Goal: Task Accomplishment & Management: Use online tool/utility

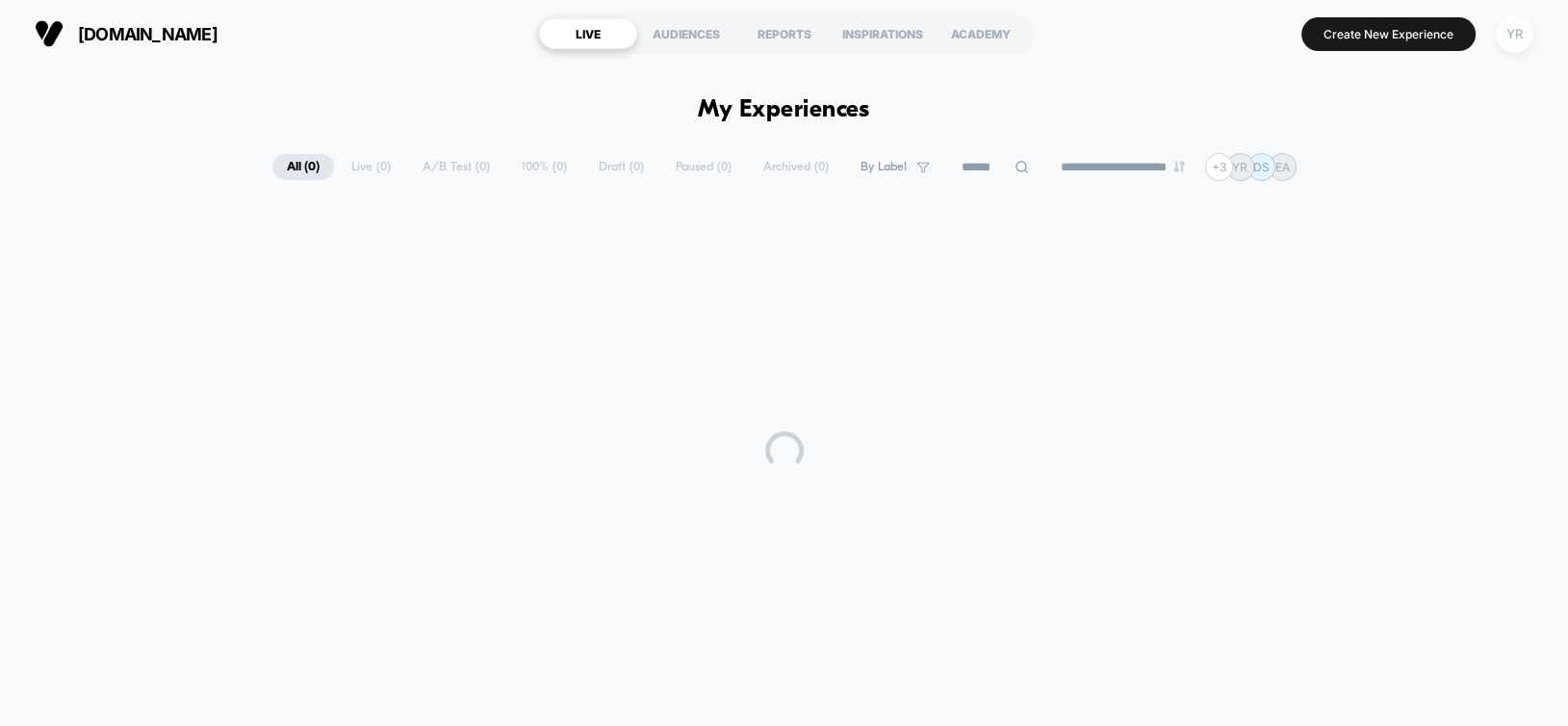
click at [1510, 45] on div "YR" at bounding box center [1515, 34] width 38 height 38
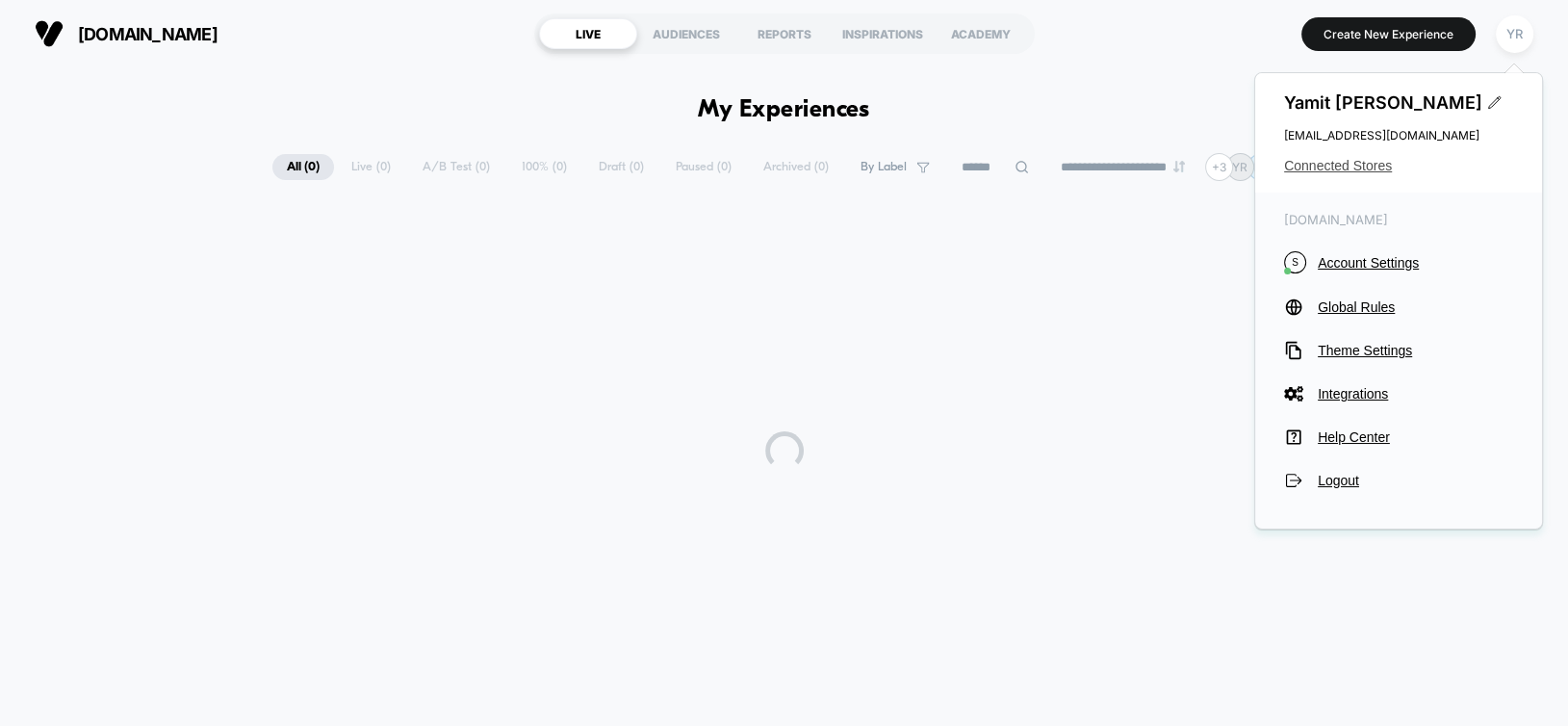
click at [1326, 172] on span "Connected Stores" at bounding box center [1399, 166] width 230 height 15
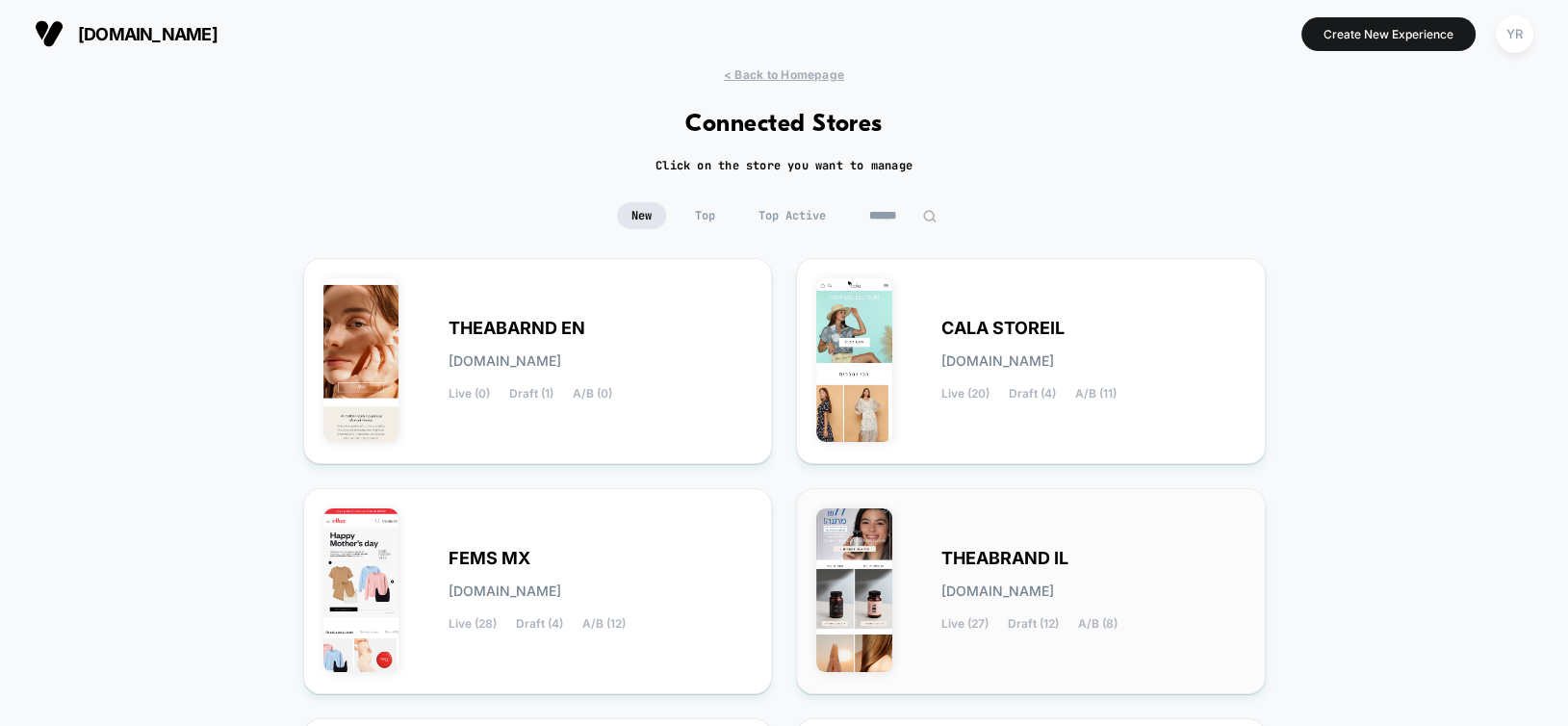
click at [896, 531] on div "THEABRAND IL theabrand-il.myshopify.com Live (27) Draft (12) A/B (8)" at bounding box center [1030, 590] width 429 height 166
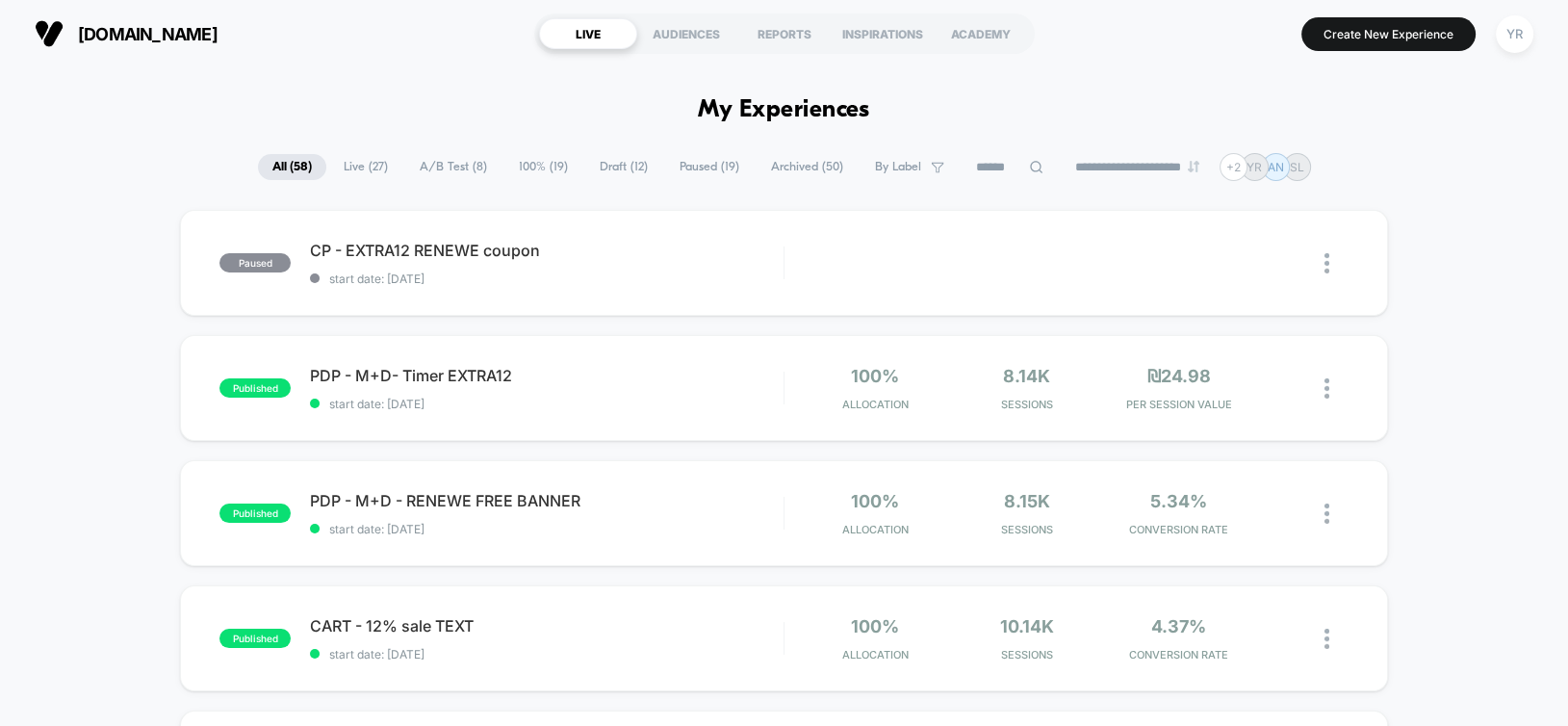
click at [978, 169] on input at bounding box center [1009, 167] width 96 height 23
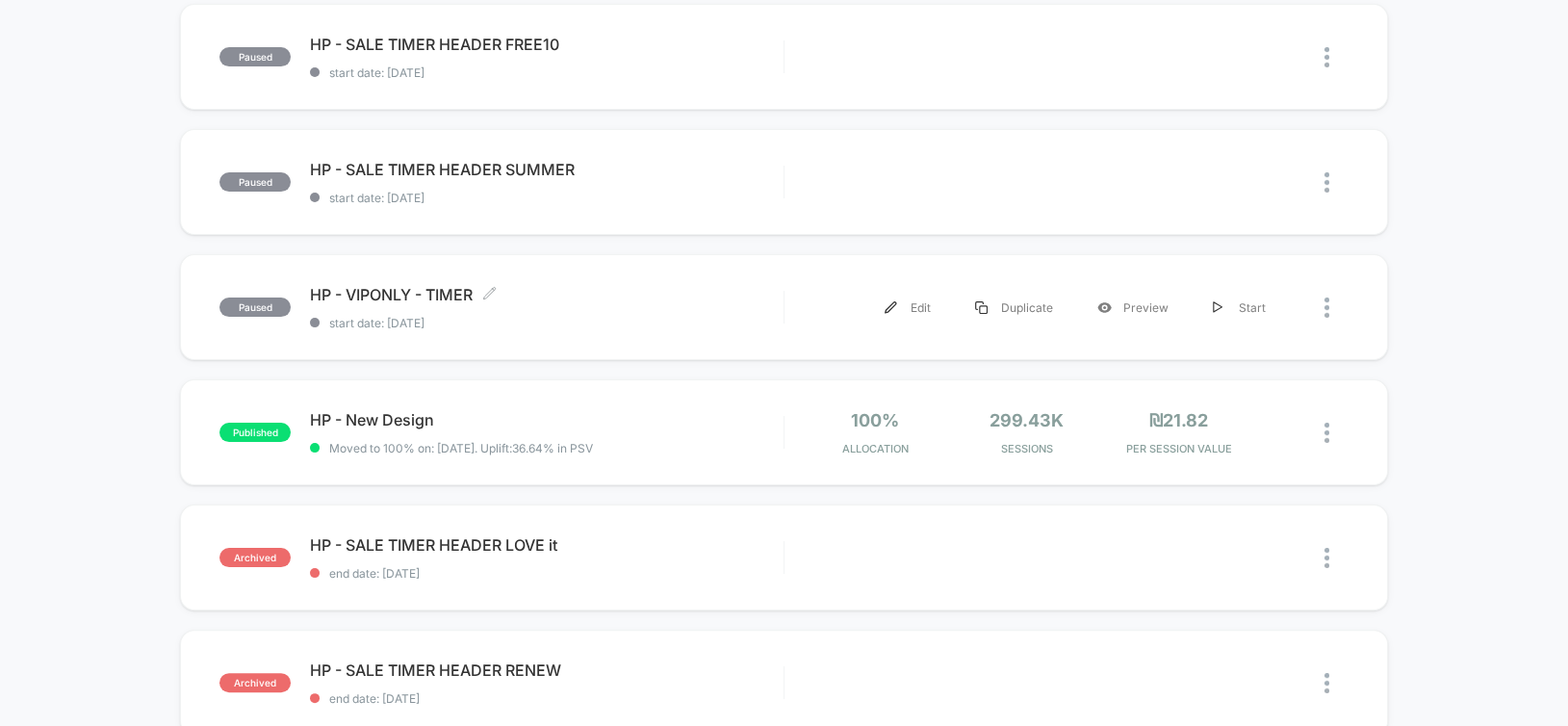
scroll to position [481, 0]
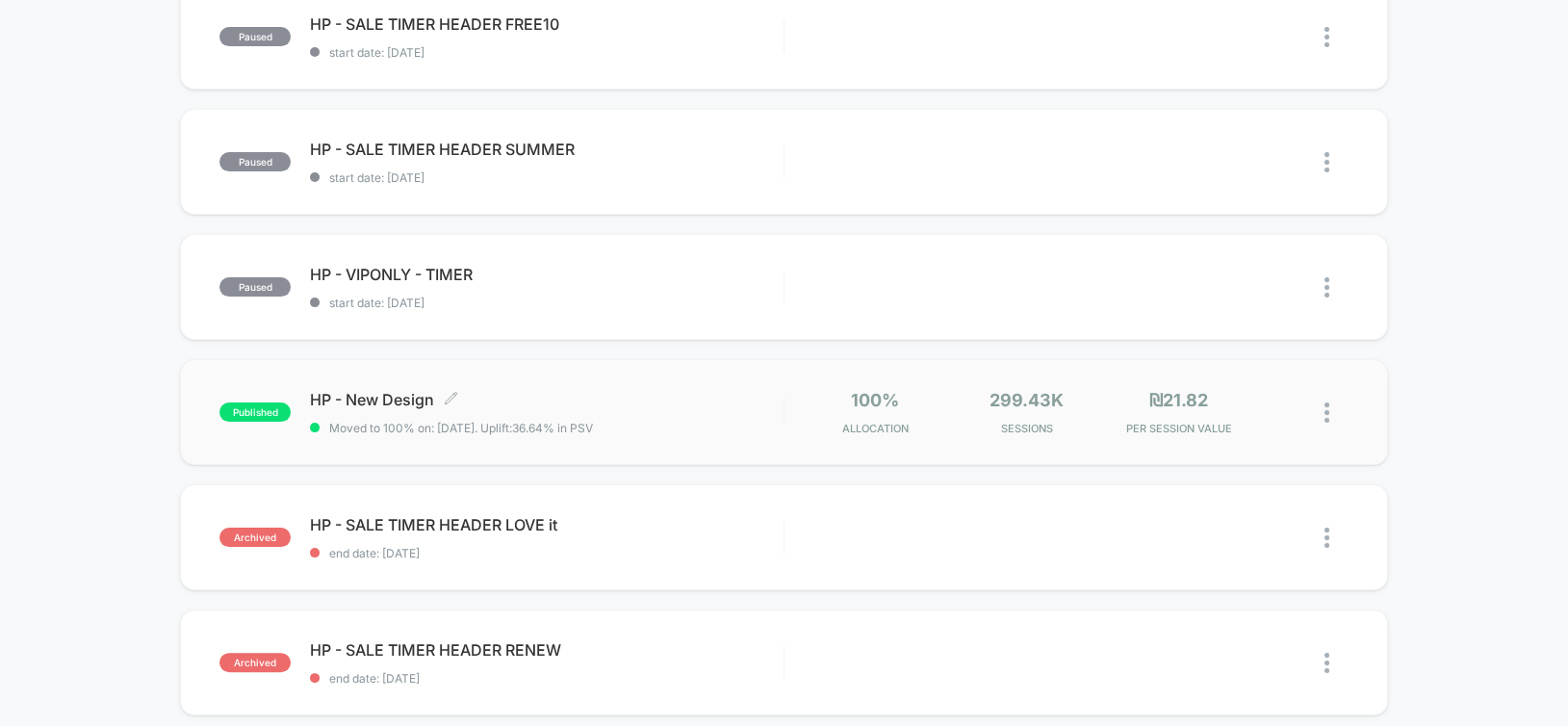
type input "**"
click at [700, 413] on div "HP - New Design Click to edit experience details Click to edit experience detai…" at bounding box center [546, 412] width 473 height 45
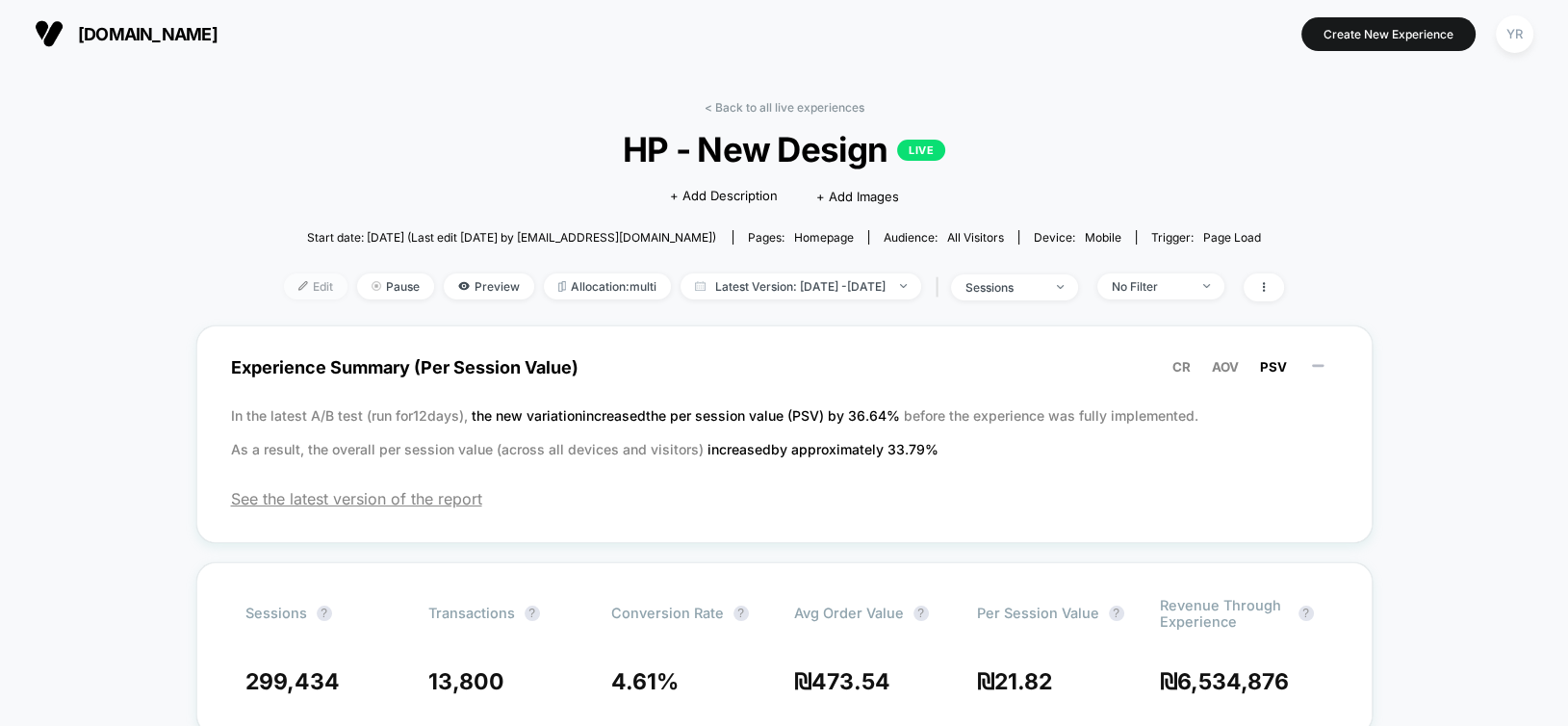
click at [288, 295] on span "Edit" at bounding box center [316, 286] width 64 height 26
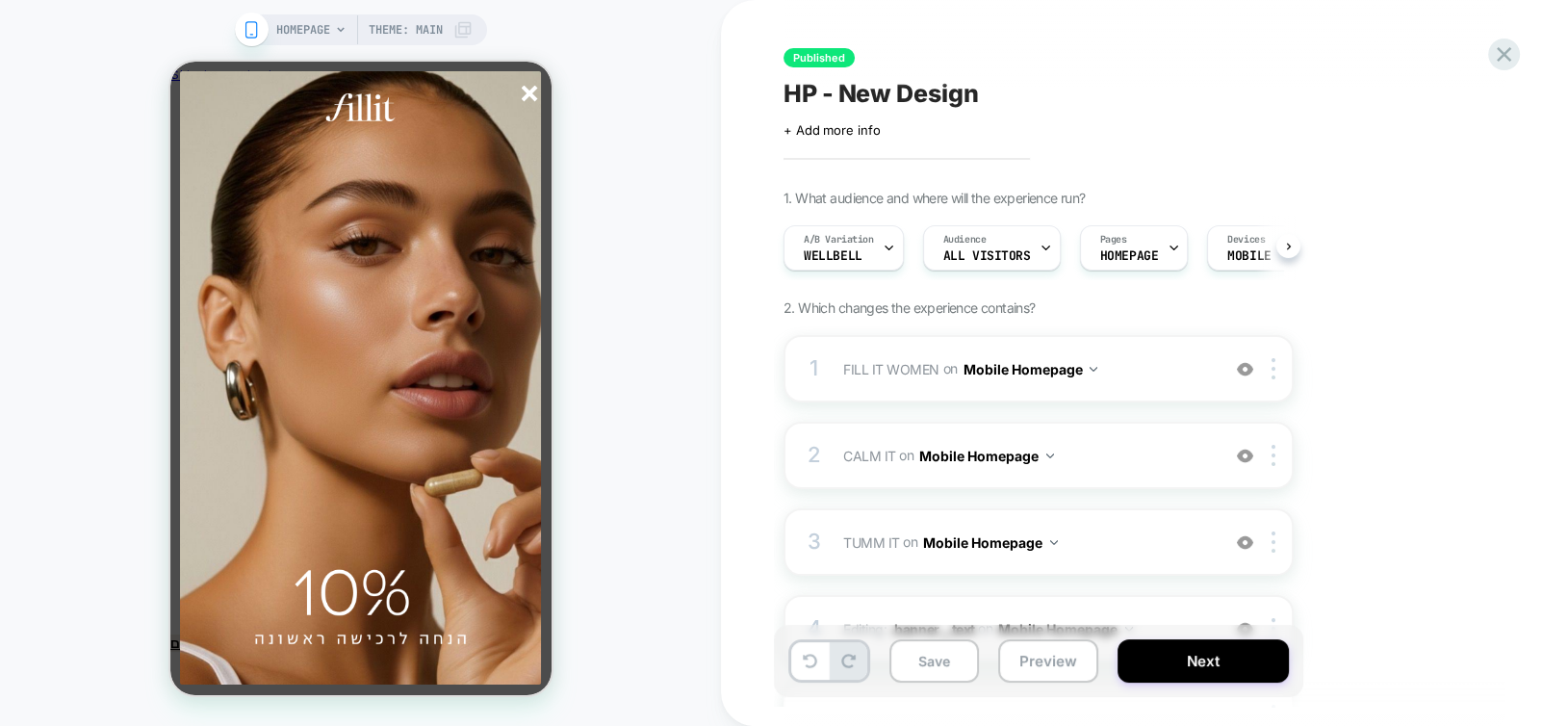
click at [527, 93] on line "סגור" at bounding box center [529, 93] width 14 height 14
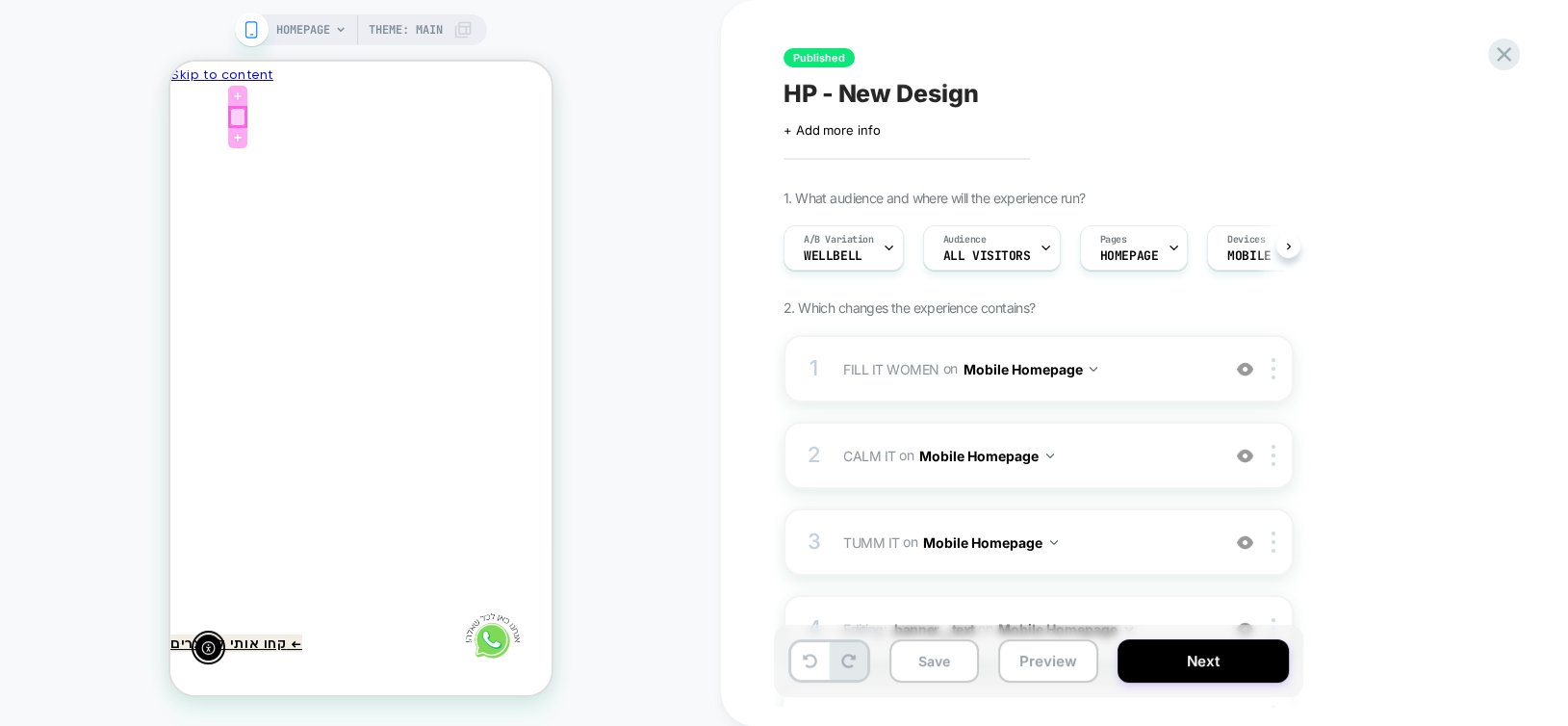
click at [244, 119] on div at bounding box center [237, 116] width 15 height 18
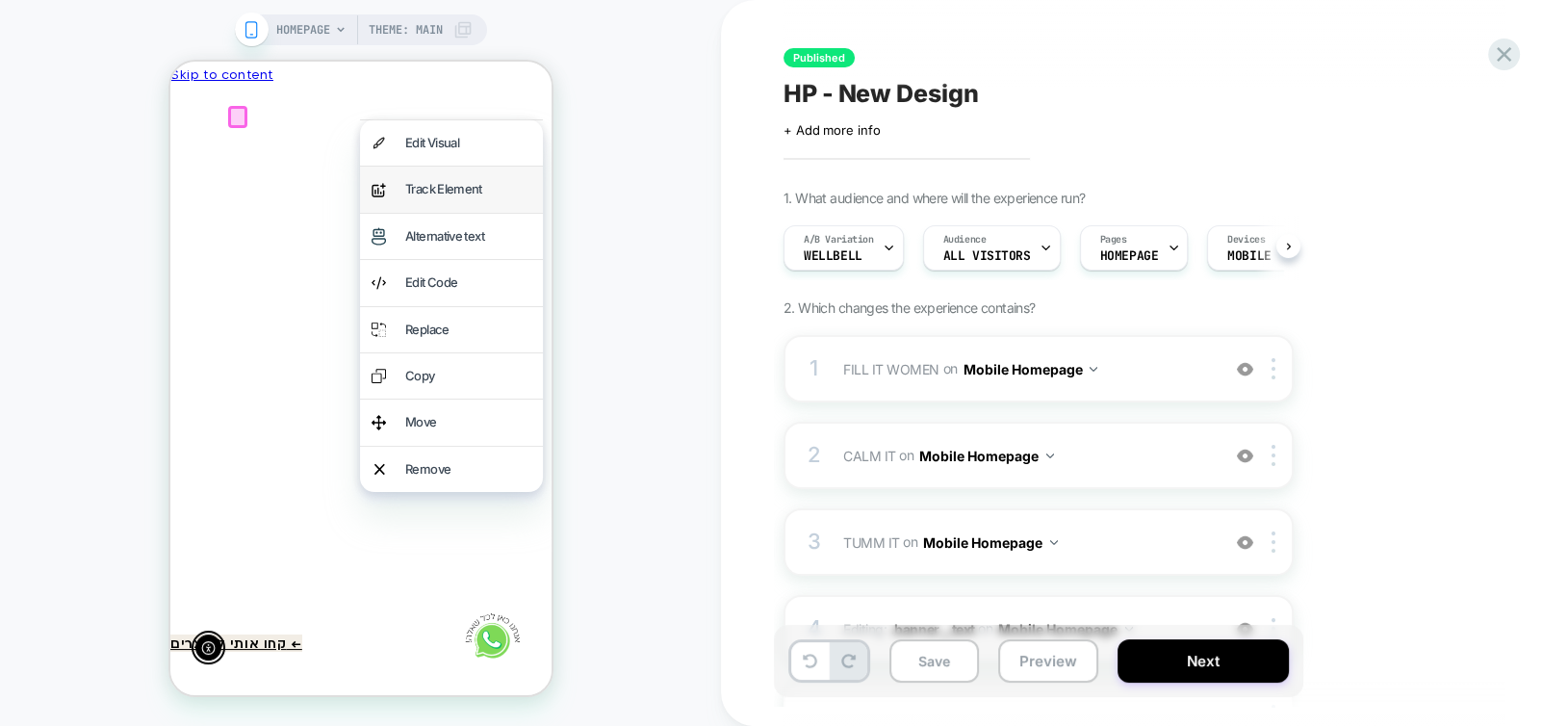
click at [539, 186] on div "analytics-plus-line-svgrepo-com Track Element" at bounding box center [450, 189] width 183 height 45
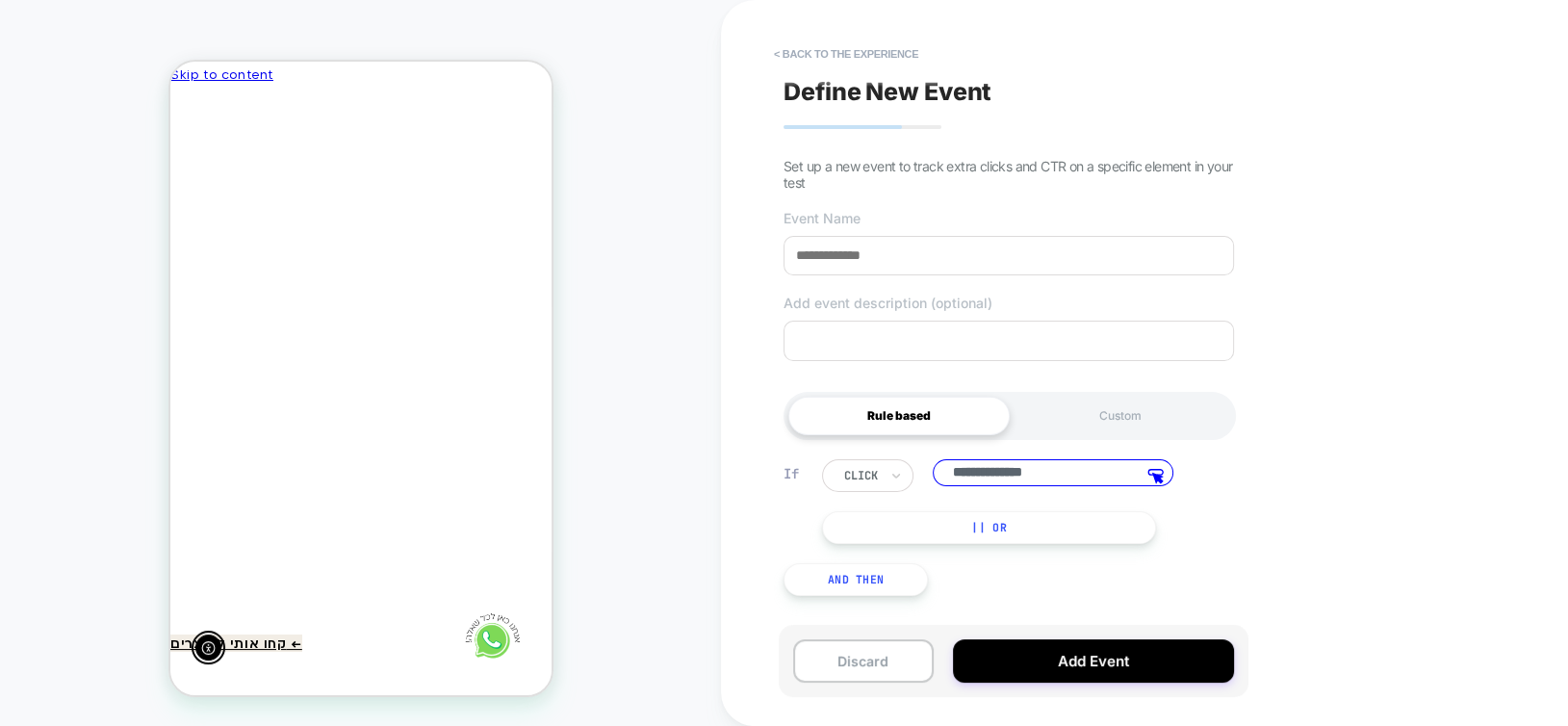
click at [576, 204] on div "HOMEPAGE Theme: MAIN ↓ Click the element you want to track ↓" at bounding box center [360, 363] width 722 height 687
click at [541, 87] on div at bounding box center [360, 87] width 382 height 0
click at [861, 482] on div at bounding box center [861, 475] width 34 height 17
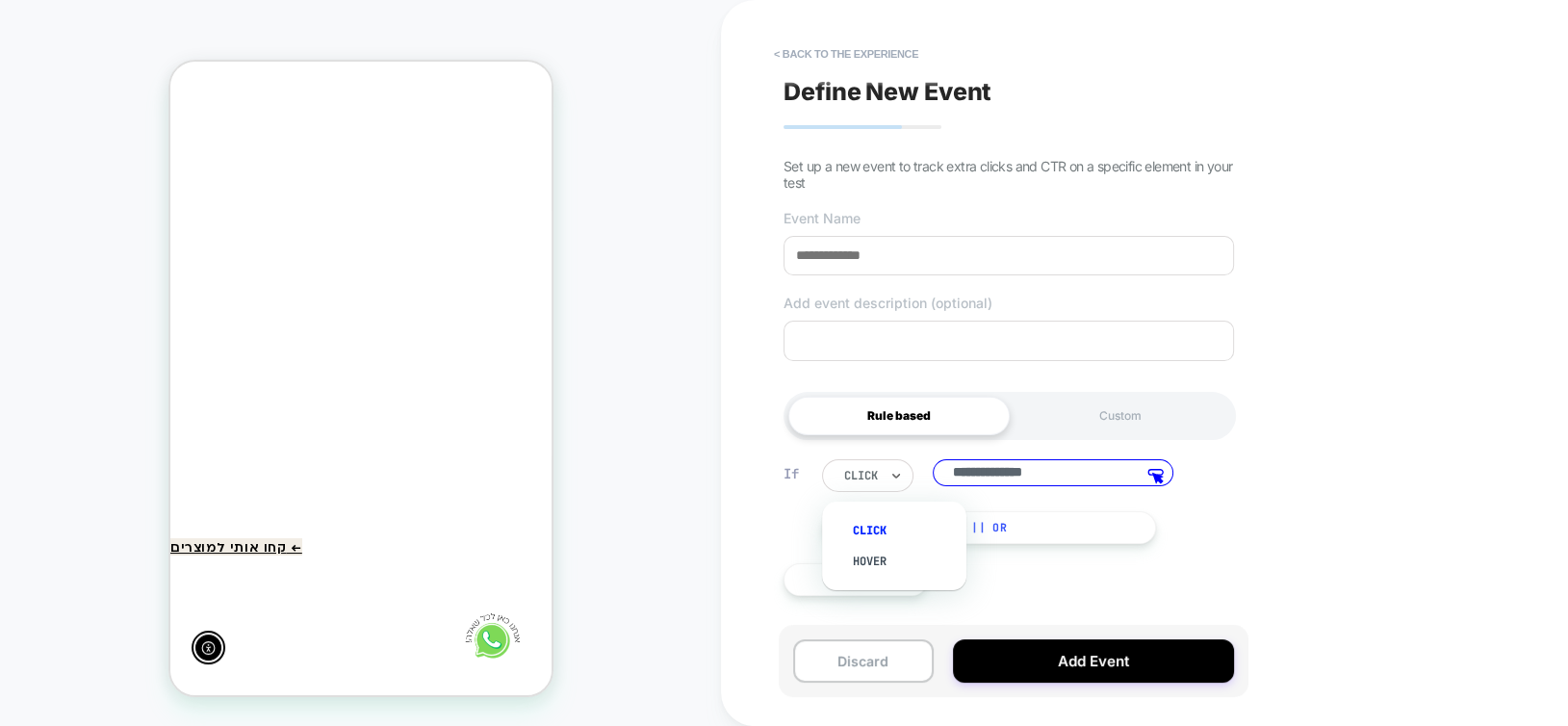
click at [861, 482] on div at bounding box center [861, 475] width 34 height 17
click at [552, 548] on div at bounding box center [743, 548] width 383 height 469
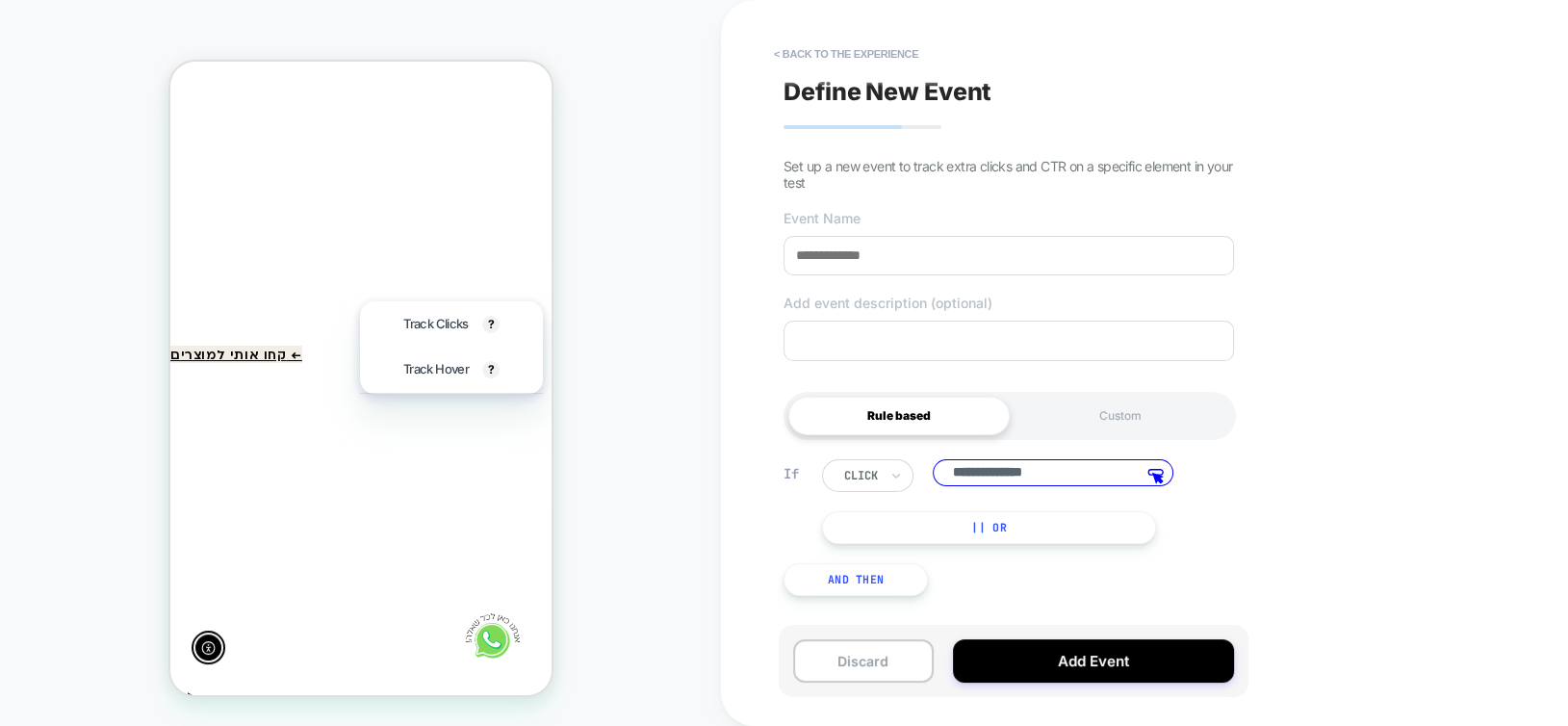
click at [1069, 479] on input "**********" at bounding box center [1053, 472] width 241 height 27
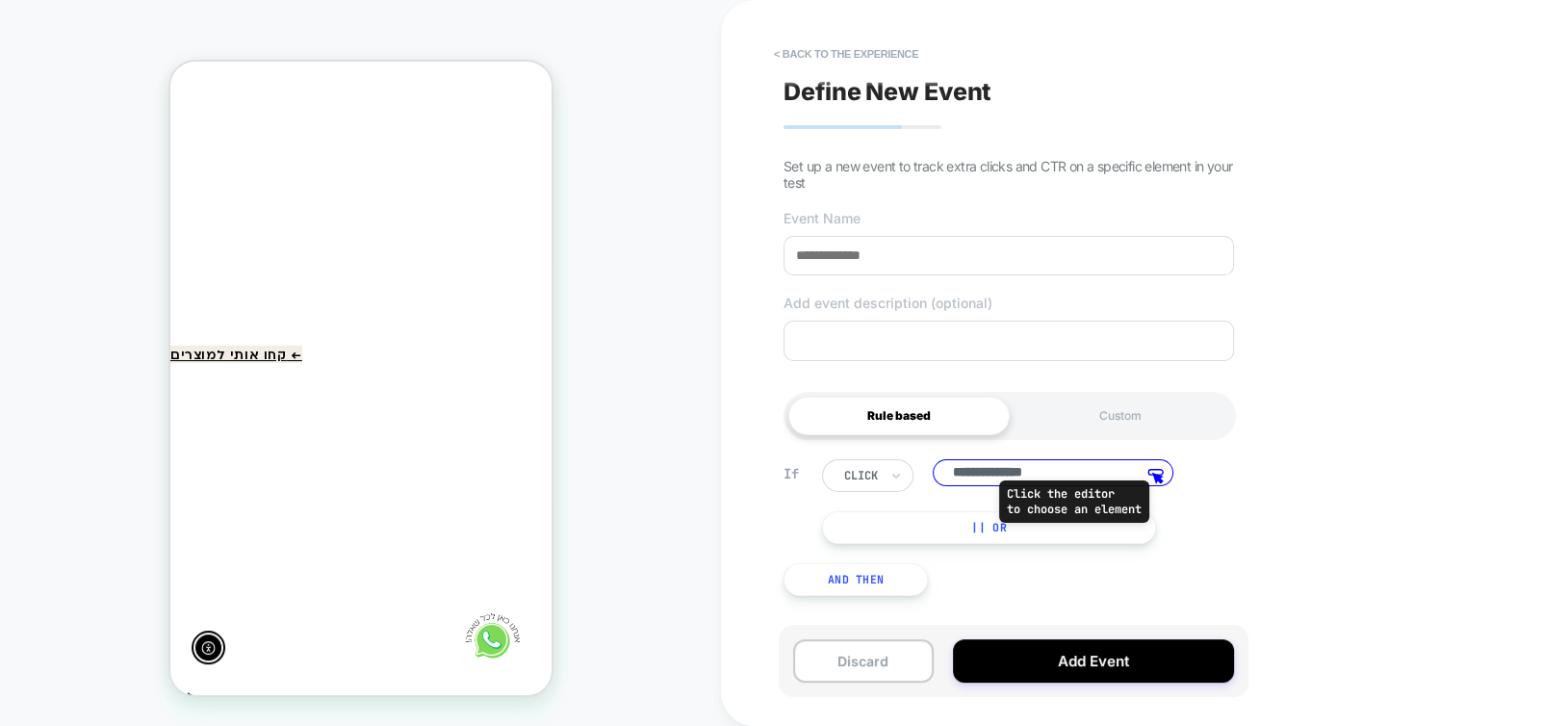
click at [1158, 478] on polygon at bounding box center [1158, 477] width 10 height 10
click at [797, 53] on button "< back to the experience" at bounding box center [845, 54] width 164 height 31
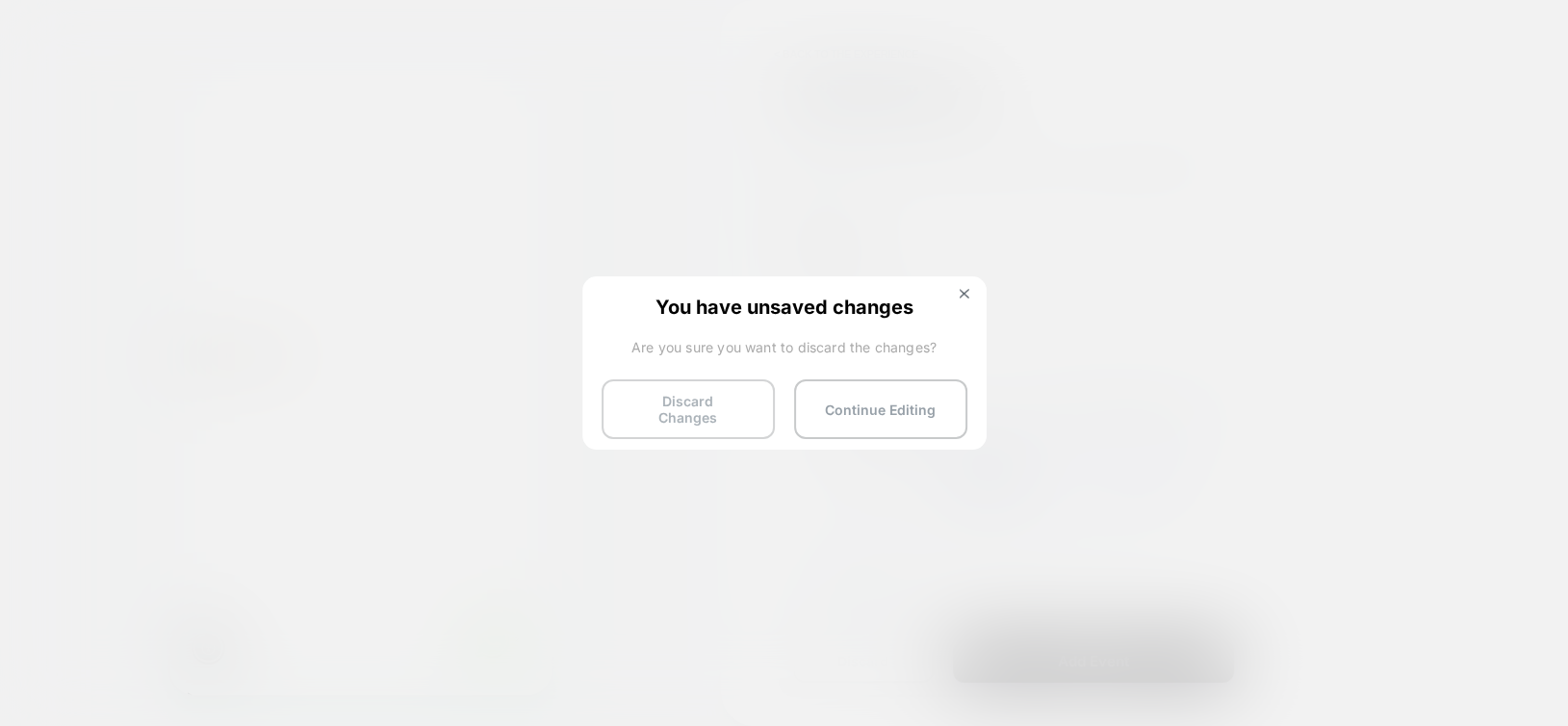
click at [681, 401] on button "Discard Changes" at bounding box center [688, 409] width 173 height 60
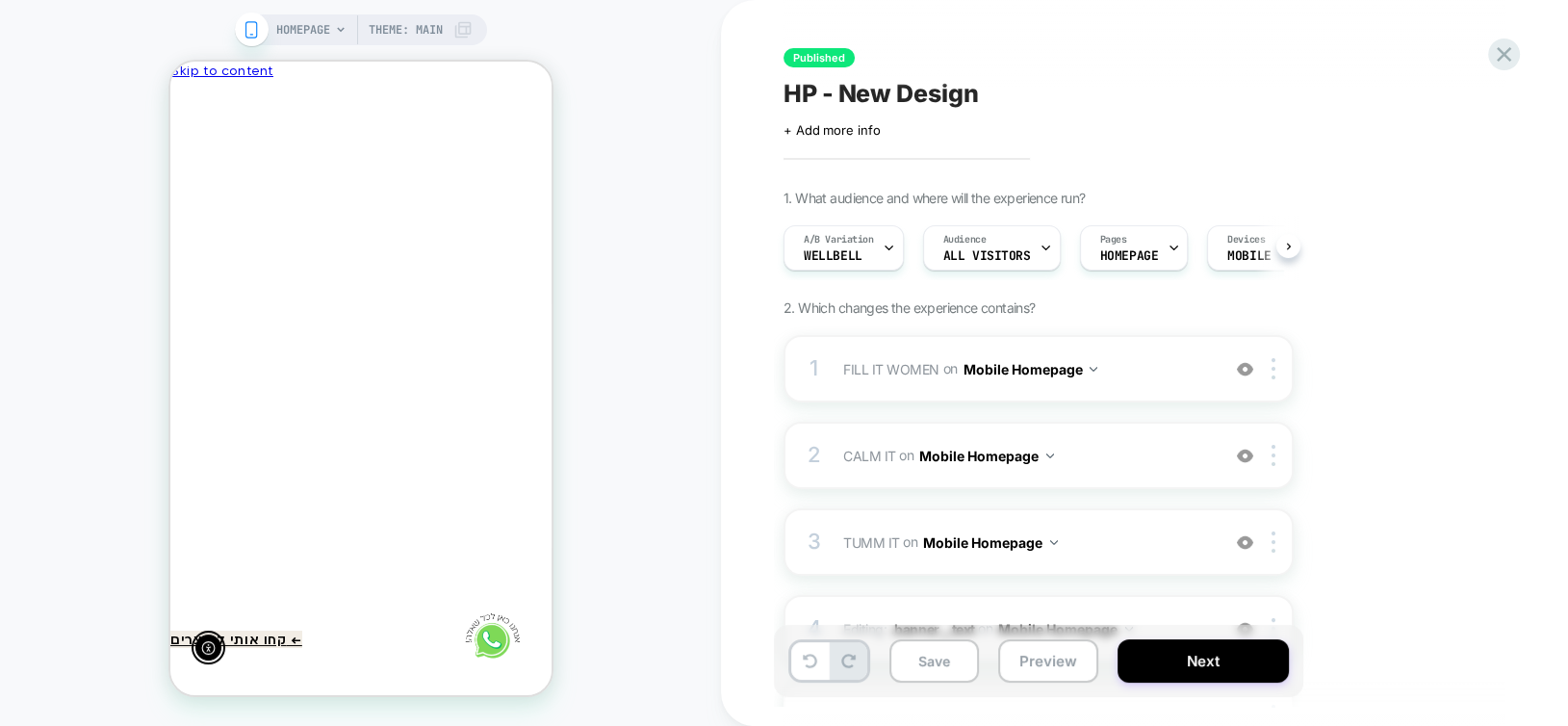
scroll to position [0, 0]
click at [890, 246] on icon at bounding box center [889, 248] width 7 height 4
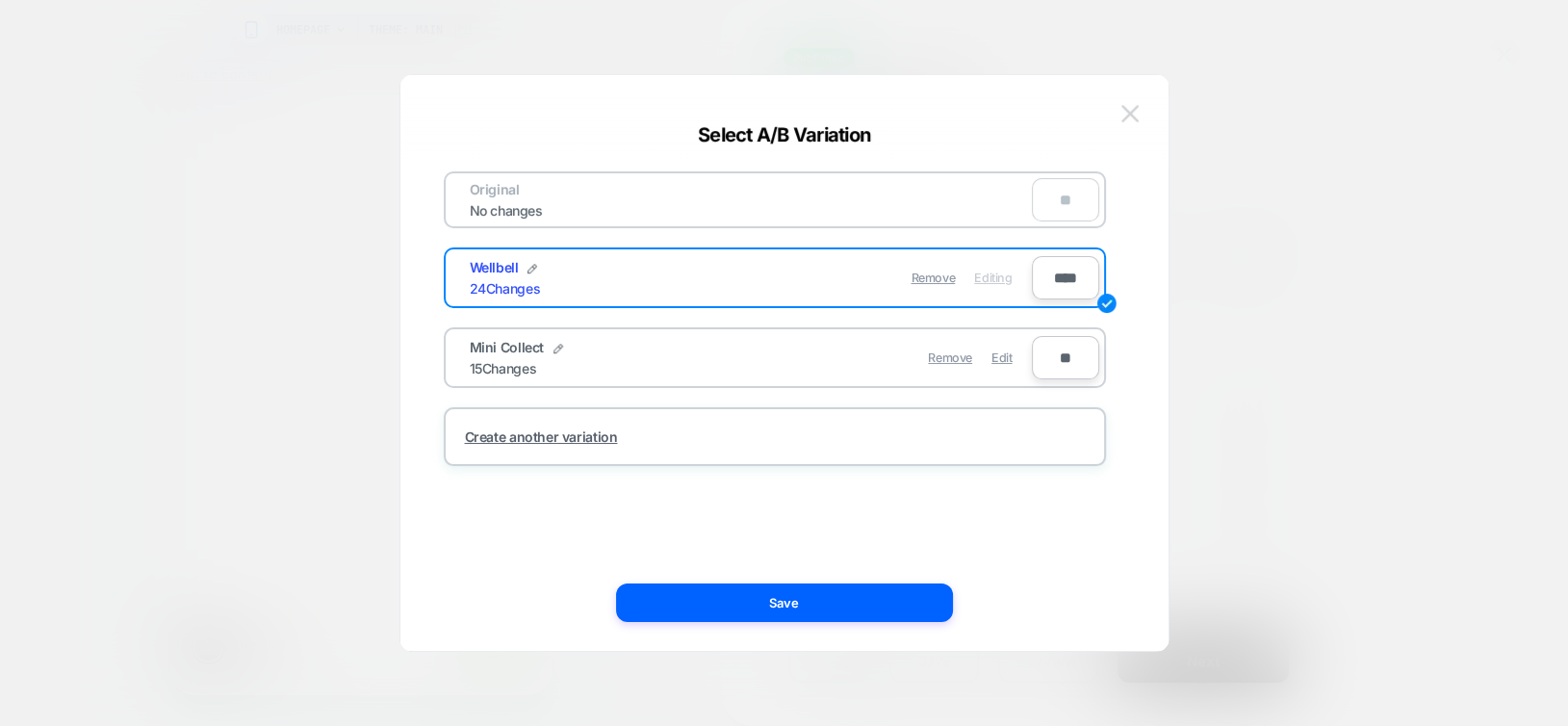
click at [1131, 113] on img at bounding box center [1130, 112] width 17 height 16
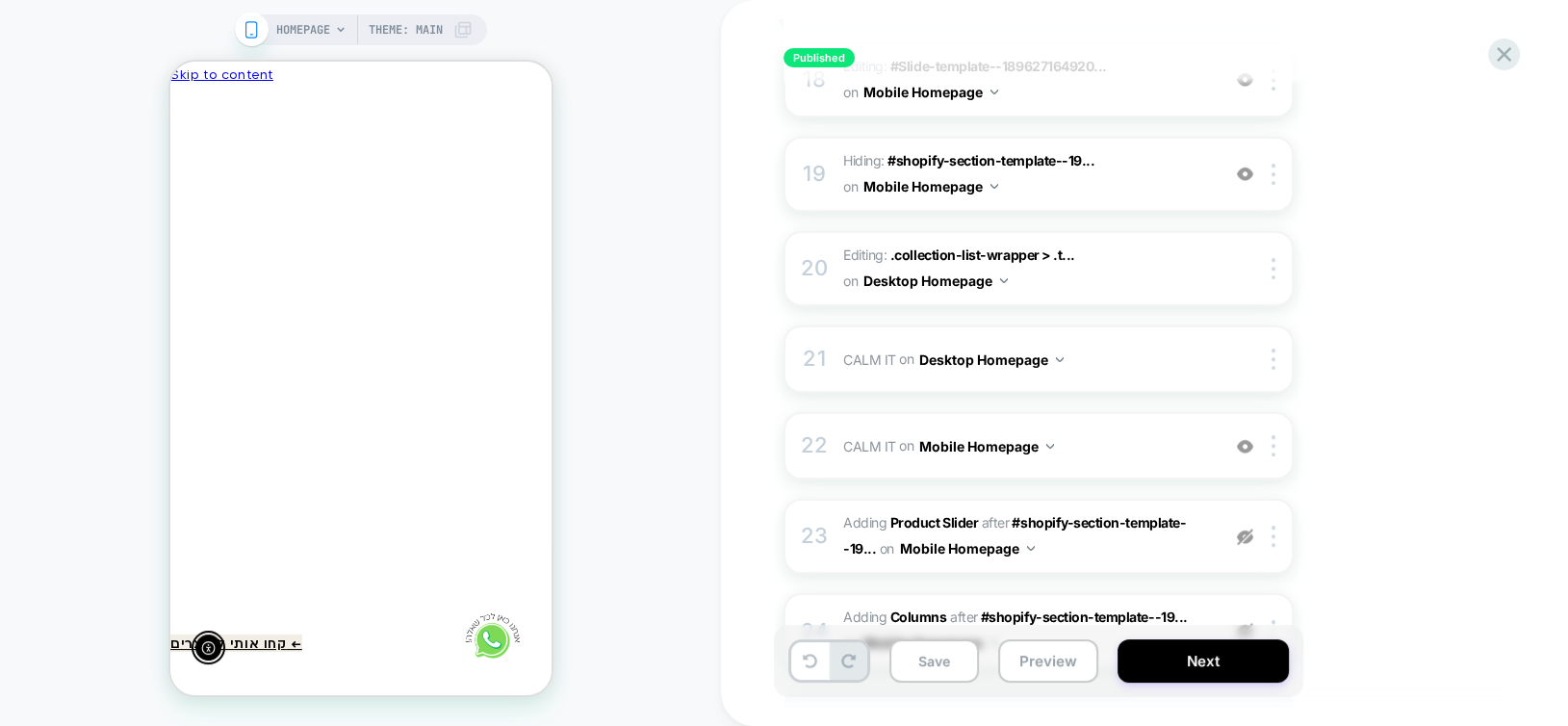
scroll to position [1993, 0]
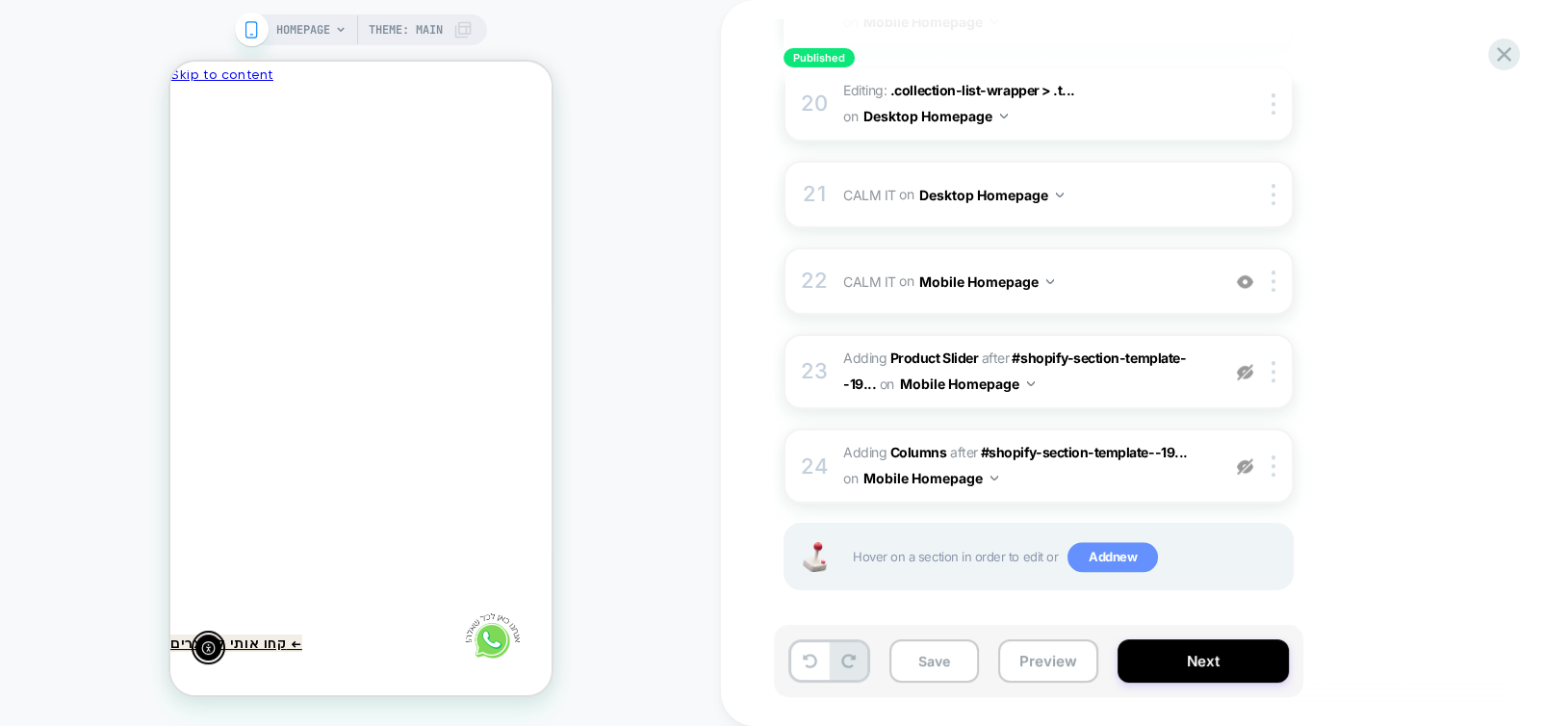
click at [1112, 546] on span "Add new" at bounding box center [1112, 558] width 90 height 31
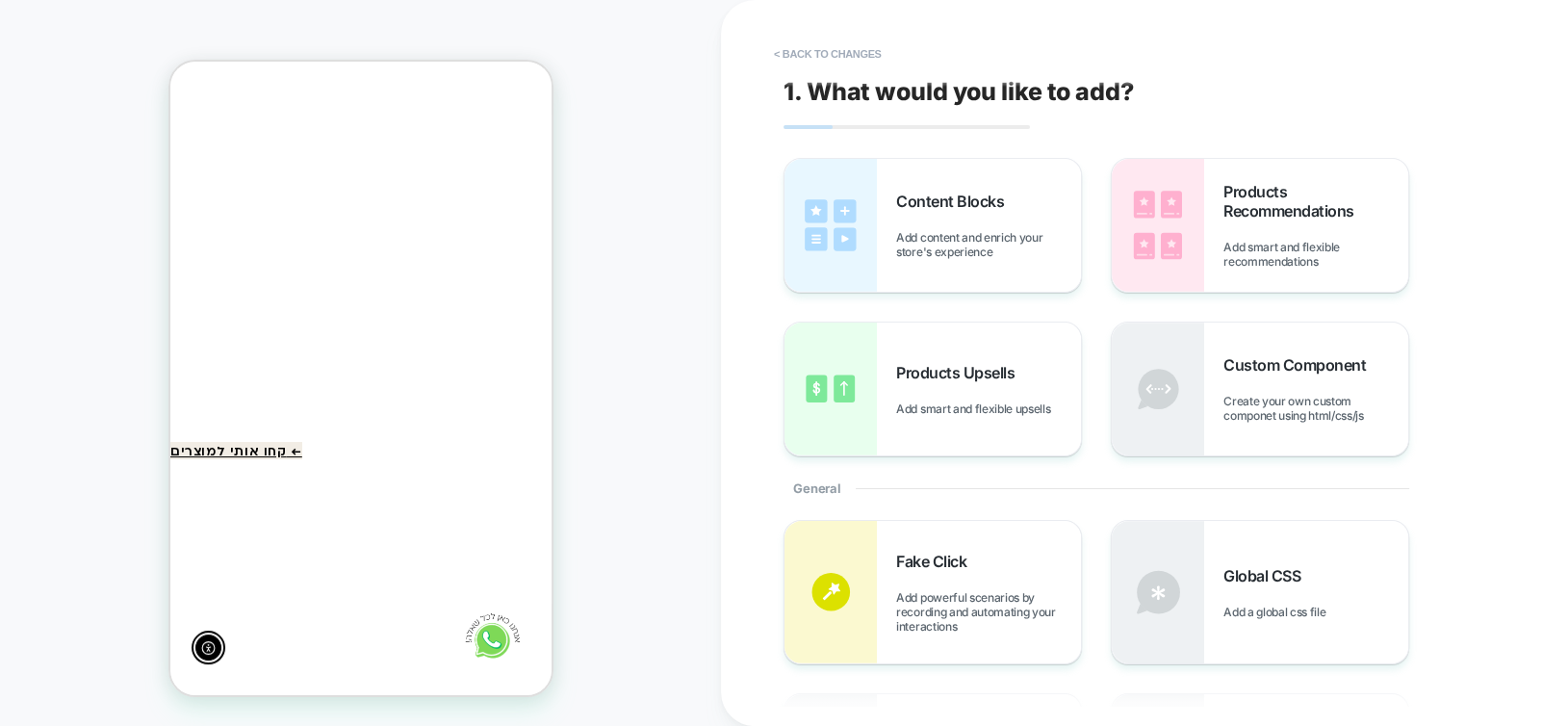
scroll to position [385, 0]
click at [1150, 220] on img at bounding box center [1157, 225] width 92 height 133
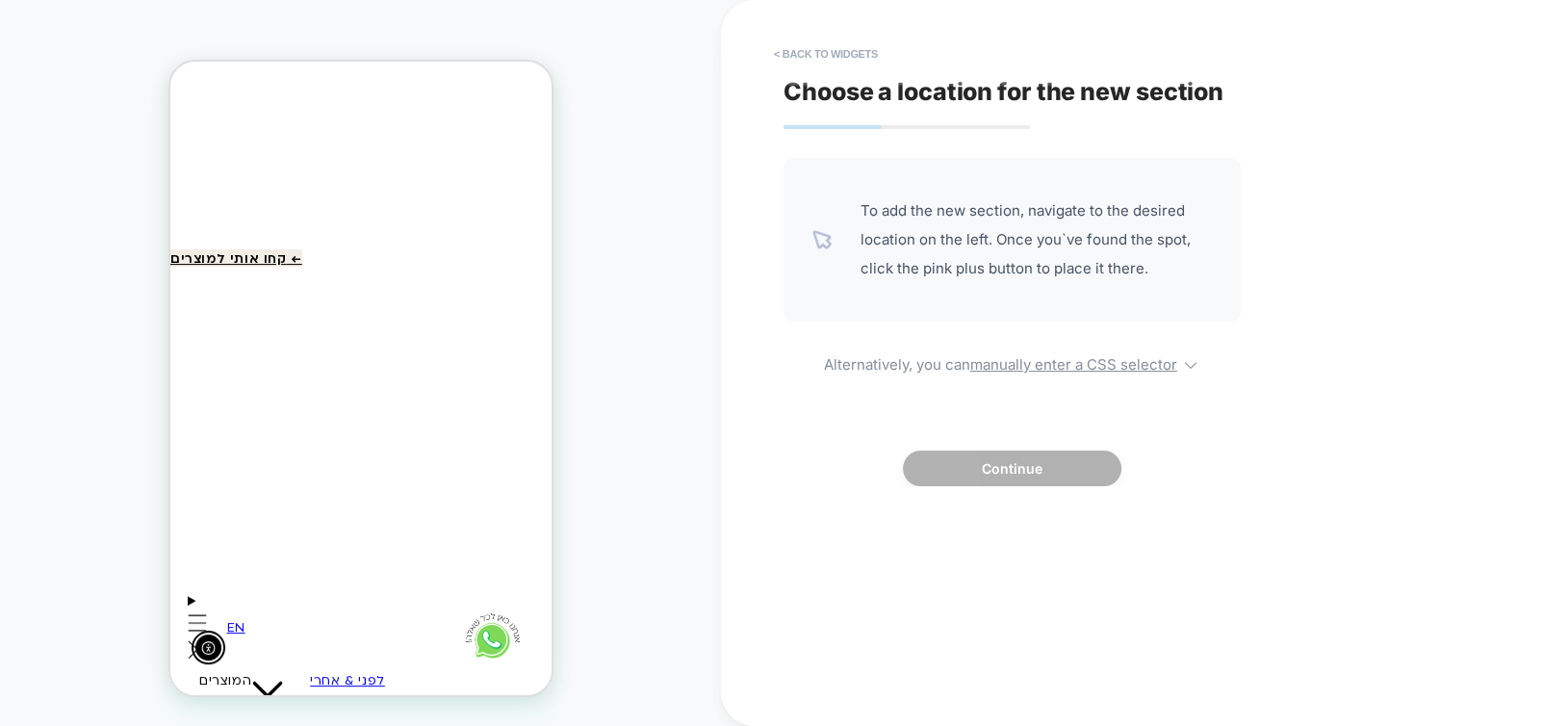
click at [552, 194] on div at bounding box center [743, 191] width 383 height 53
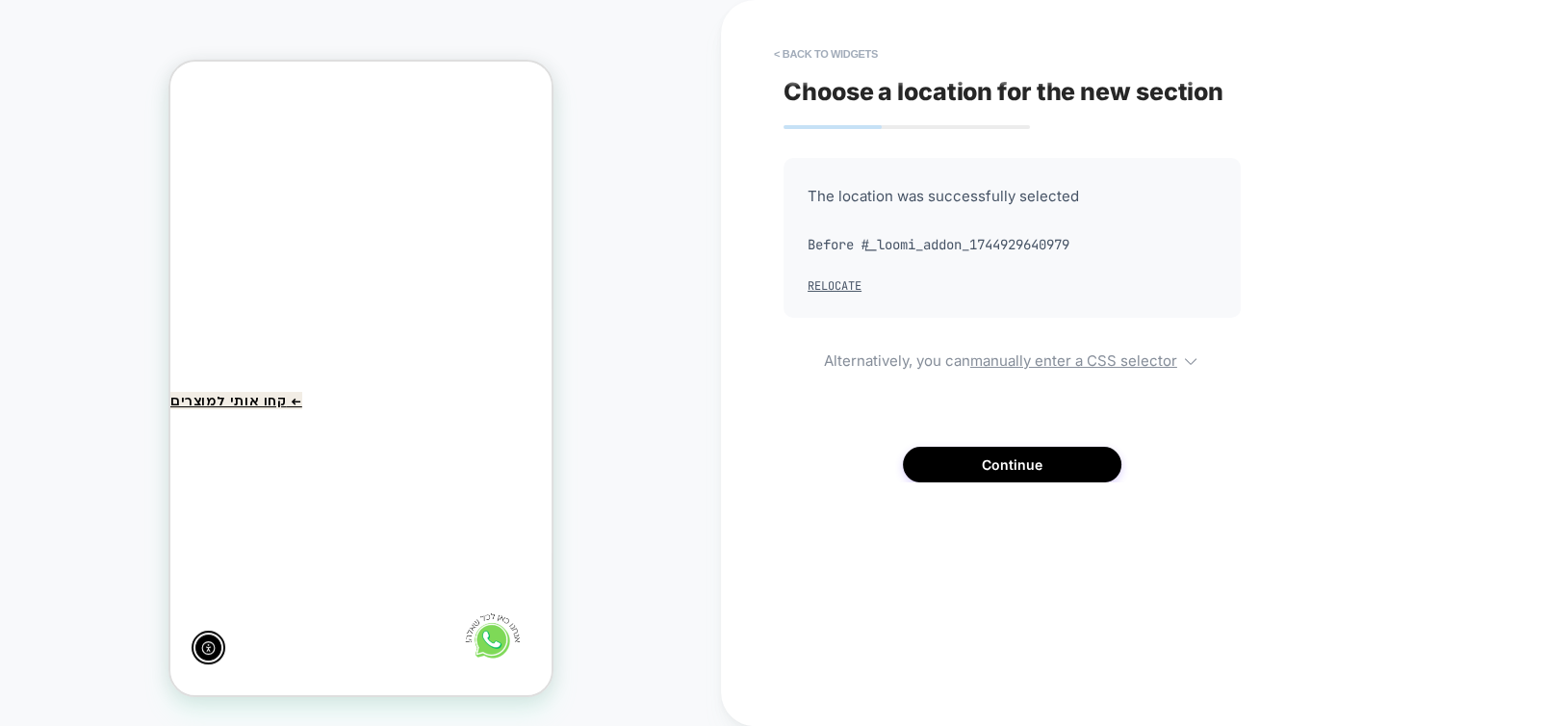
scroll to position [240, 0]
click at [1004, 461] on button "Continue" at bounding box center [1012, 464] width 219 height 36
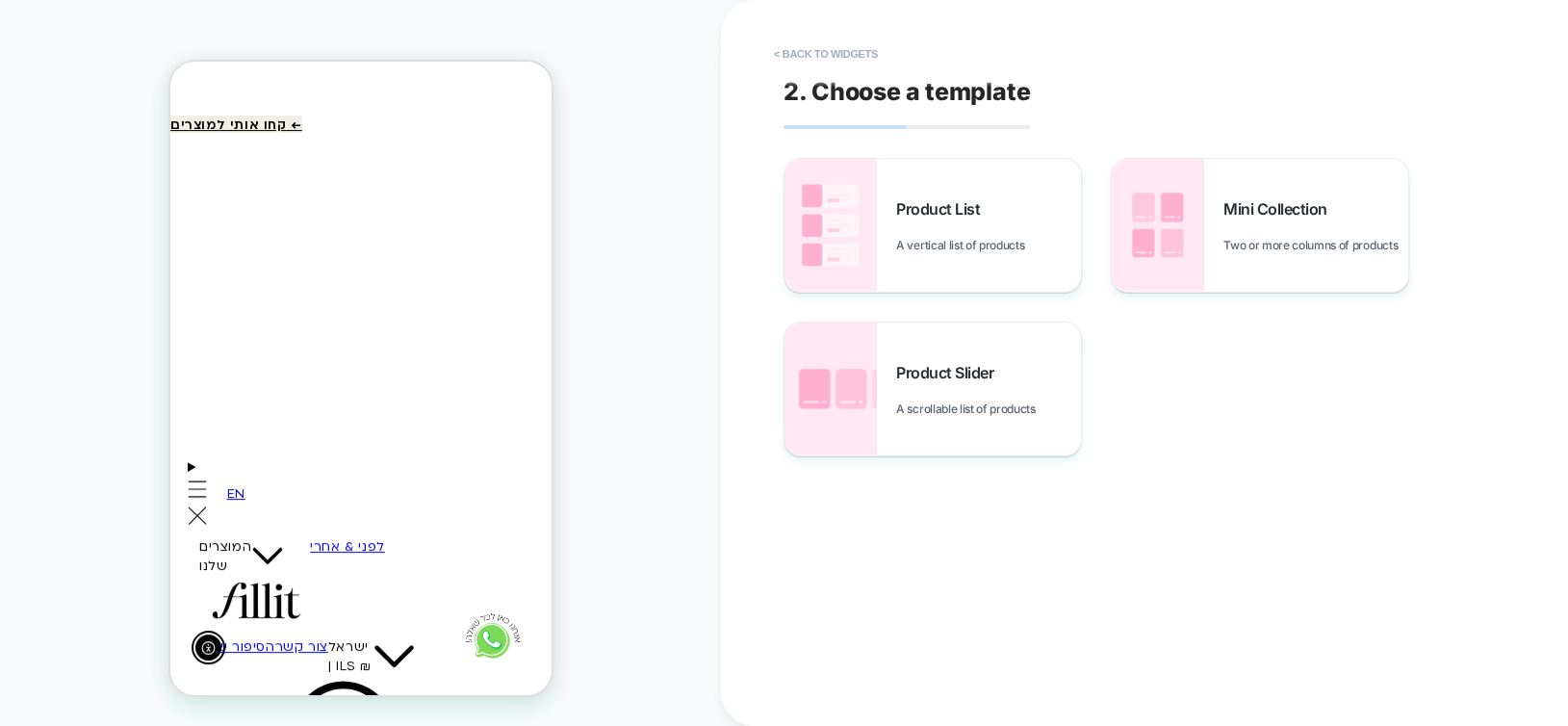
scroll to position [611, 0]
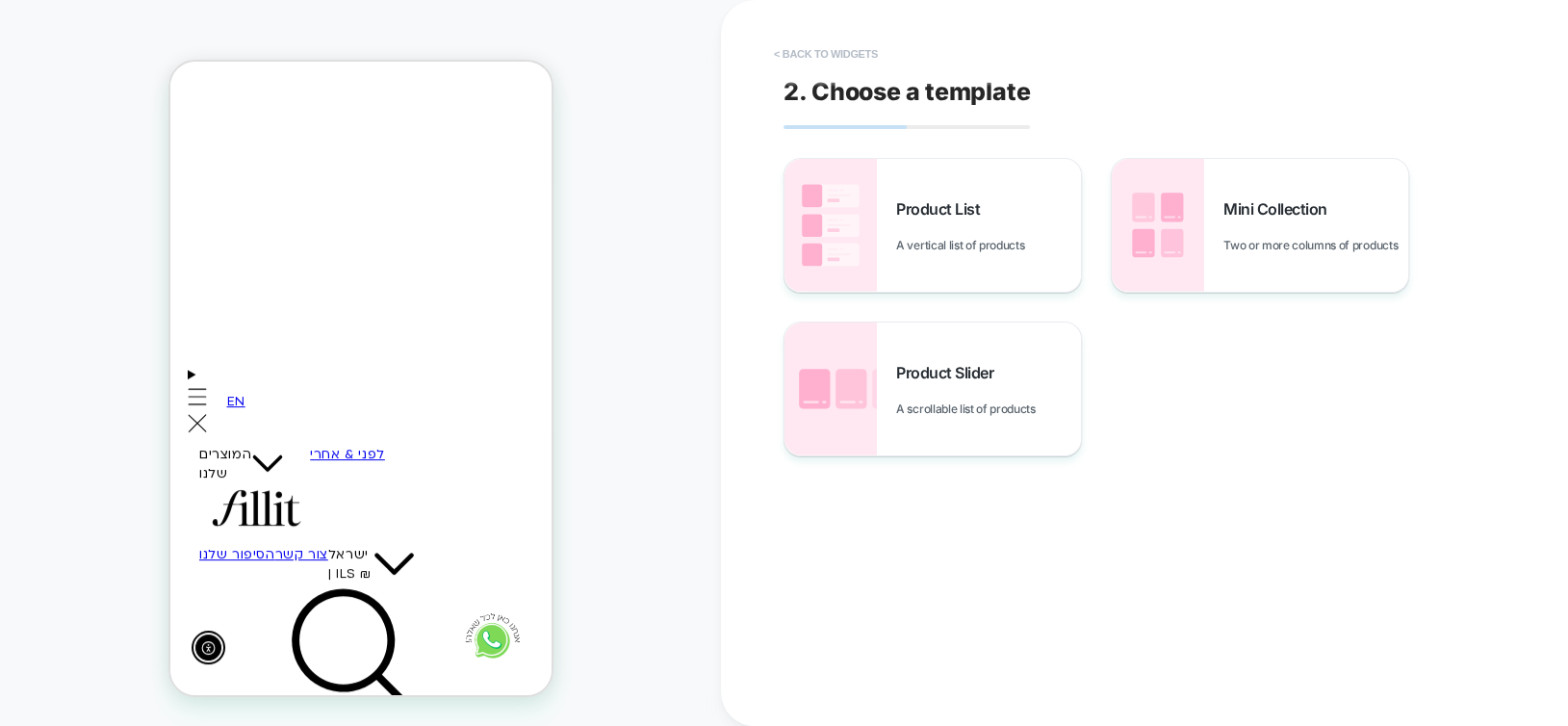
click at [833, 54] on button "< Back to widgets" at bounding box center [825, 54] width 123 height 31
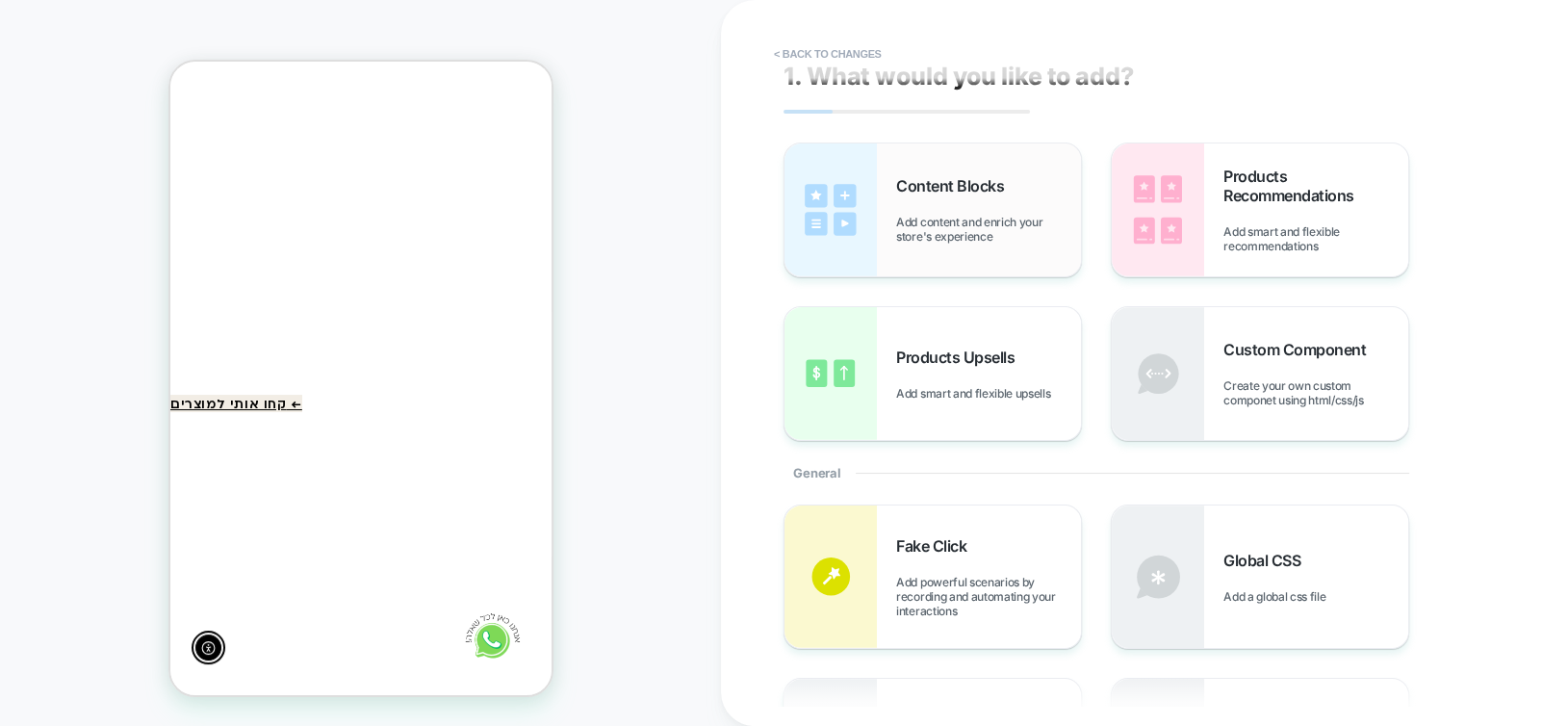
scroll to position [0, 0]
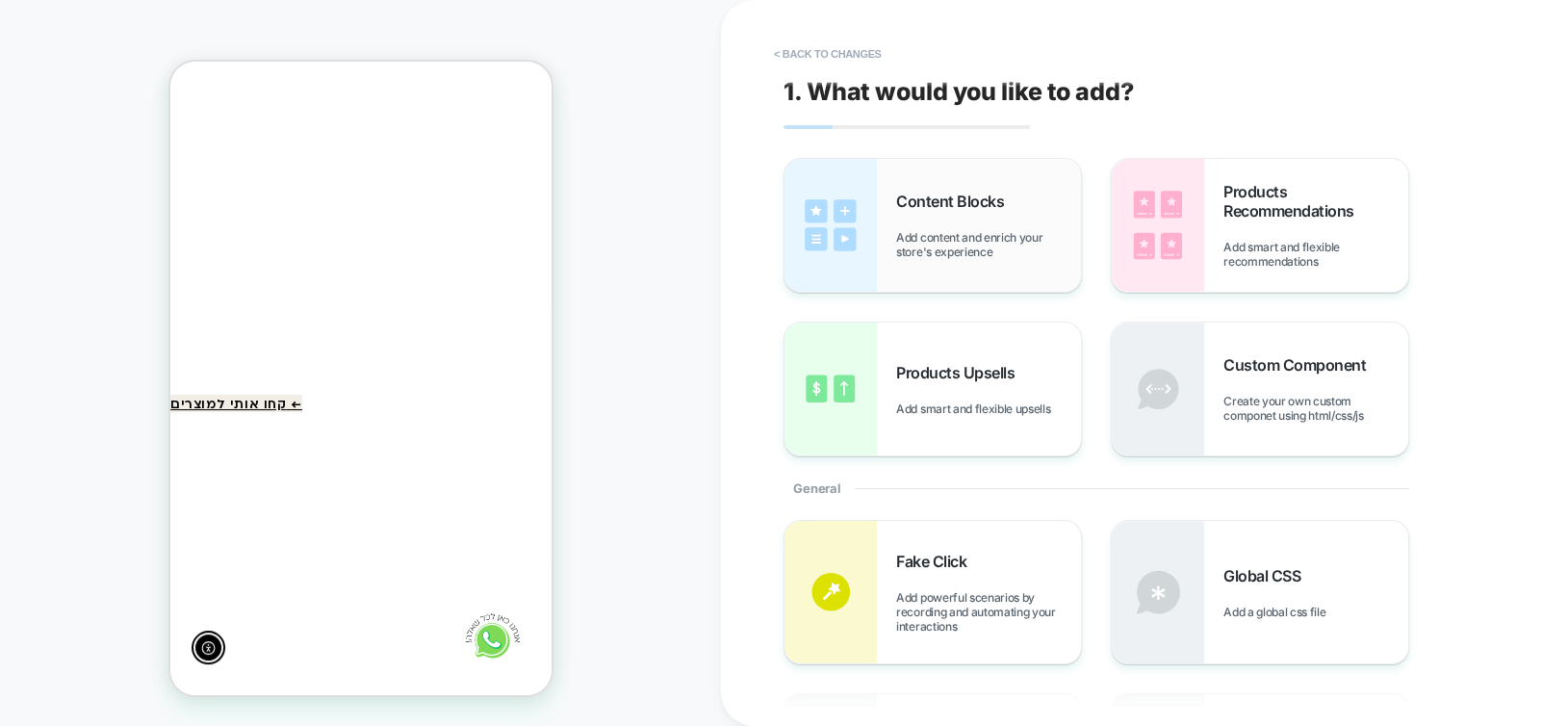
click at [845, 236] on img at bounding box center [830, 225] width 92 height 133
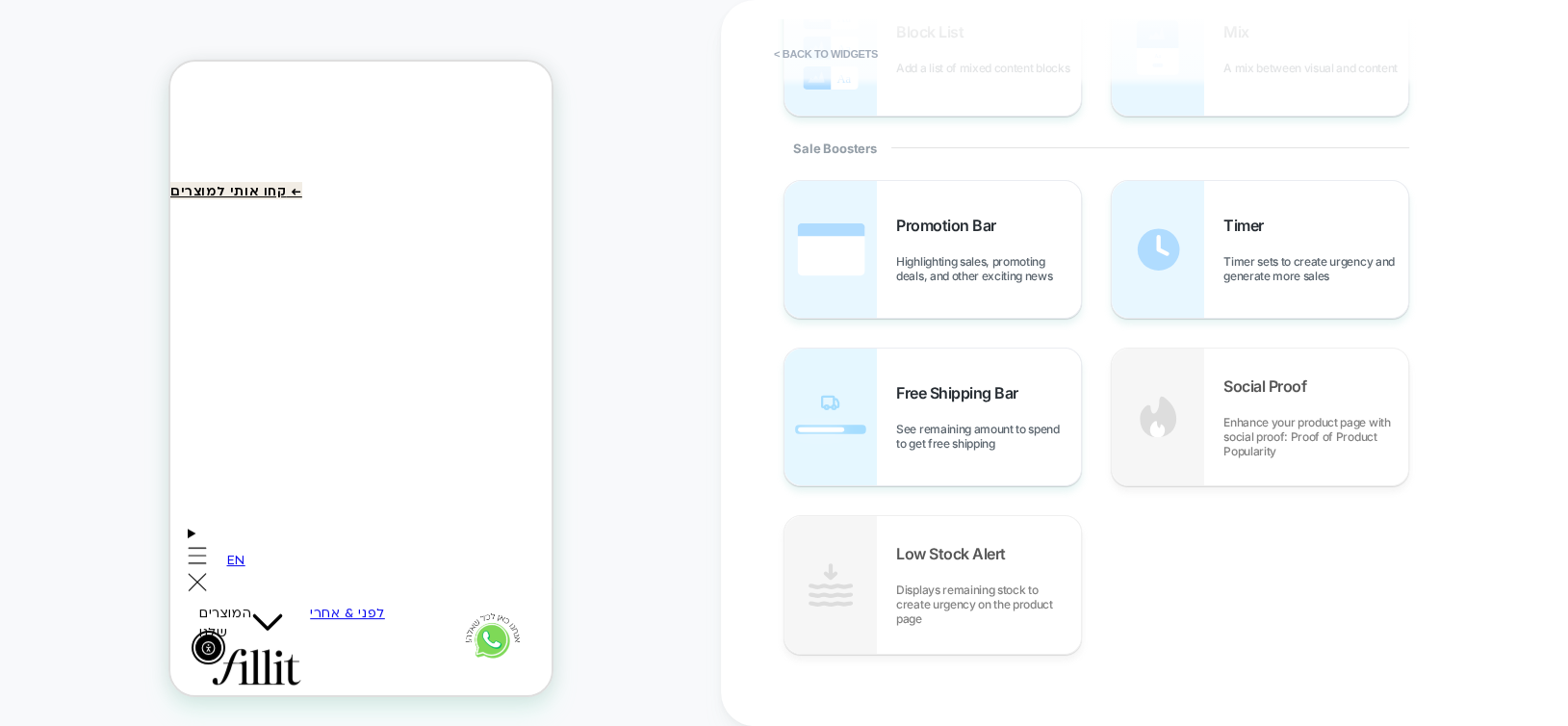
scroll to position [562, 0]
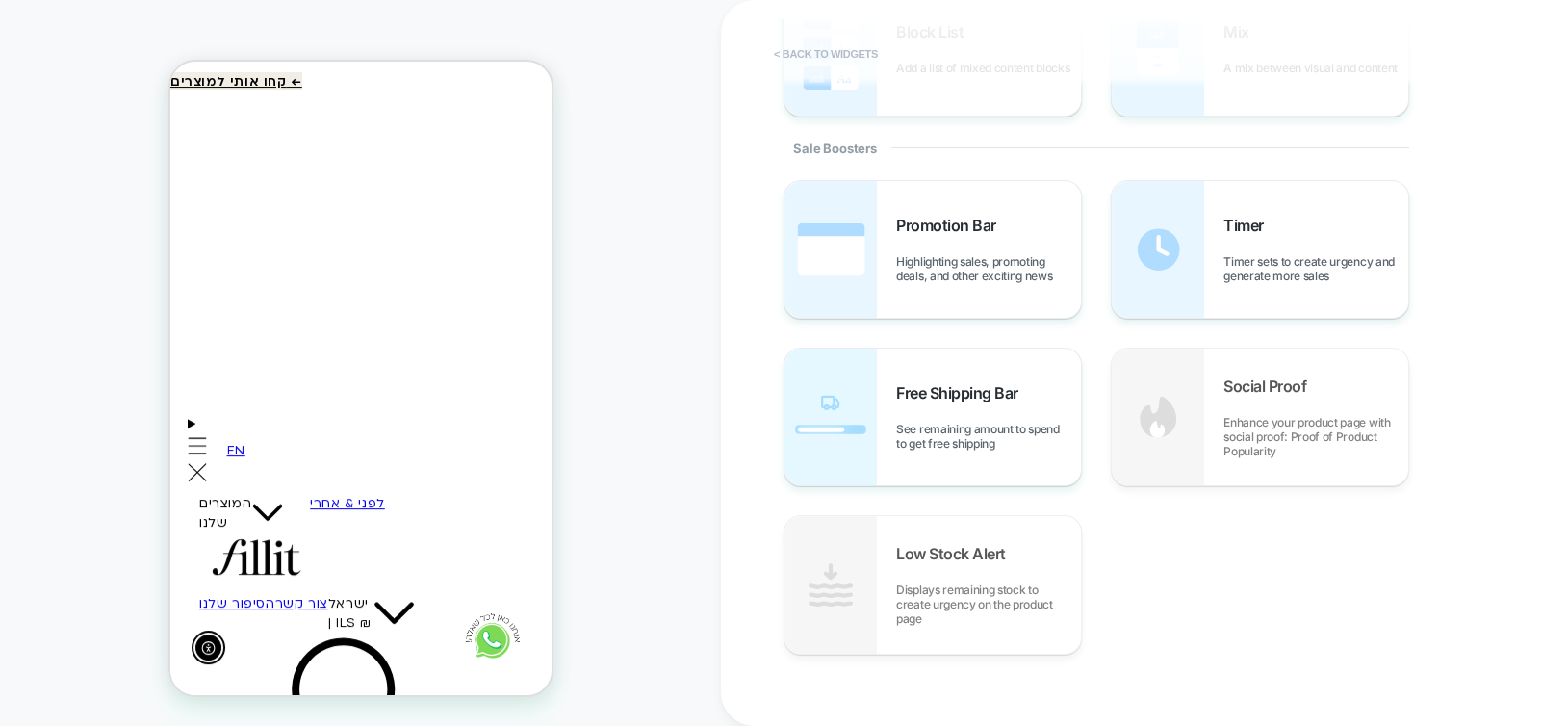
click at [832, 55] on button "< Back to widgets" at bounding box center [825, 54] width 123 height 31
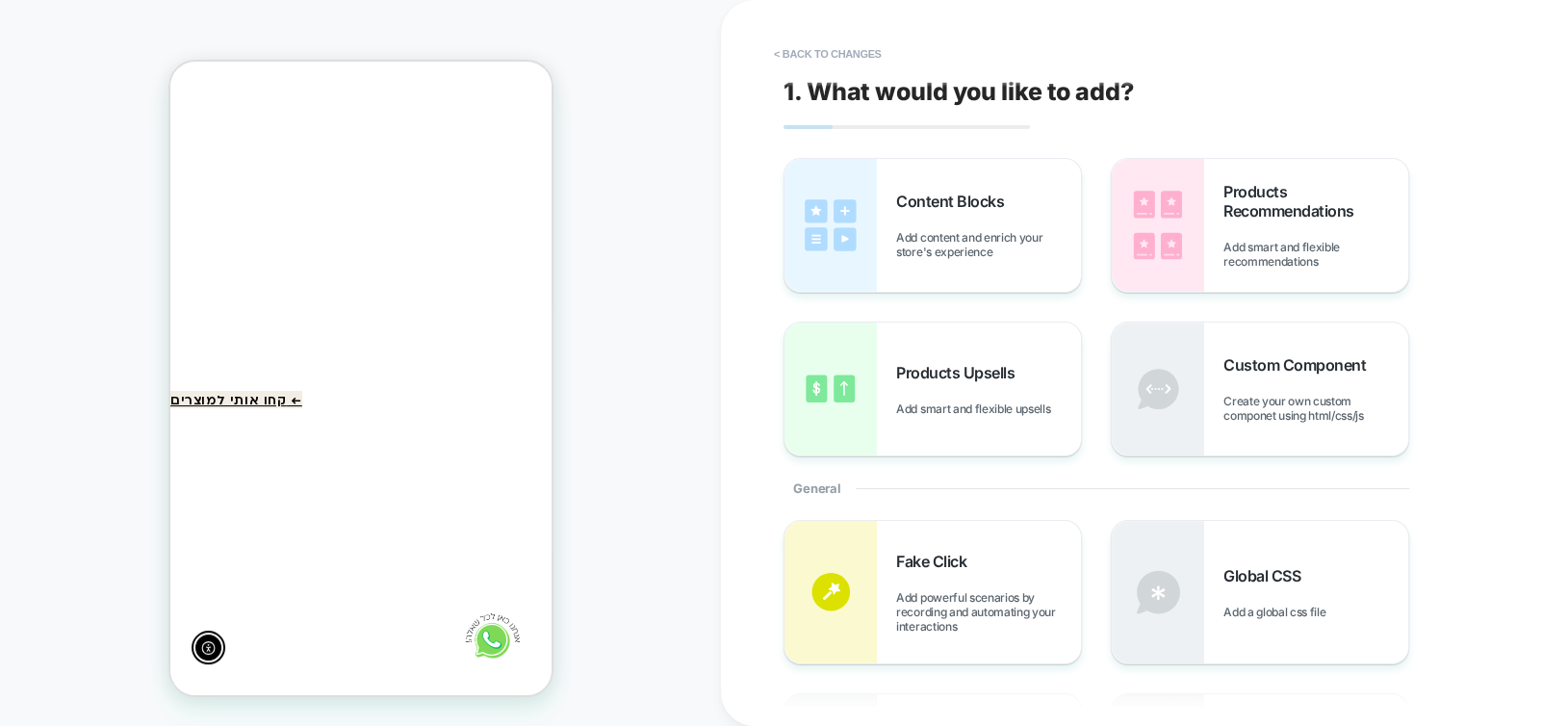
scroll to position [238, 0]
click at [832, 55] on button "< Back to changes" at bounding box center [827, 54] width 127 height 31
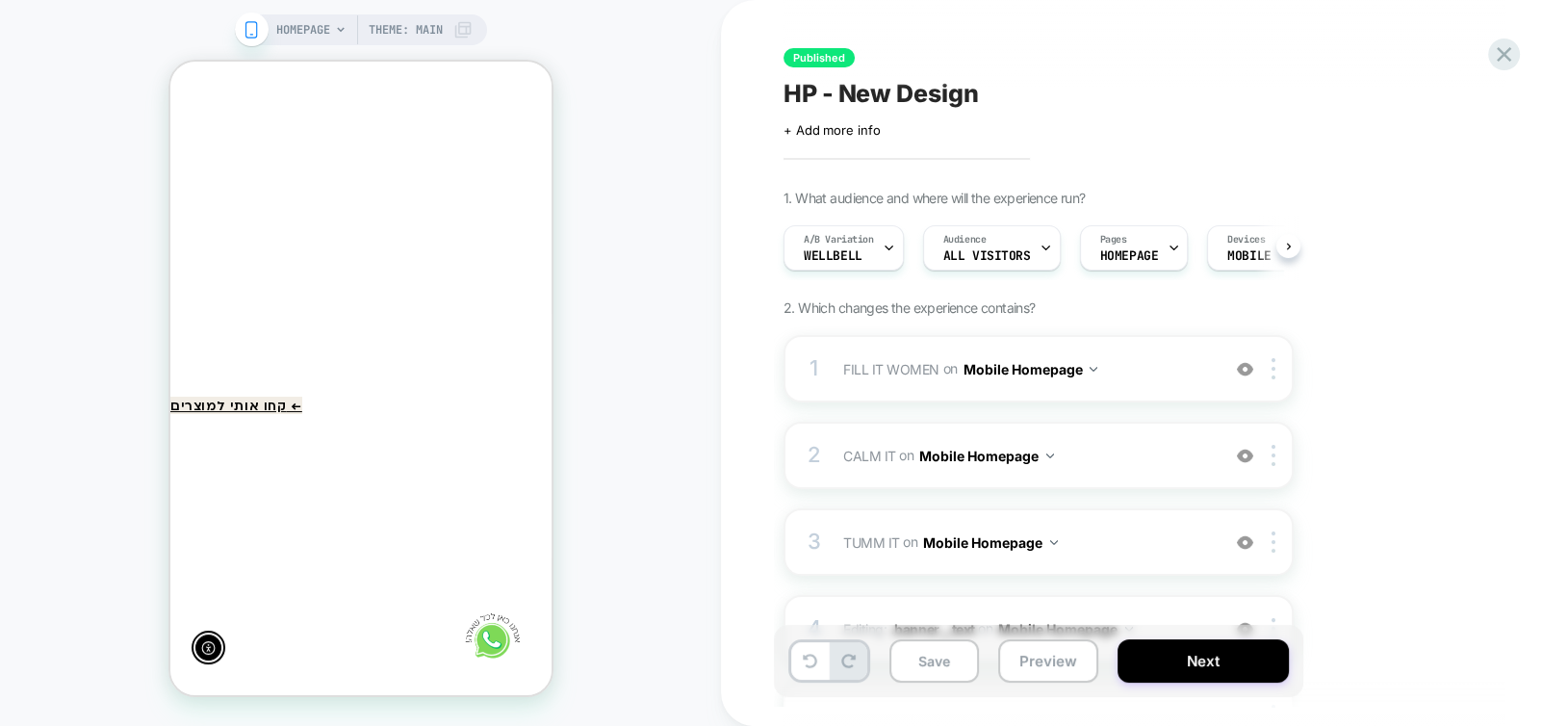
scroll to position [0, 0]
click at [554, 498] on div at bounding box center [743, 599] width 379 height 466
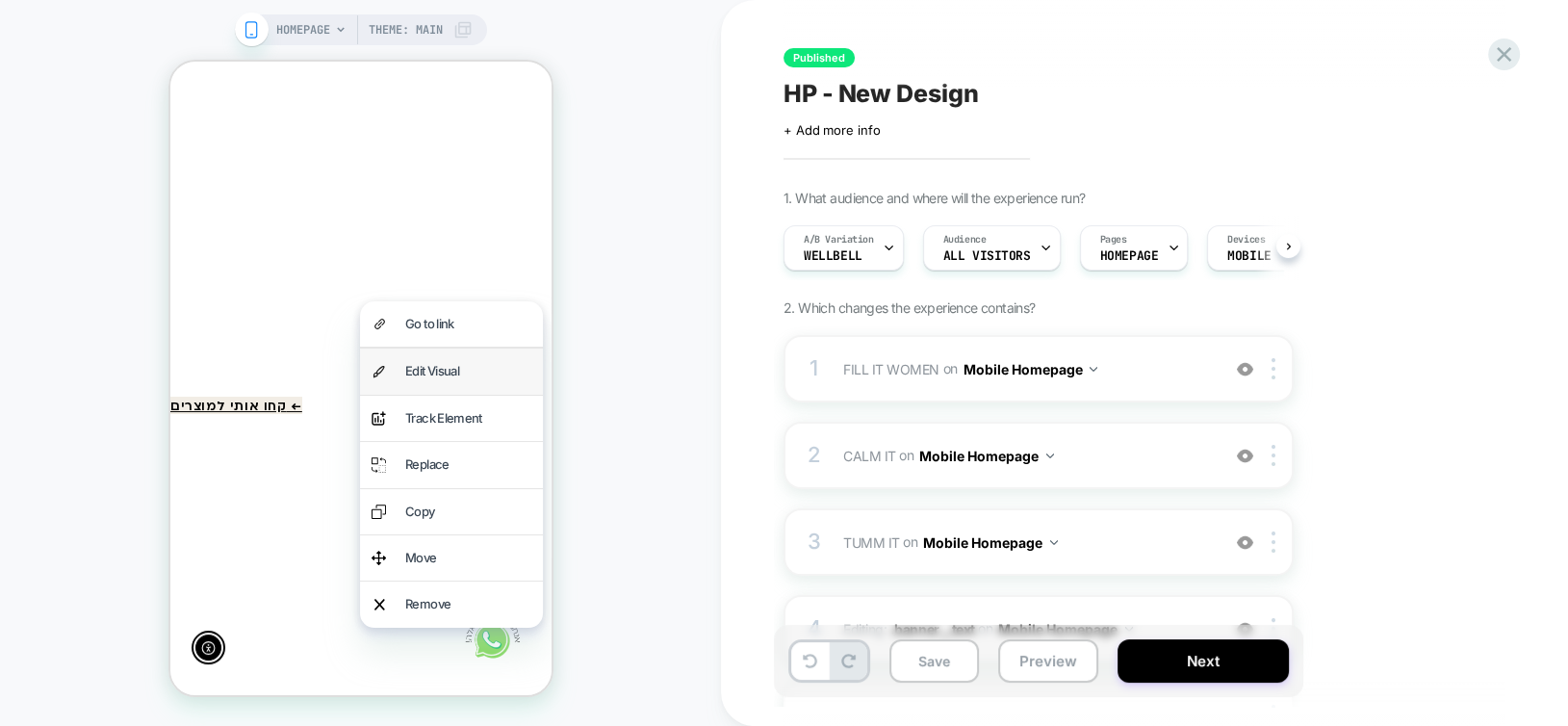
click at [501, 367] on div "Edit Visual" at bounding box center [467, 371] width 126 height 22
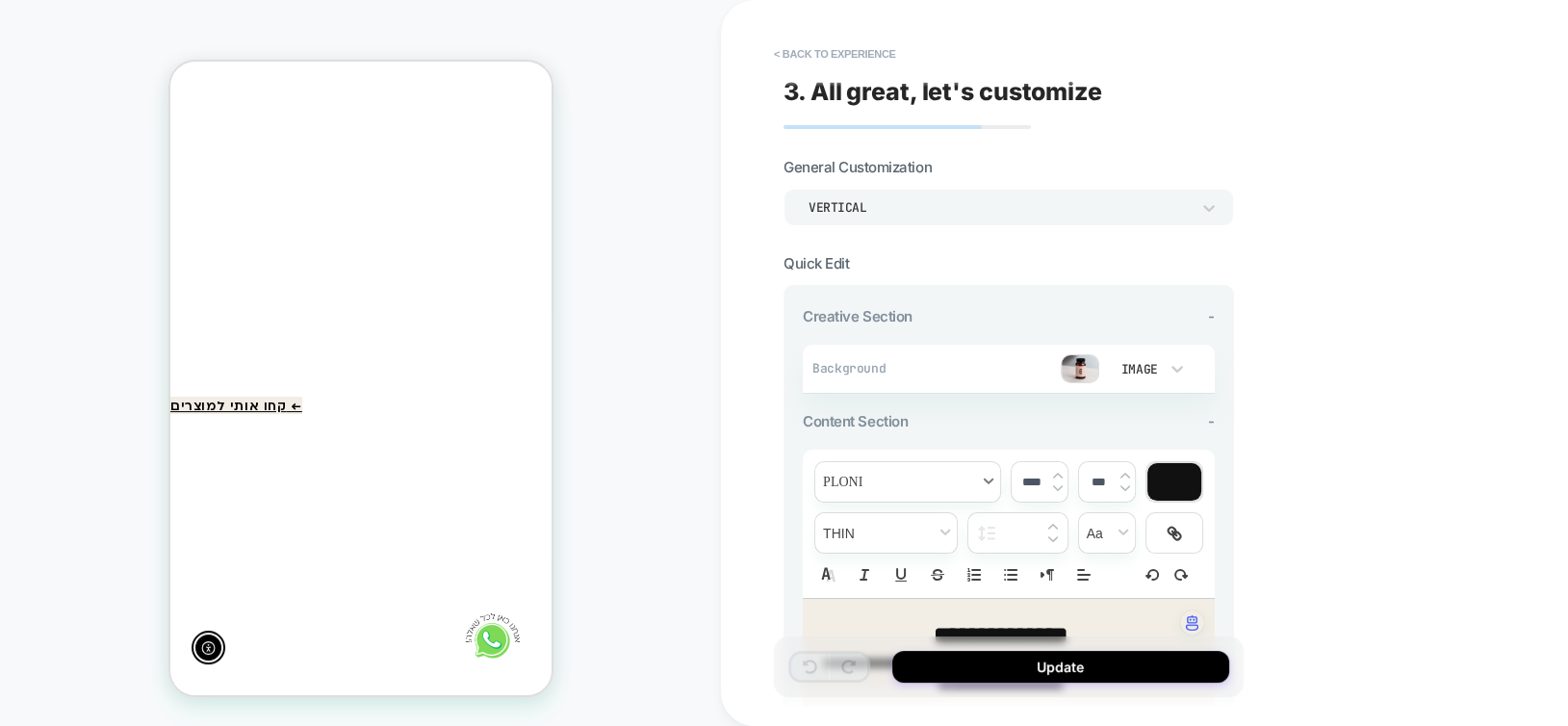
type textarea "*"
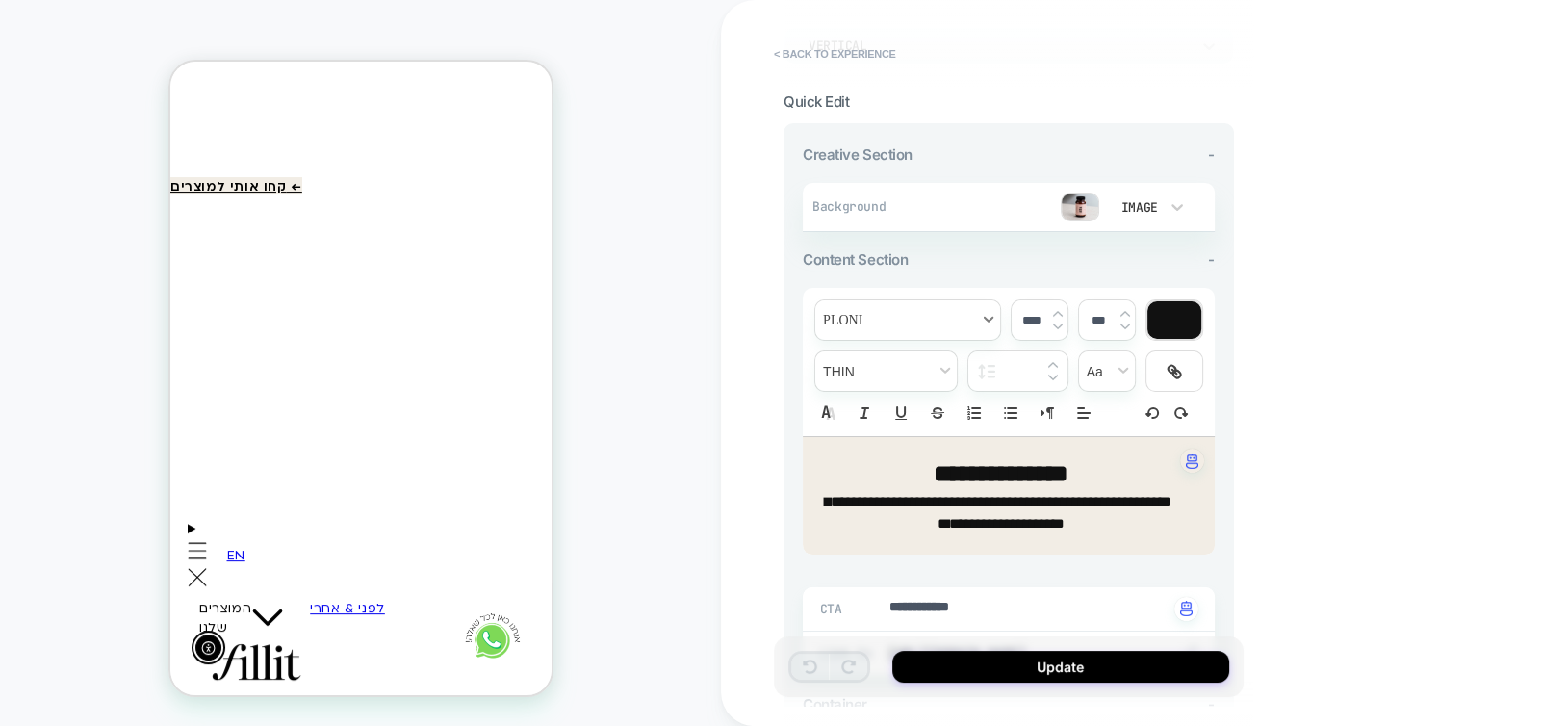
scroll to position [193, 0]
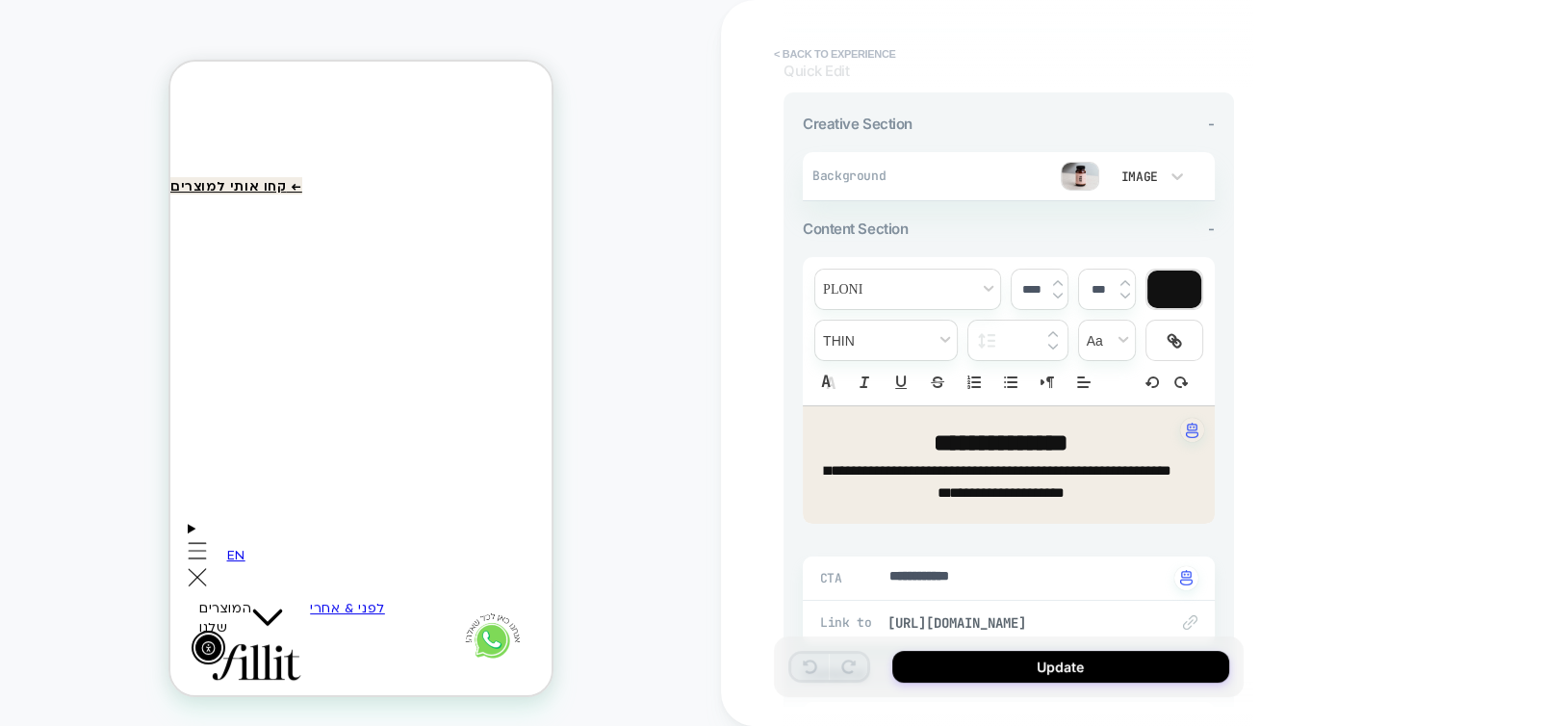
click at [853, 55] on button "< Back to experience" at bounding box center [834, 54] width 140 height 31
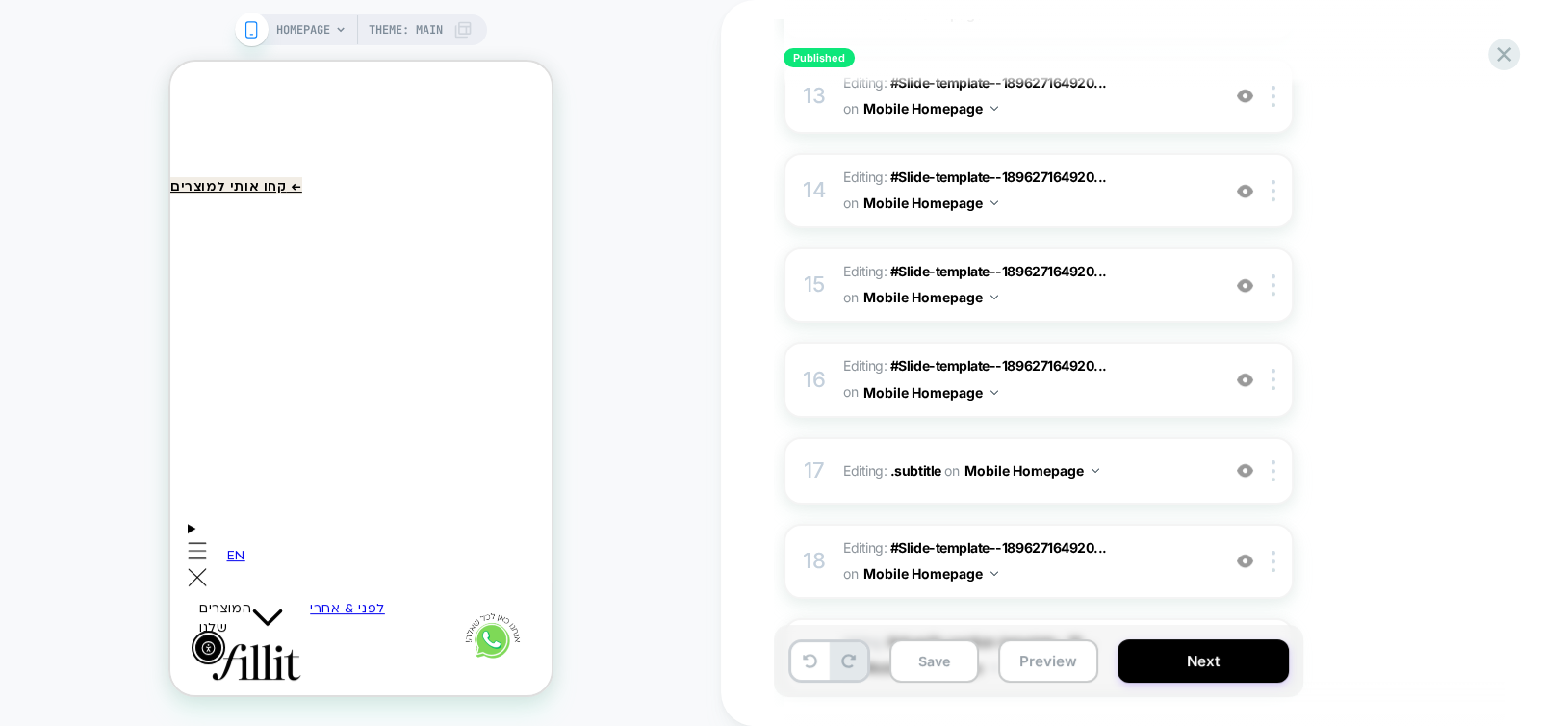
scroll to position [866, 0]
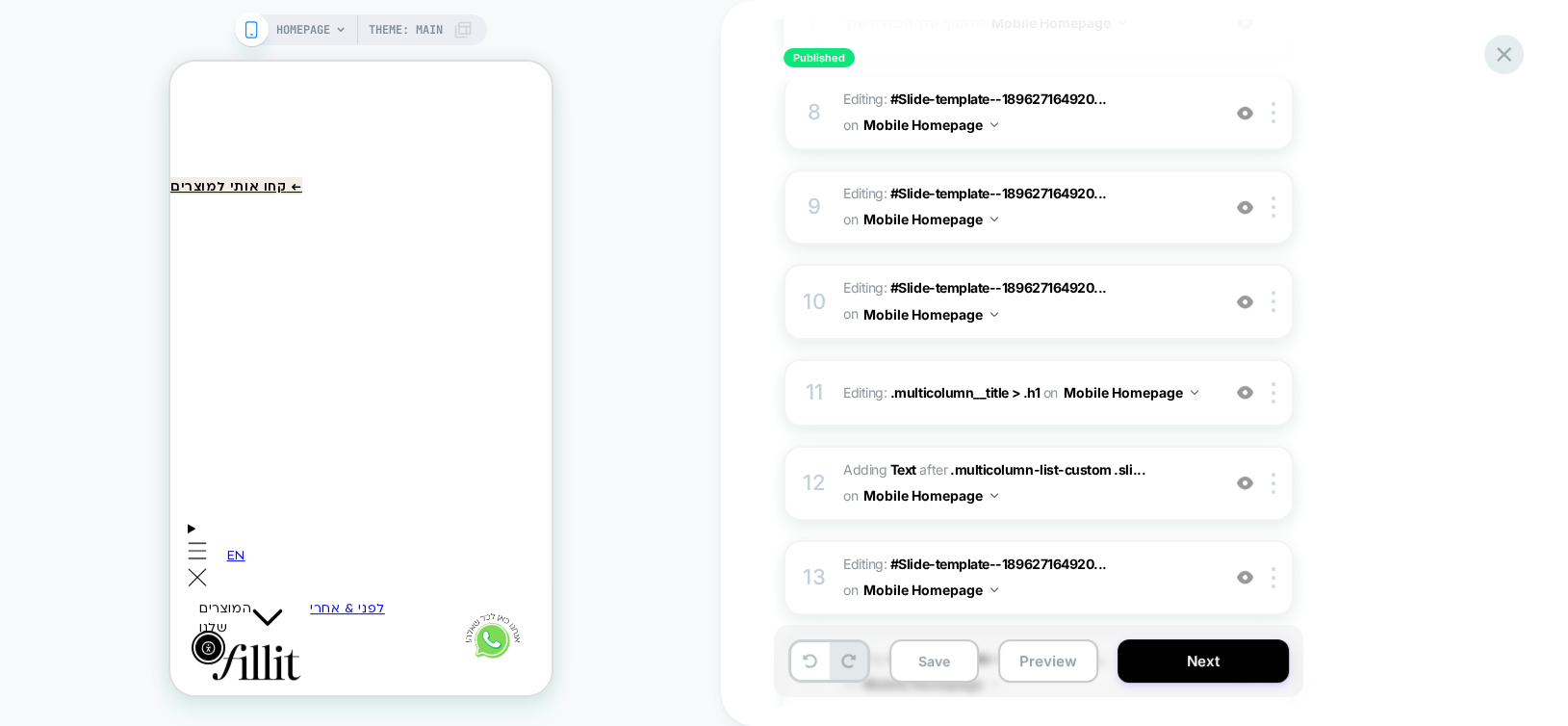
click at [1506, 56] on icon at bounding box center [1504, 54] width 15 height 15
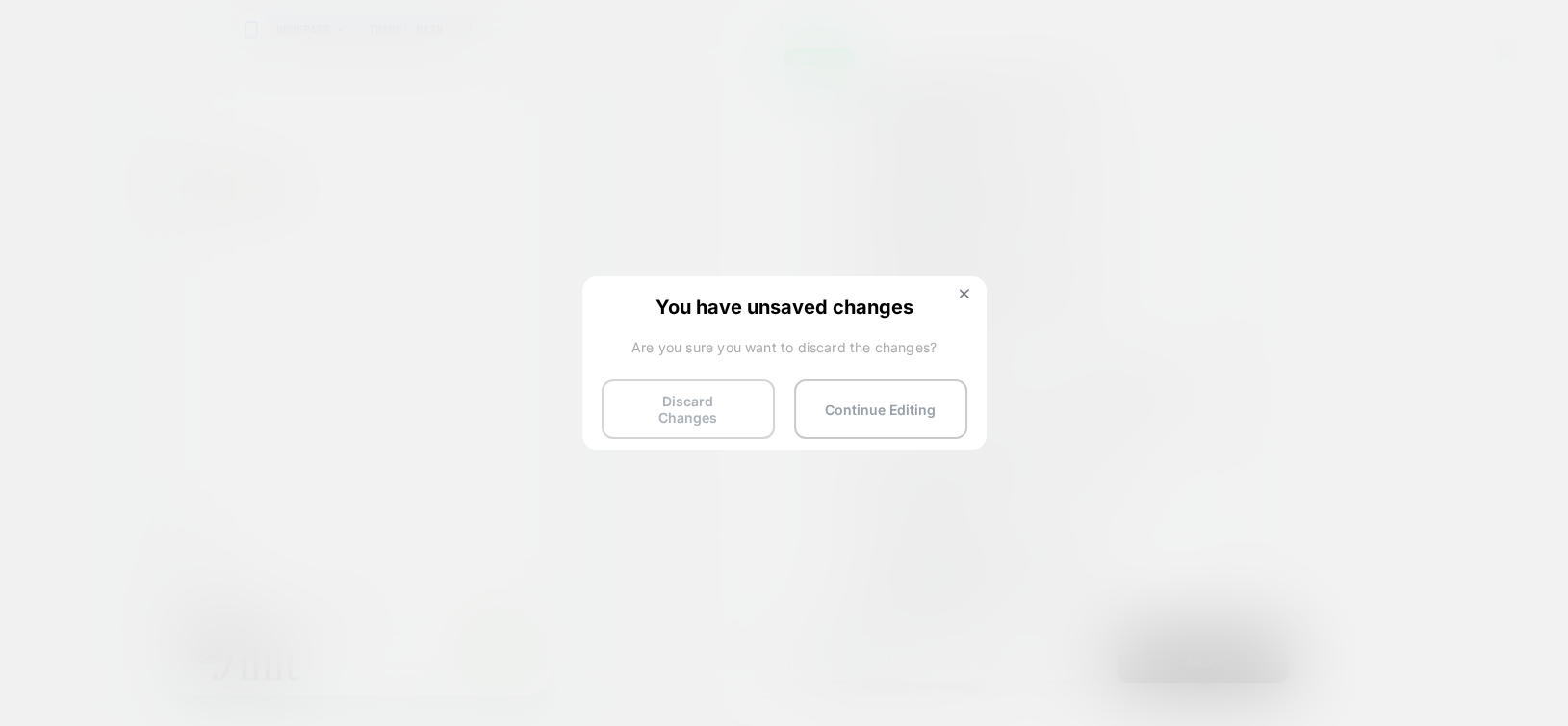
click at [655, 402] on button "Discard Changes" at bounding box center [688, 409] width 173 height 60
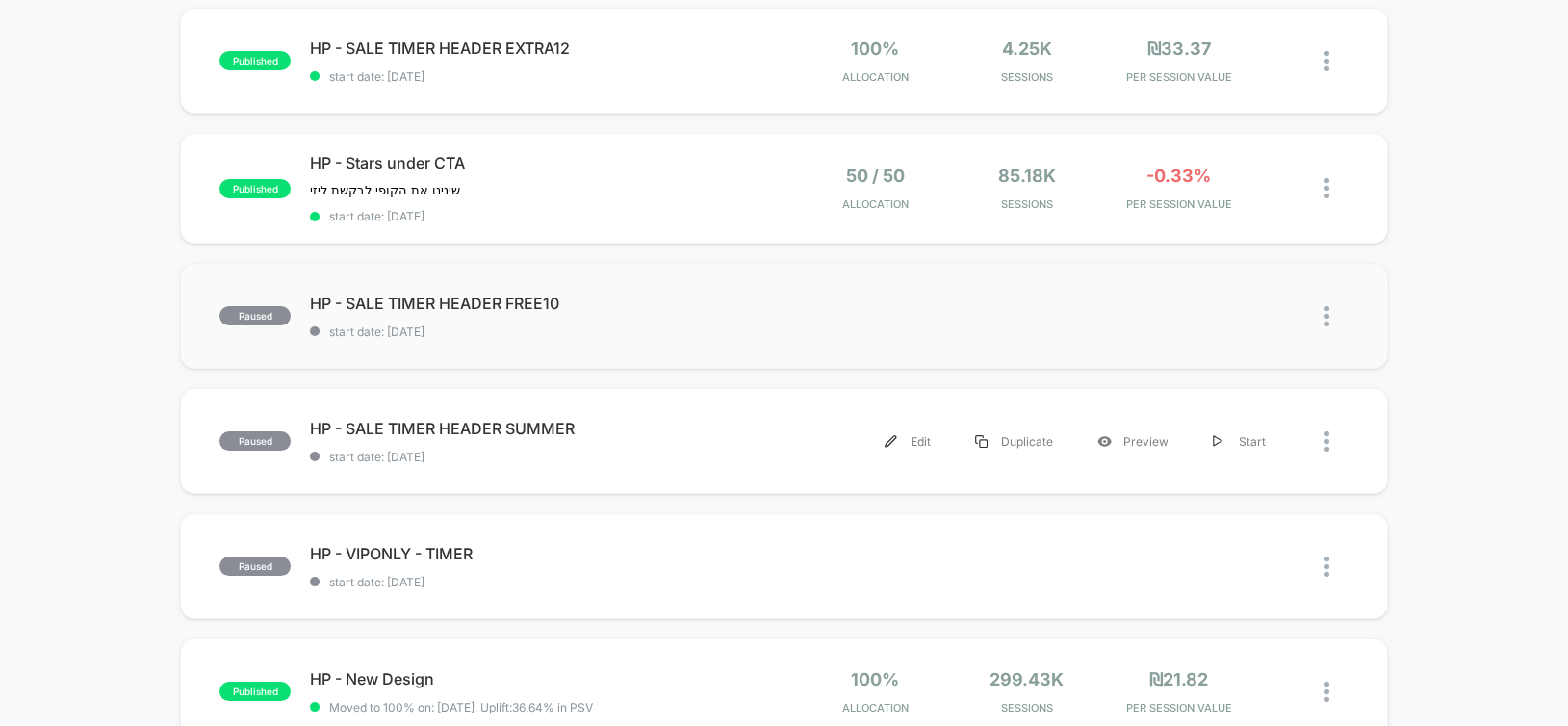
scroll to position [288, 0]
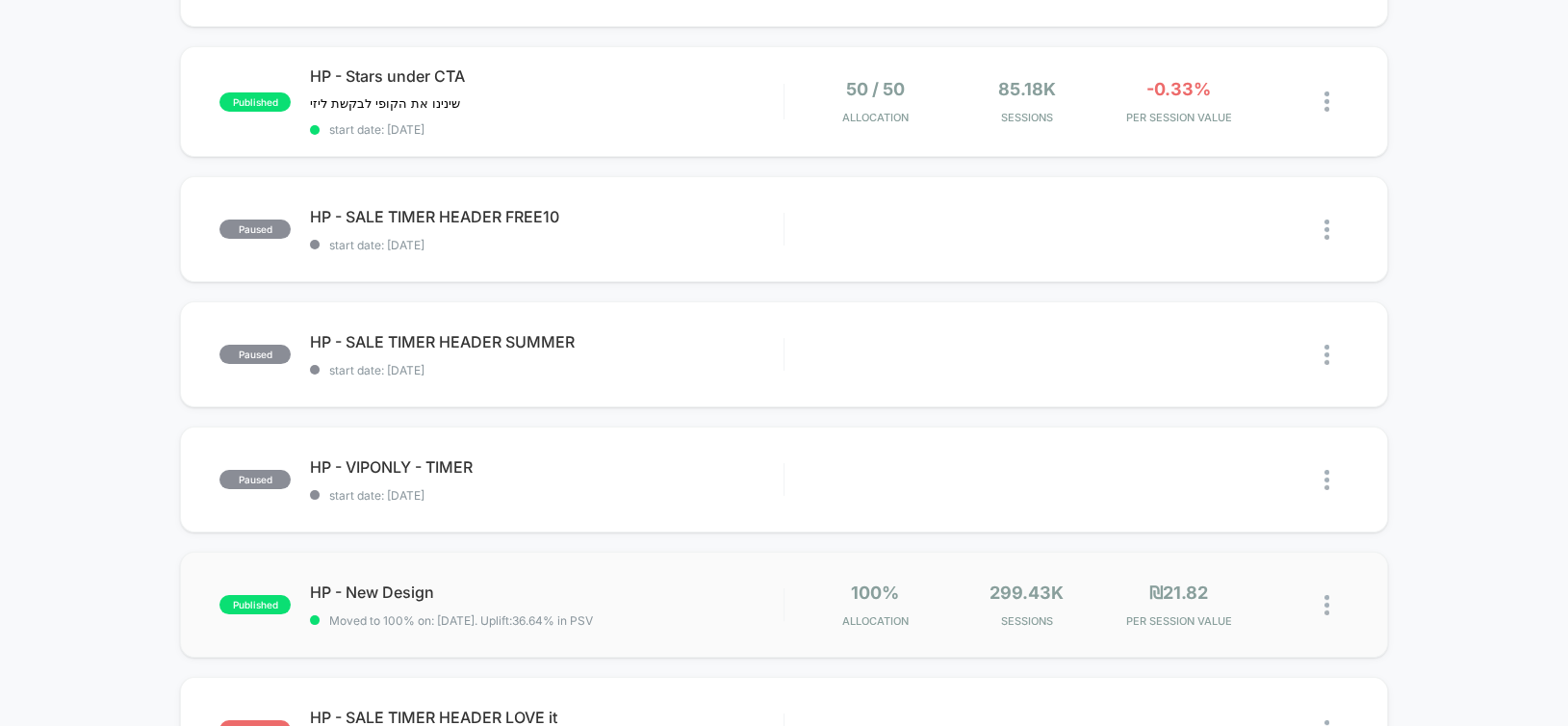
click at [744, 576] on div "published HP - New Design Moved to 100% on: 4/29/2025 . Uplift: 36.64% in PSV 1…" at bounding box center [784, 604] width 1208 height 106
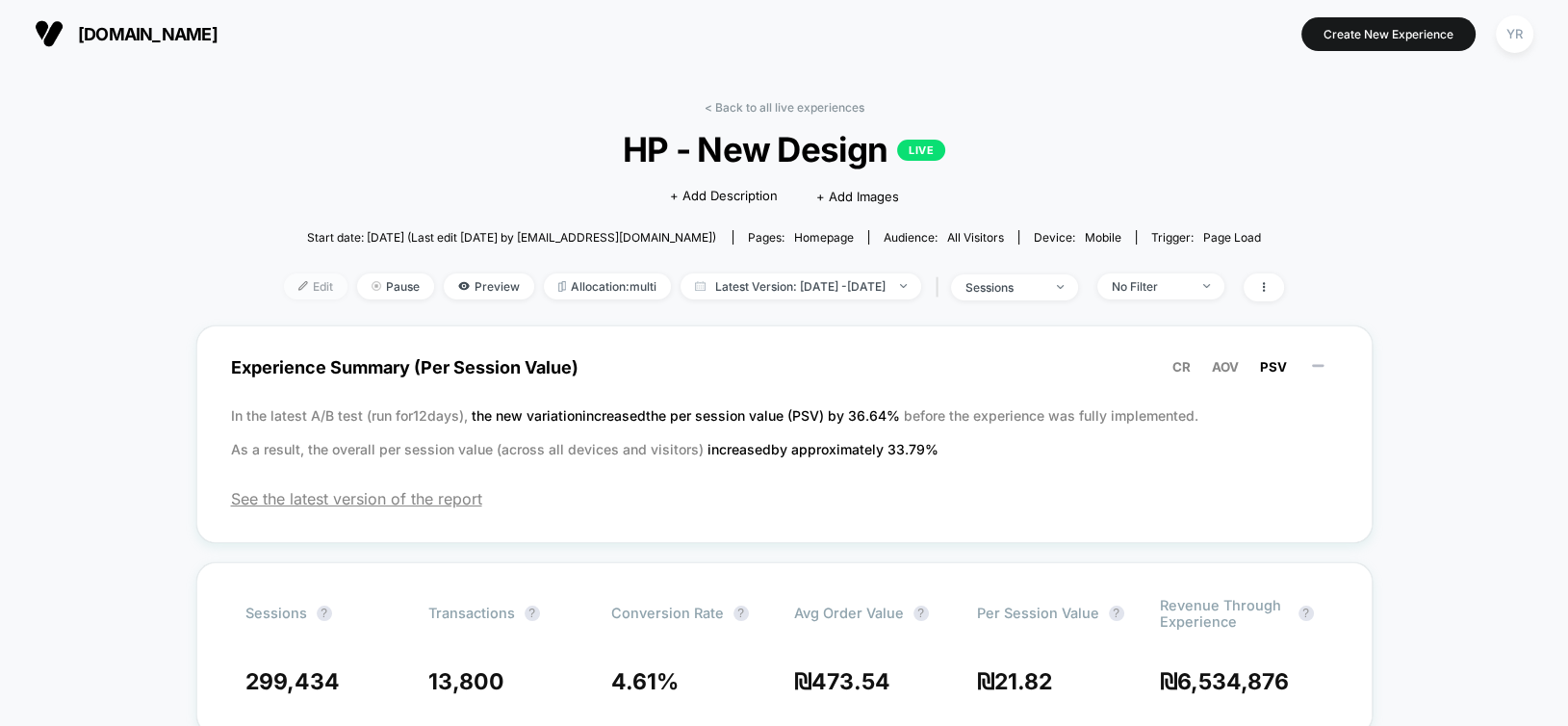
click at [284, 283] on span "Edit" at bounding box center [316, 286] width 64 height 26
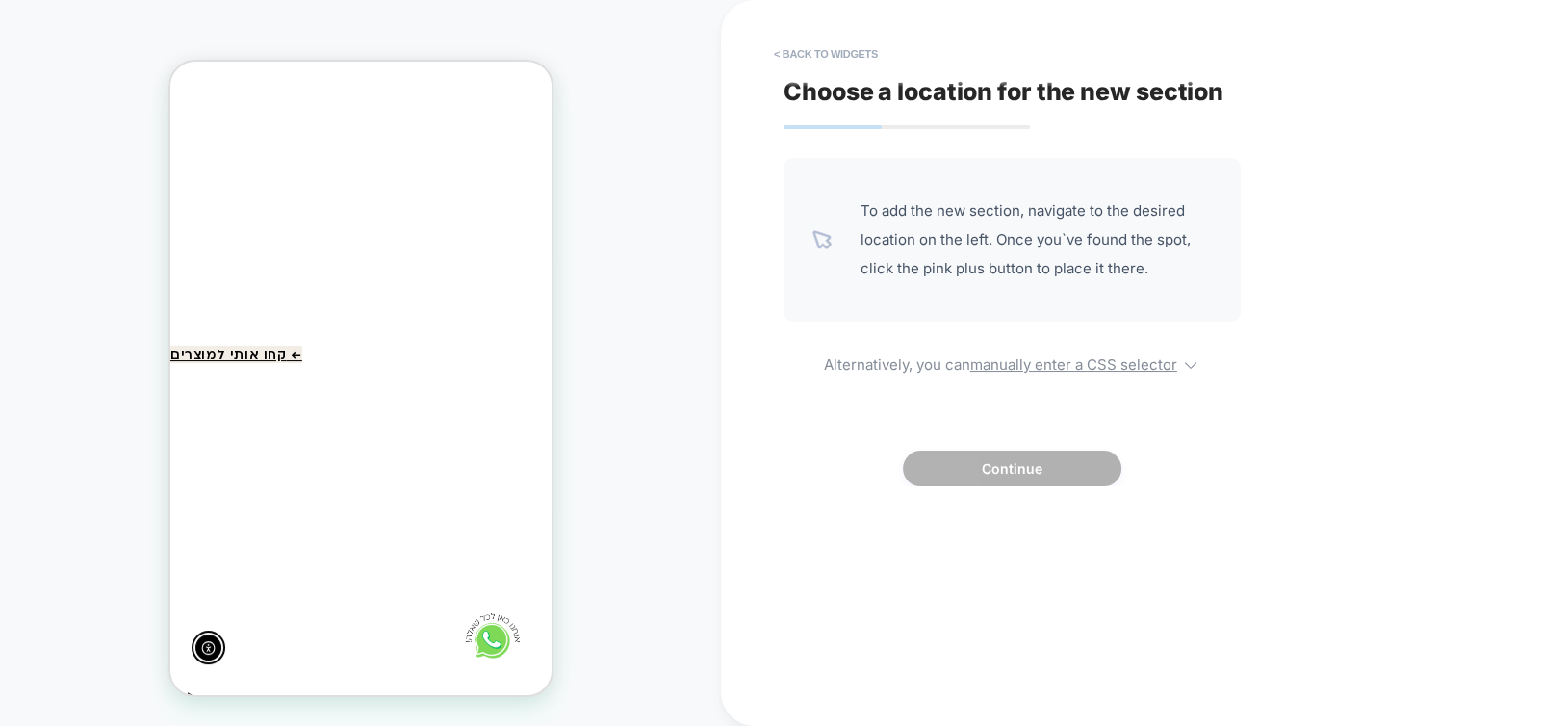
click at [552, 285] on div at bounding box center [743, 285] width 383 height 57
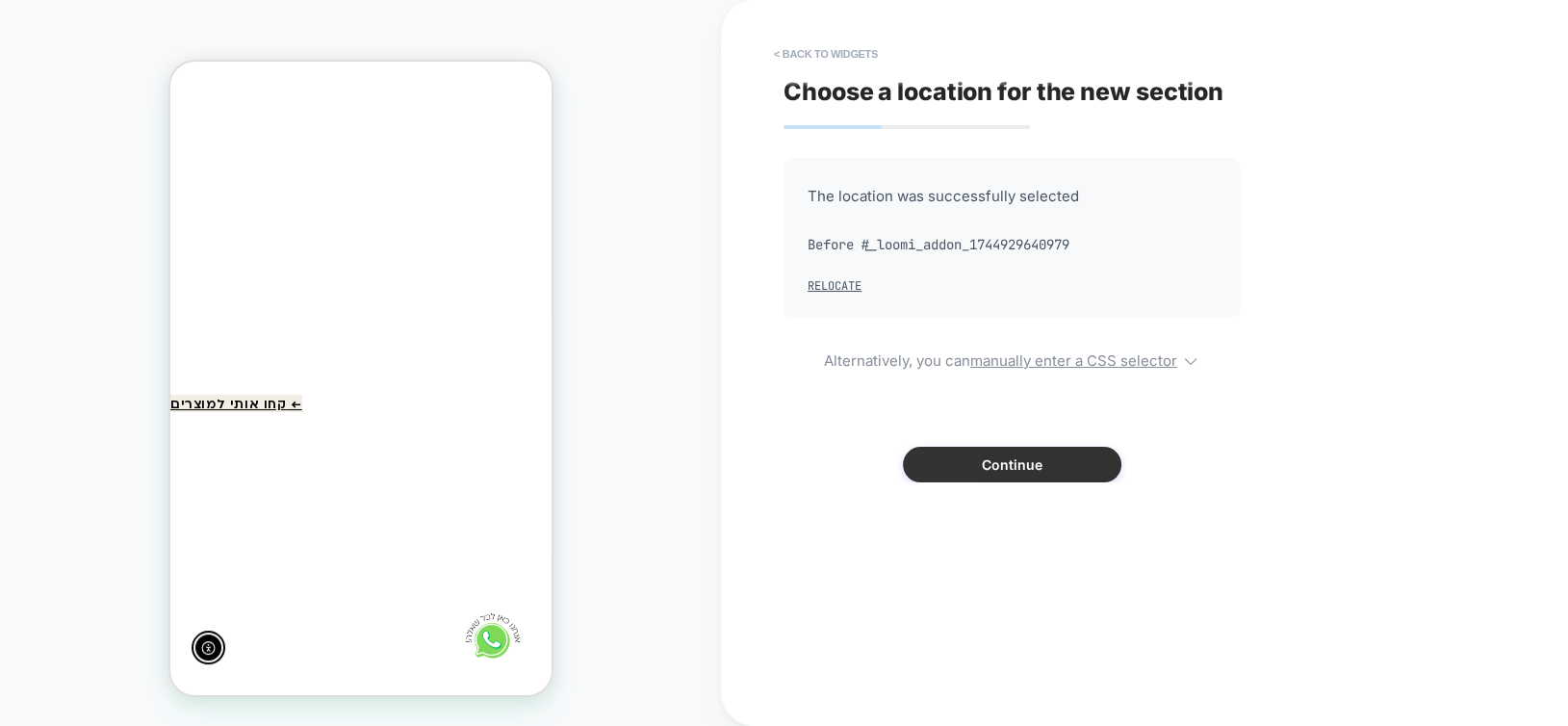
click at [978, 464] on button "Continue" at bounding box center [1012, 464] width 219 height 36
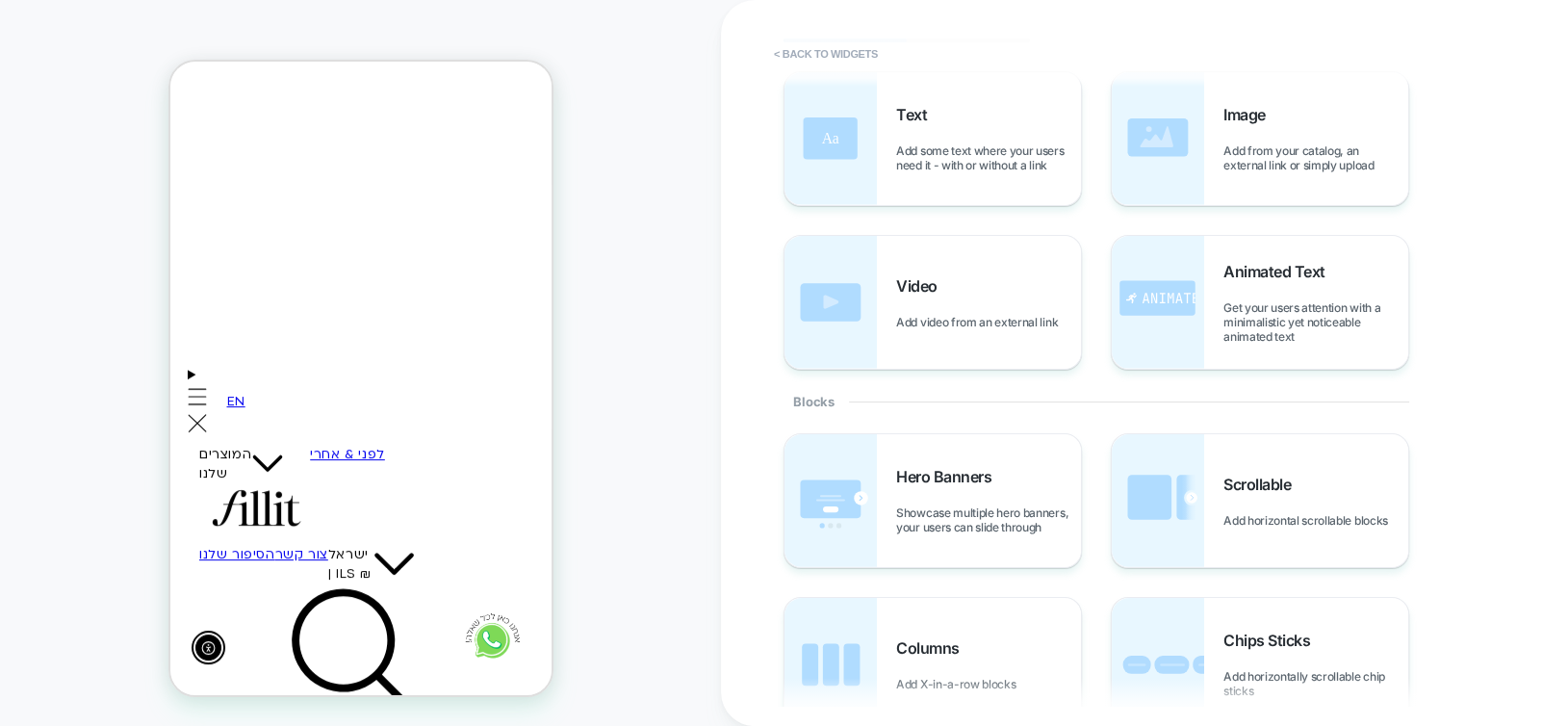
scroll to position [385, 0]
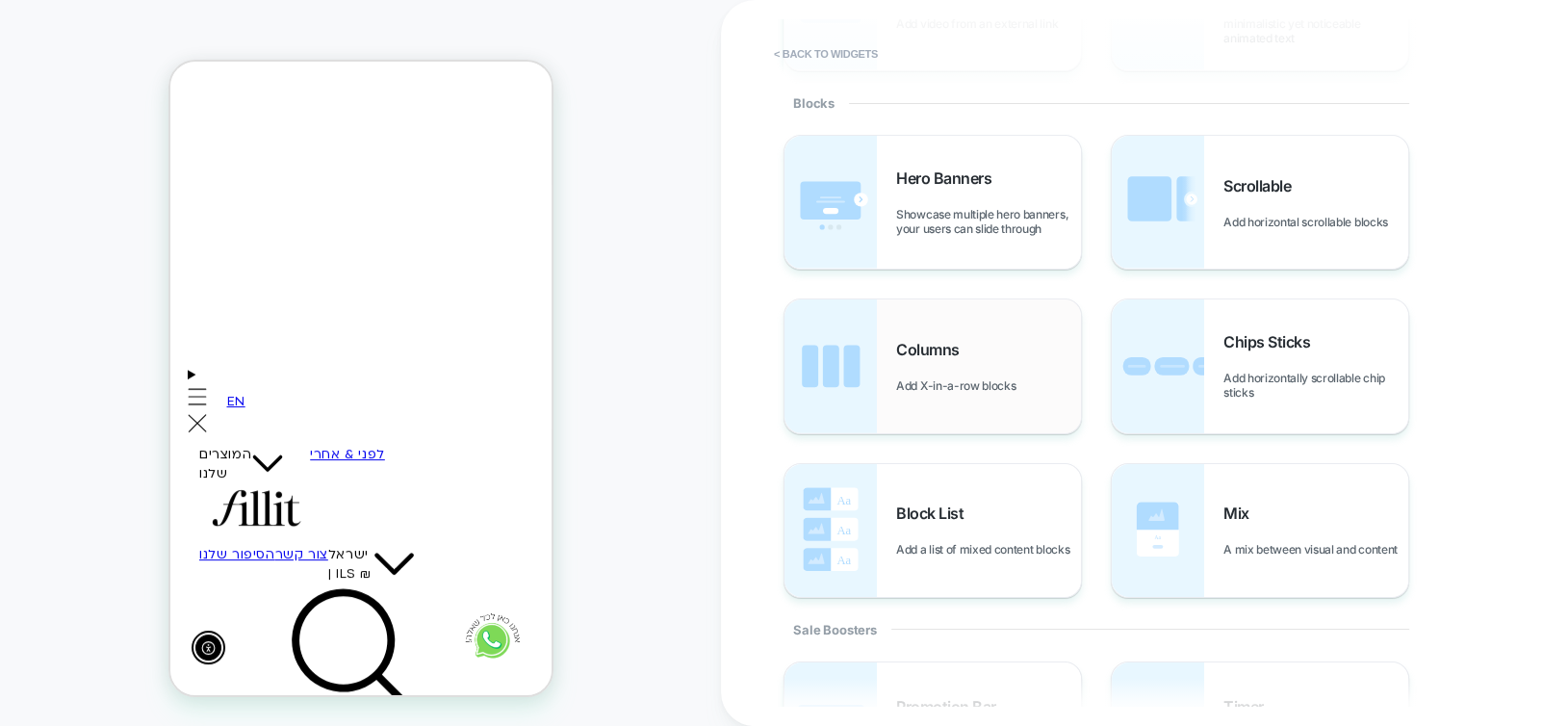
click at [855, 375] on img at bounding box center [830, 365] width 92 height 133
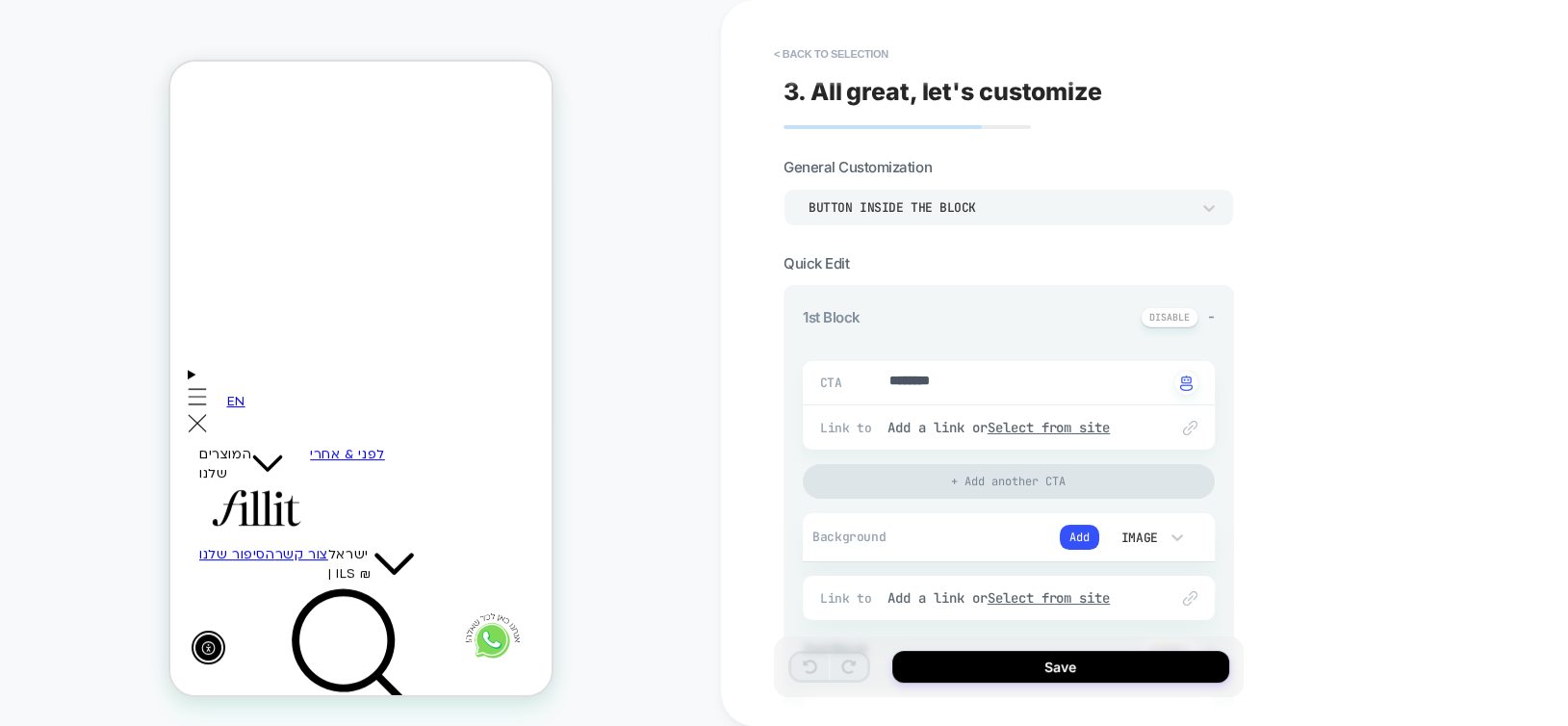
click at [908, 202] on div "Button inside the block" at bounding box center [999, 207] width 382 height 16
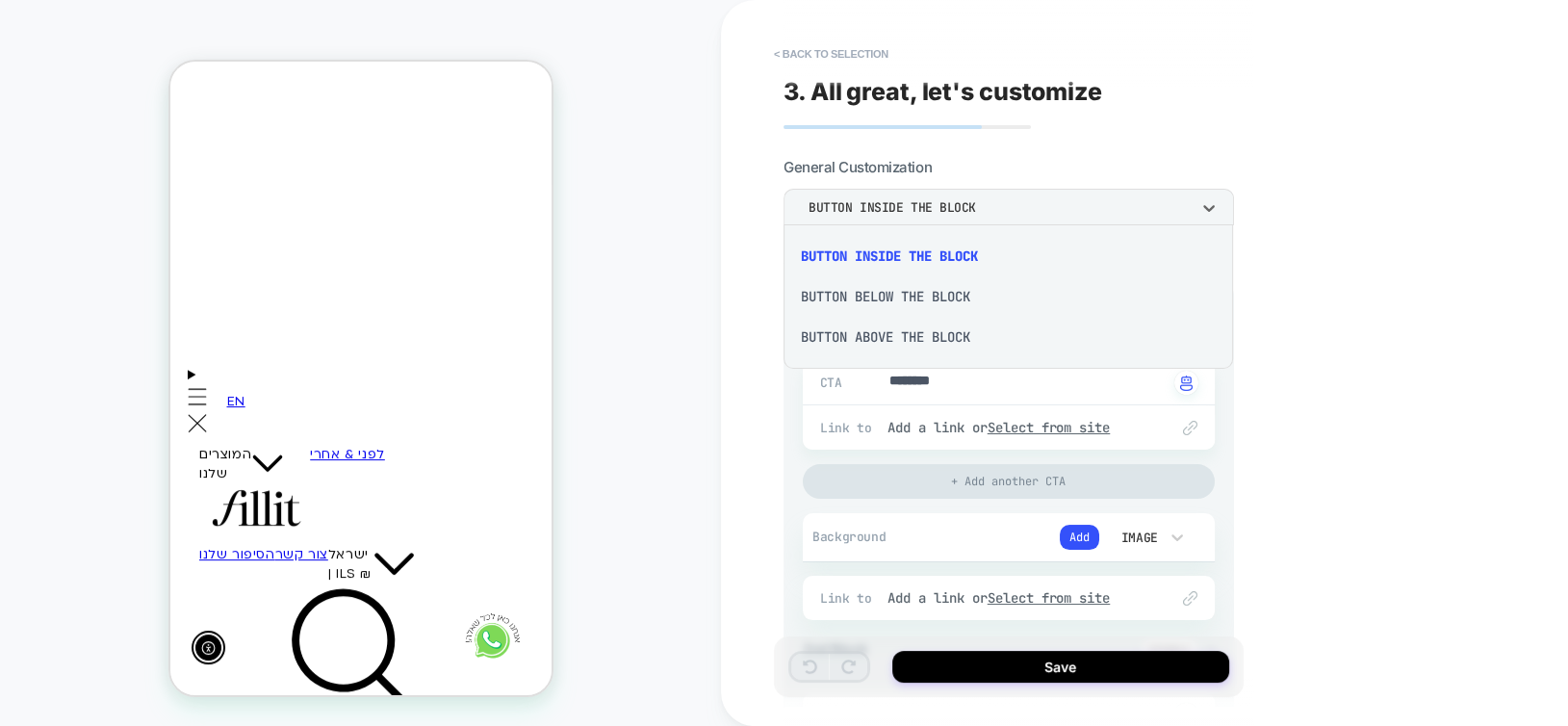
click at [899, 294] on div "Button below the block" at bounding box center [1008, 296] width 435 height 41
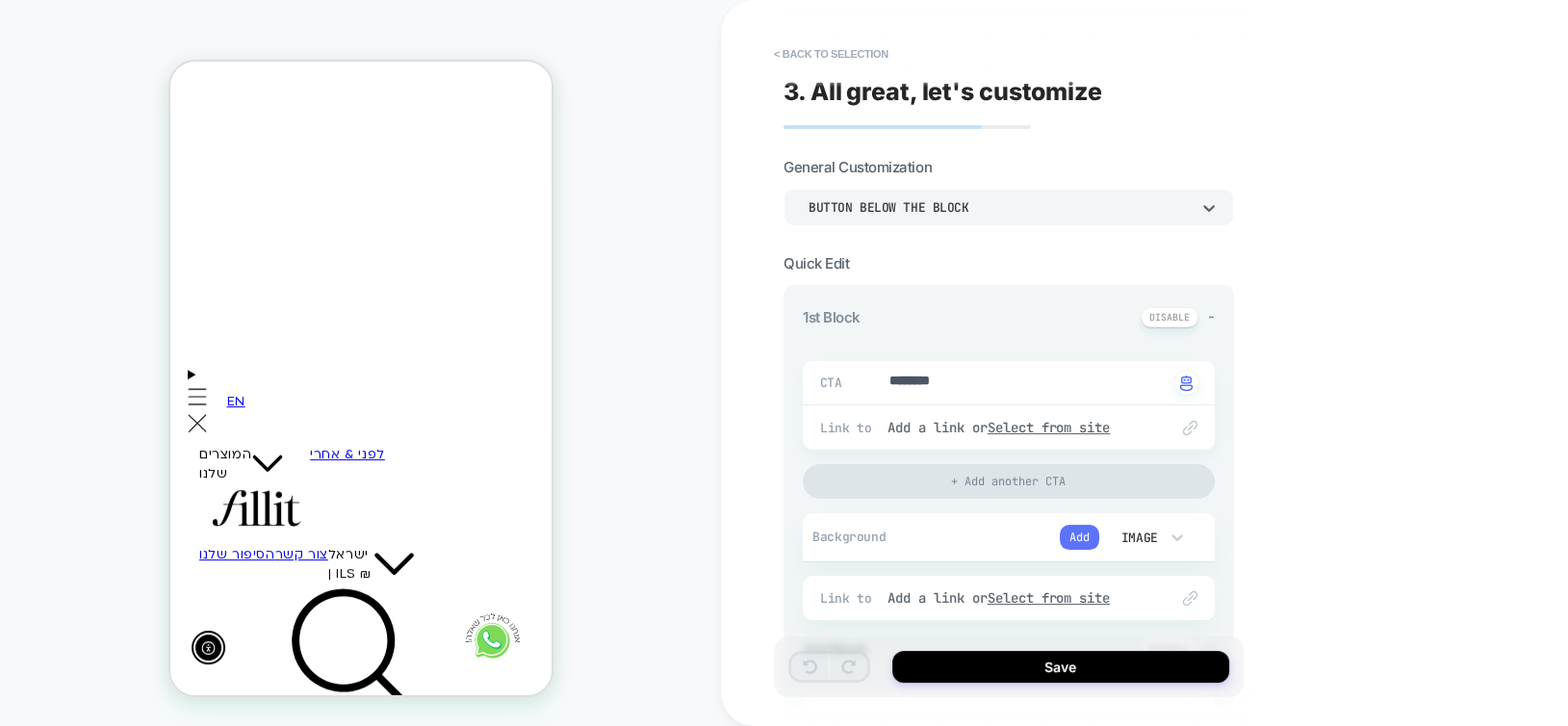
click at [1063, 537] on button "Add" at bounding box center [1079, 537] width 40 height 25
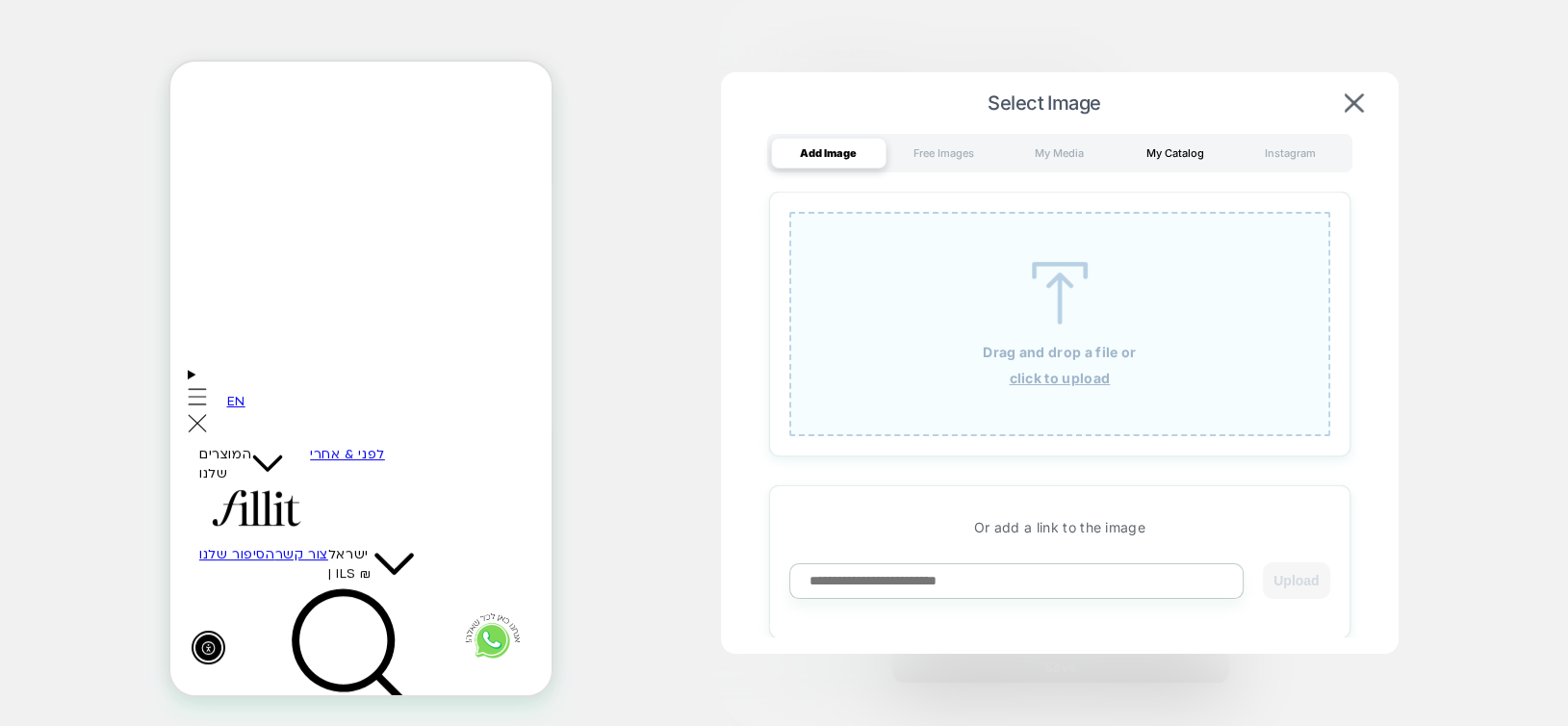
click at [1172, 156] on div "My Catalog" at bounding box center [1175, 153] width 115 height 31
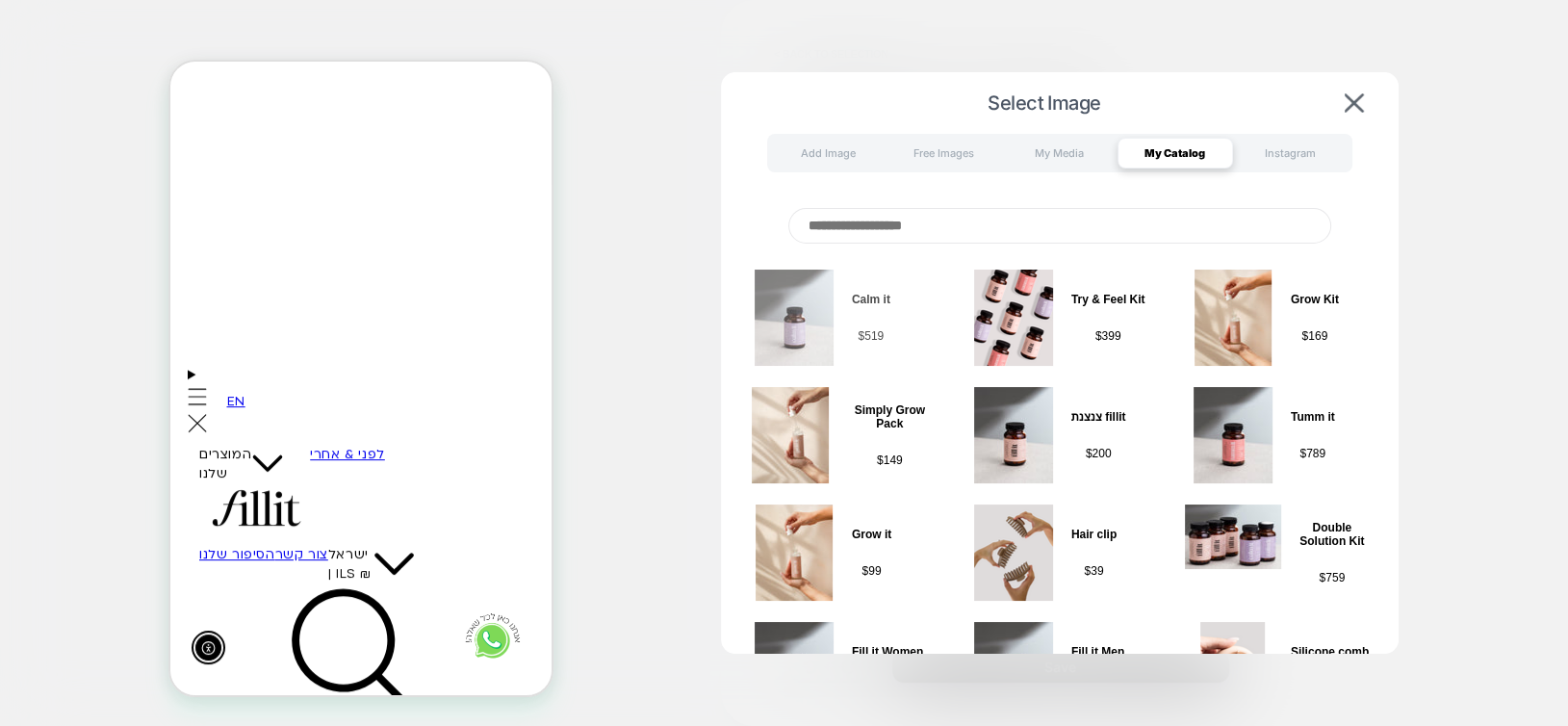
click at [867, 358] on div "Calm it $ 519" at bounding box center [872, 317] width 39 height 96
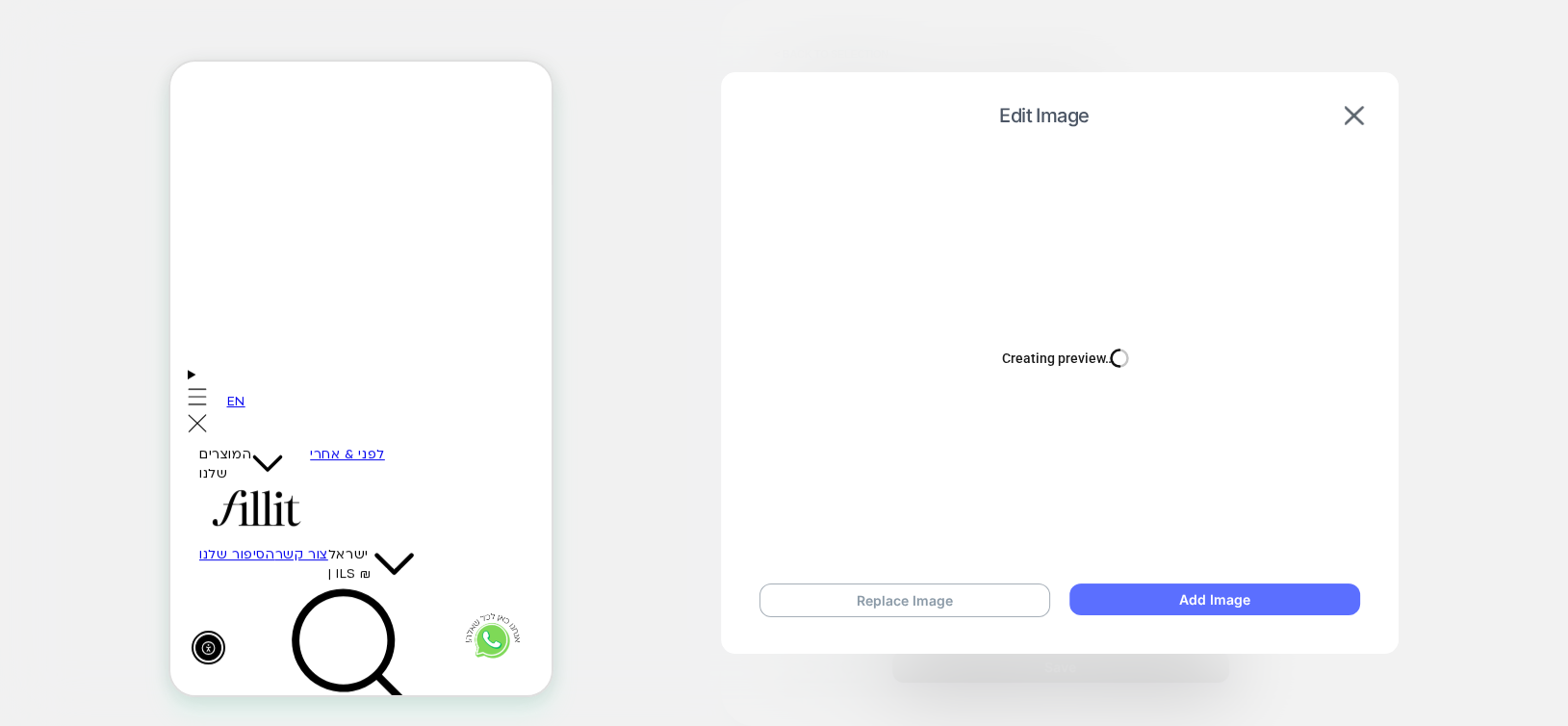
click at [1203, 601] on button "Add Image" at bounding box center [1214, 598] width 290 height 32
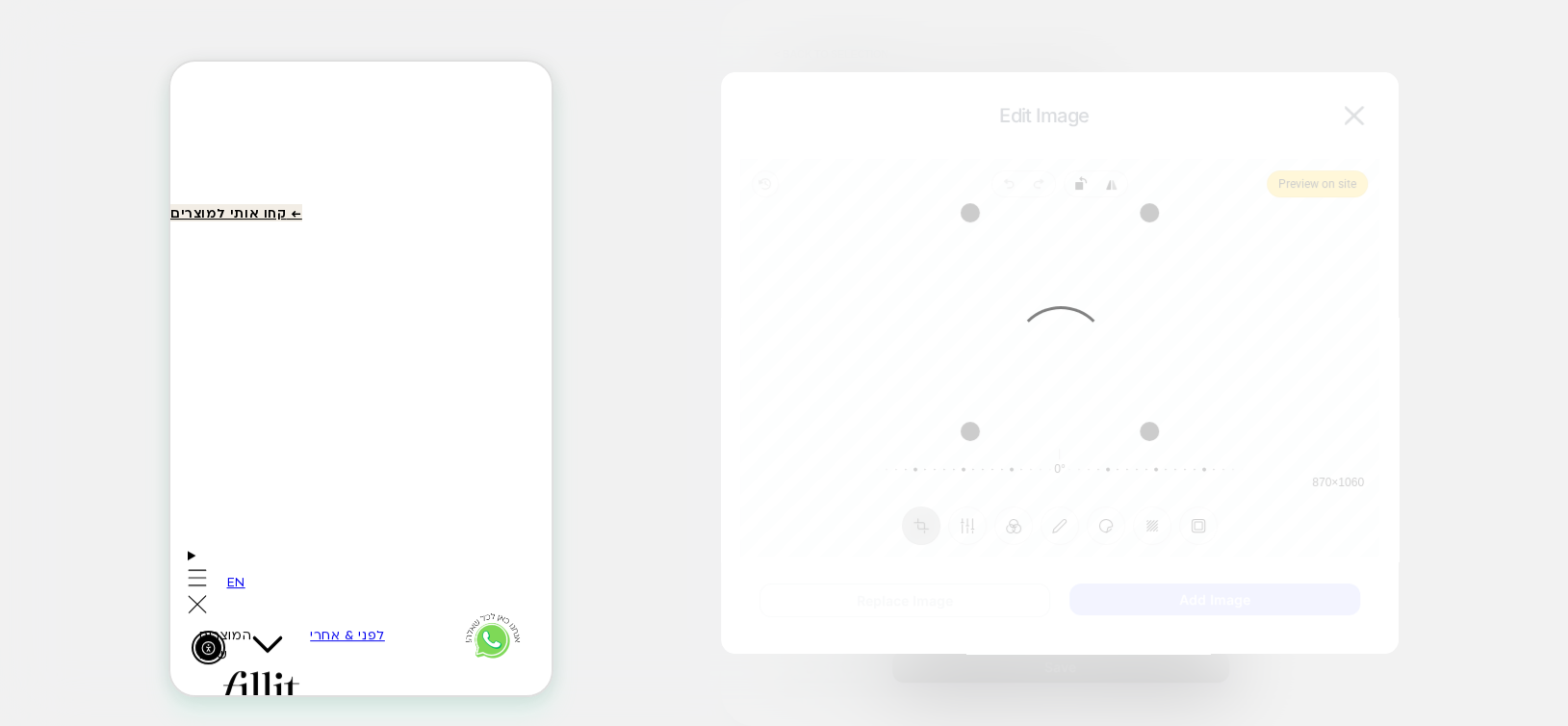
scroll to position [418, 0]
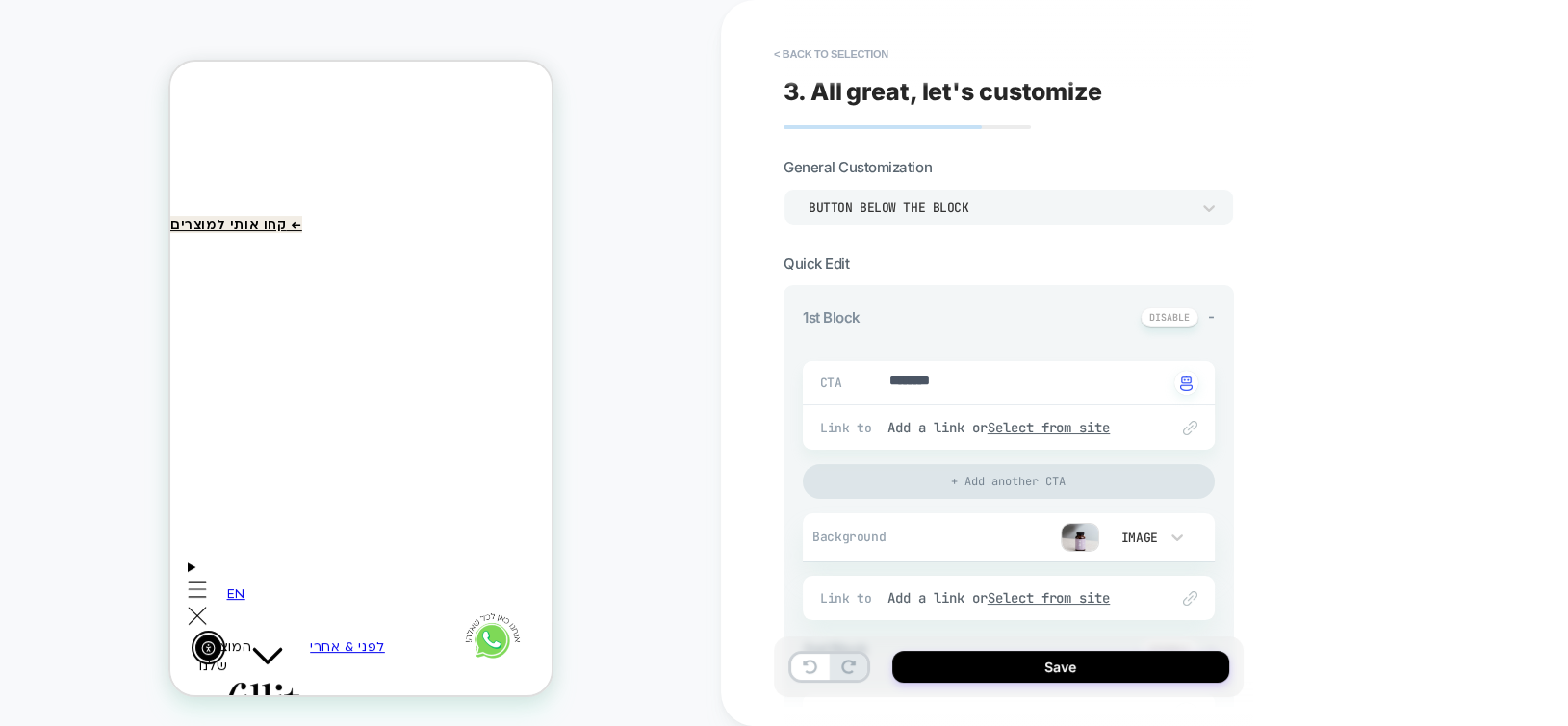
type textarea "*"
click at [983, 387] on textarea "********" at bounding box center [1029, 382] width 281 height 22
type textarea "***"
type textarea "*"
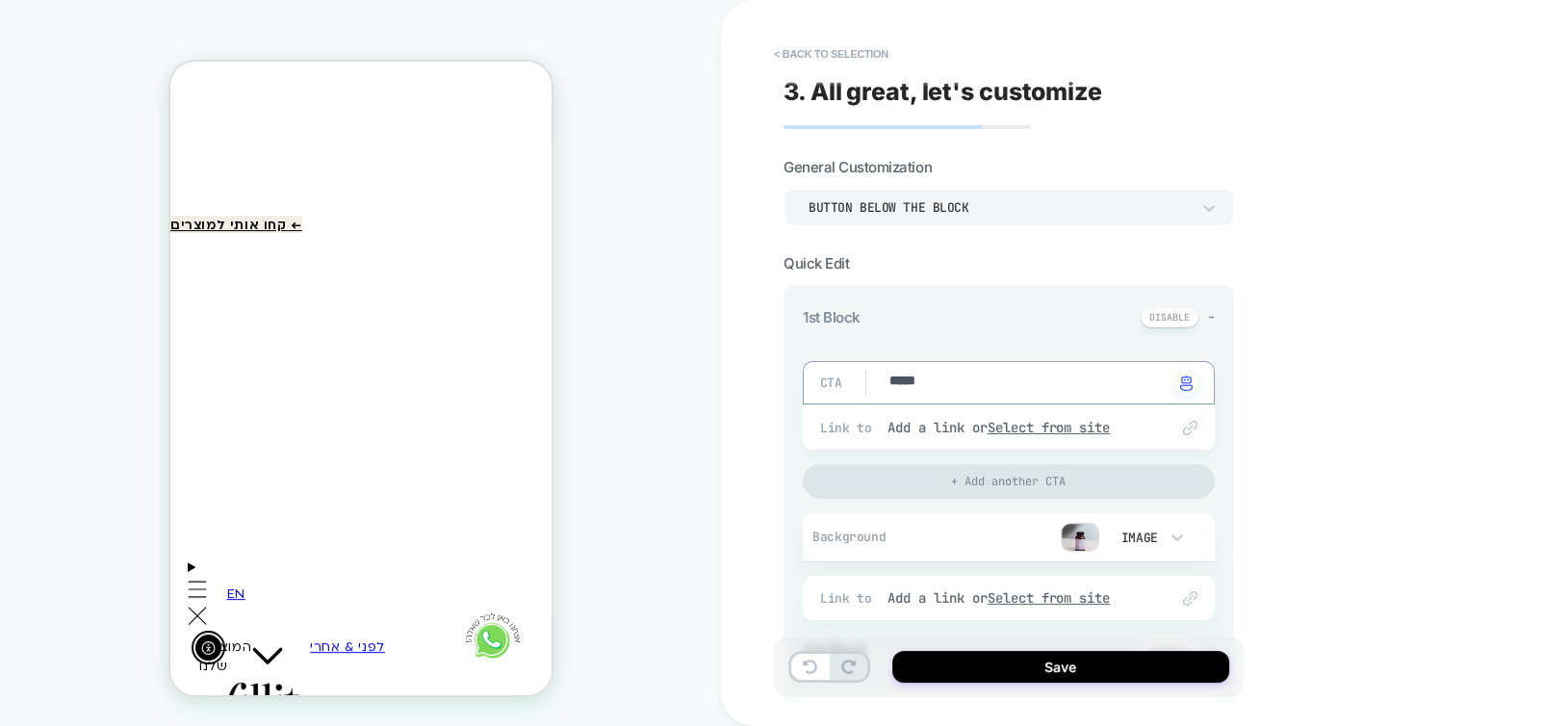
type textarea "******"
type textarea "*"
type textarea "********"
type textarea "*"
type textarea "*******"
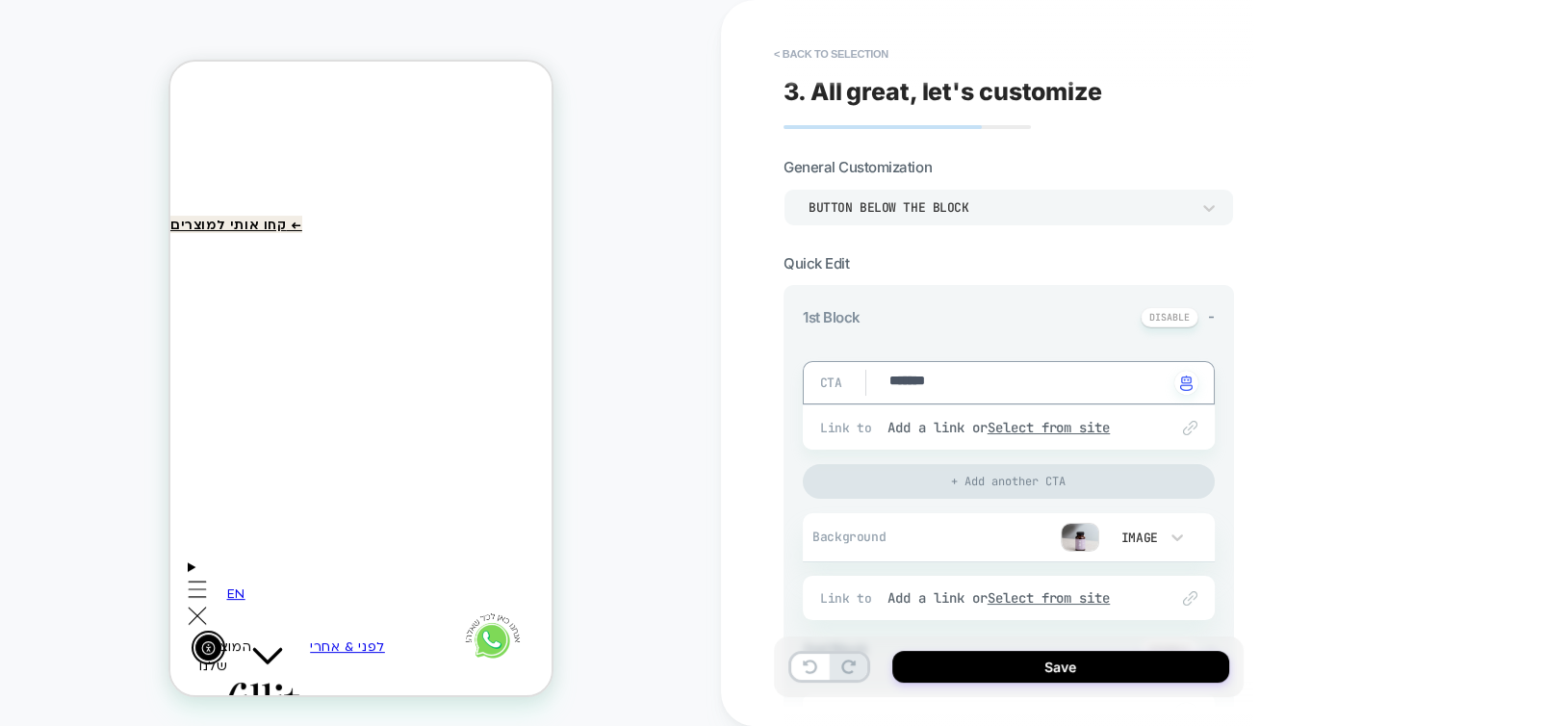
type textarea "*"
type textarea "**"
type textarea "*"
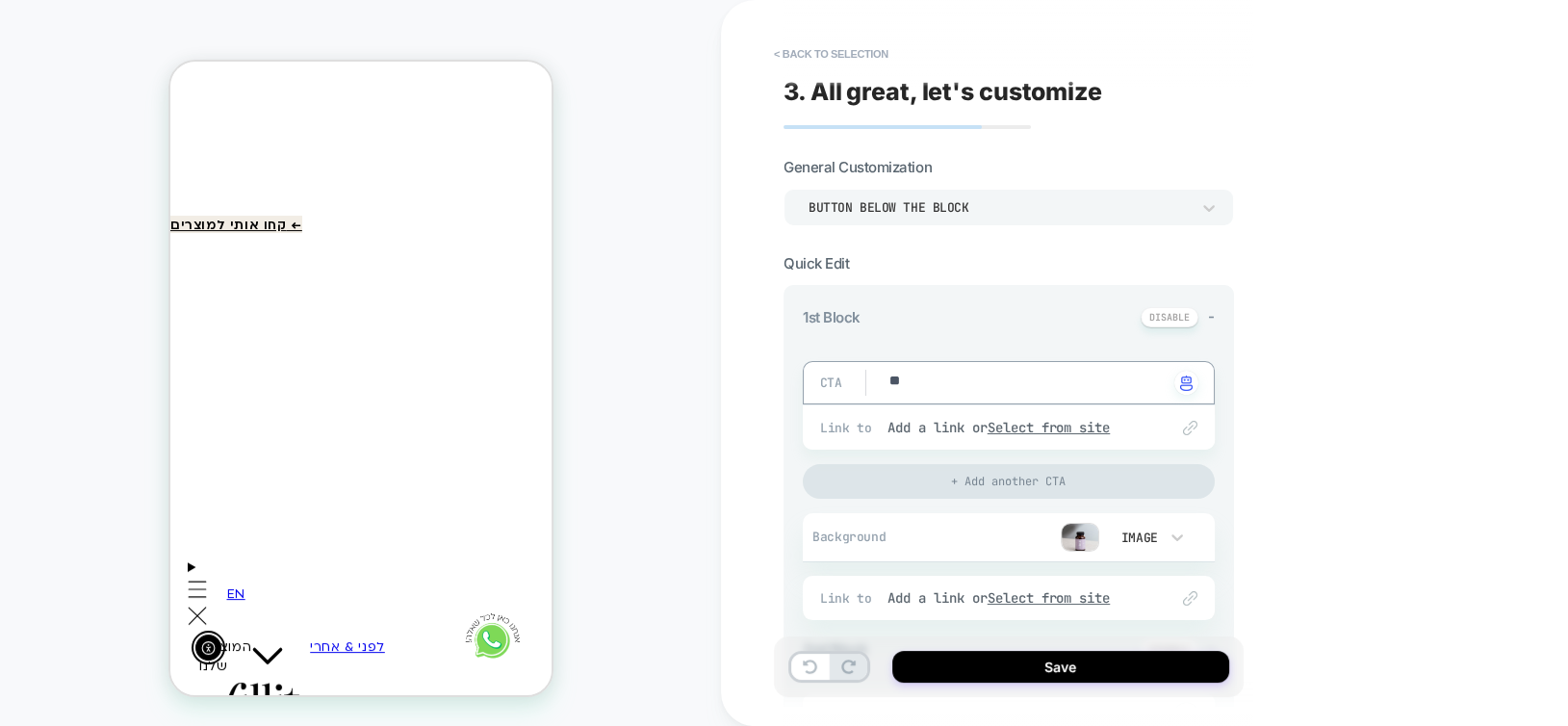
type textarea "***"
type textarea "*"
type textarea "*******"
type textarea "*"
type textarea "********"
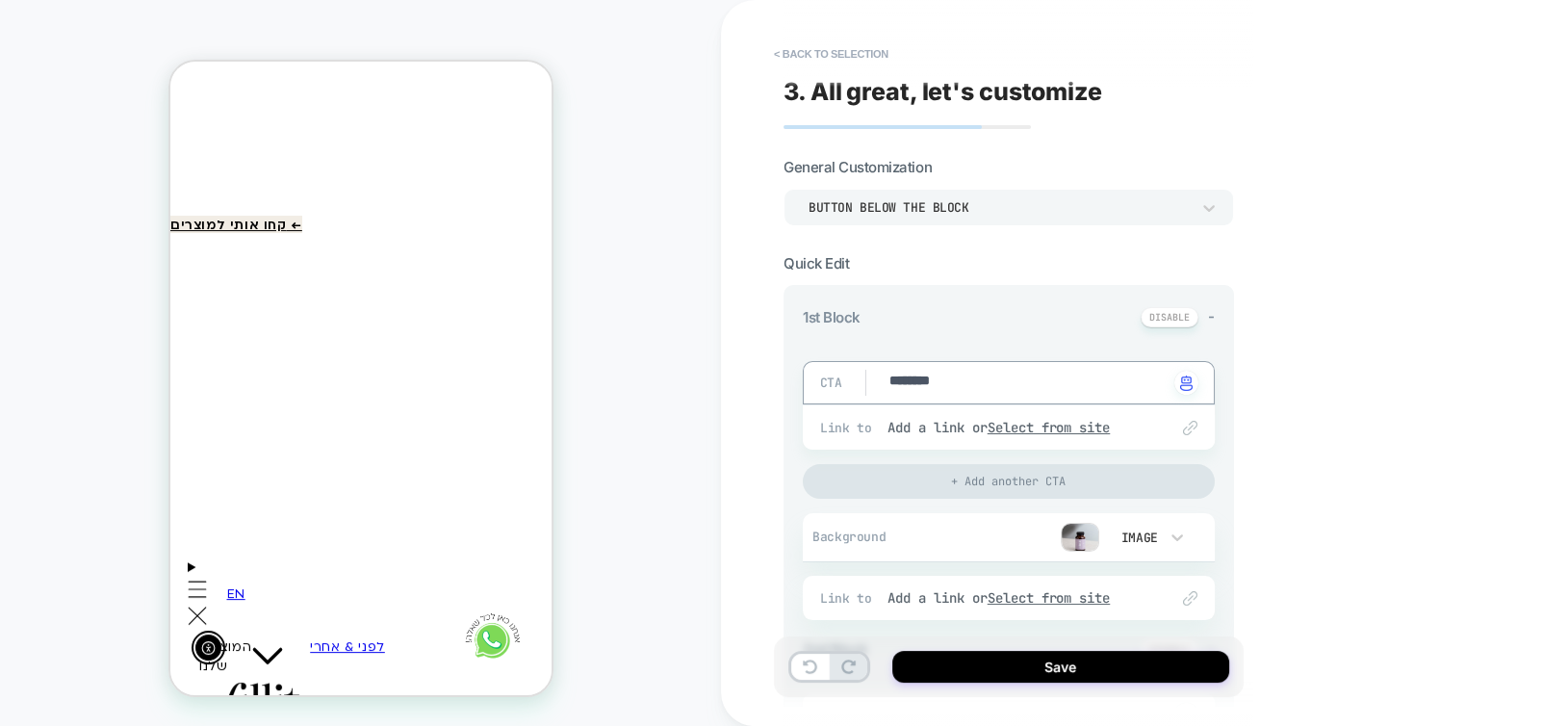
type textarea "*"
type textarea "**********"
type textarea "*"
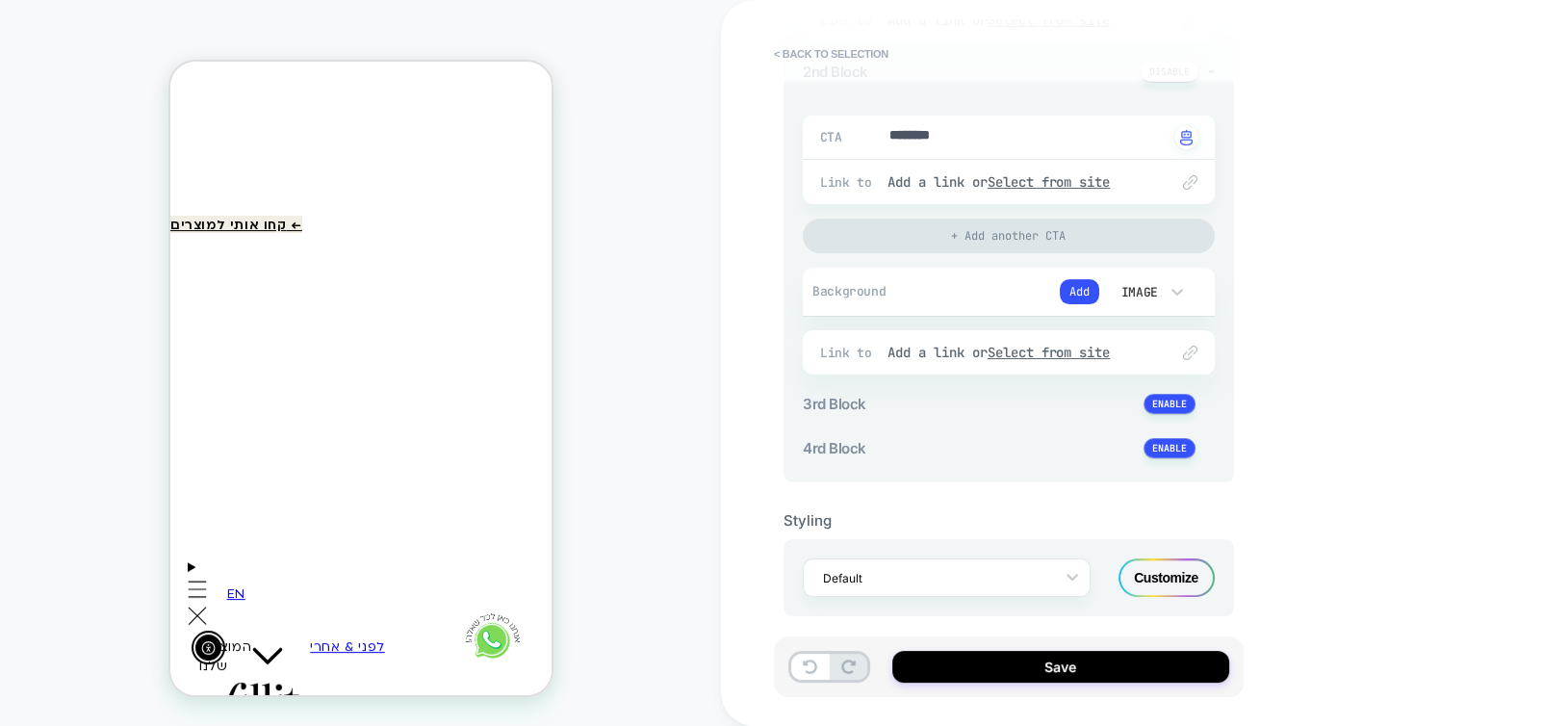
scroll to position [590, 0]
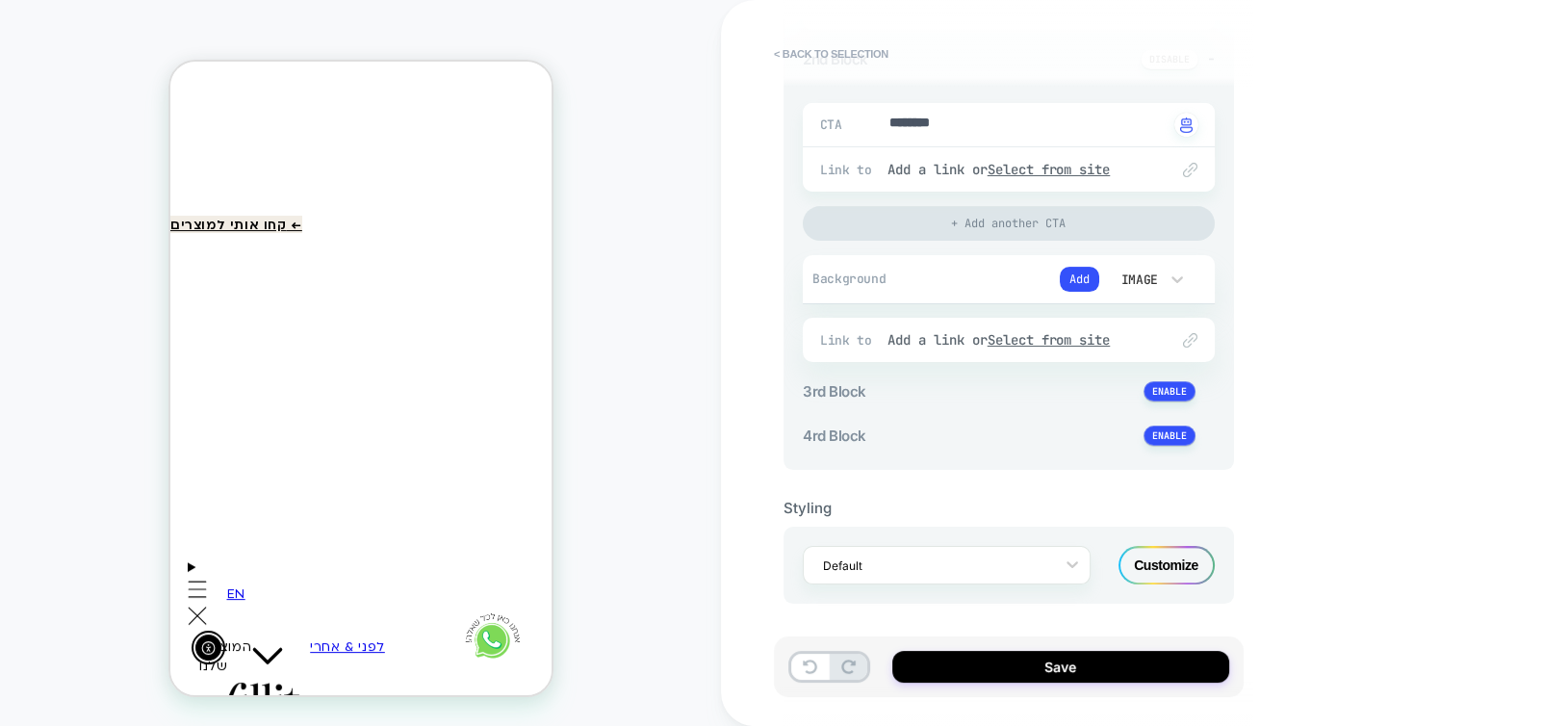
type textarea "**********"
click at [1148, 556] on div "Customize" at bounding box center [1166, 565] width 96 height 39
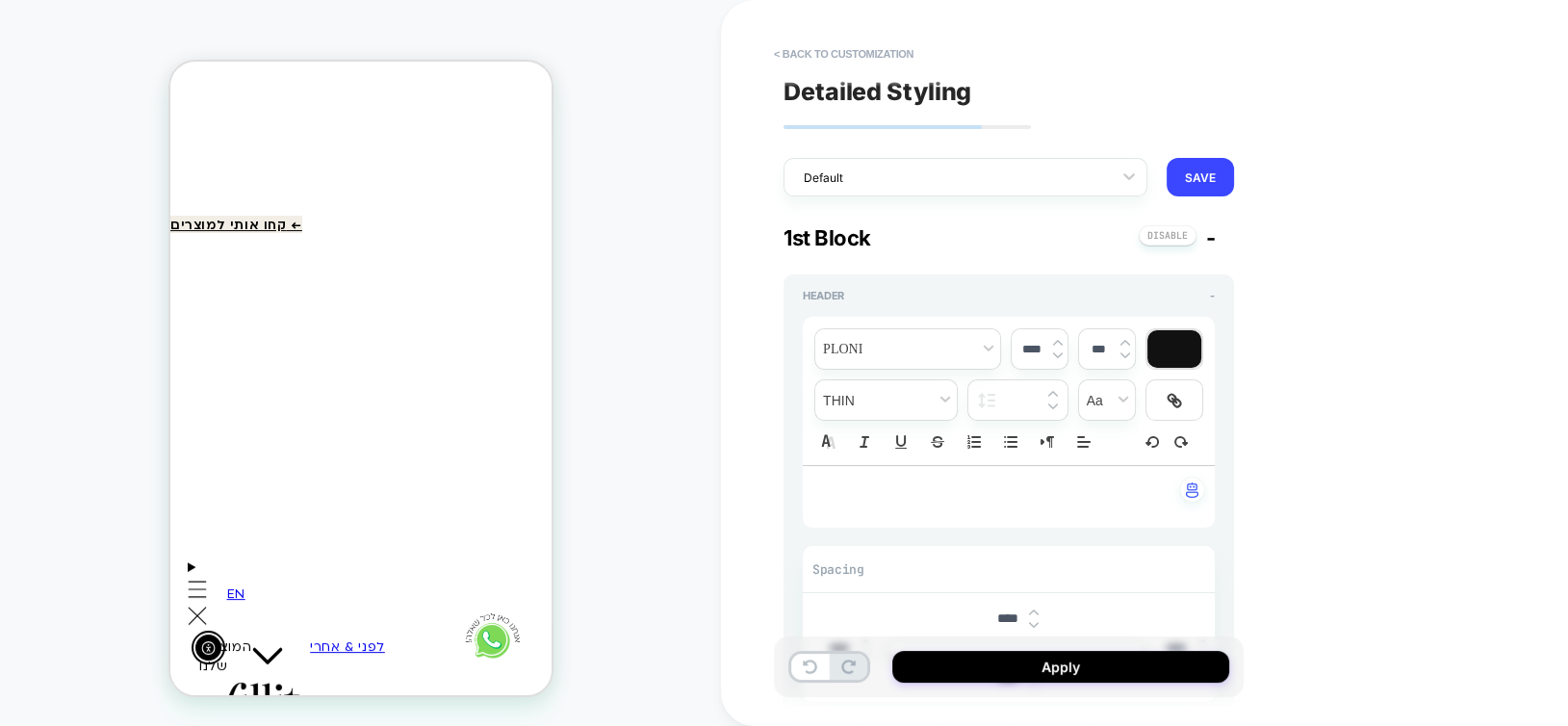
type textarea "*"
click at [1035, 498] on p "﻿" at bounding box center [1001, 497] width 359 height 23
type input "****"
type textarea "*"
click at [1023, 498] on span "**********" at bounding box center [1001, 496] width 81 height 16
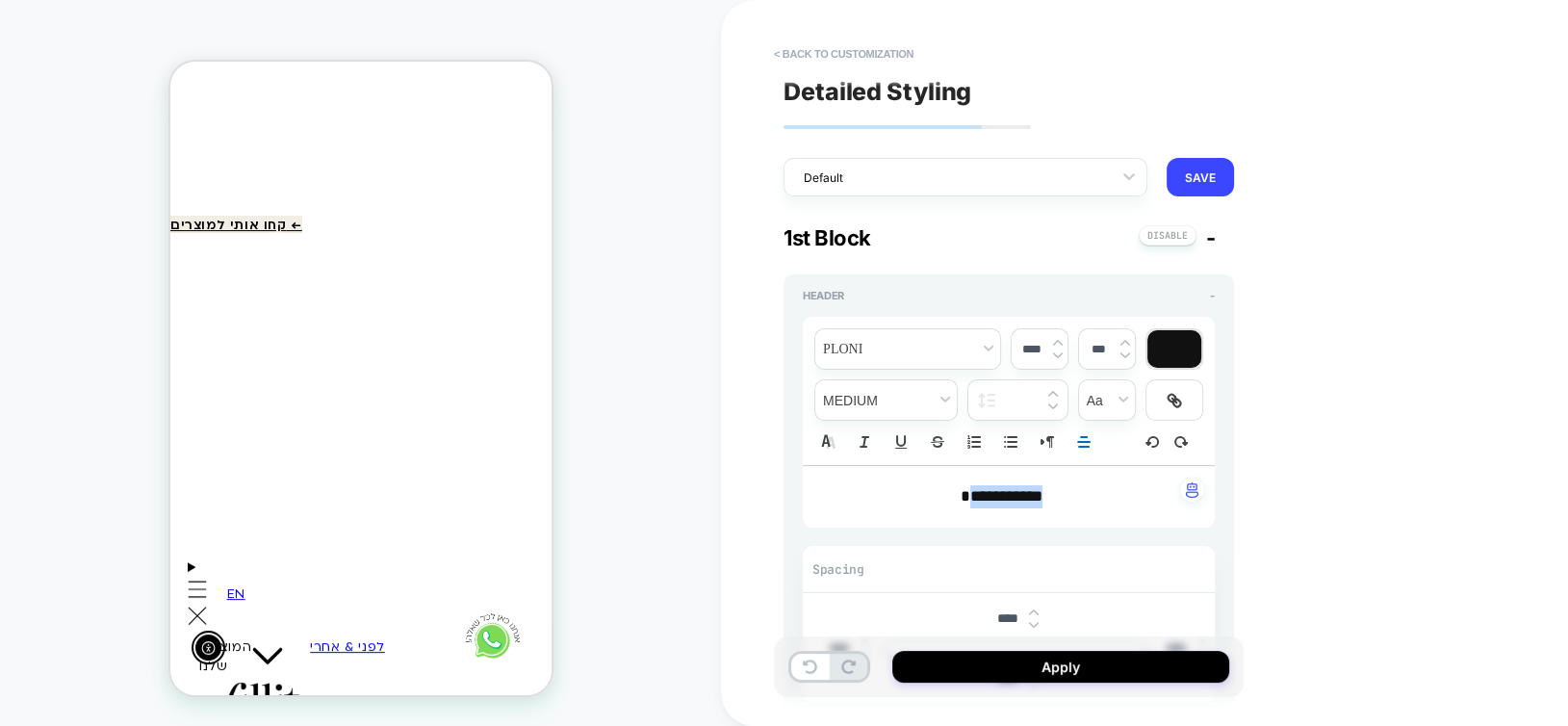
click at [1023, 498] on span "**********" at bounding box center [1001, 496] width 81 height 16
type textarea "*"
type input "****"
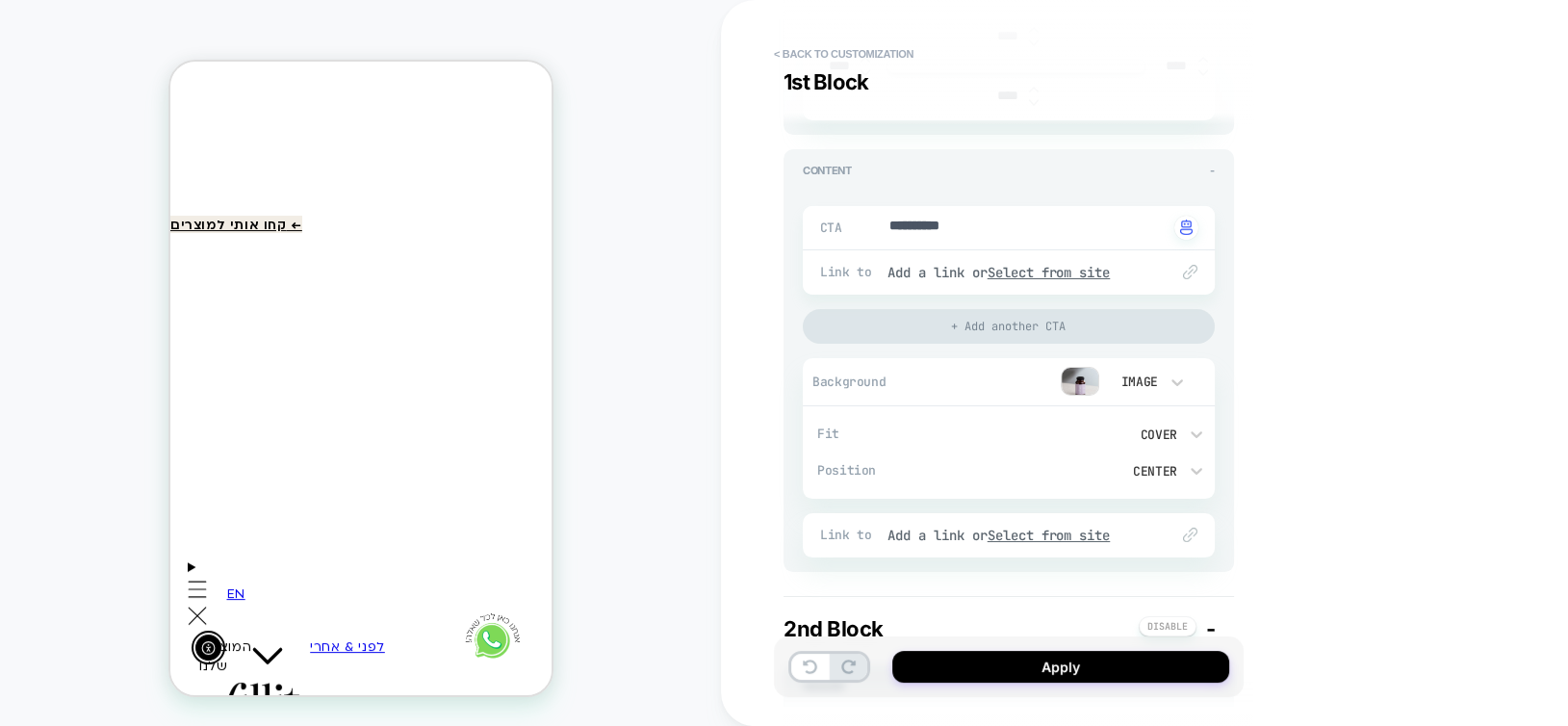
scroll to position [481, 0]
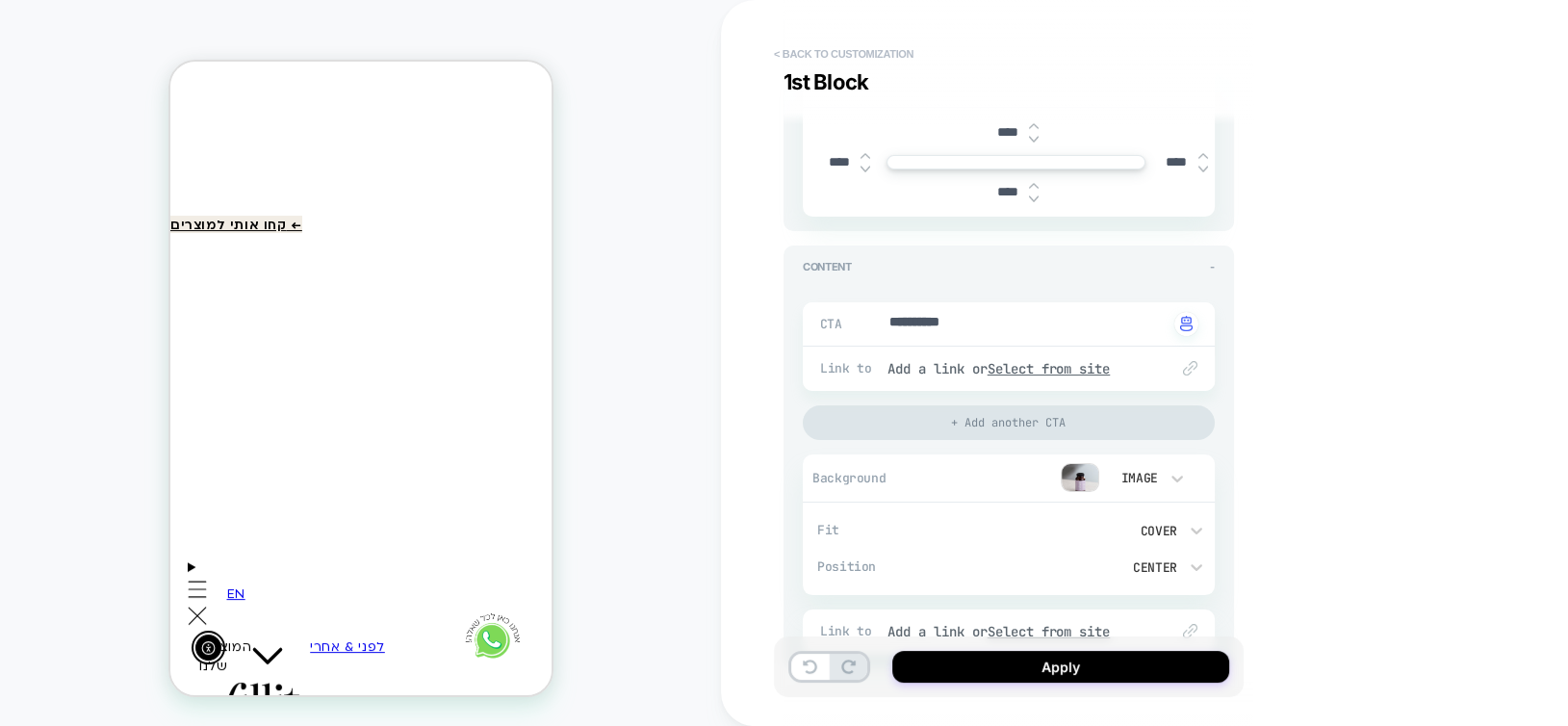
click at [875, 53] on button "< Back to customization" at bounding box center [844, 54] width 159 height 31
type textarea "*"
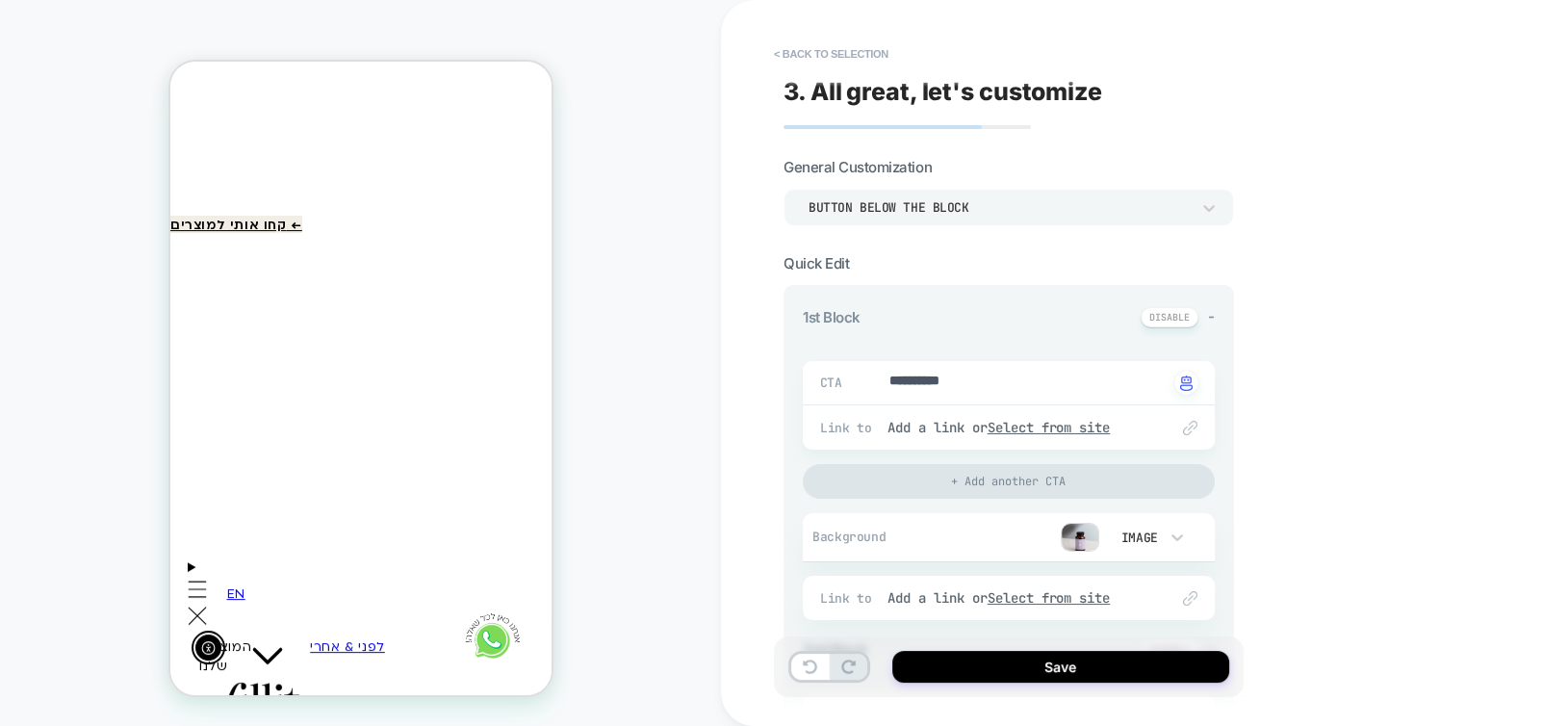
click at [875, 53] on button "< Back to selection" at bounding box center [831, 54] width 134 height 31
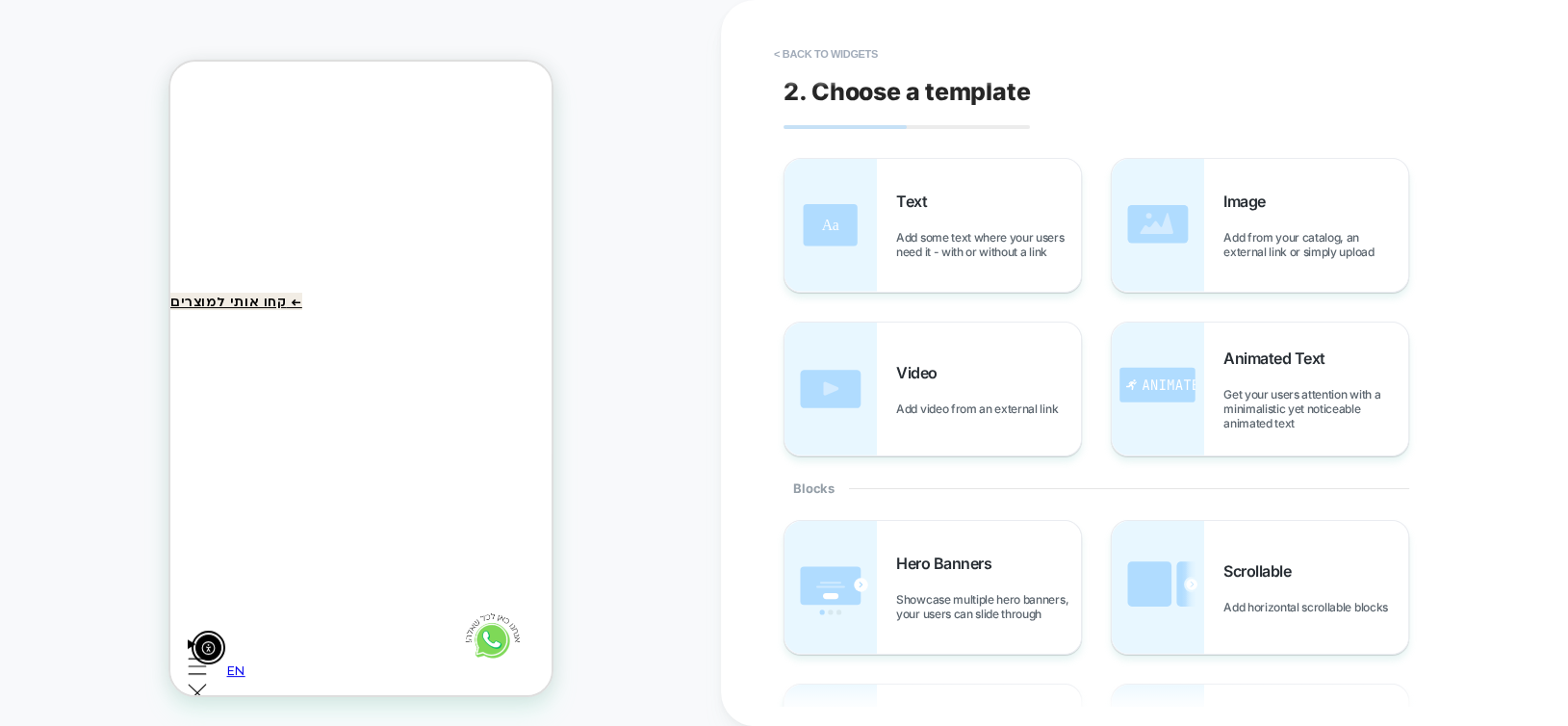
scroll to position [294, 0]
click at [875, 53] on button "< Back to widgets" at bounding box center [825, 54] width 123 height 31
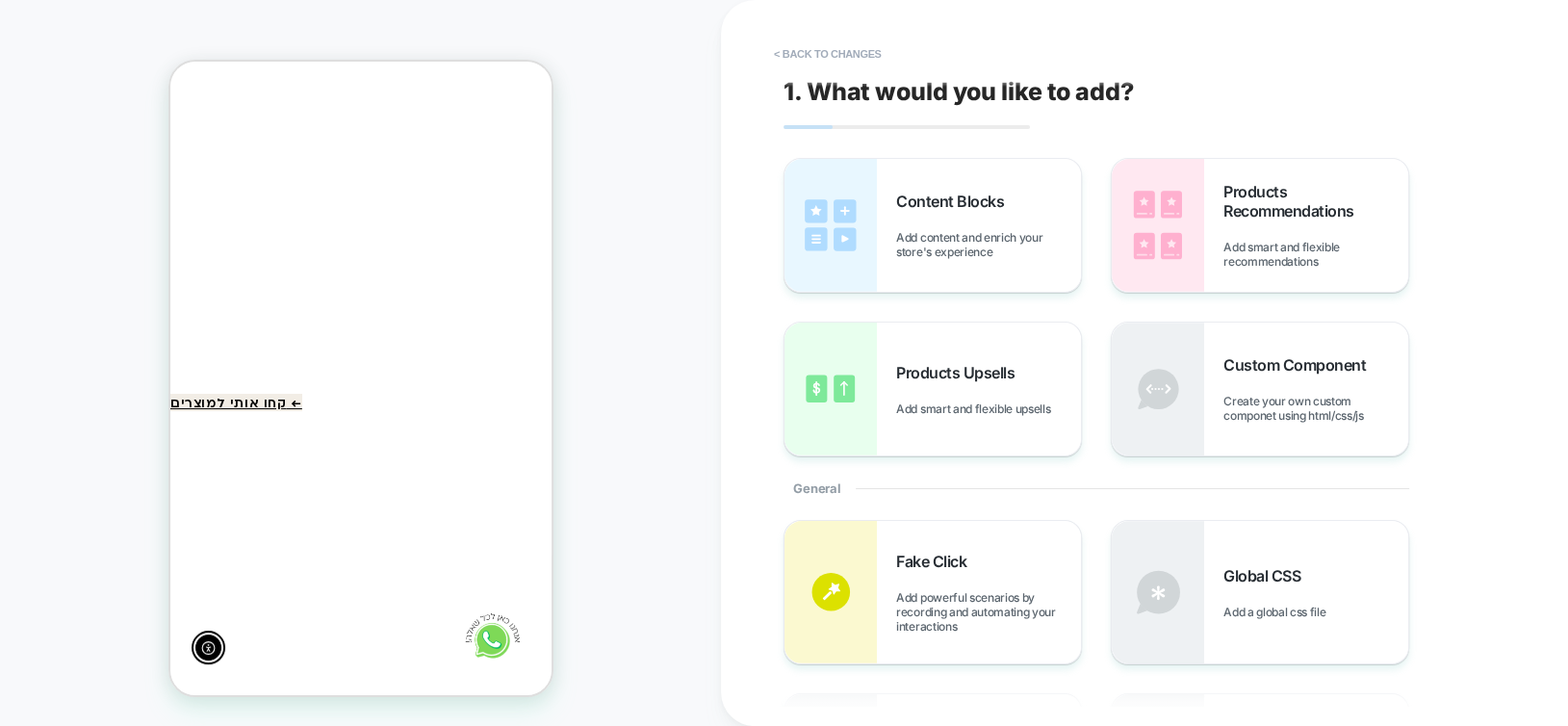
scroll to position [238, 0]
click at [875, 53] on button "< Back to changes" at bounding box center [827, 54] width 127 height 31
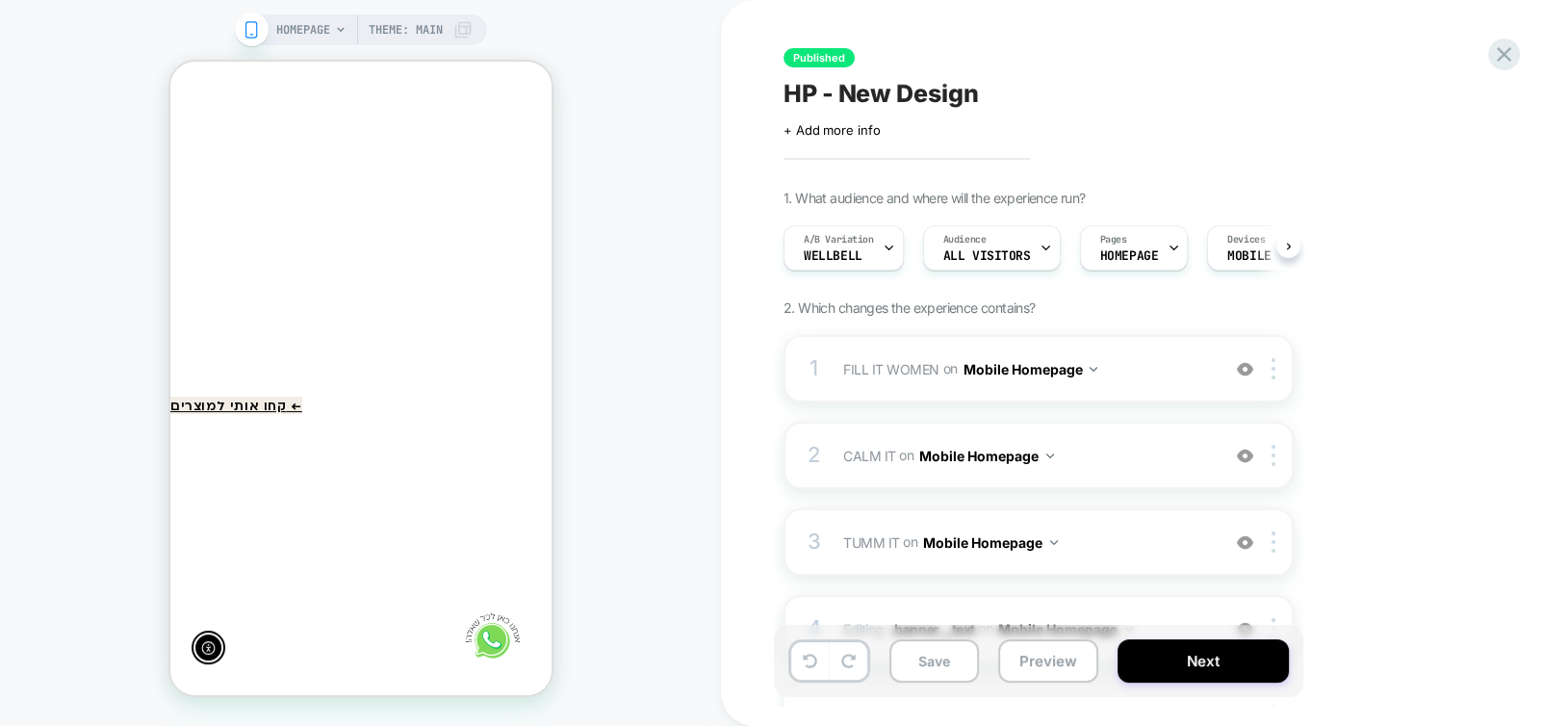
scroll to position [0, 0]
click at [1502, 54] on icon at bounding box center [1504, 54] width 26 height 26
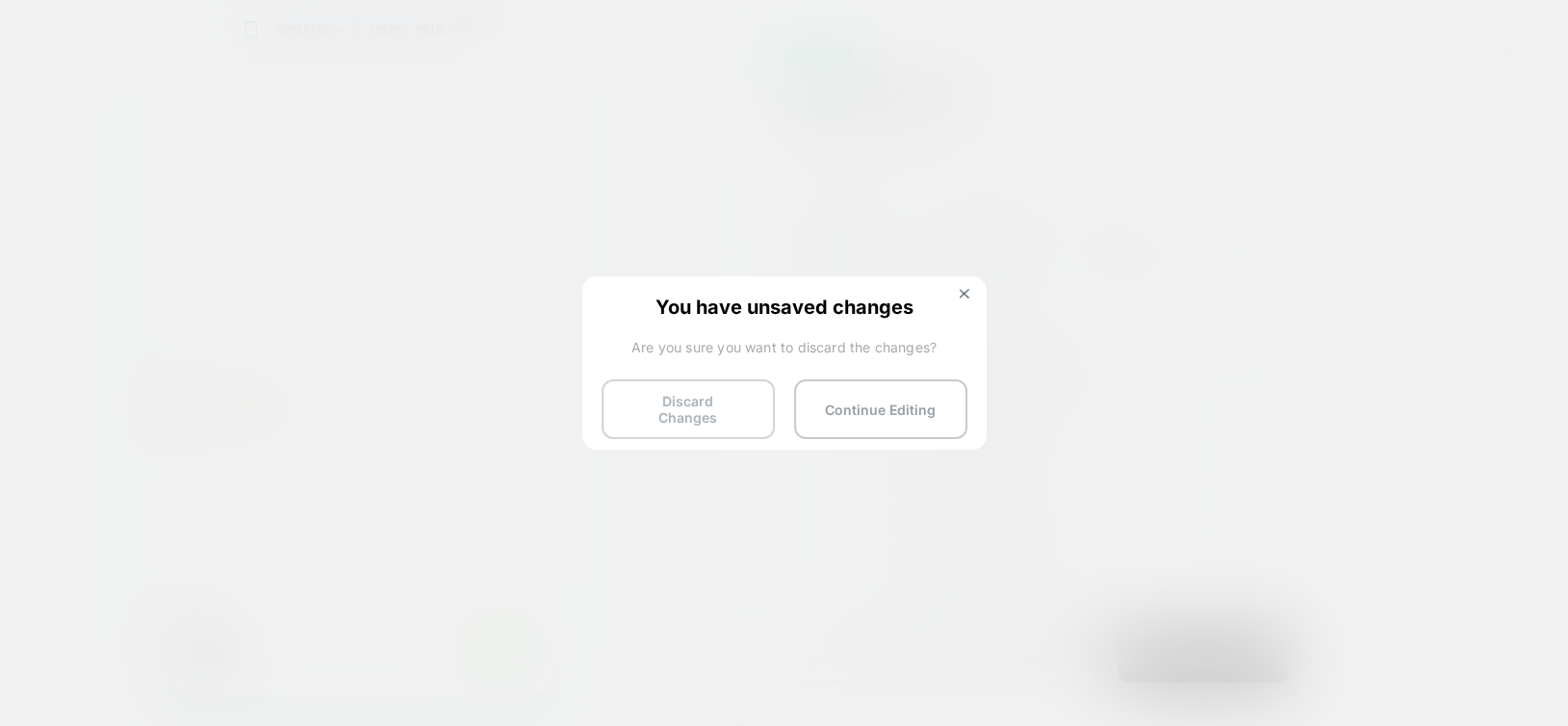
click at [658, 407] on button "Discard Changes" at bounding box center [688, 409] width 173 height 60
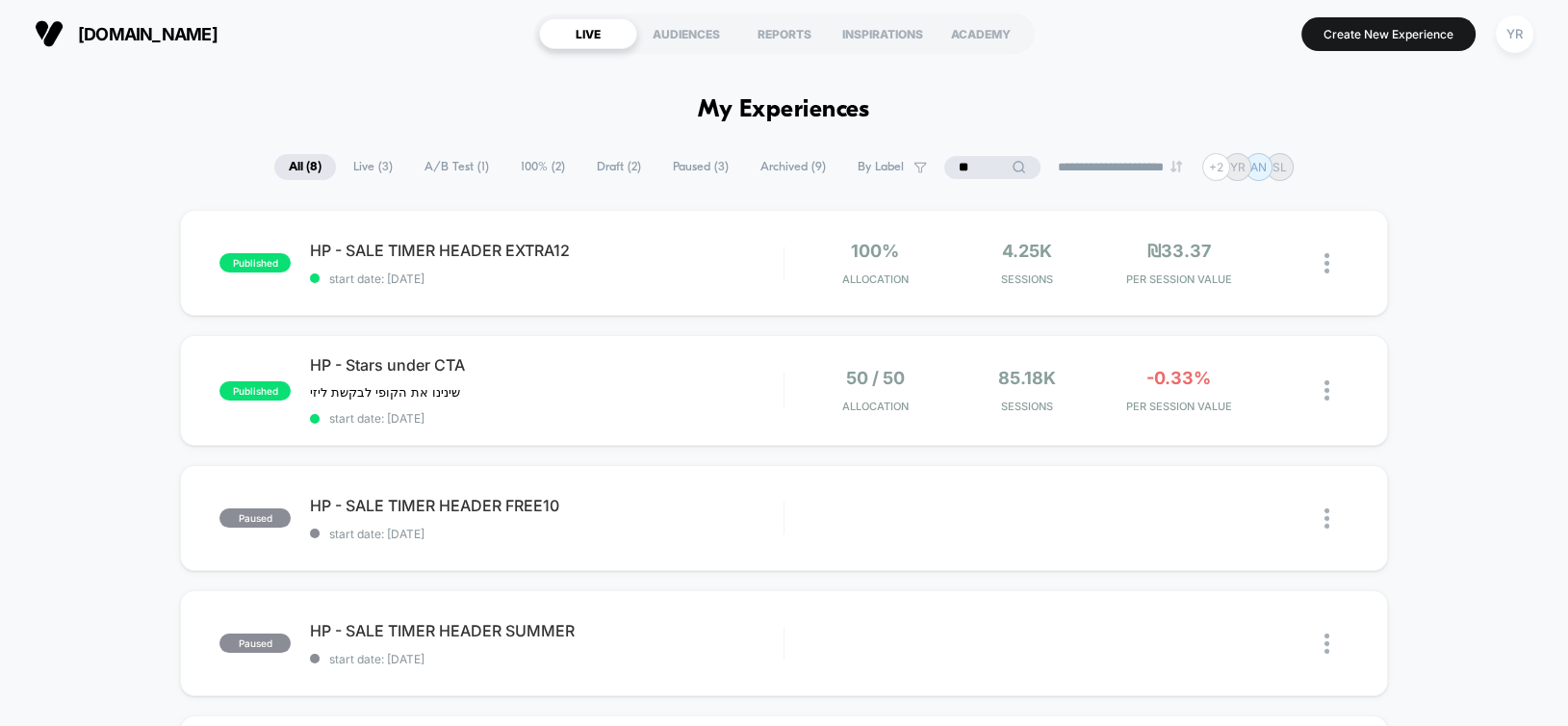
click at [633, 167] on span "Draft ( 2 )" at bounding box center [619, 166] width 74 height 26
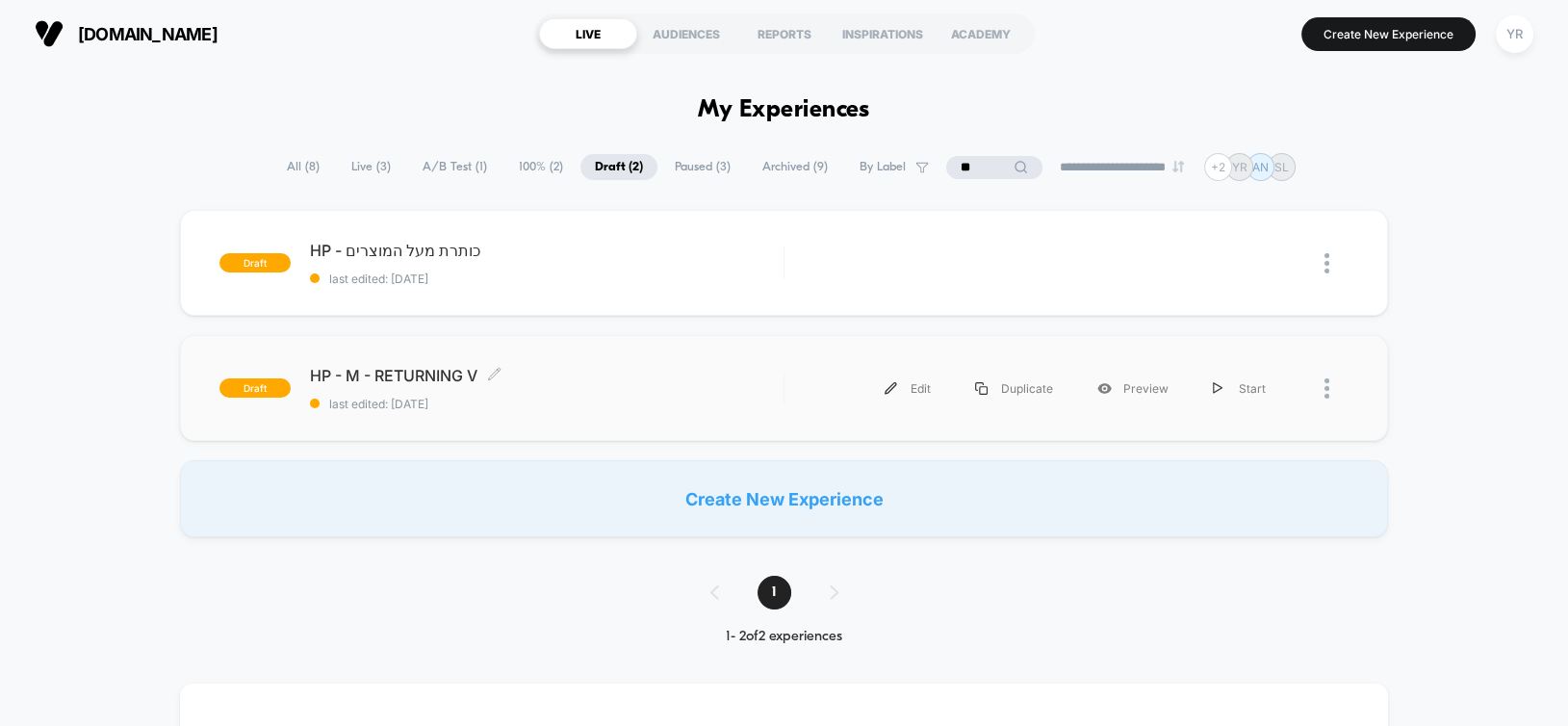
click at [548, 392] on div "HP - M - RETURNING V Click to edit experience details Click to edit experience …" at bounding box center [546, 388] width 473 height 45
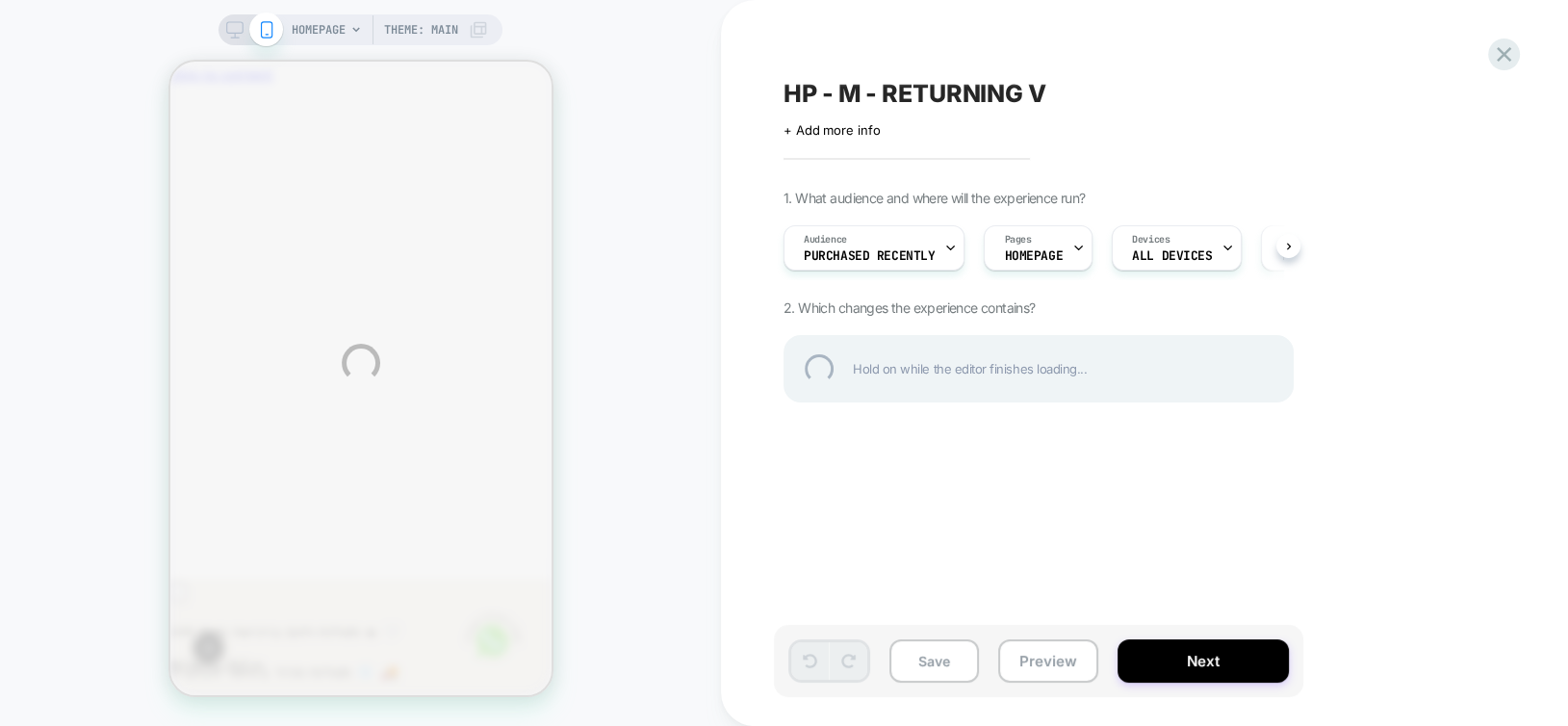
scroll to position [0, -282]
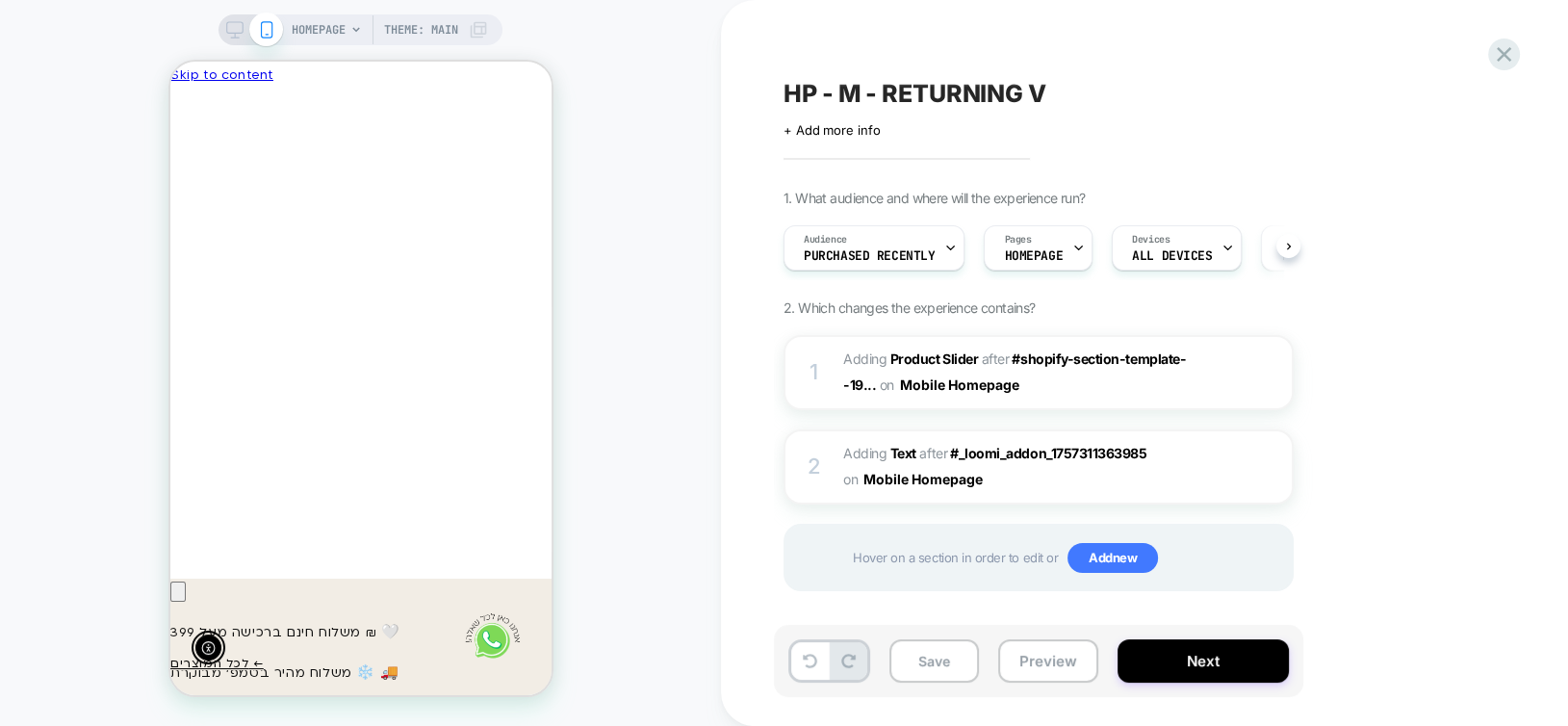
click at [939, 89] on span "HP - M - RETURNING V" at bounding box center [914, 94] width 262 height 29
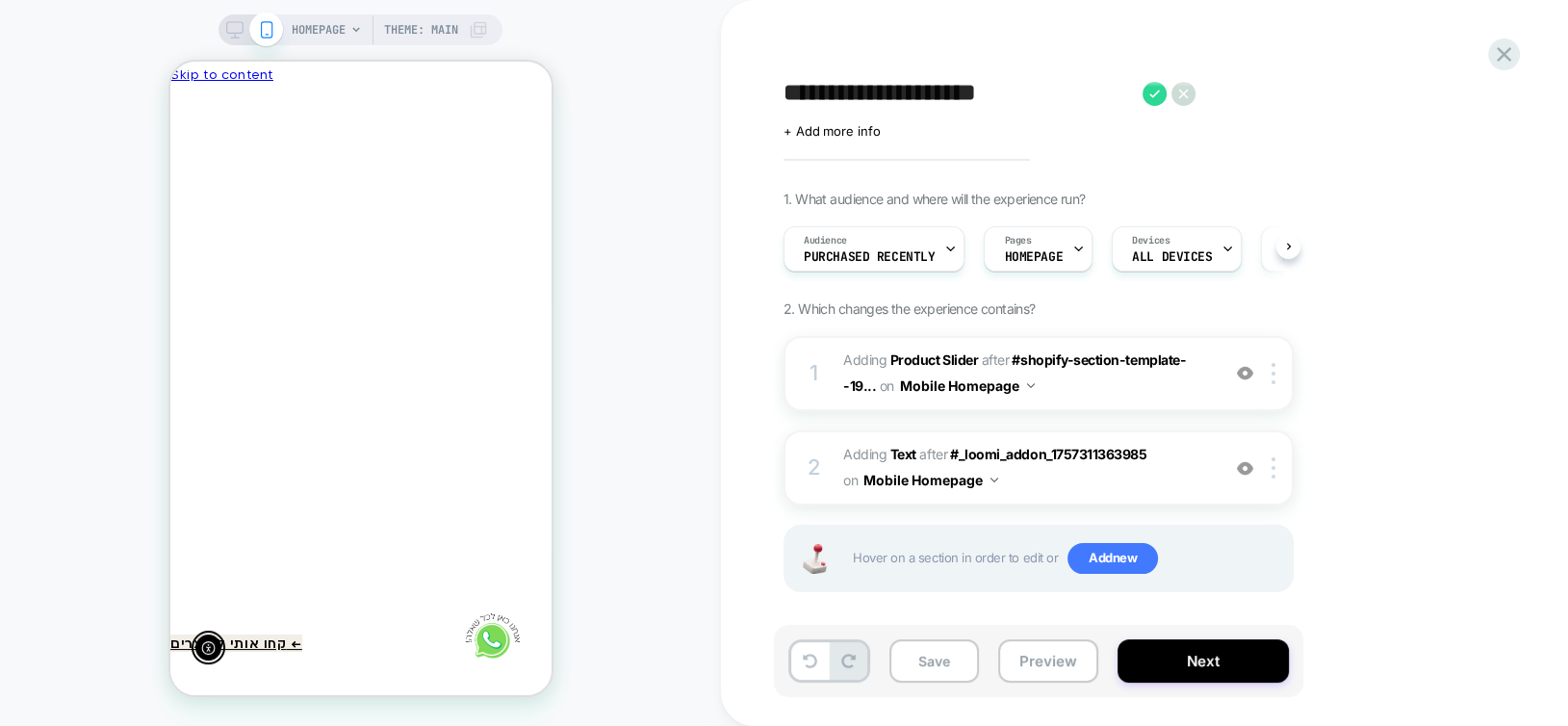
scroll to position [0, 0]
click at [869, 95] on textarea "**********" at bounding box center [958, 94] width 350 height 30
click at [868, 97] on textarea "**********" at bounding box center [958, 94] width 350 height 30
click at [1125, 97] on textarea "**********" at bounding box center [991, 94] width 415 height 30
type textarea "**********"
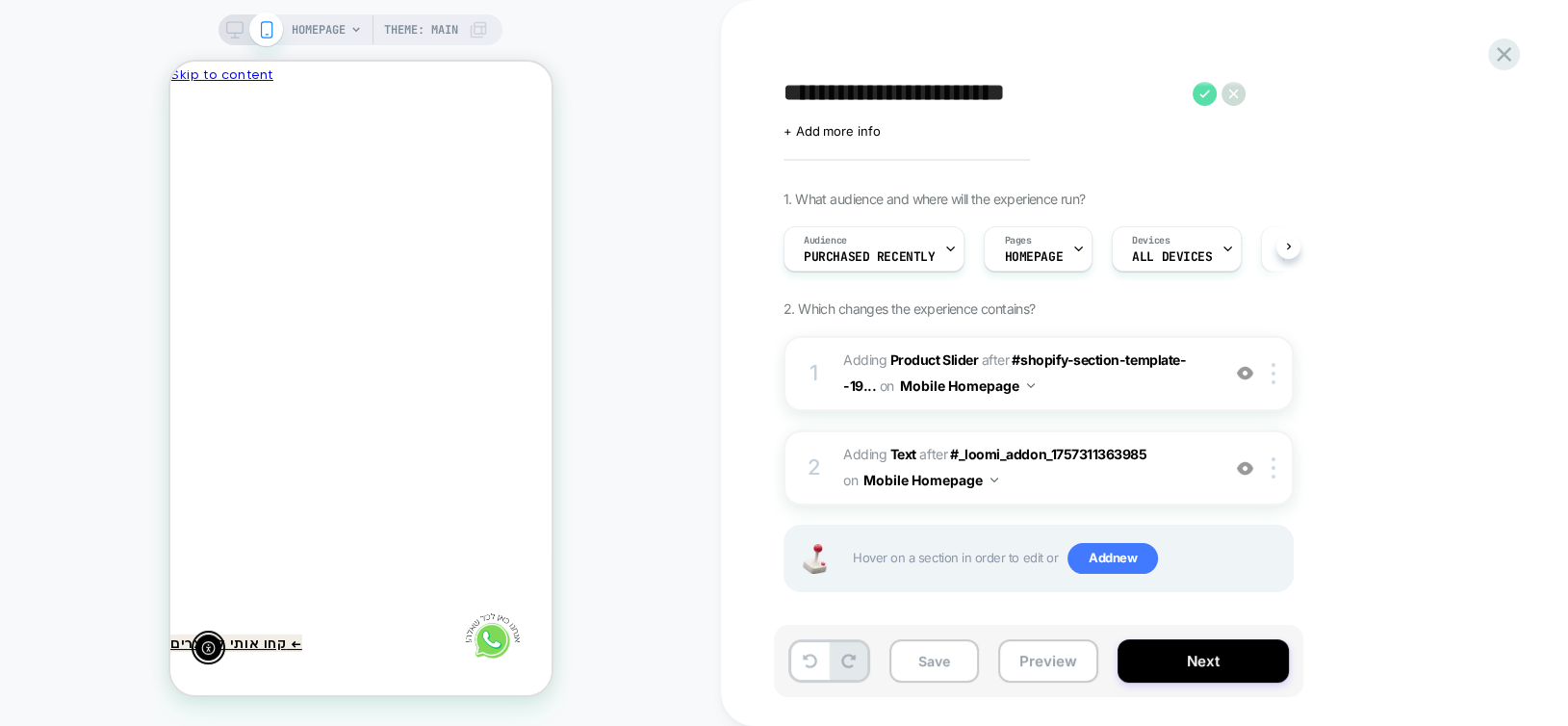
click at [1201, 91] on icon at bounding box center [1205, 93] width 24 height 24
click at [564, 273] on div "HOMEPAGE Theme: MAIN" at bounding box center [360, 363] width 722 height 687
click at [546, 87] on div at bounding box center [360, 87] width 382 height 0
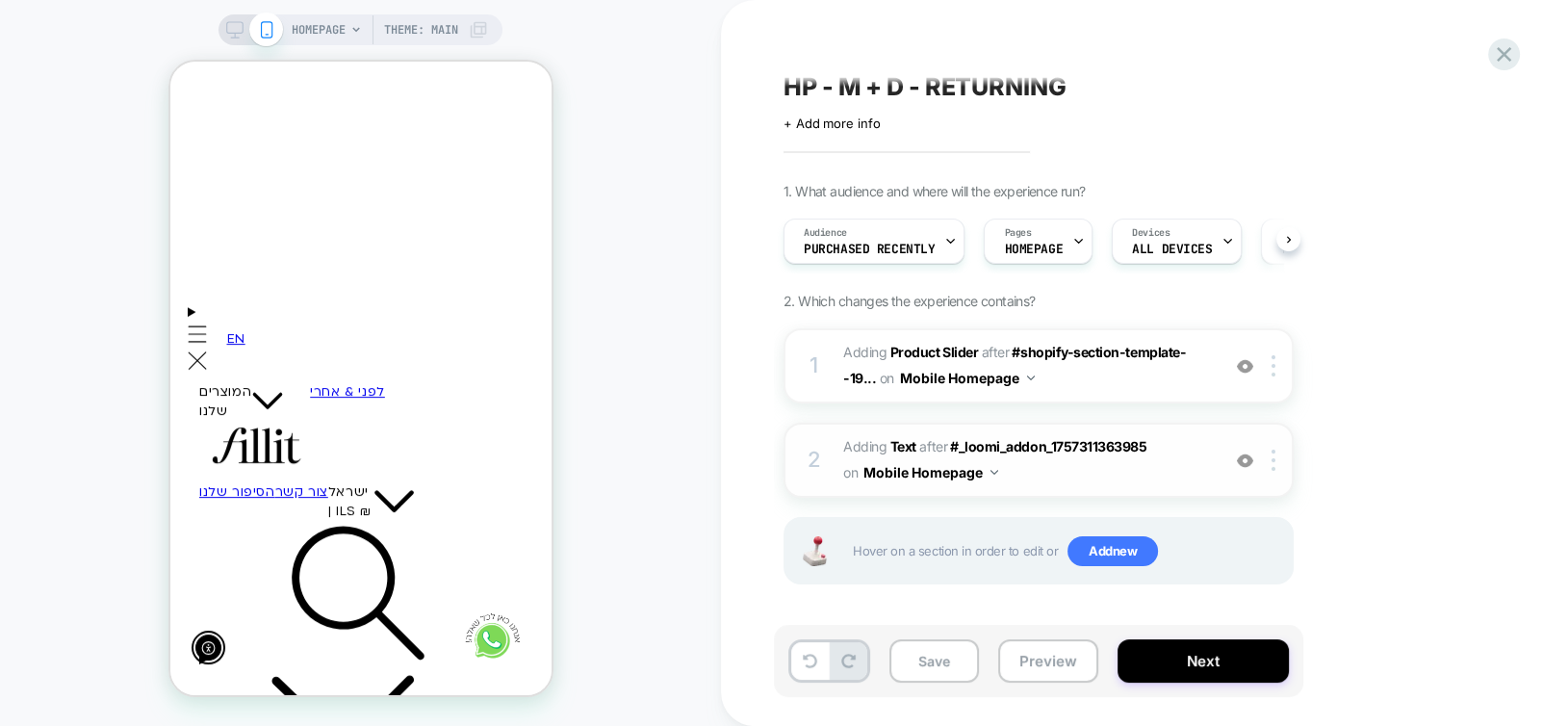
scroll to position [8, 0]
click at [903, 444] on b "Text" at bounding box center [903, 444] width 26 height 16
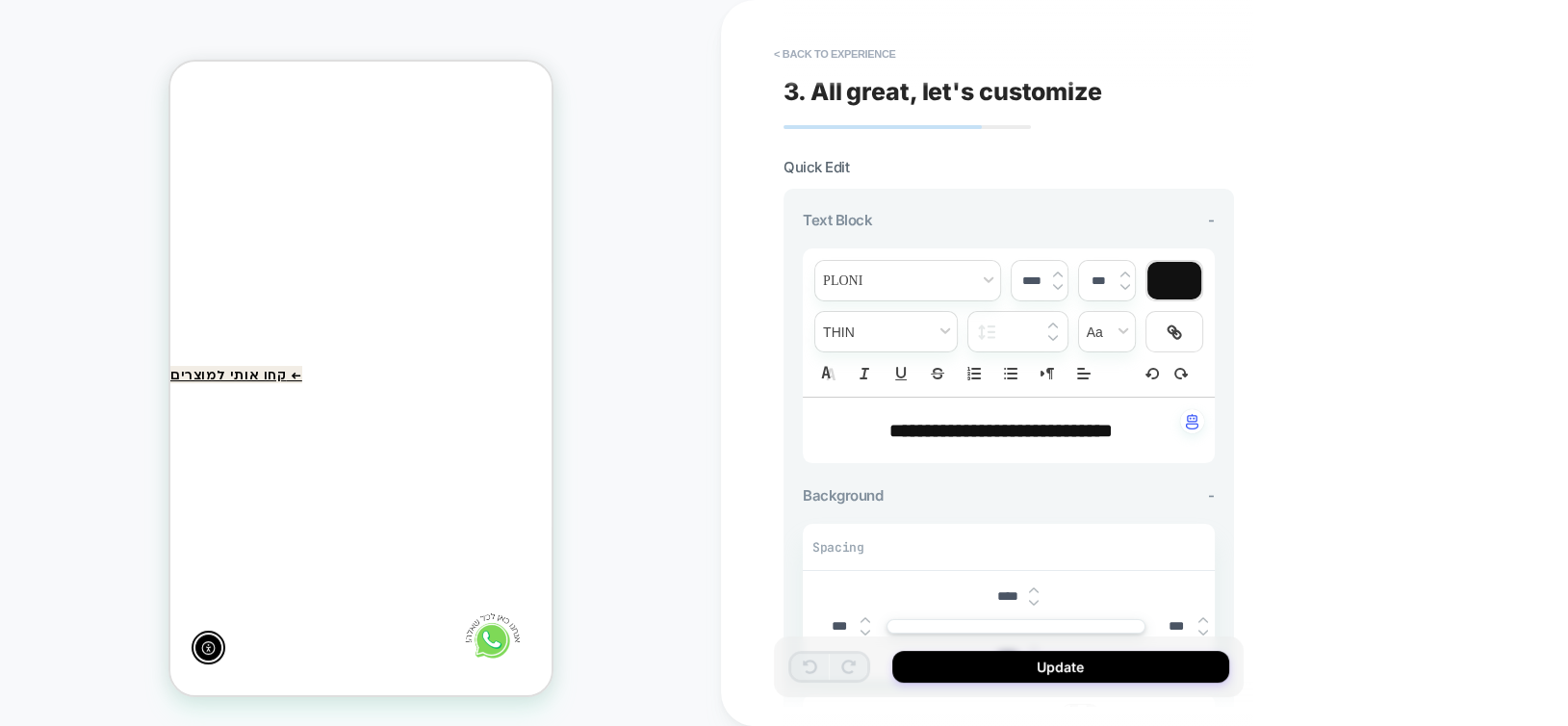
scroll to position [0, 0]
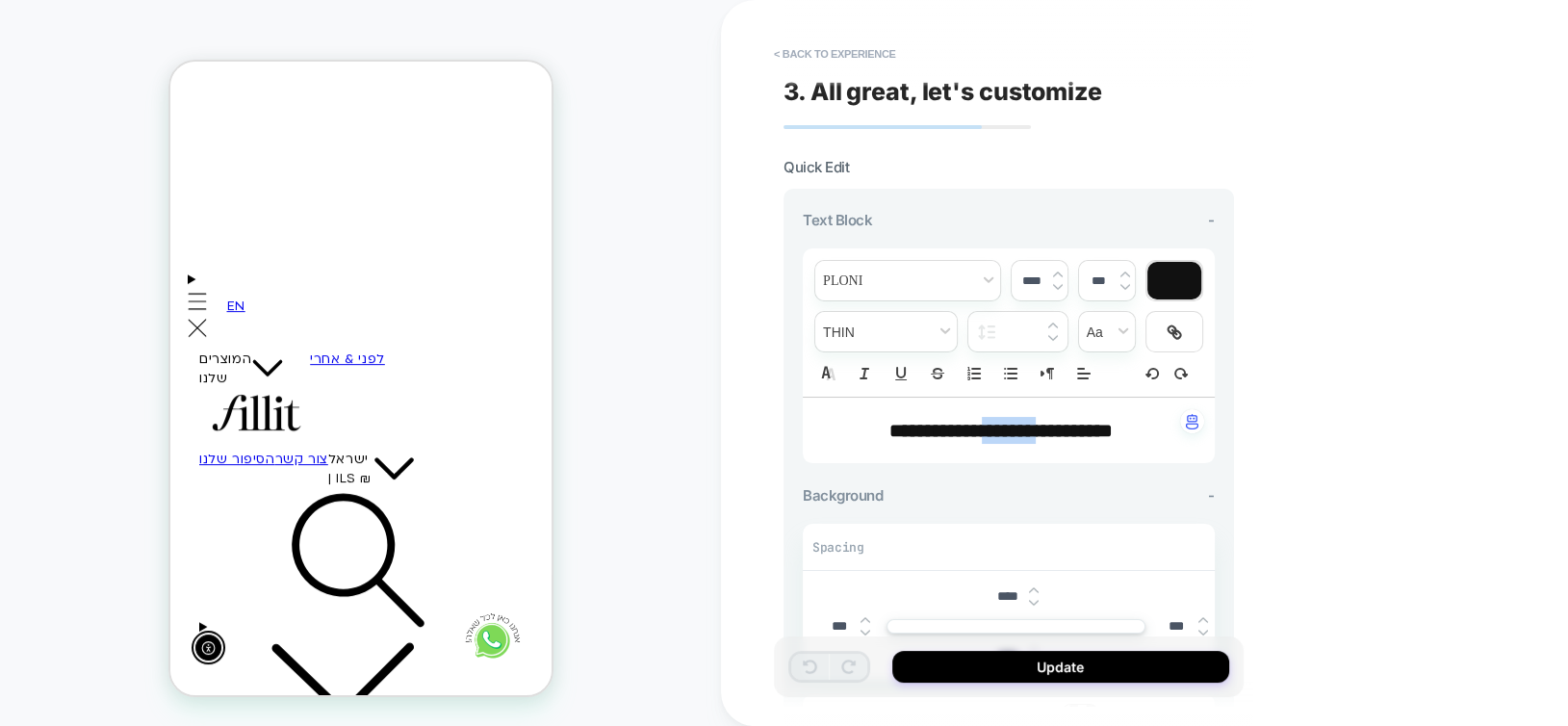
drag, startPoint x: 975, startPoint y: 428, endPoint x: 1036, endPoint y: 422, distance: 61.3
click at [1036, 422] on span "**********" at bounding box center [1000, 430] width 224 height 19
type input "****"
drag, startPoint x: 972, startPoint y: 421, endPoint x: 1048, endPoint y: 436, distance: 77.5
click at [1048, 436] on span "**********" at bounding box center [1001, 430] width 231 height 19
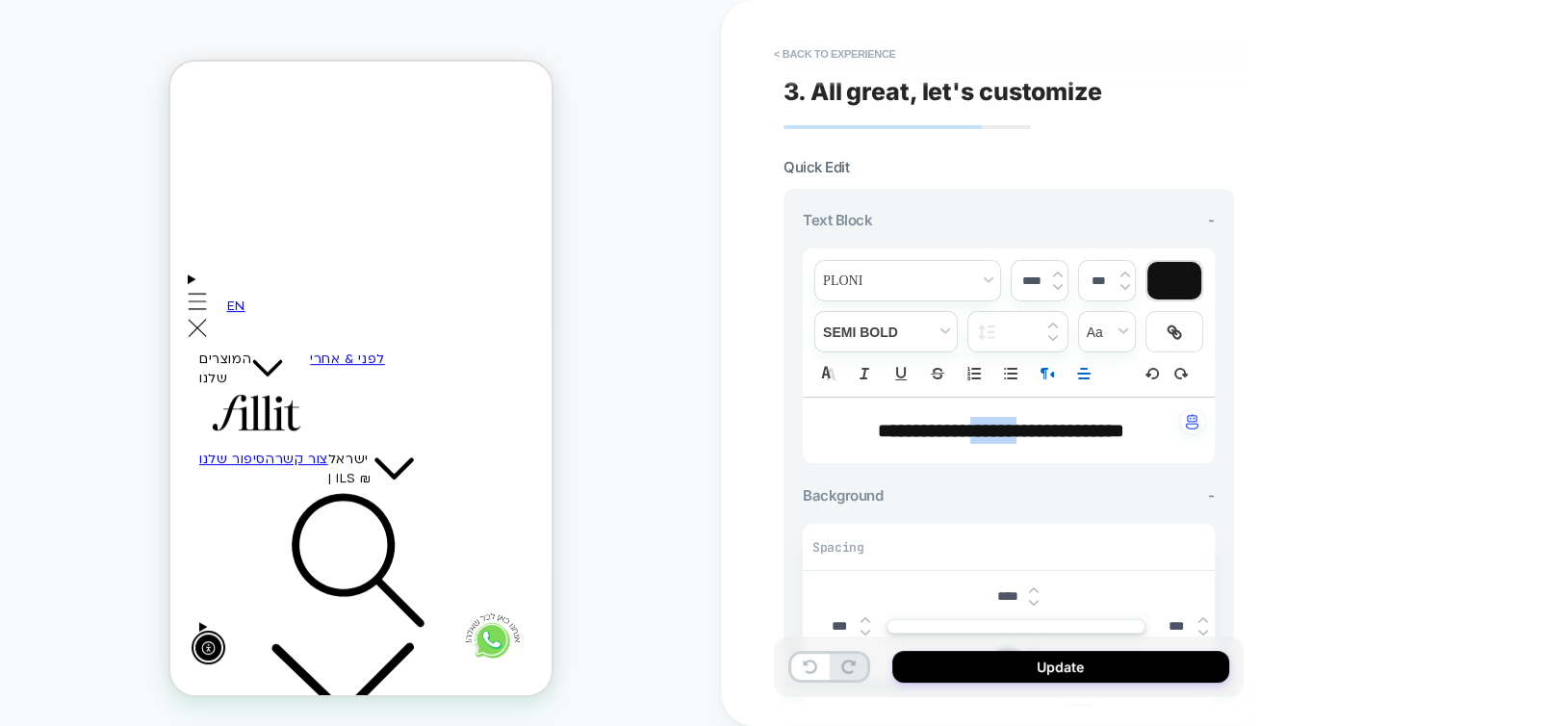
drag, startPoint x: 959, startPoint y: 427, endPoint x: 1013, endPoint y: 427, distance: 54.0
click at [1013, 427] on span "**********" at bounding box center [1001, 430] width 246 height 19
click at [970, 437] on span "******" at bounding box center [994, 430] width 46 height 19
drag, startPoint x: 954, startPoint y: 424, endPoint x: 1113, endPoint y: 430, distance: 159.1
click at [1113, 430] on span "**********" at bounding box center [1001, 430] width 254 height 19
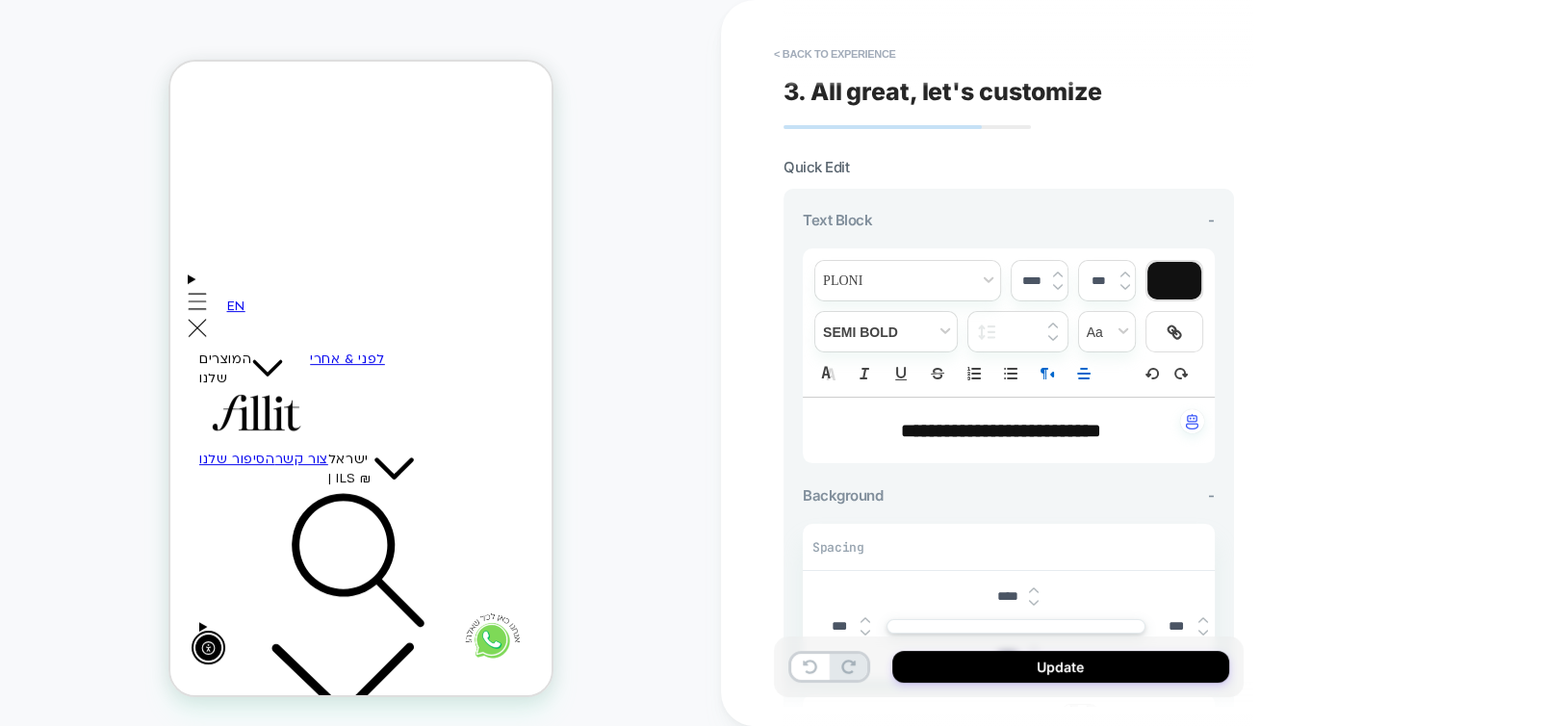
click at [872, 435] on p "**********" at bounding box center [1001, 430] width 359 height 27
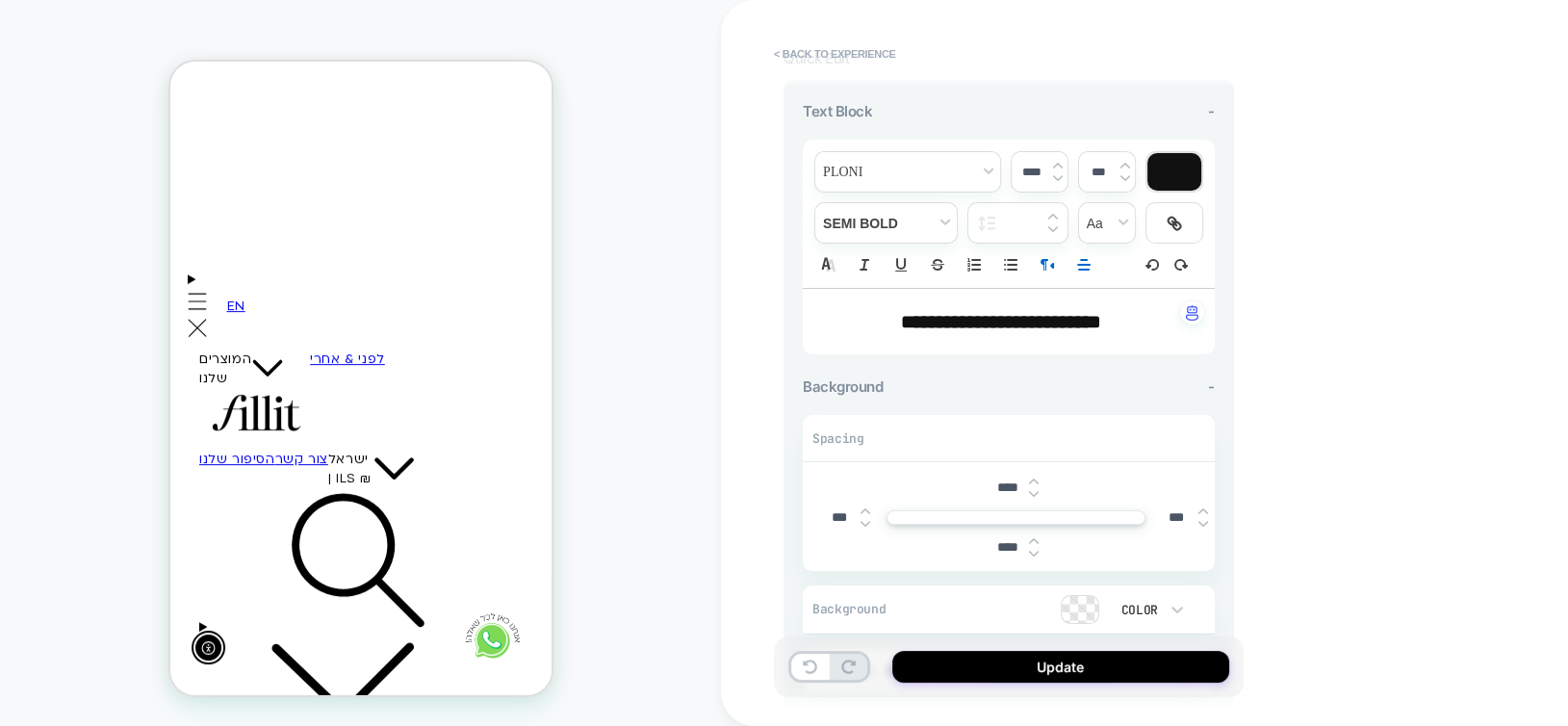
scroll to position [288, 0]
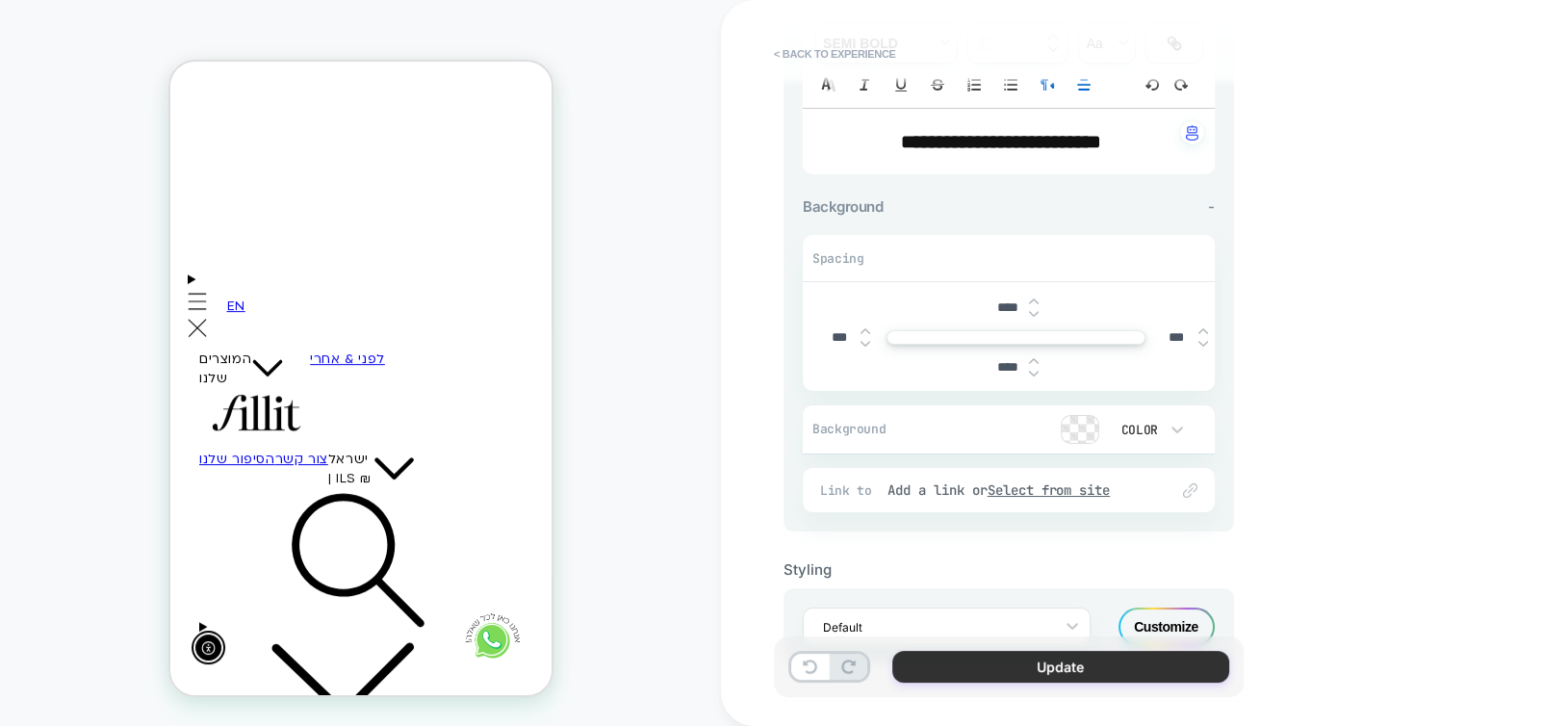
click at [995, 664] on button "Update" at bounding box center [1061, 666] width 337 height 32
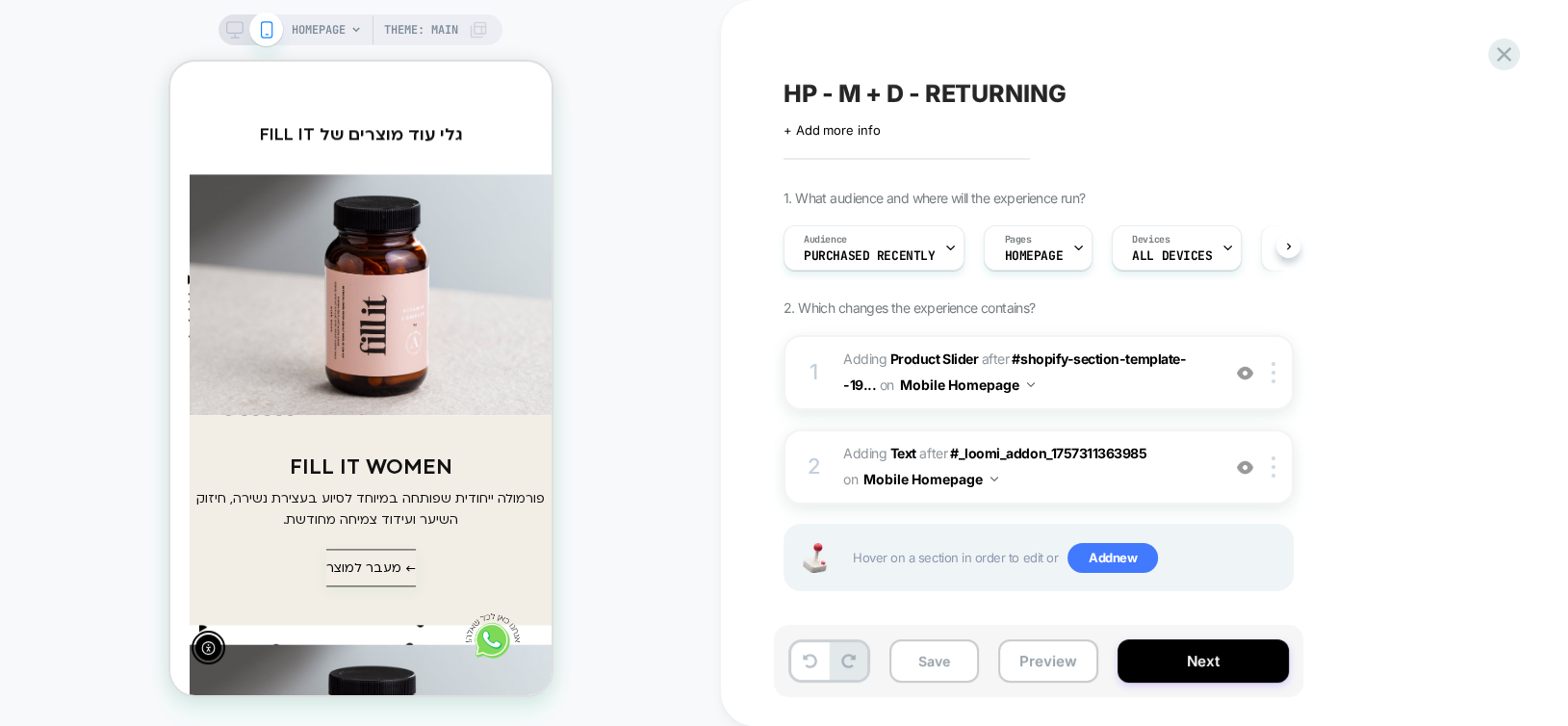
scroll to position [2829, 0]
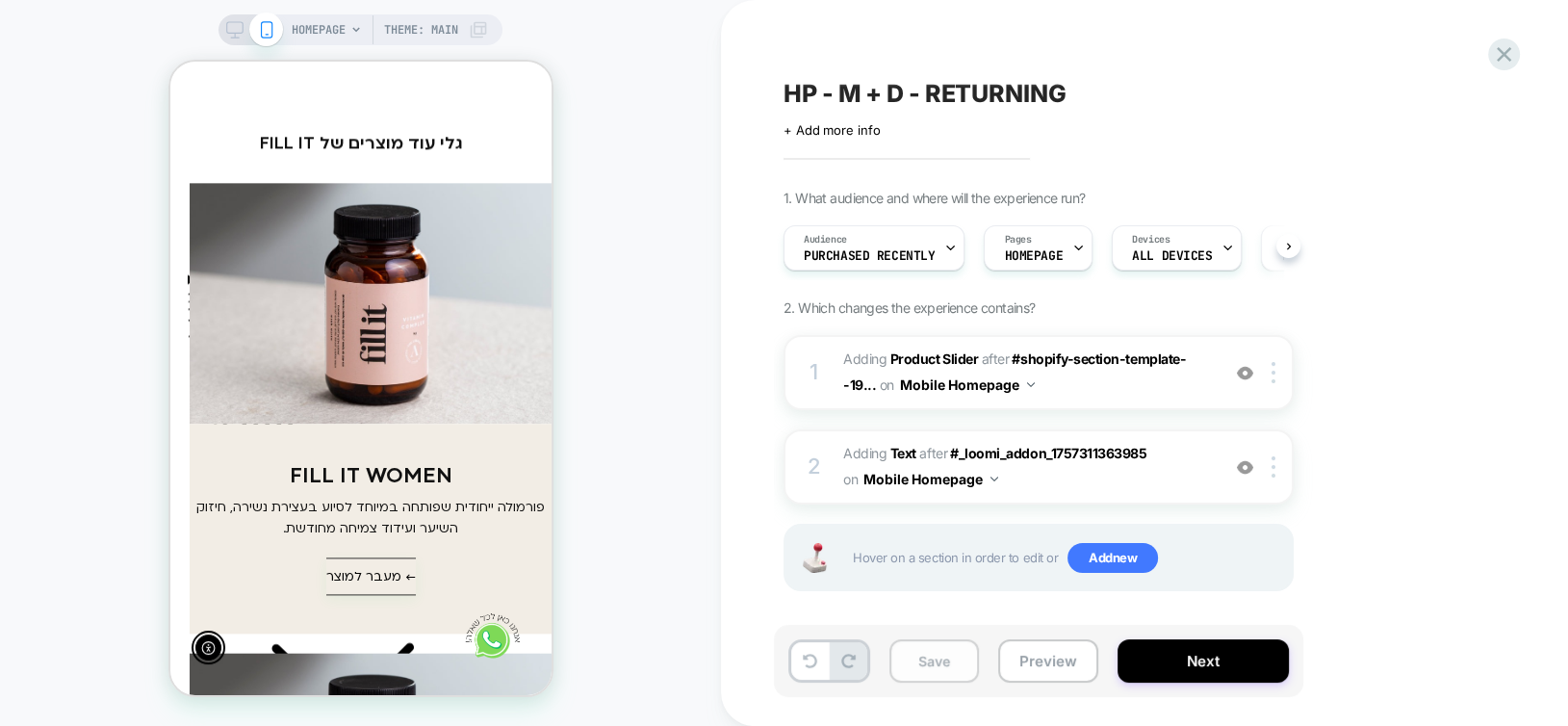
click at [932, 664] on button "Save" at bounding box center [934, 660] width 89 height 44
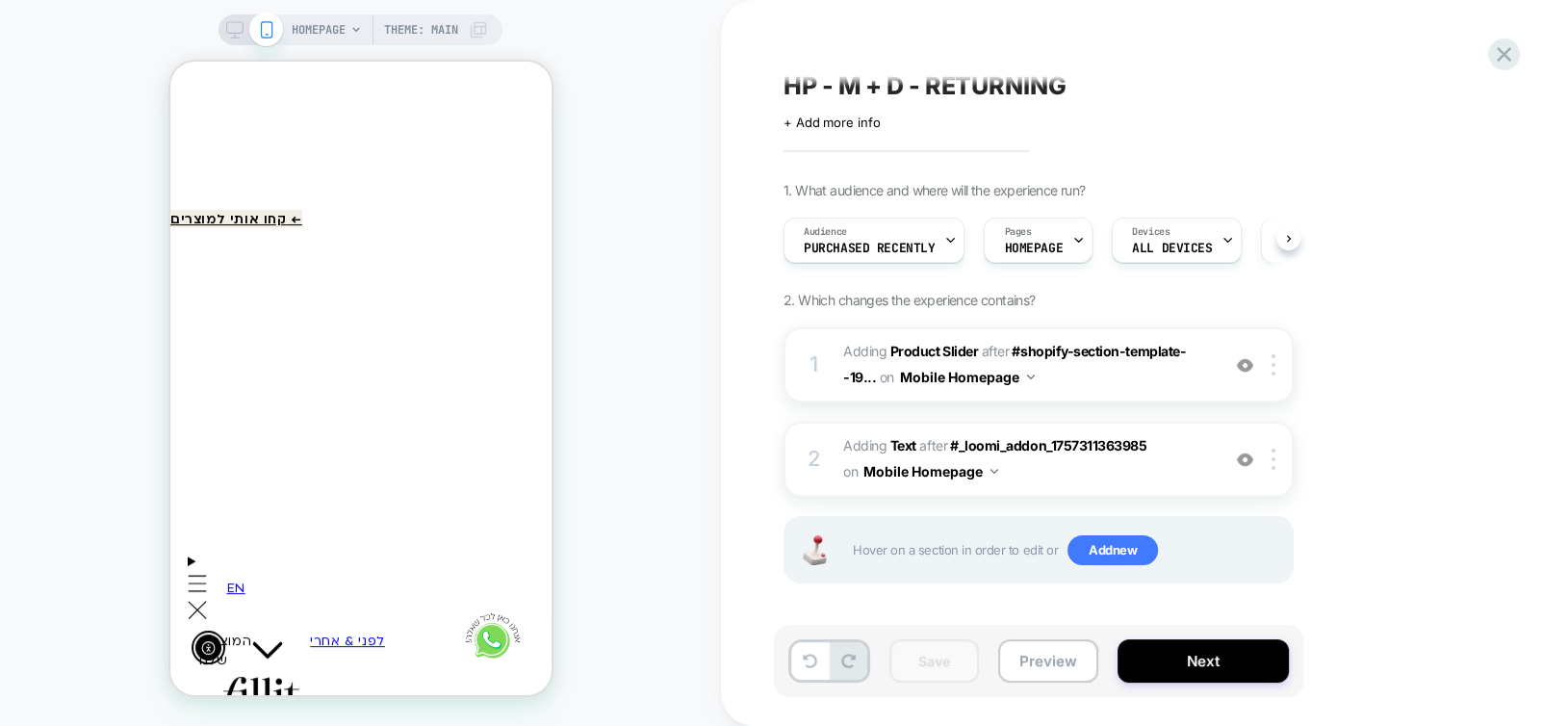
scroll to position [0, 0]
click at [1240, 668] on button "Next" at bounding box center [1203, 660] width 171 height 44
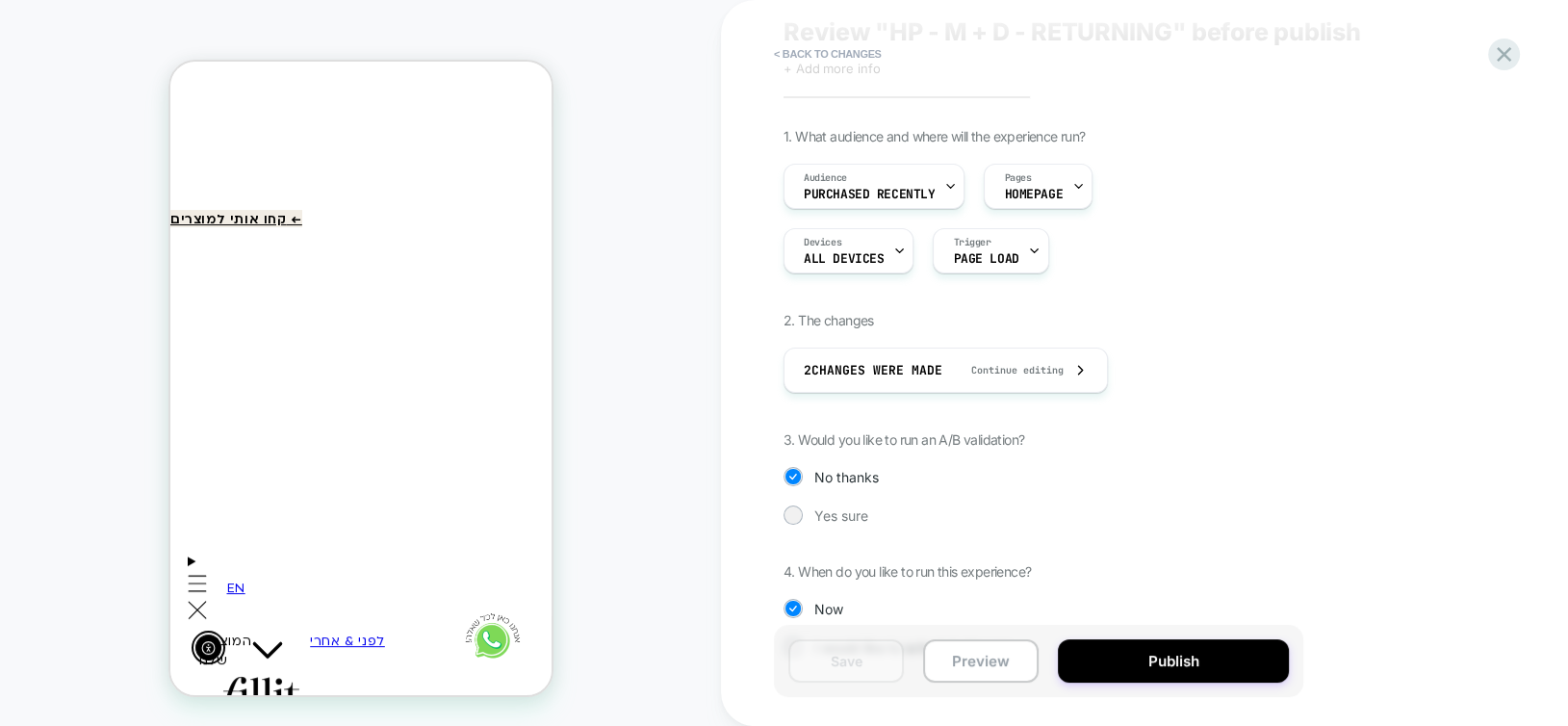
scroll to position [96, 0]
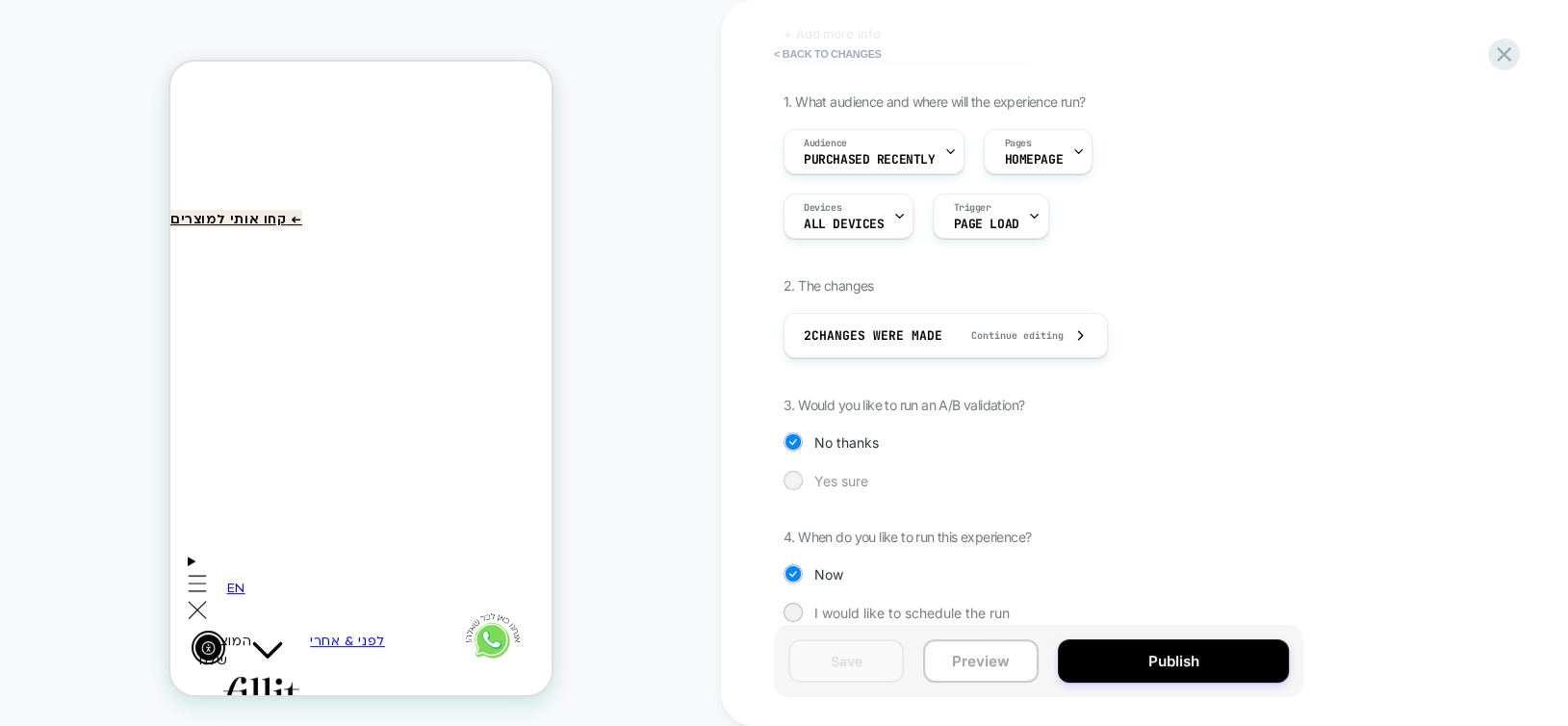
click at [812, 479] on div "Yes sure" at bounding box center [1038, 480] width 510 height 19
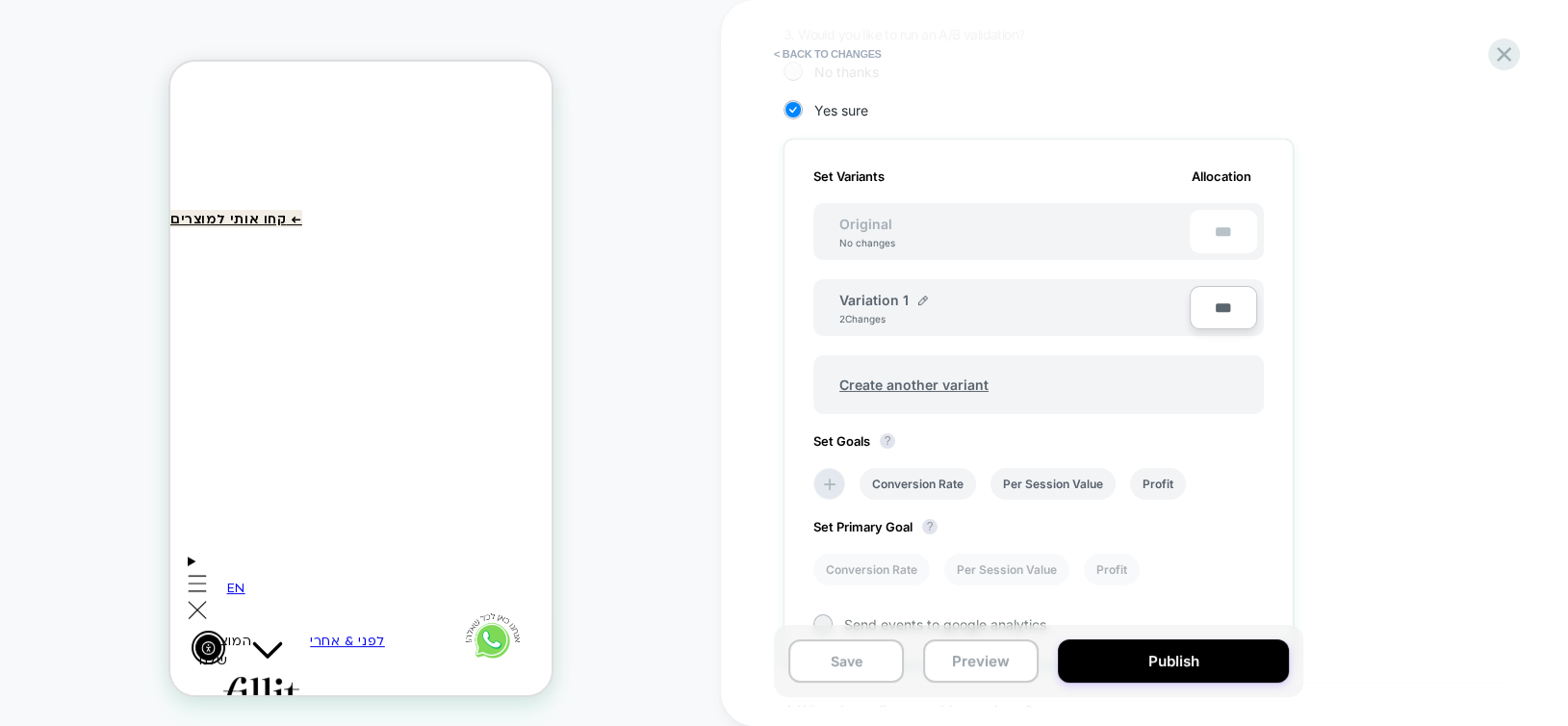
scroll to position [465, 0]
click at [816, 53] on button "< Back to changes" at bounding box center [827, 54] width 127 height 31
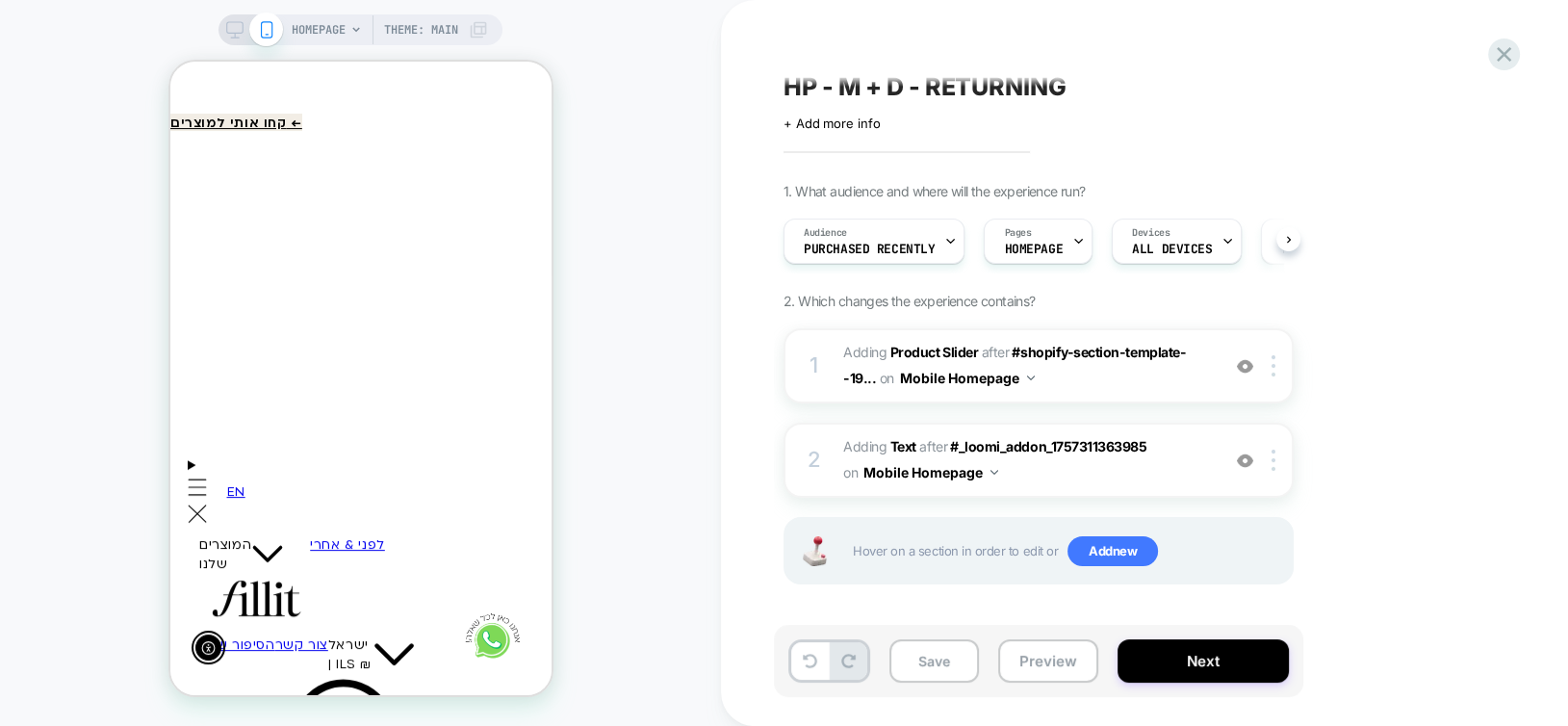
scroll to position [8, 0]
click at [904, 351] on b "Product Slider" at bounding box center [934, 350] width 87 height 16
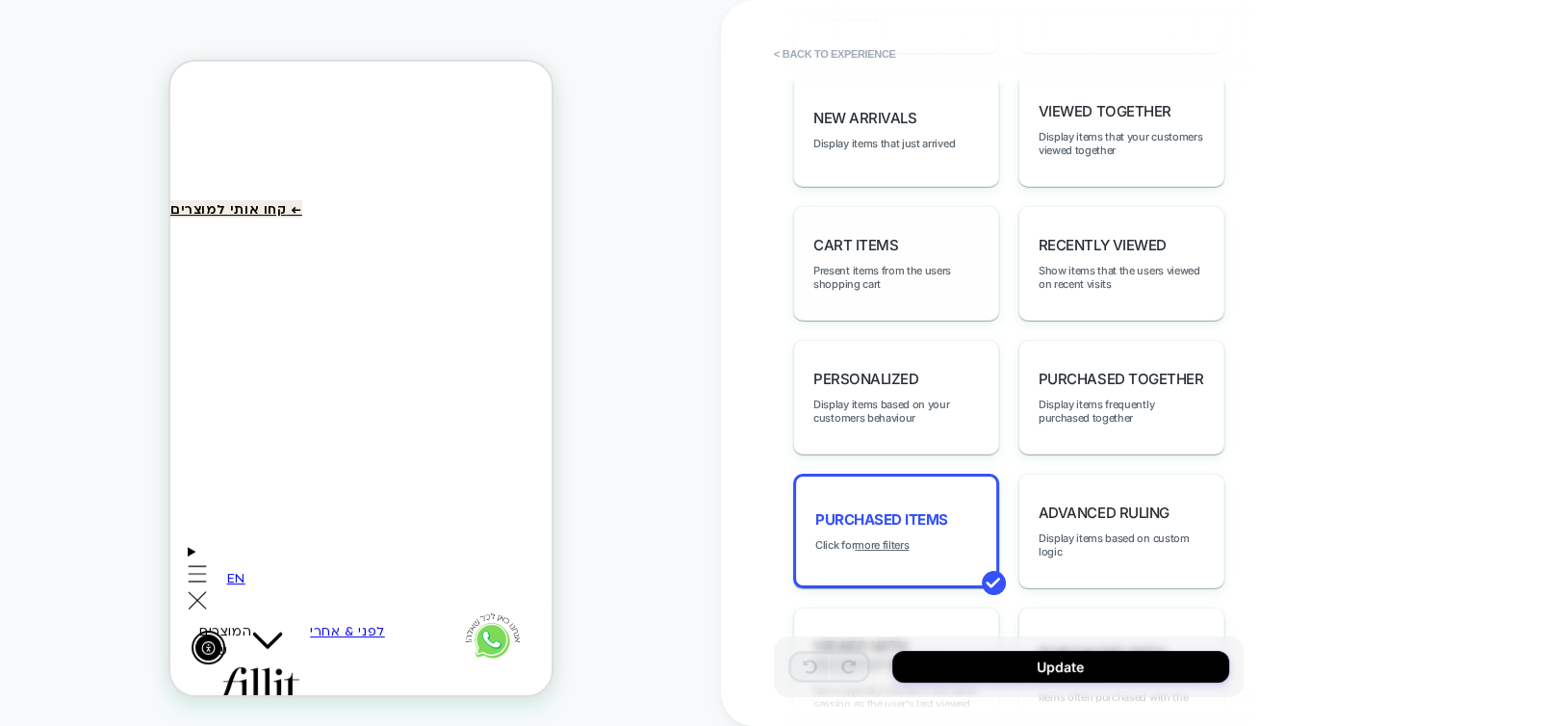
scroll to position [1267, 0]
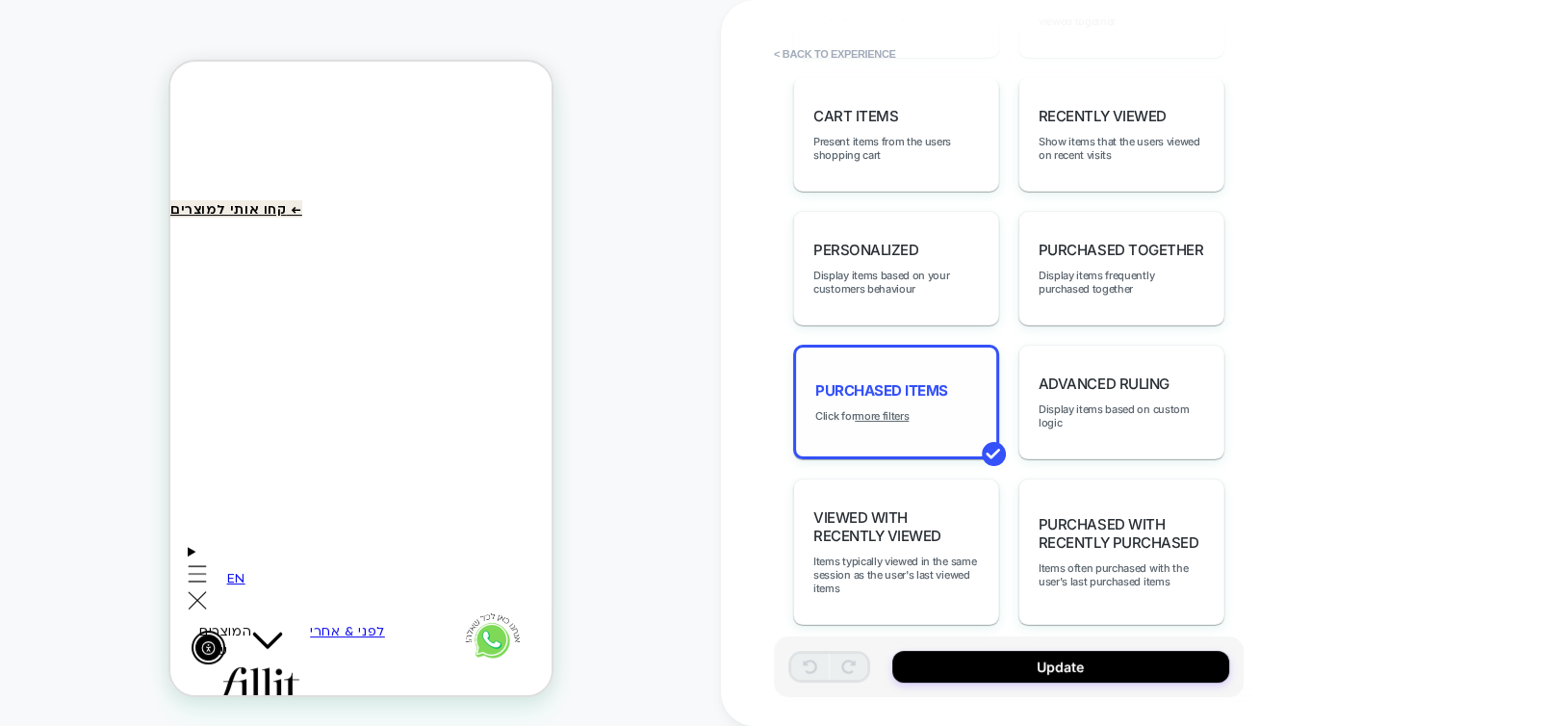
click at [852, 387] on div "Purchased Items Click for more filters" at bounding box center [896, 402] width 206 height 114
click at [904, 381] on span "Purchased Items" at bounding box center [881, 390] width 133 height 18
click at [905, 408] on u "more filters" at bounding box center [882, 415] width 54 height 14
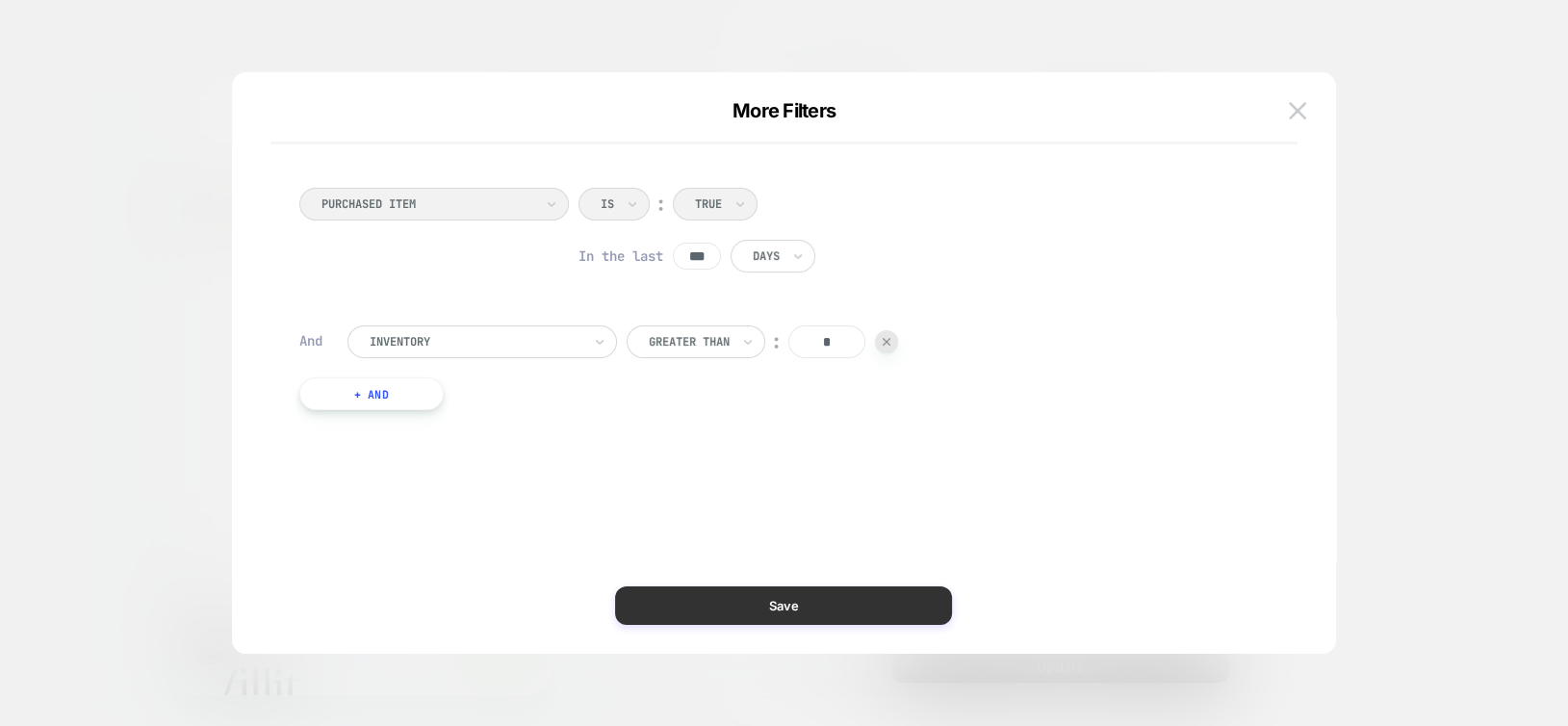
click at [818, 600] on button "Save" at bounding box center [784, 605] width 337 height 39
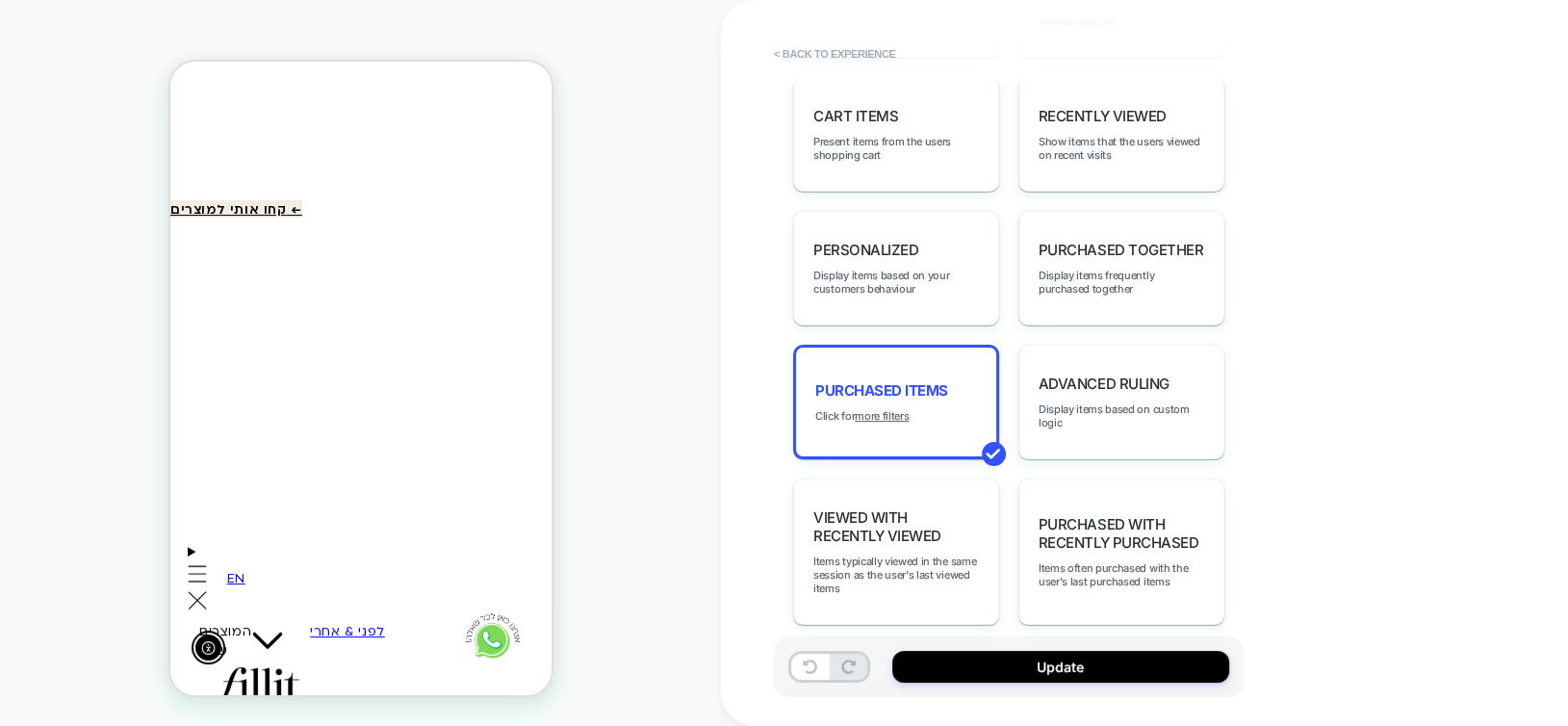
scroll to position [0, 0]
click at [1056, 659] on button "Update" at bounding box center [1061, 666] width 337 height 32
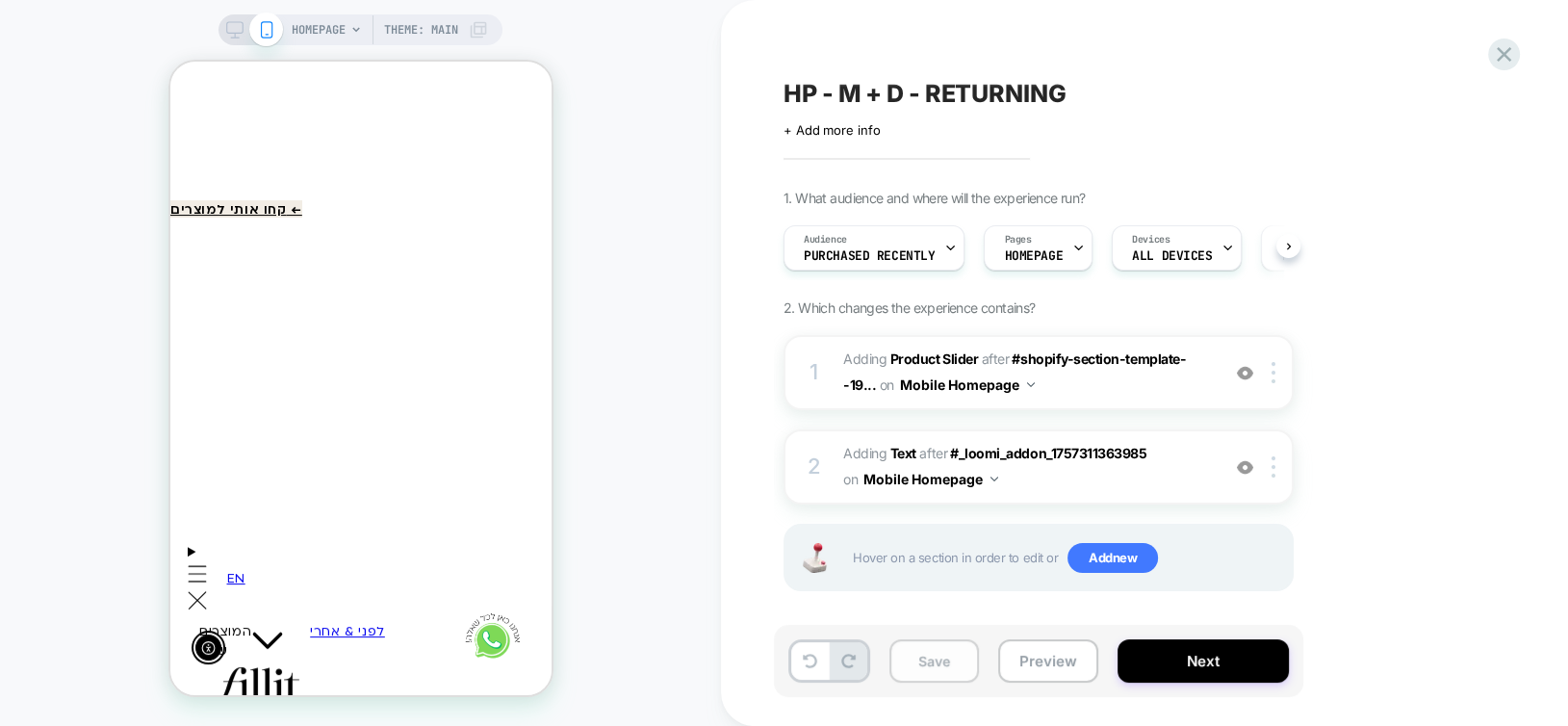
click at [935, 664] on button "Save" at bounding box center [934, 660] width 89 height 44
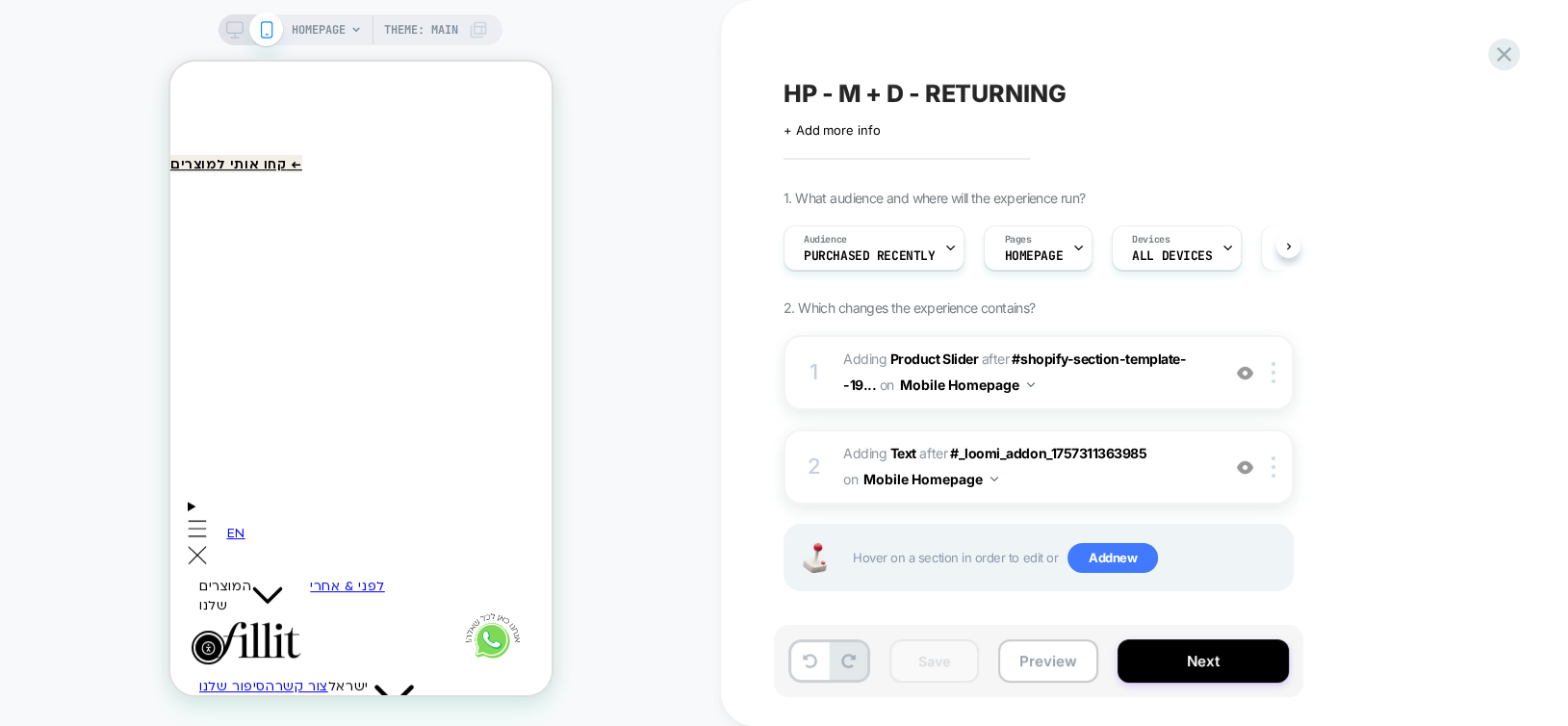
scroll to position [434, 0]
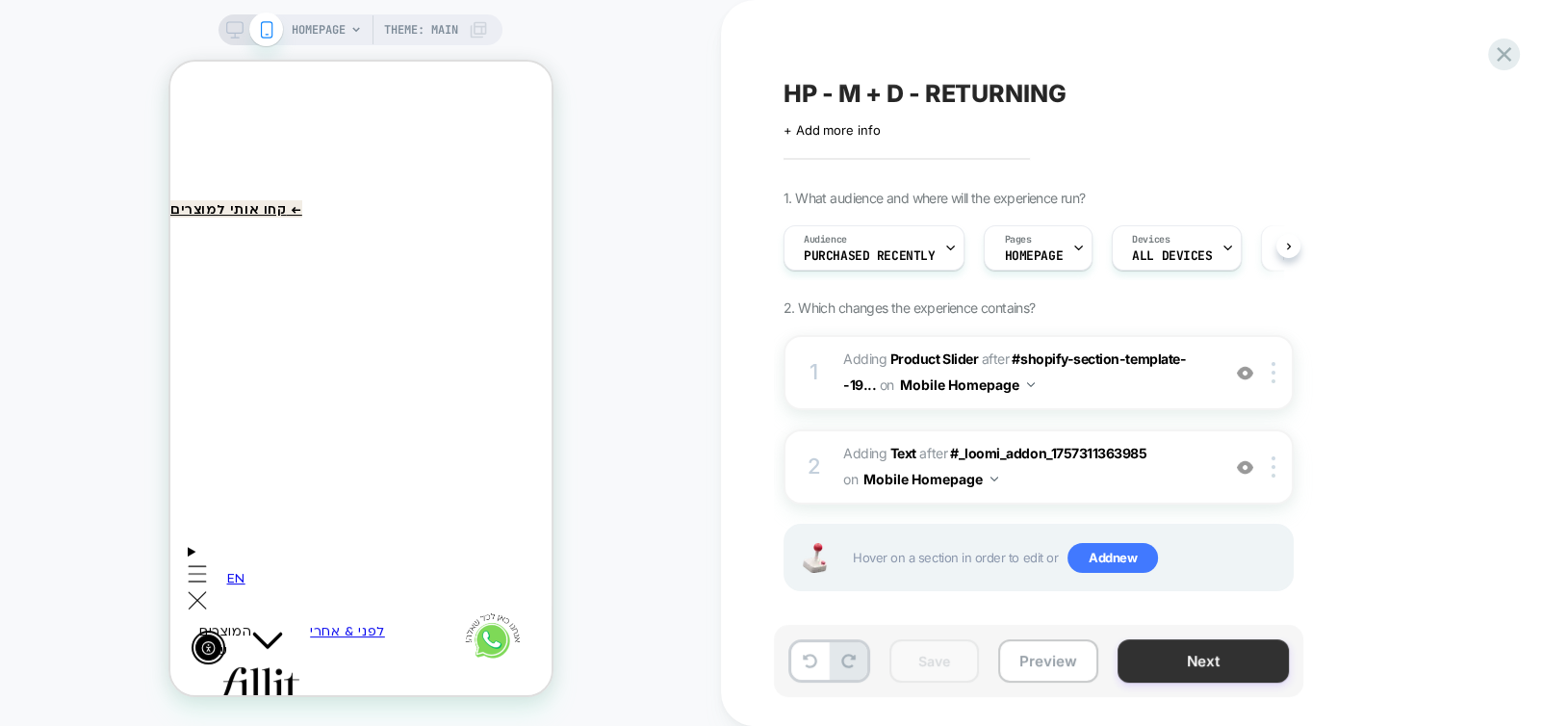
click at [1171, 653] on button "Next" at bounding box center [1203, 660] width 171 height 44
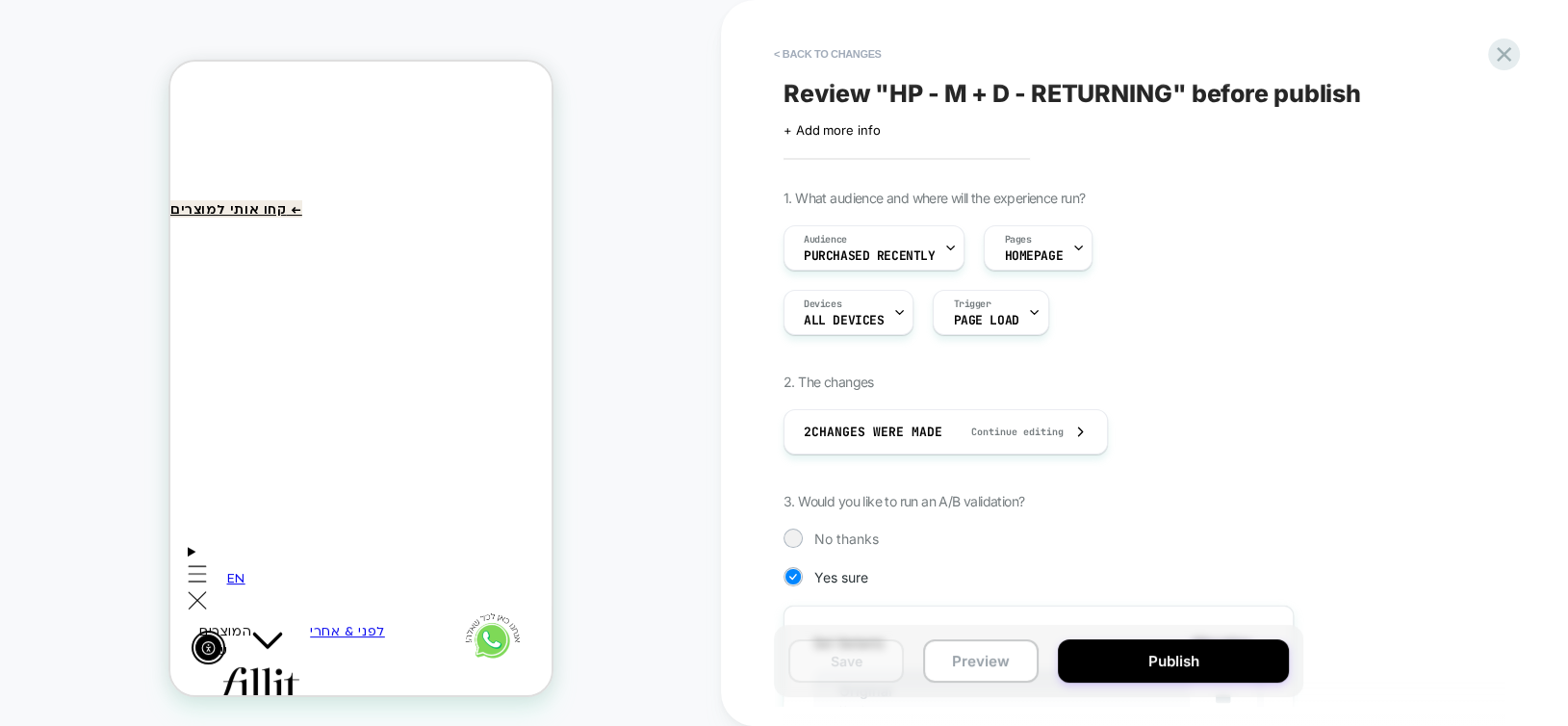
scroll to position [193, 0]
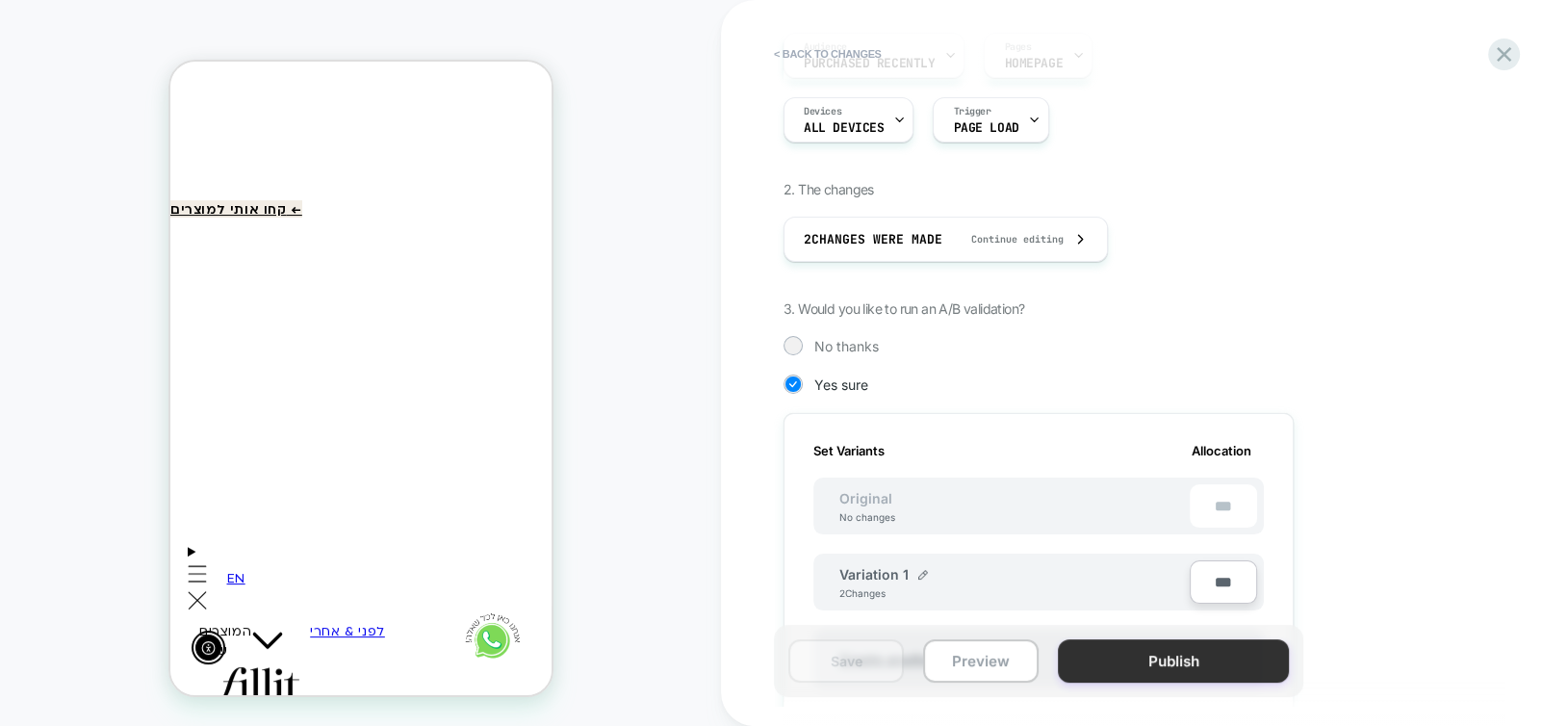
click at [1166, 657] on button "Publish" at bounding box center [1173, 660] width 231 height 44
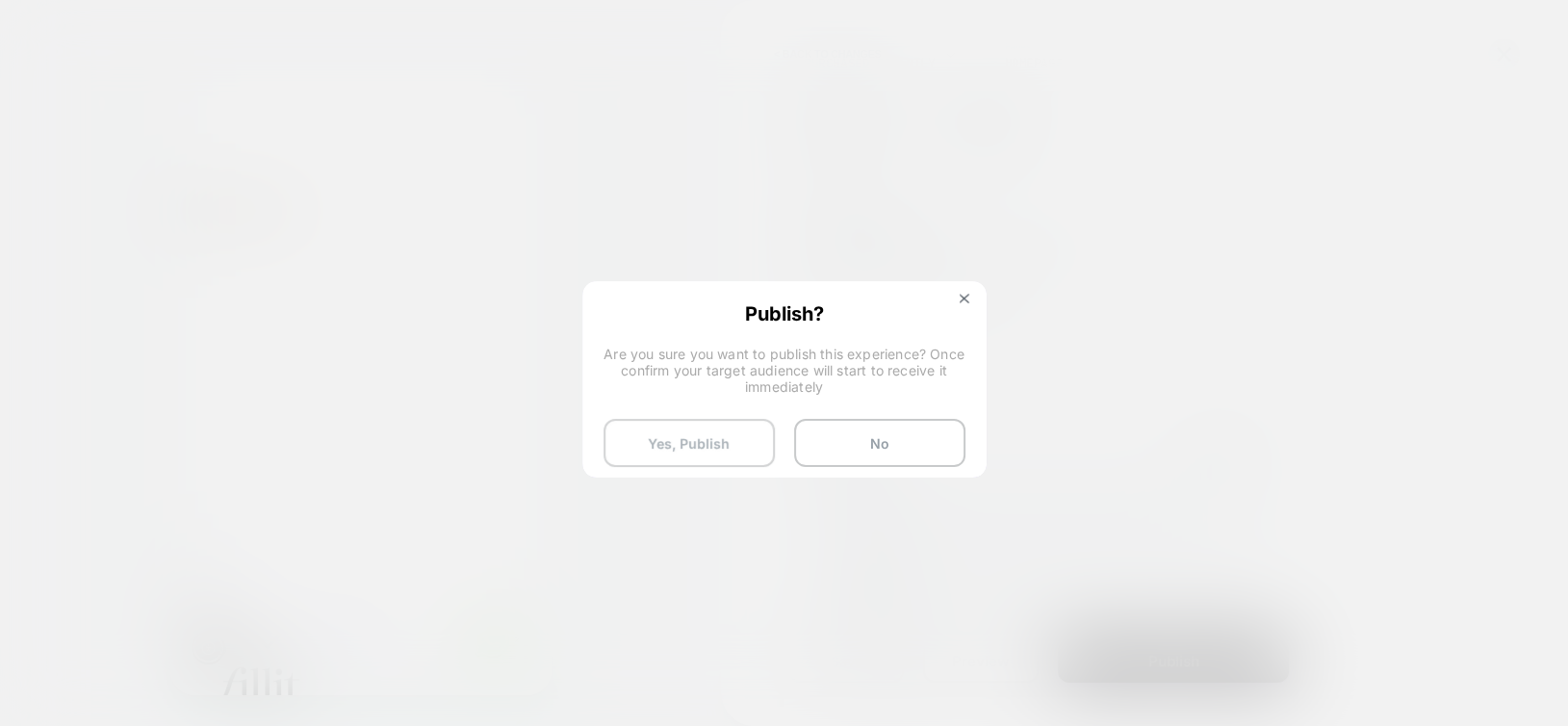
click at [662, 448] on button "Yes, Publish" at bounding box center [689, 442] width 171 height 48
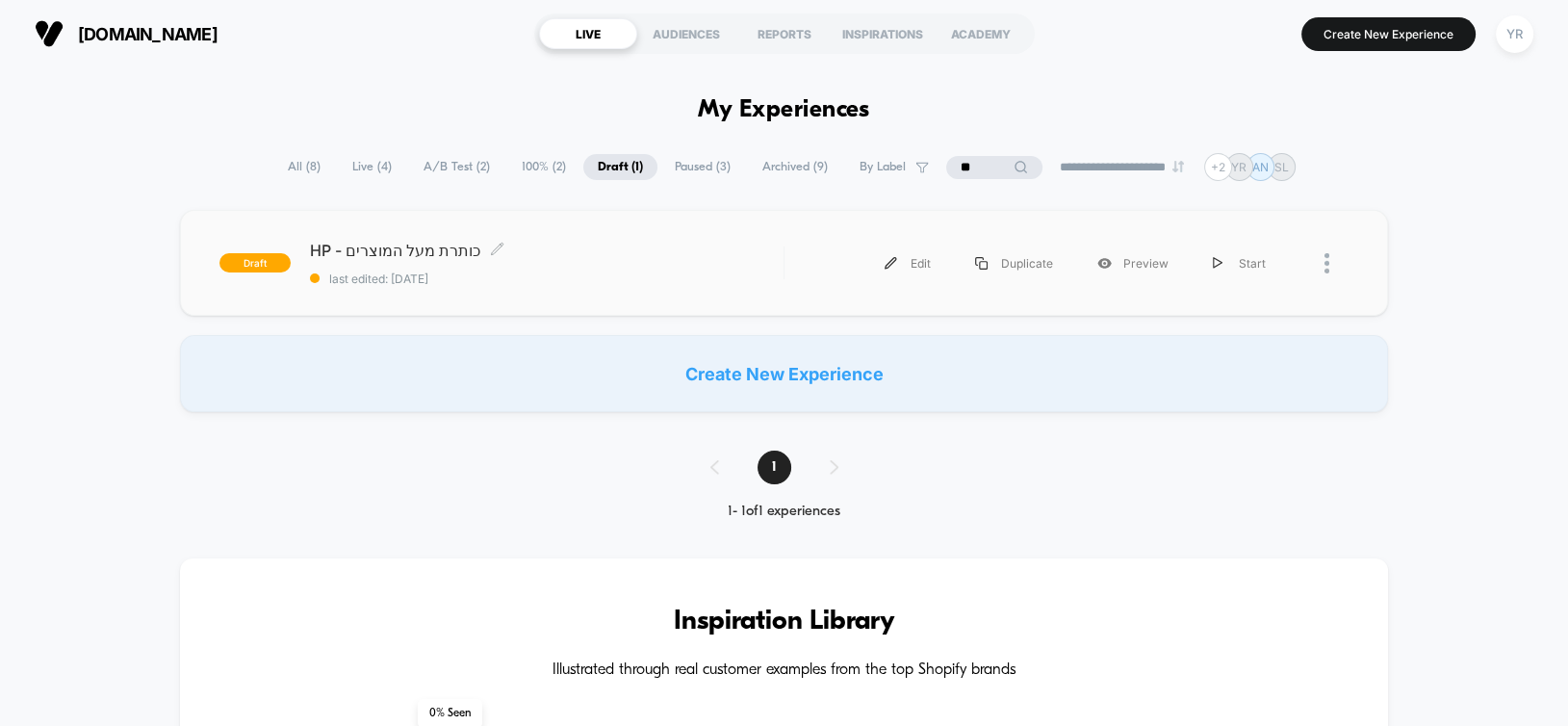
click at [609, 262] on div "HP - כותרת מעל המוצרים Click to edit experience details Click to edit experienc…" at bounding box center [546, 263] width 473 height 45
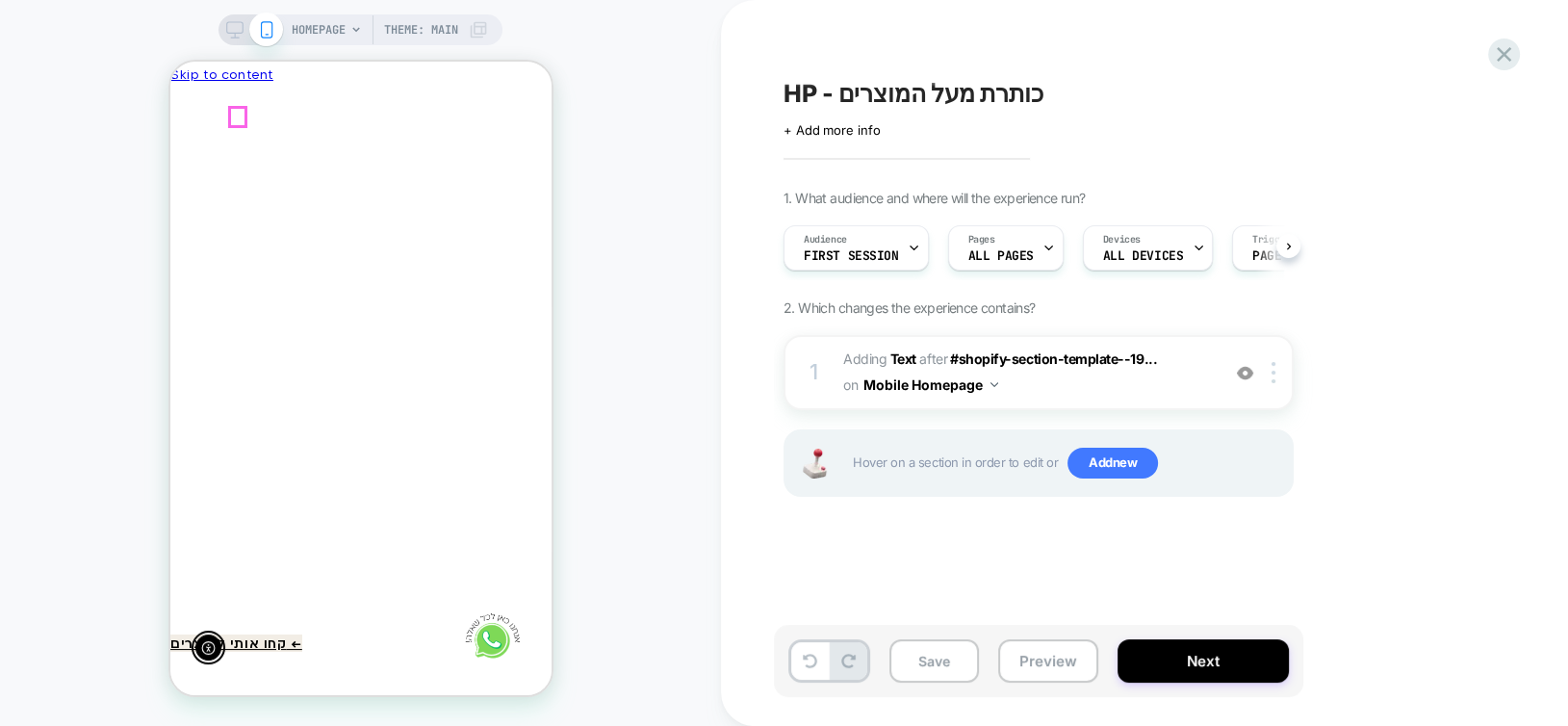
click at [198, 183] on icon "Close" at bounding box center [187, 193] width 20 height 19
click at [554, 348] on div at bounding box center [743, 352] width 379 height 36
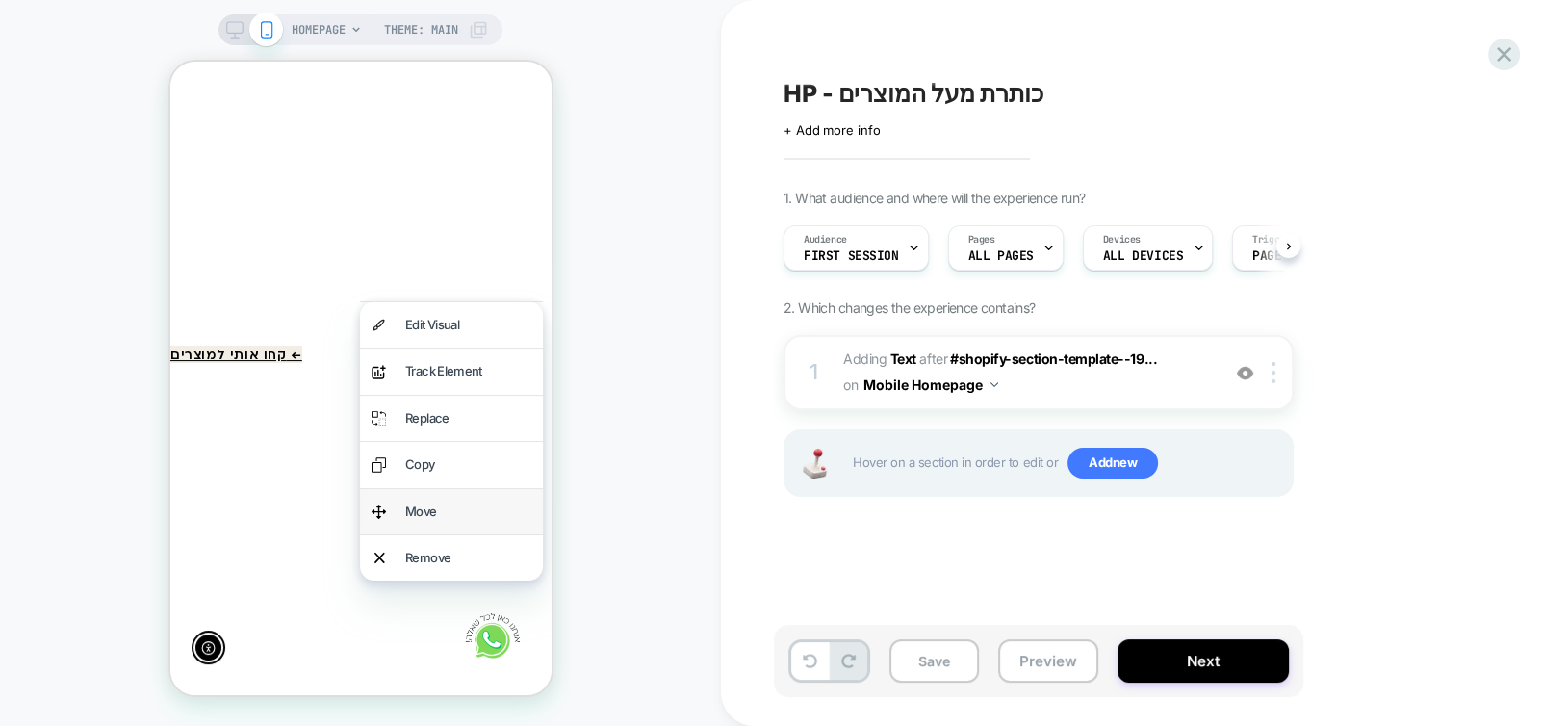
click at [456, 510] on div "Move" at bounding box center [467, 511] width 126 height 22
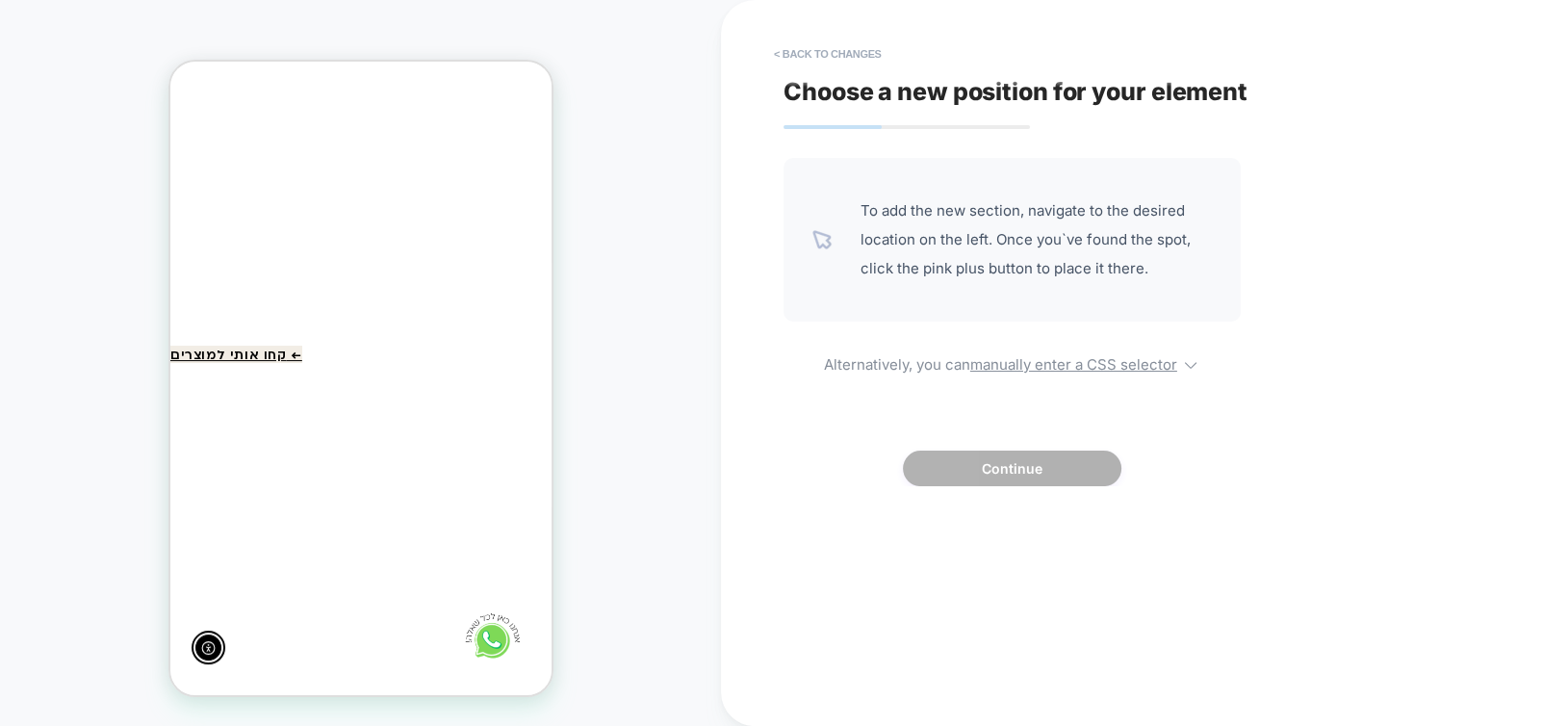
click at [552, 416] on div at bounding box center [743, 420] width 383 height 55
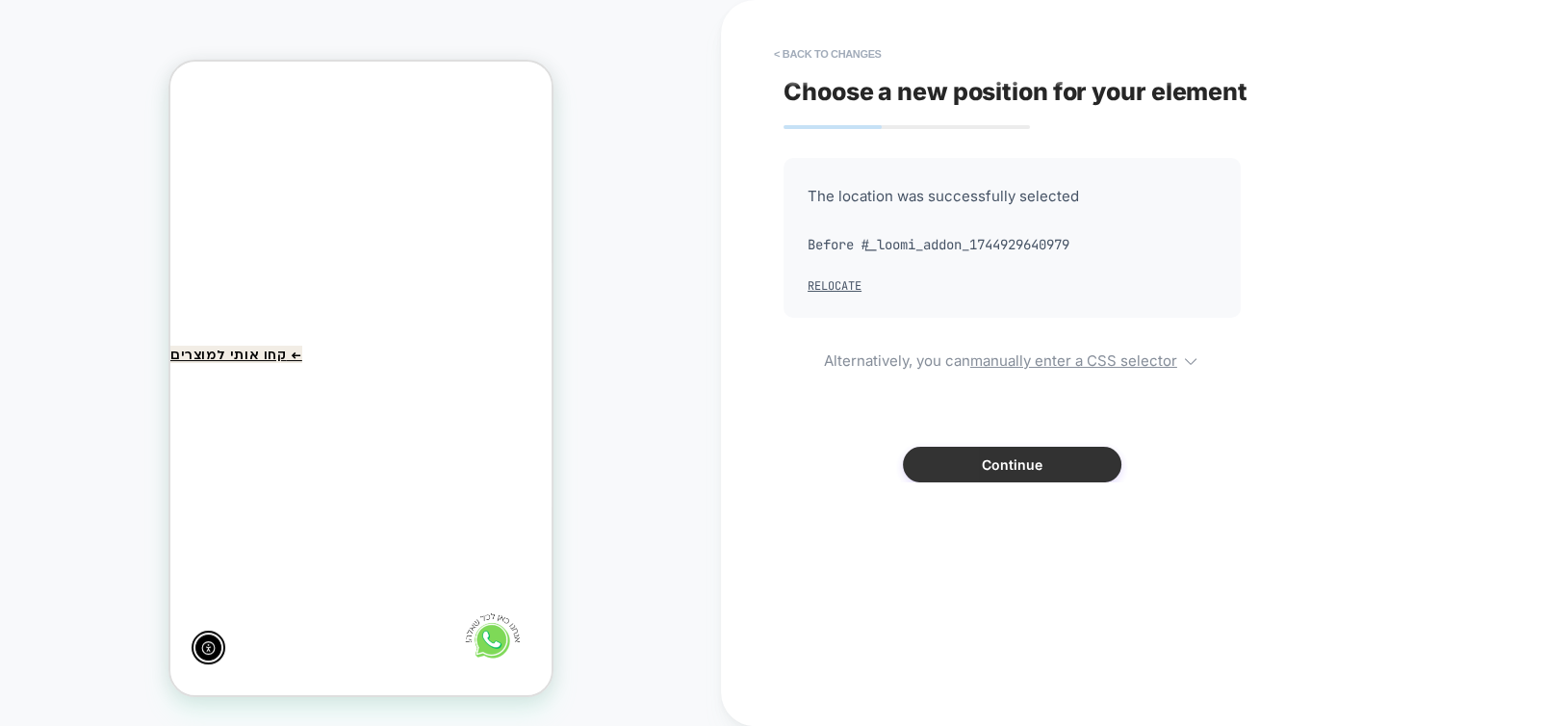
click at [995, 465] on button "Continue" at bounding box center [1012, 464] width 219 height 36
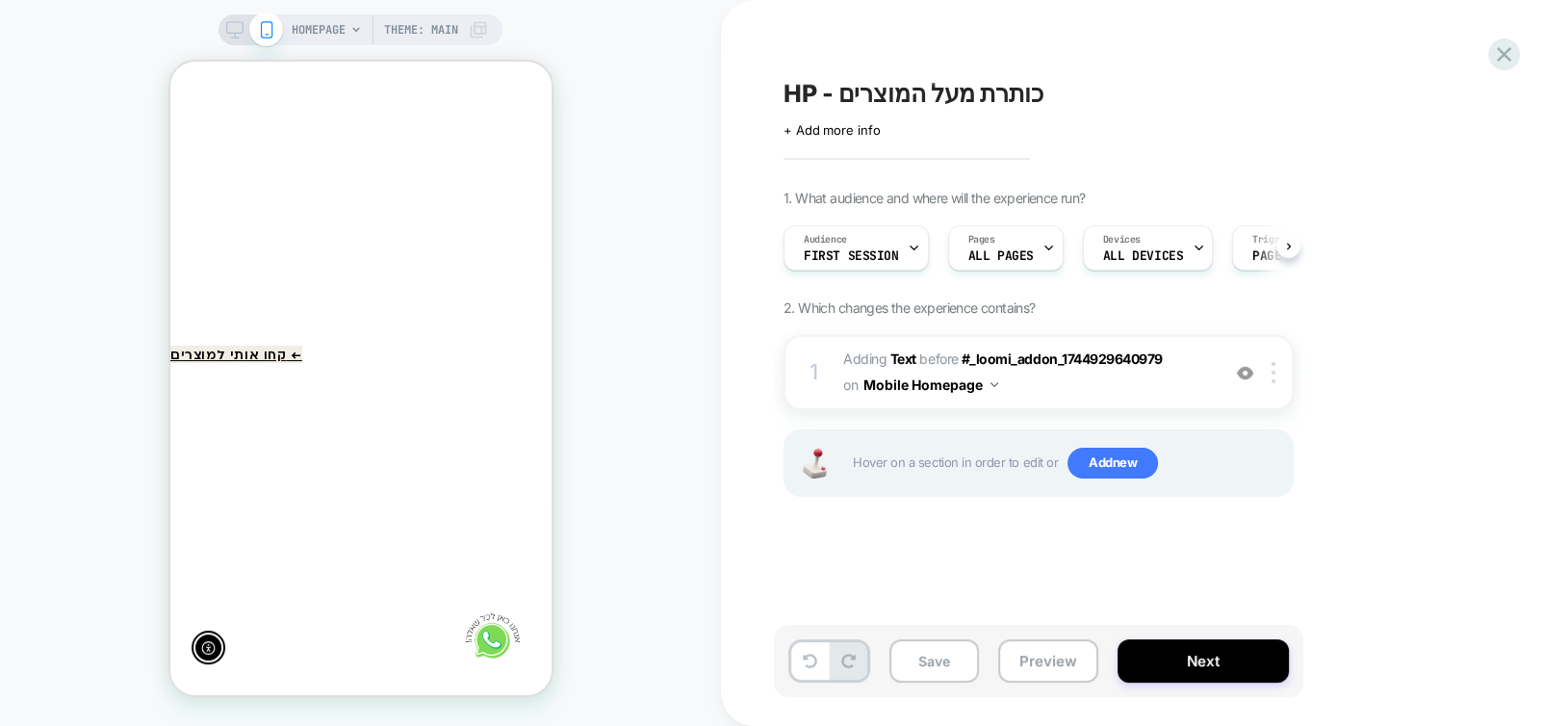
scroll to position [0, 0]
click at [910, 256] on div at bounding box center [913, 248] width 13 height 44
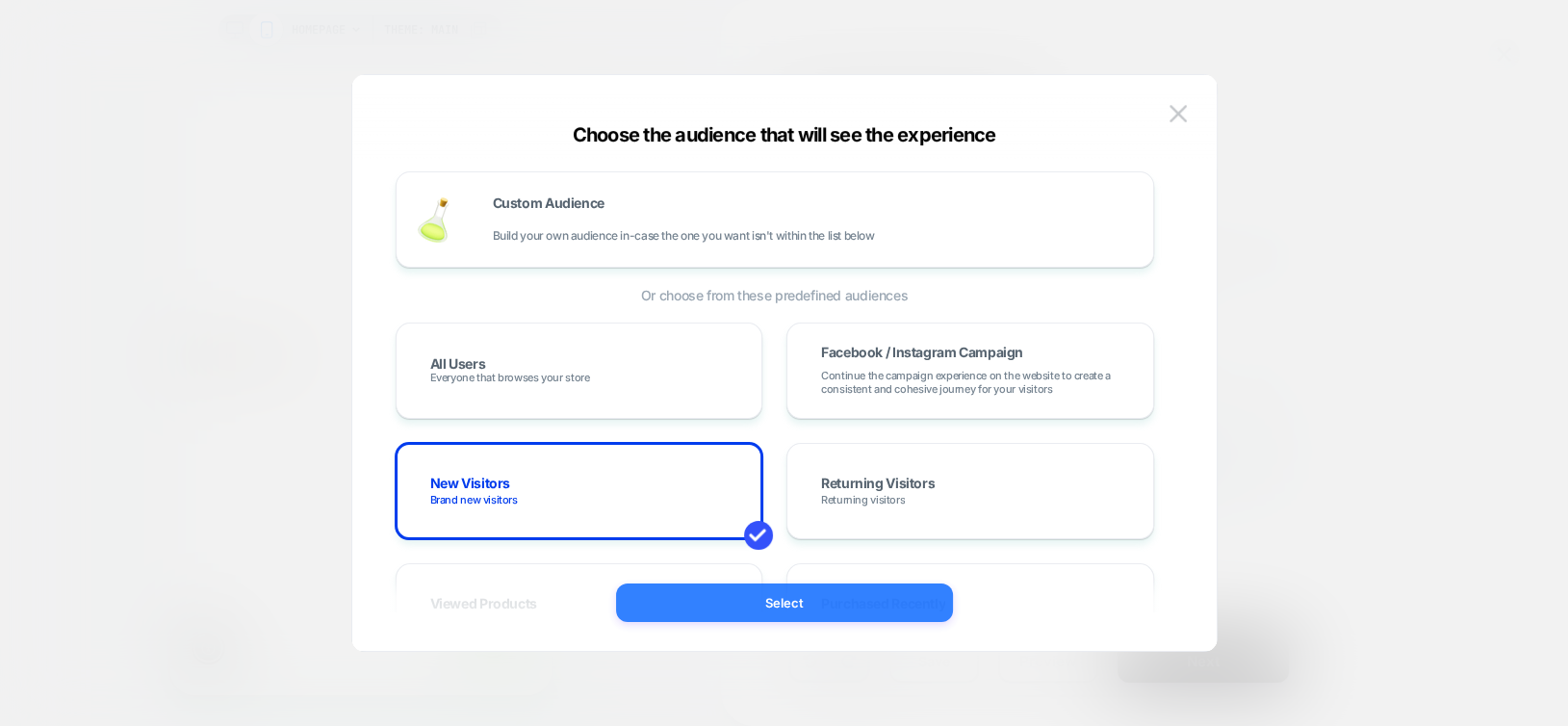
click at [813, 605] on button "Select" at bounding box center [784, 602] width 337 height 39
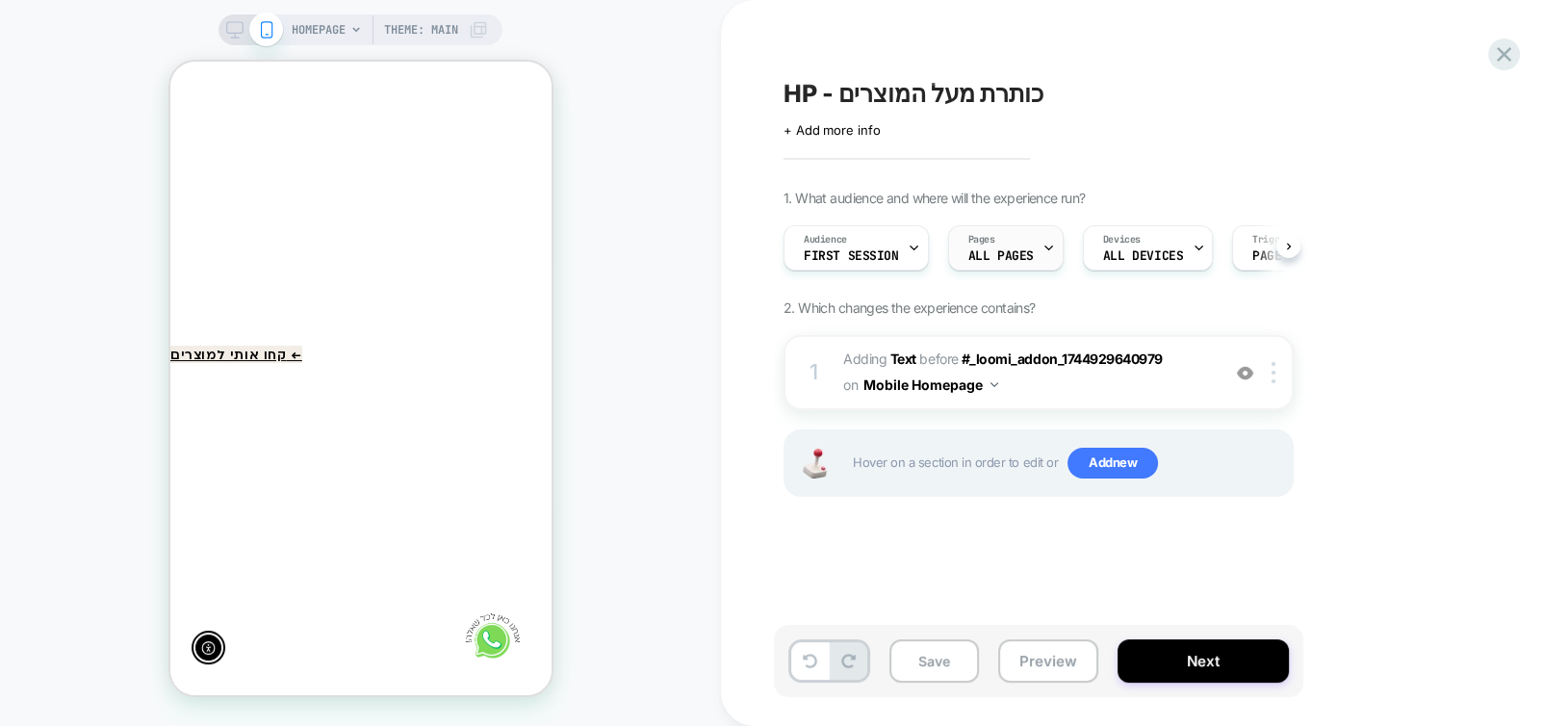
click at [973, 242] on span "Pages" at bounding box center [982, 240] width 27 height 14
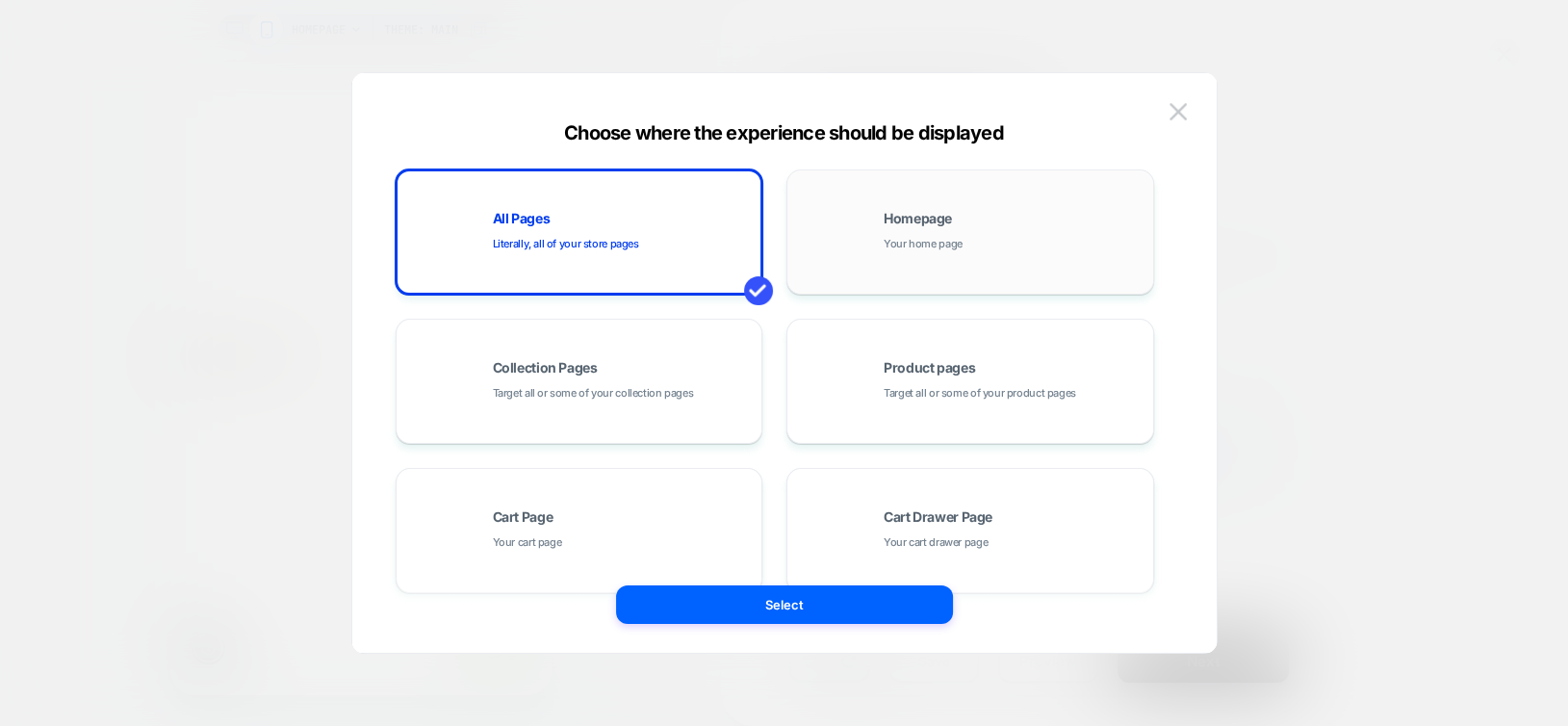
click at [919, 250] on span "Your home page" at bounding box center [924, 244] width 79 height 18
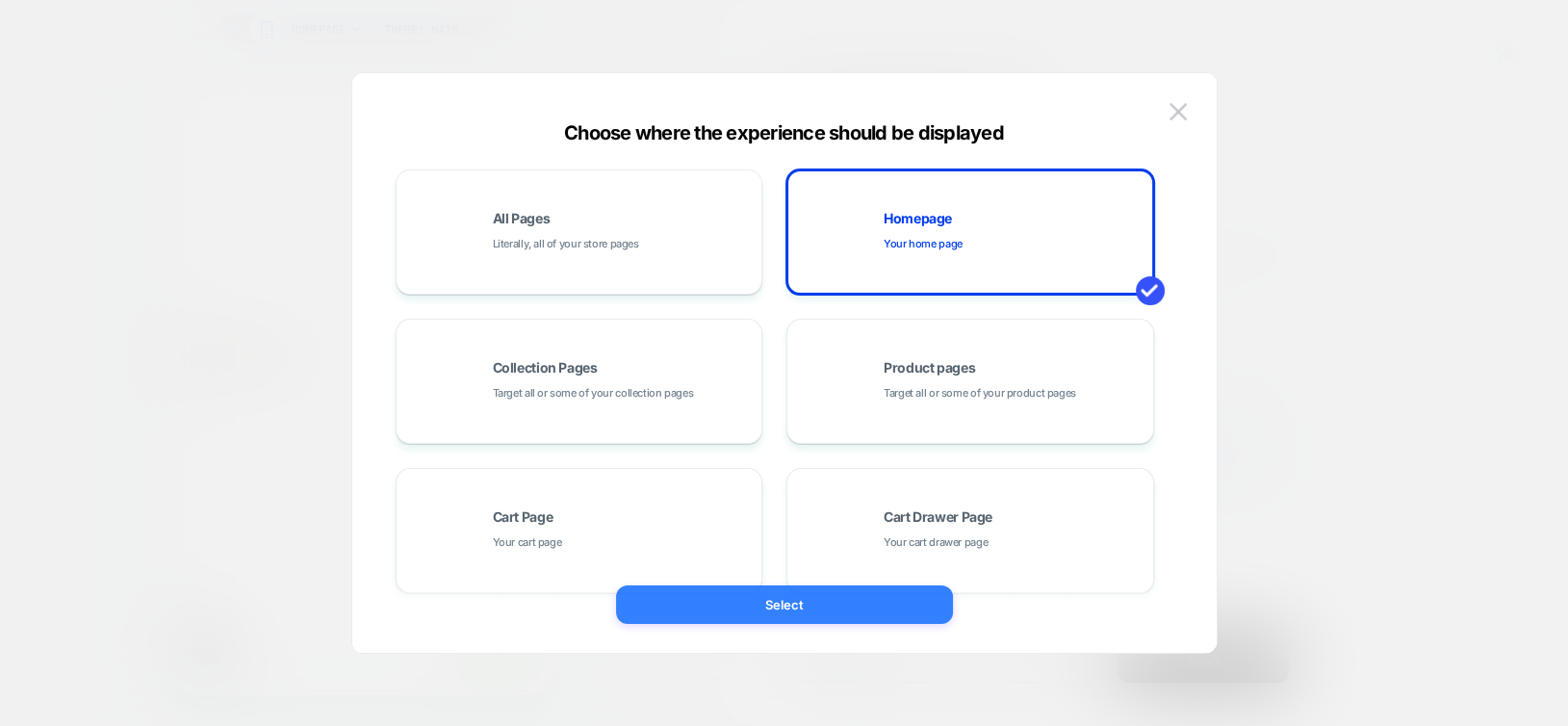
click at [902, 591] on button "Select" at bounding box center [784, 604] width 337 height 39
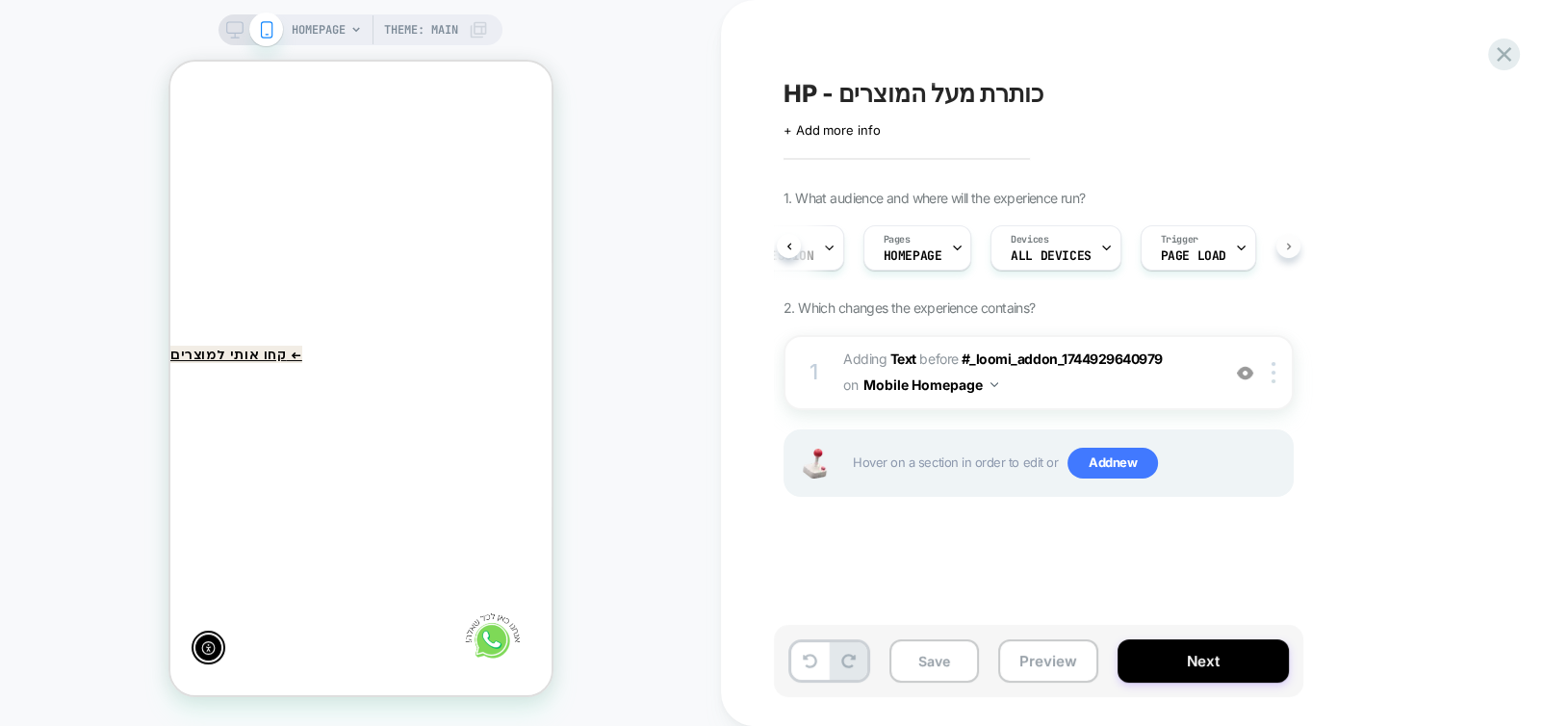
scroll to position [0, 98]
click at [944, 664] on button "Save" at bounding box center [934, 660] width 89 height 44
click at [1160, 664] on button "Next" at bounding box center [1203, 660] width 171 height 44
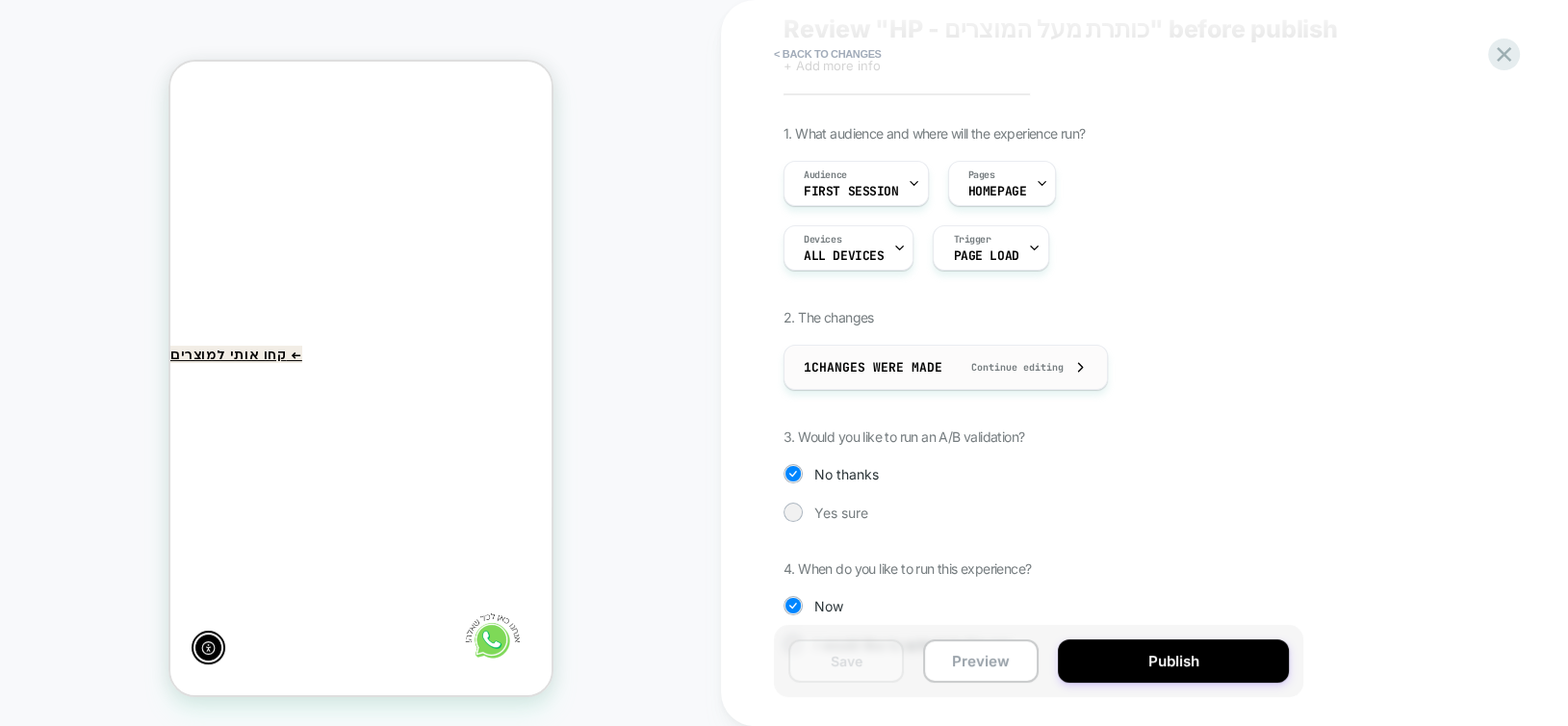
scroll to position [0, 0]
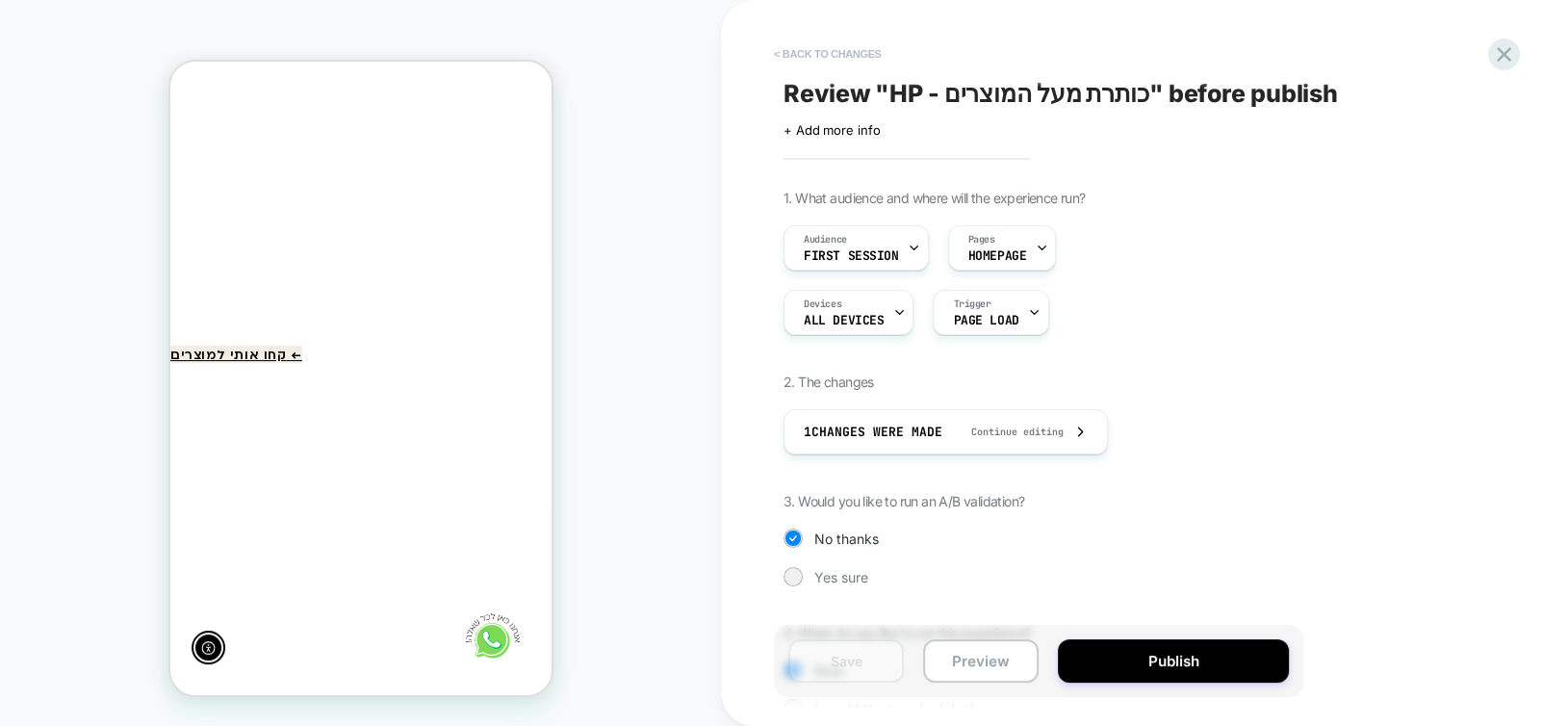
click at [804, 49] on button "< Back to changes" at bounding box center [827, 54] width 127 height 31
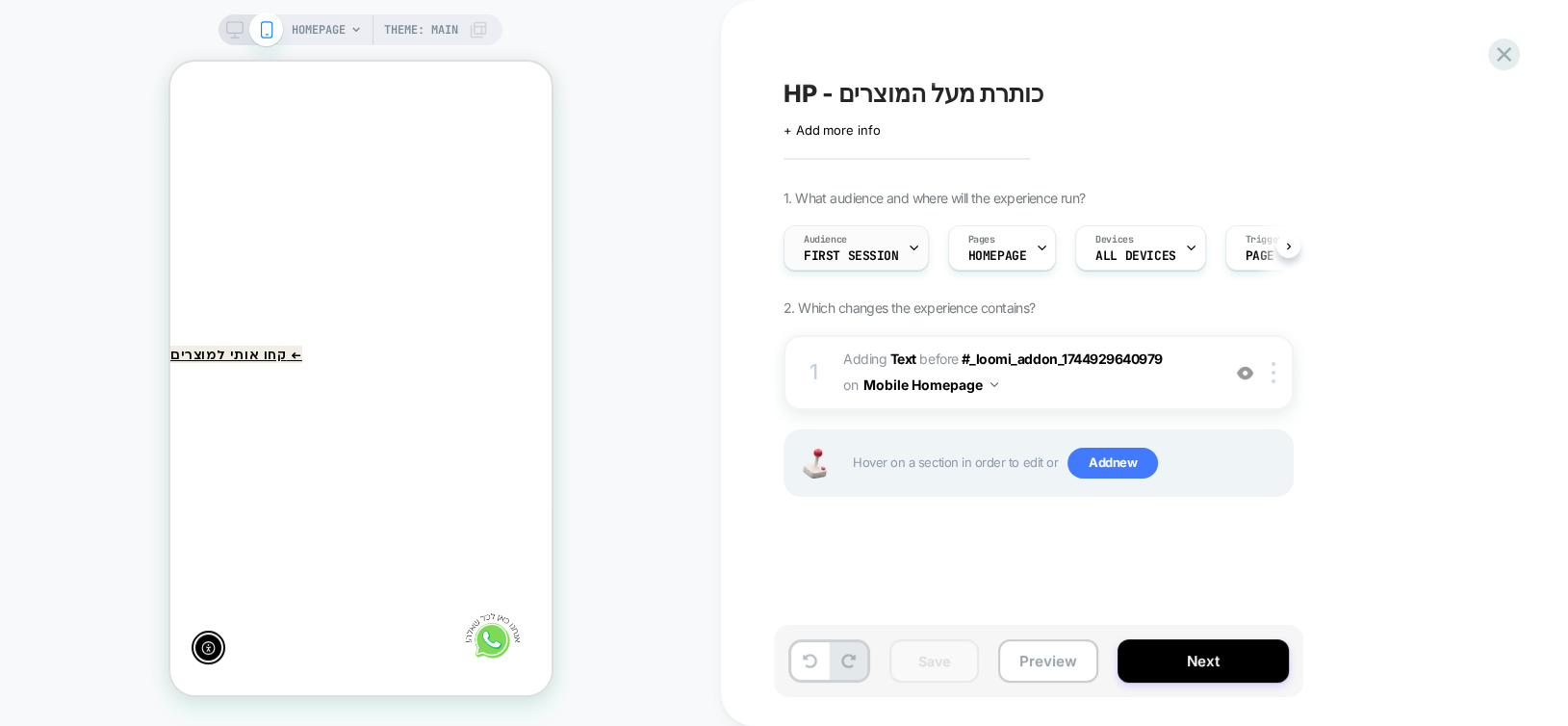
click at [861, 236] on div "Audience First Session" at bounding box center [851, 248] width 134 height 44
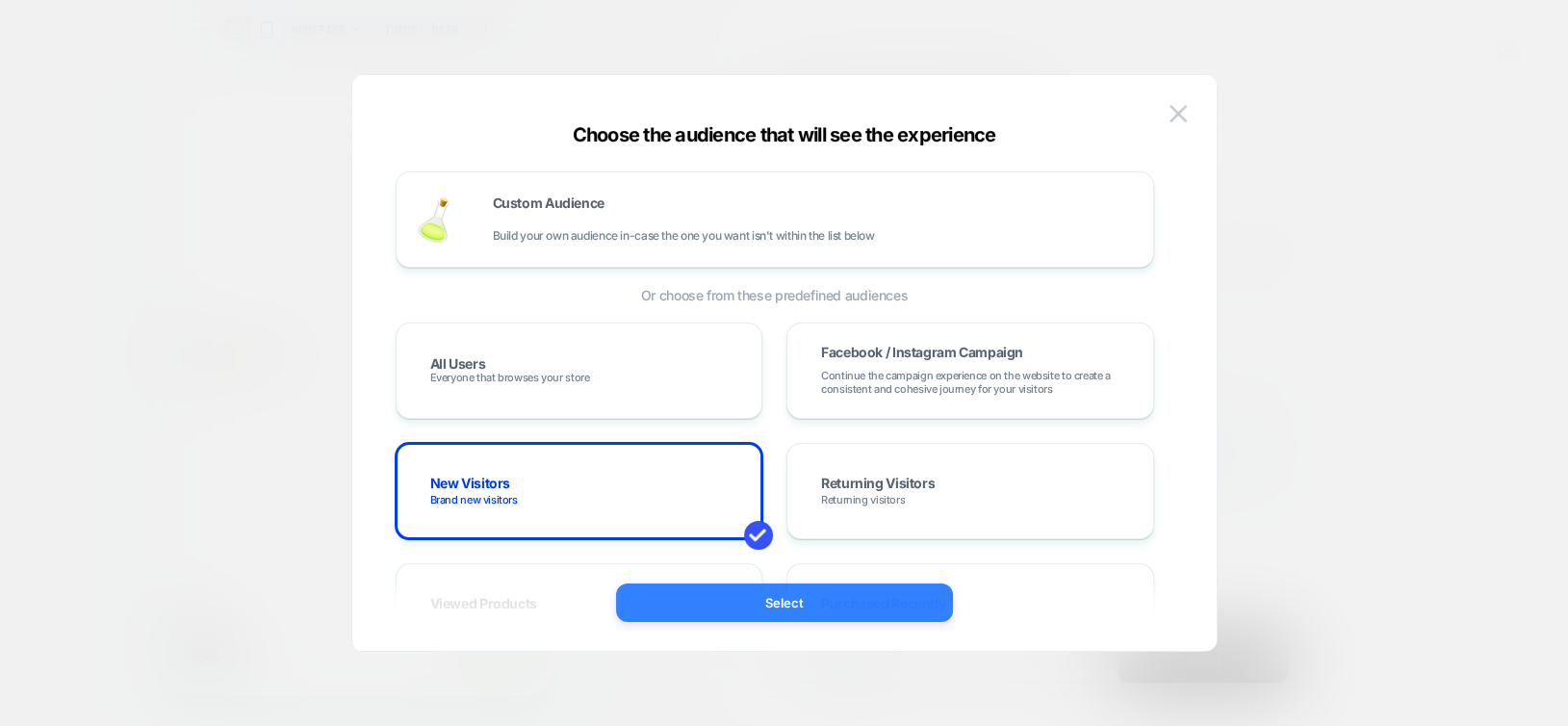
click at [857, 596] on button "Select" at bounding box center [784, 602] width 337 height 39
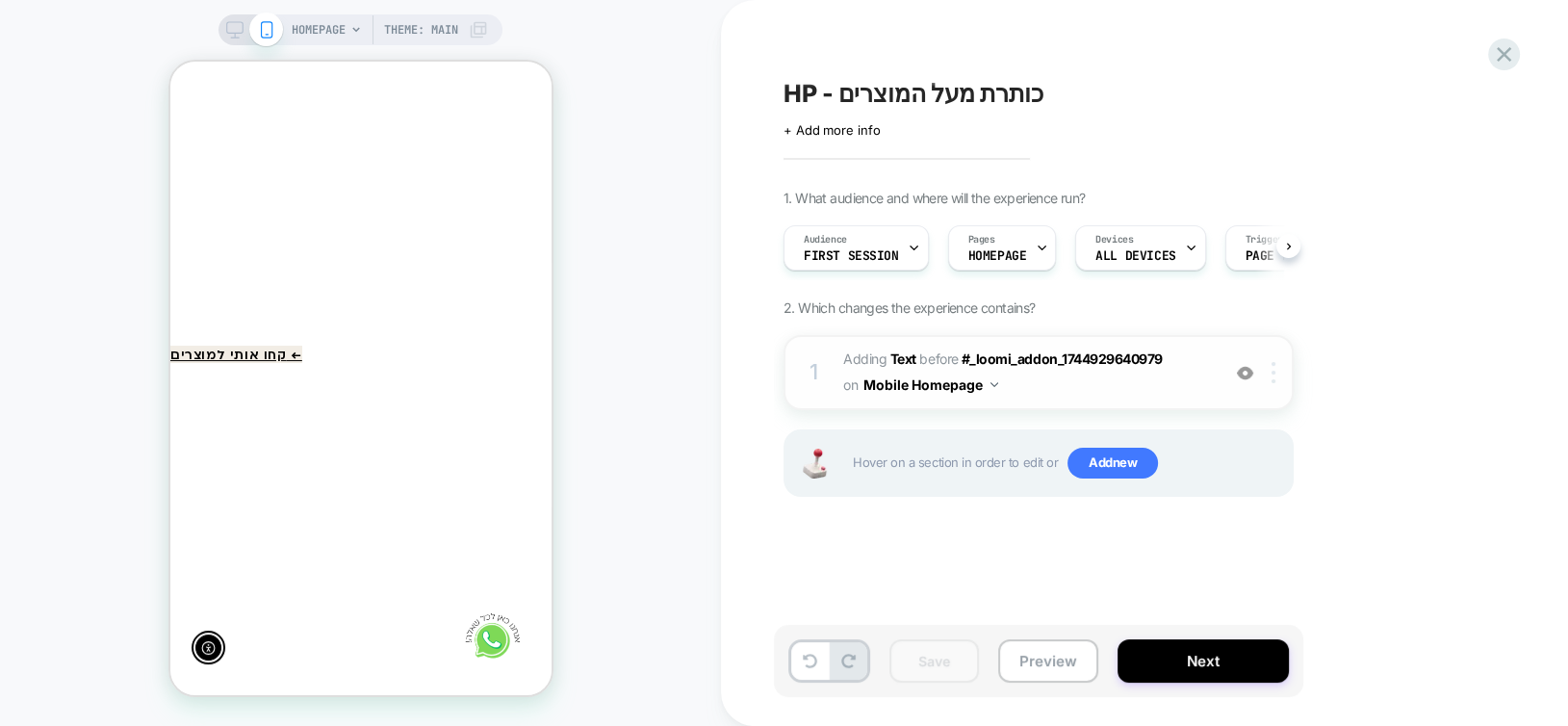
click at [1281, 370] on div at bounding box center [1276, 373] width 32 height 21
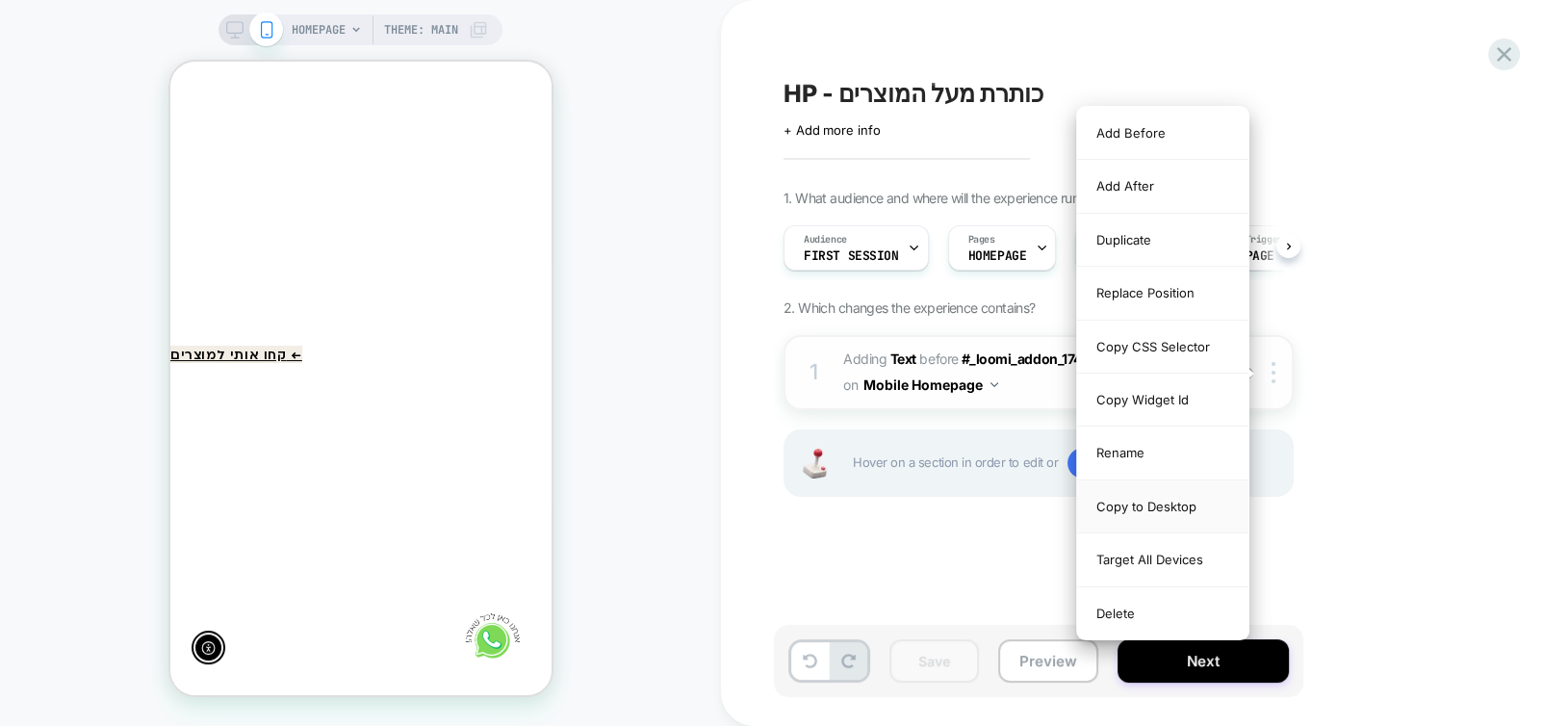
click at [1185, 512] on div "Copy to Desktop" at bounding box center [1162, 506] width 171 height 53
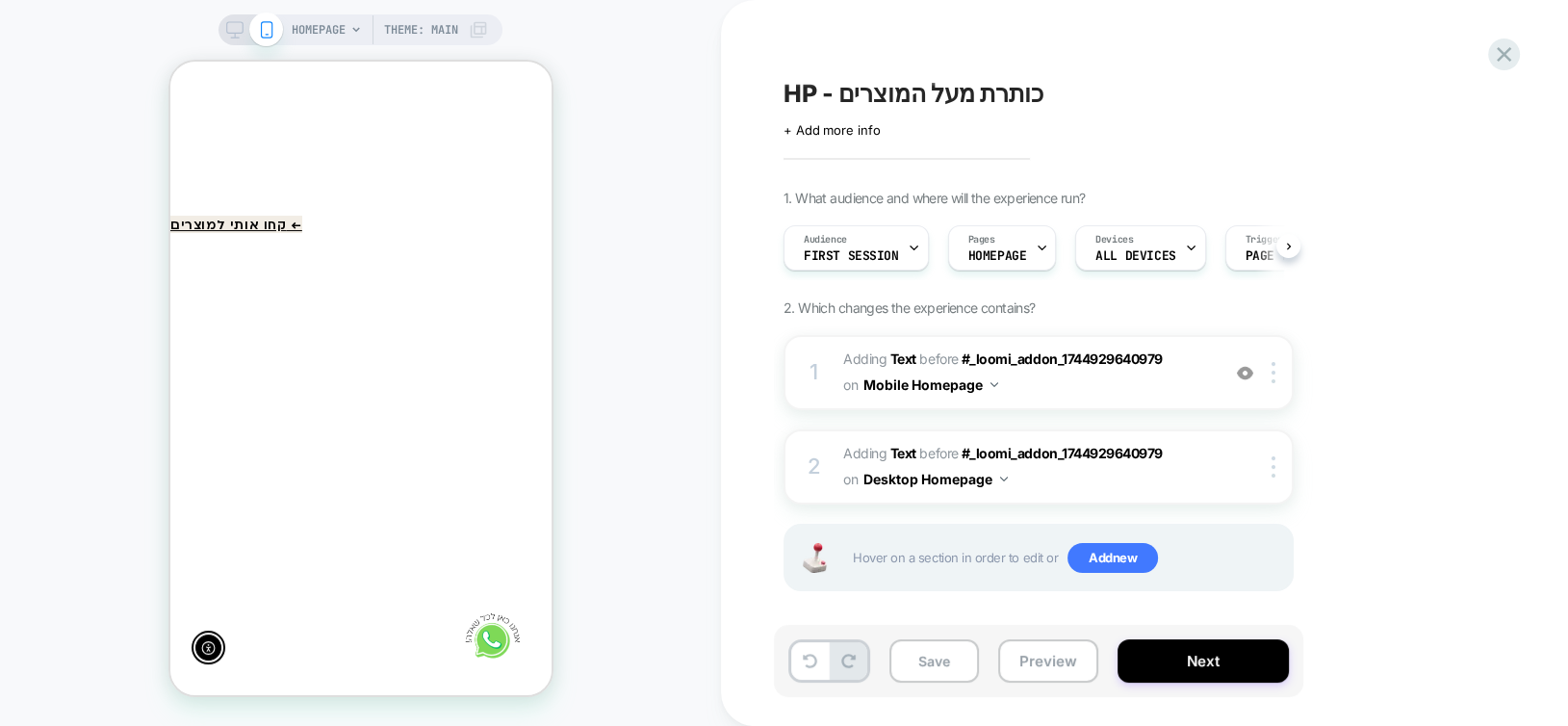
scroll to position [385, 0]
click at [950, 664] on button "Save" at bounding box center [934, 660] width 89 height 44
click at [220, 30] on div "HOMEPAGE Theme: MAIN" at bounding box center [360, 30] width 284 height 31
click at [234, 30] on icon at bounding box center [235, 30] width 17 height 17
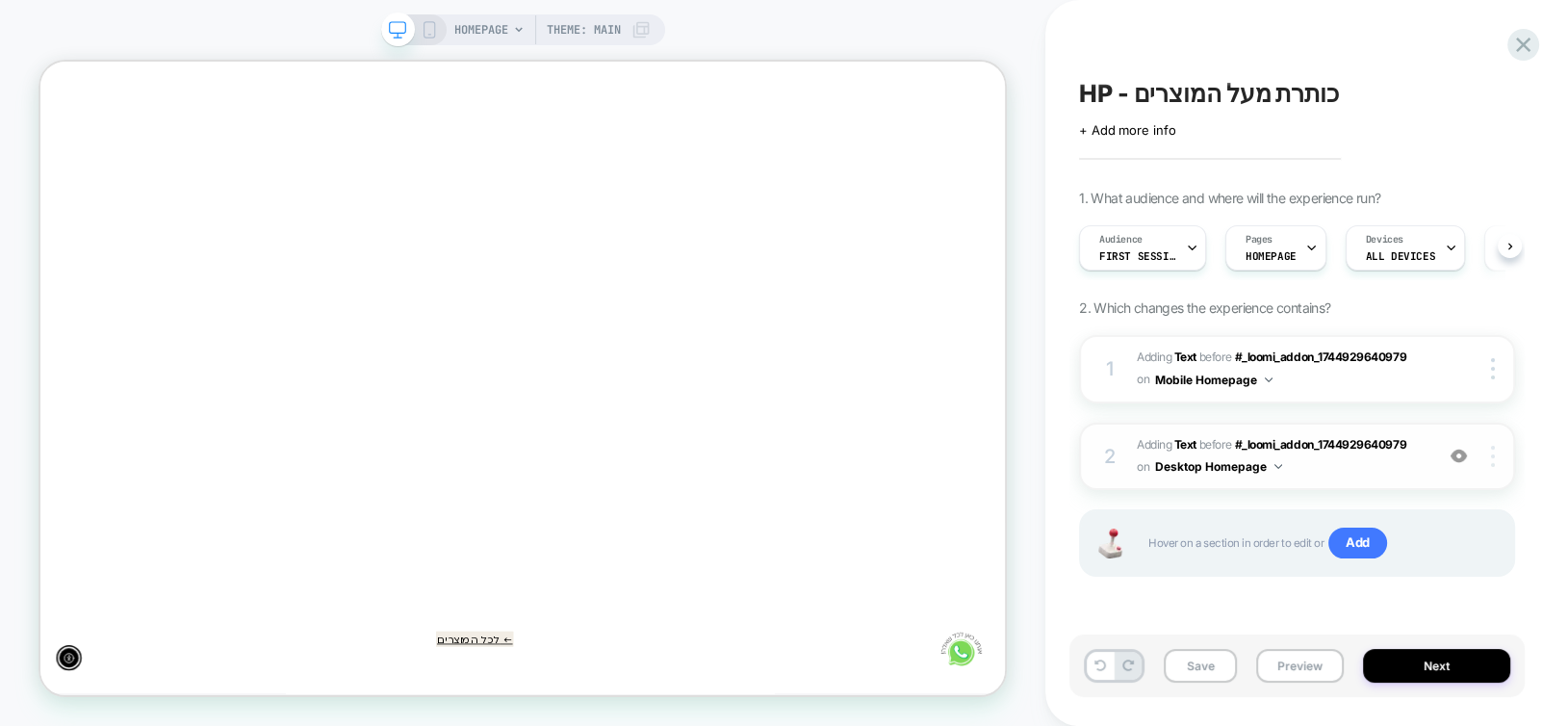
click at [1495, 456] on div at bounding box center [1496, 456] width 37 height 21
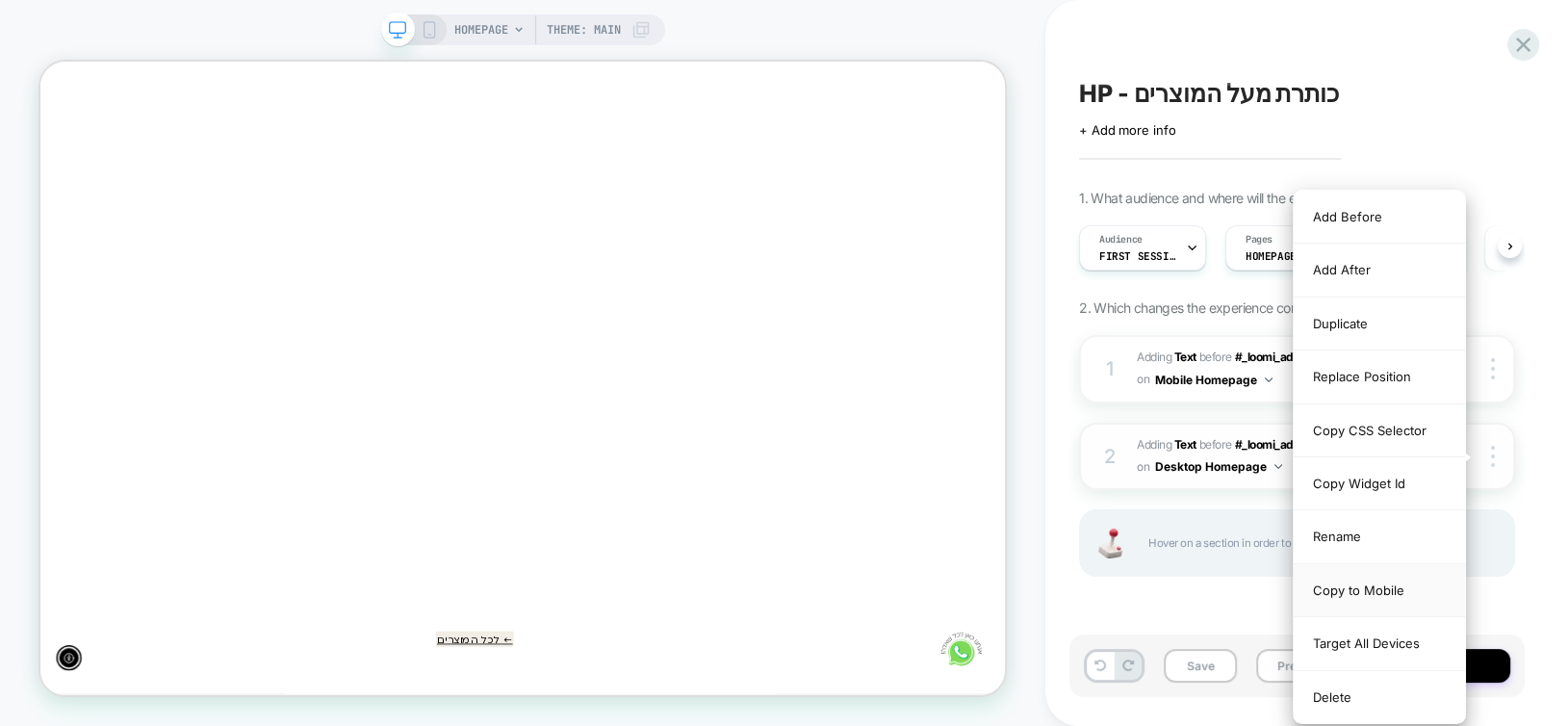
scroll to position [0, -1163]
click at [1334, 370] on div "Replace Position" at bounding box center [1379, 377] width 171 height 53
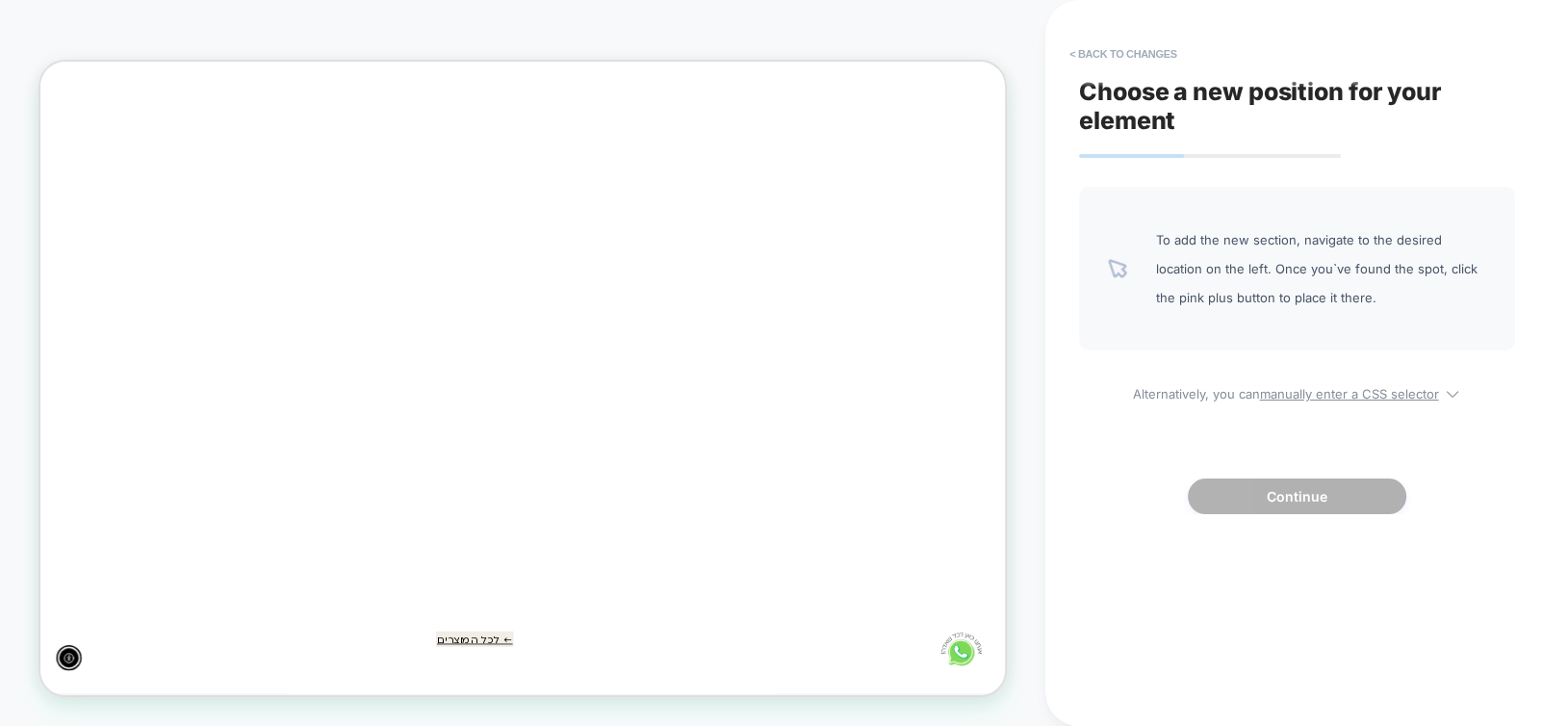
scroll to position [0, 0]
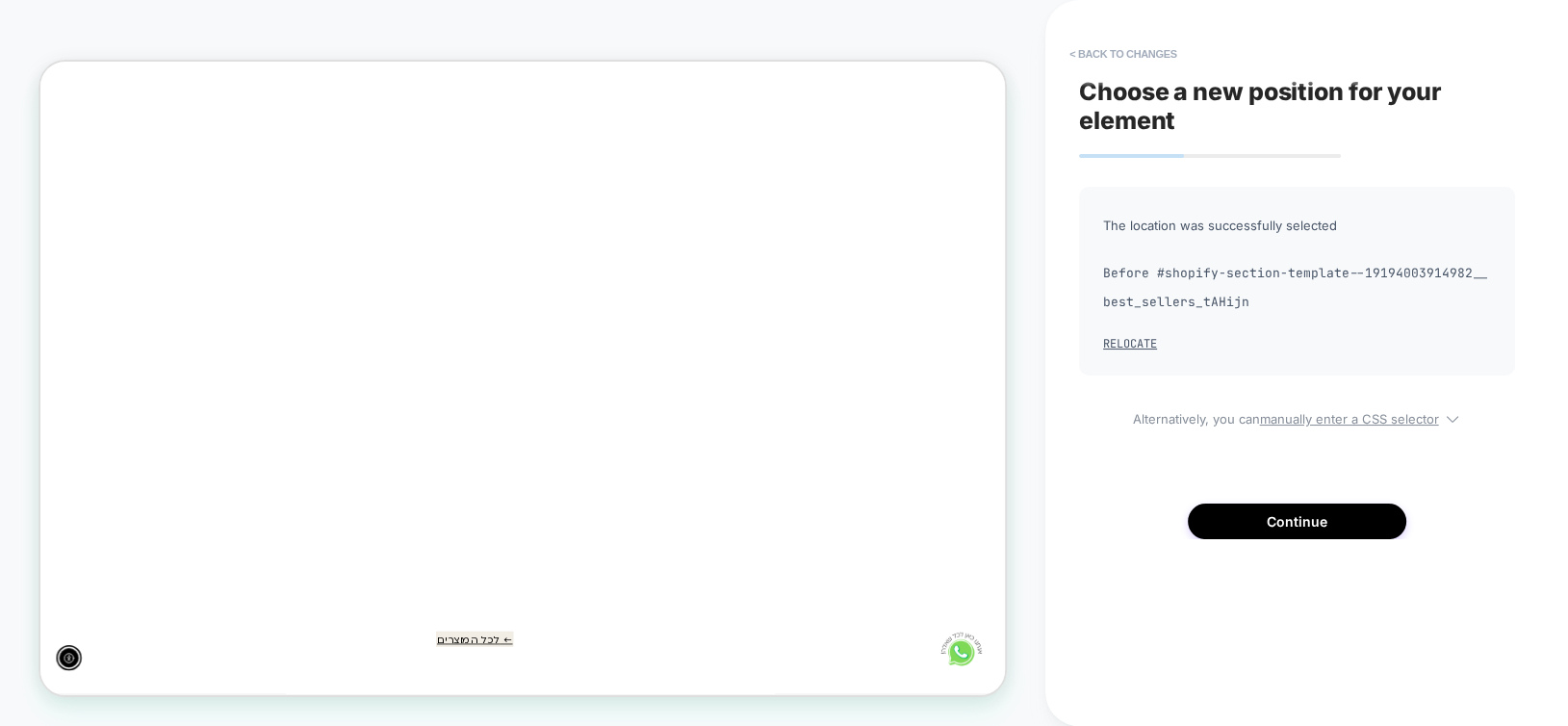
scroll to position [0, -1163]
click at [1264, 519] on button "Continue" at bounding box center [1298, 521] width 219 height 36
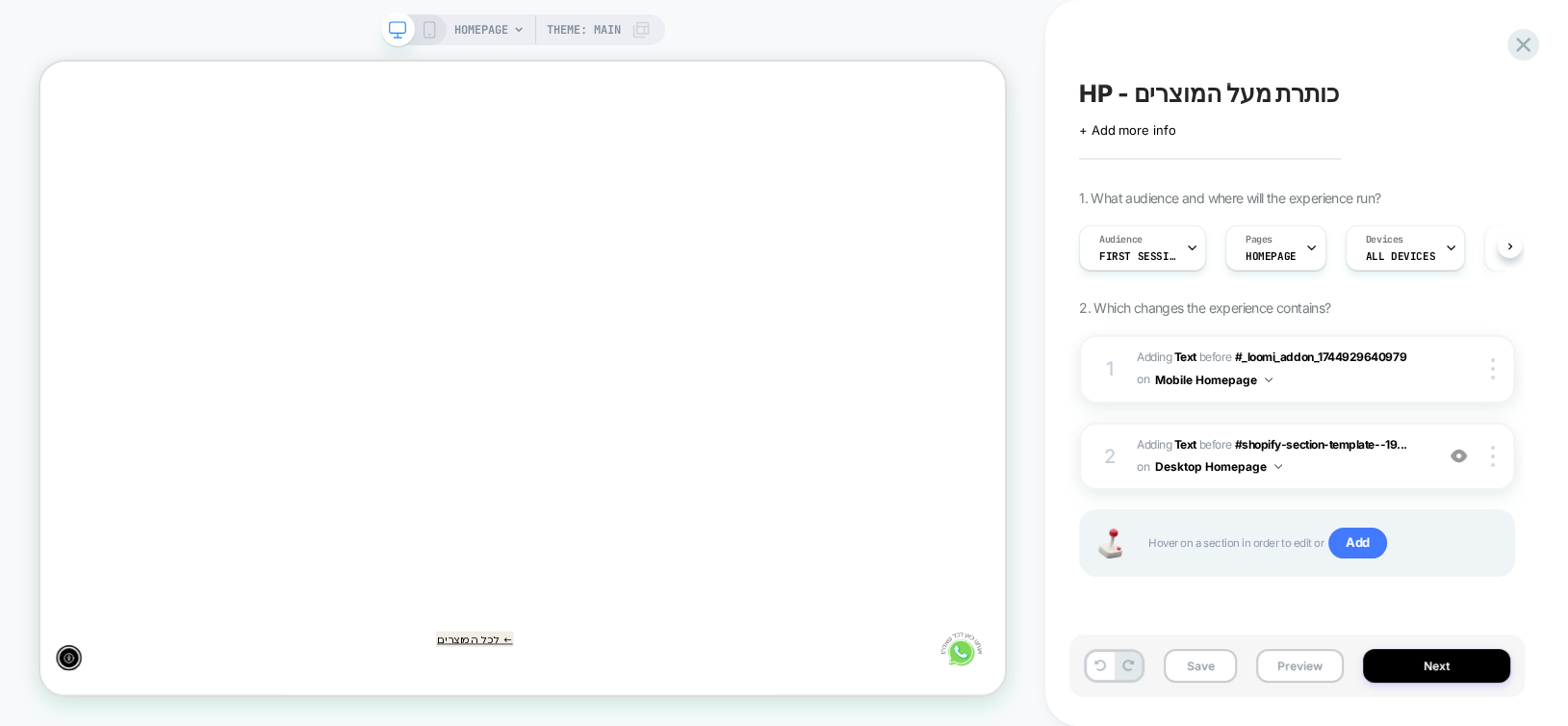
scroll to position [0, 0]
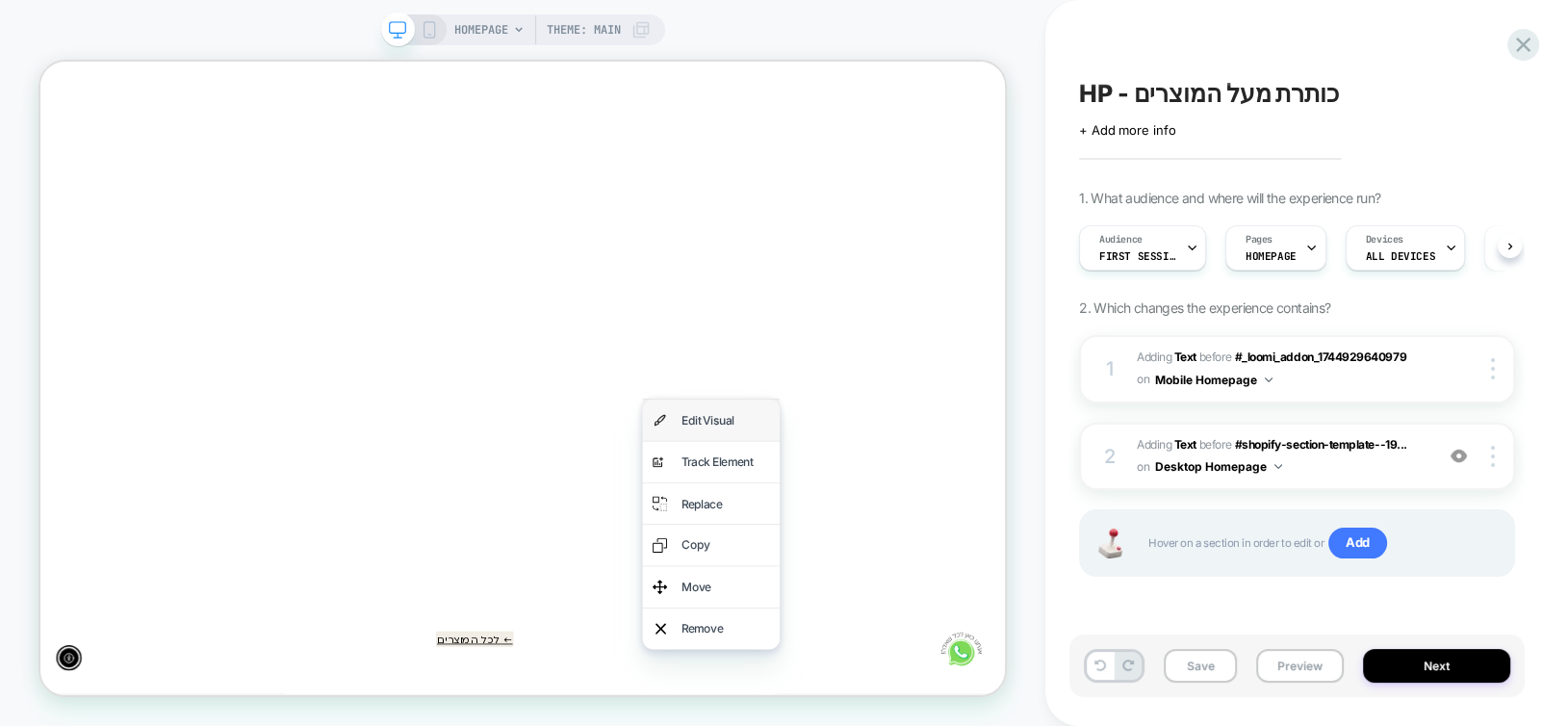
click at [884, 546] on div "Edit Visual" at bounding box center [935, 539] width 183 height 55
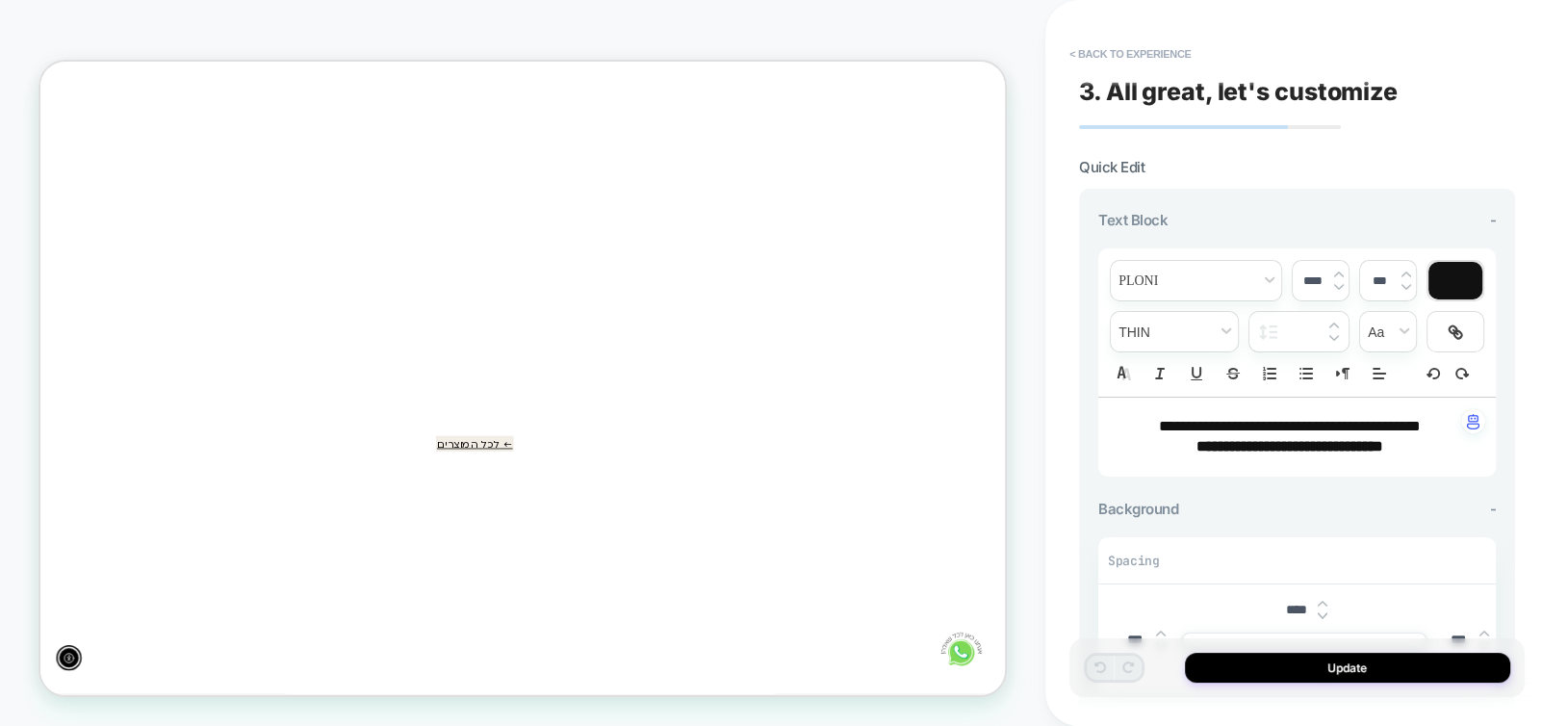
click at [1250, 441] on span "**********" at bounding box center [1290, 445] width 187 height 15
type input "****"
click at [1250, 441] on span "**********" at bounding box center [1290, 445] width 187 height 15
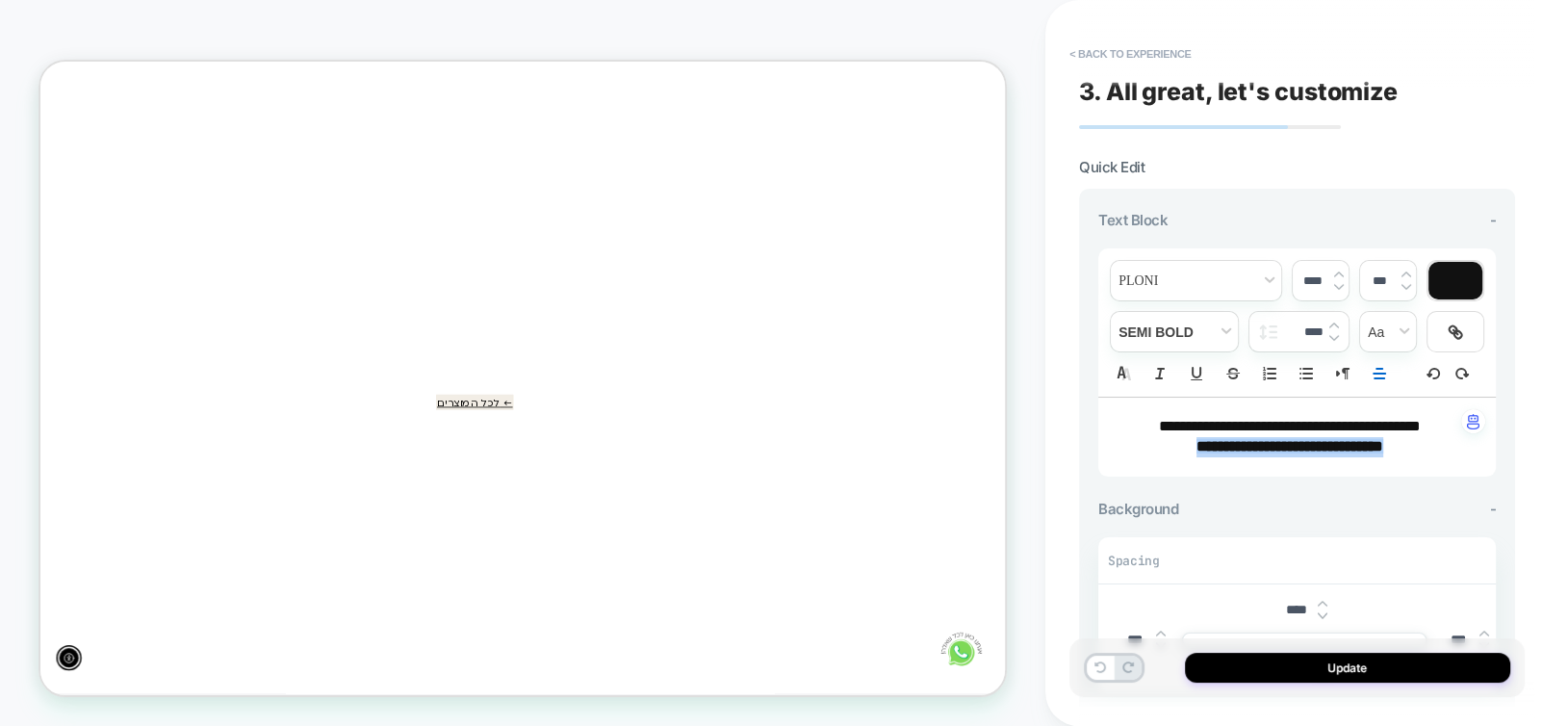
scroll to position [0, -1163]
click at [1339, 270] on img at bounding box center [1339, 274] width 10 height 8
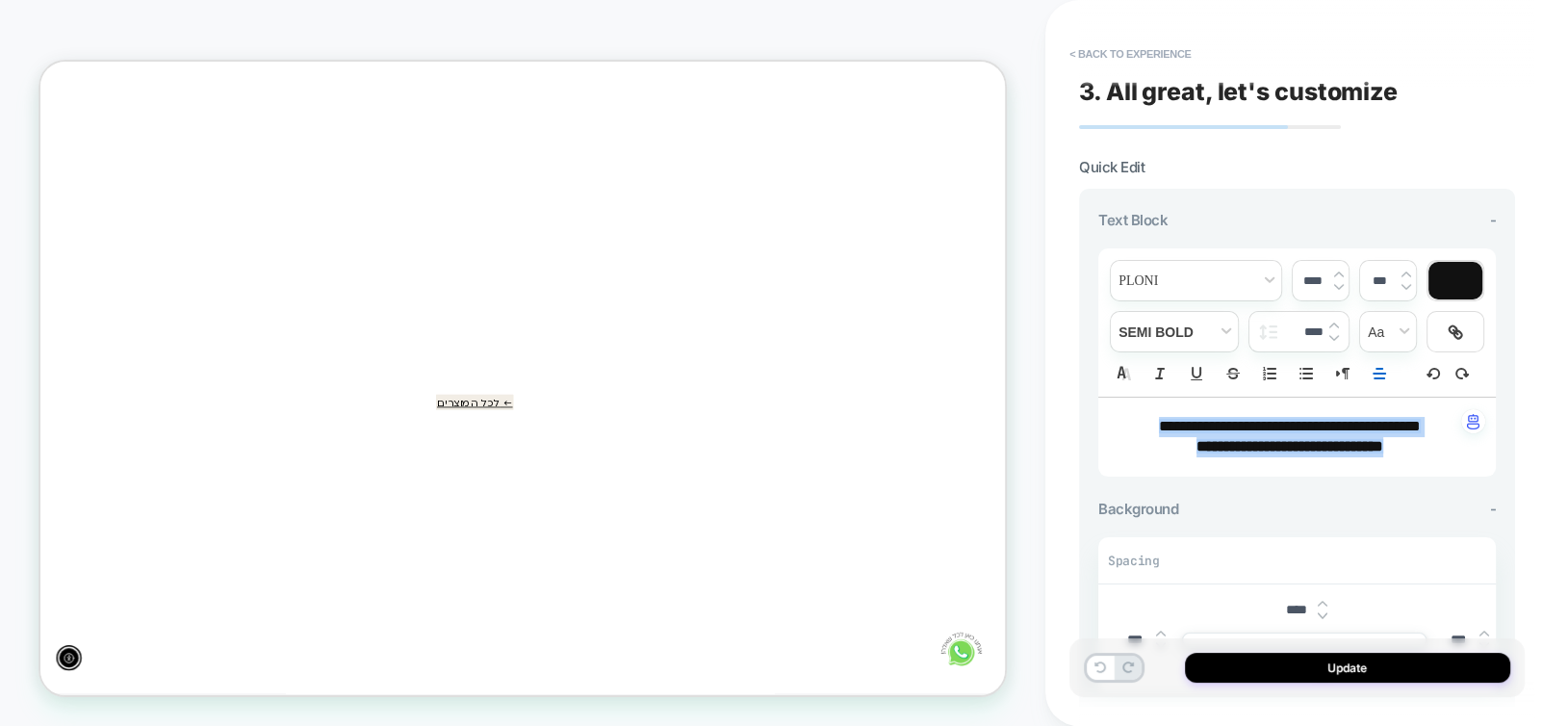
click at [1339, 270] on img at bounding box center [1339, 274] width 10 height 8
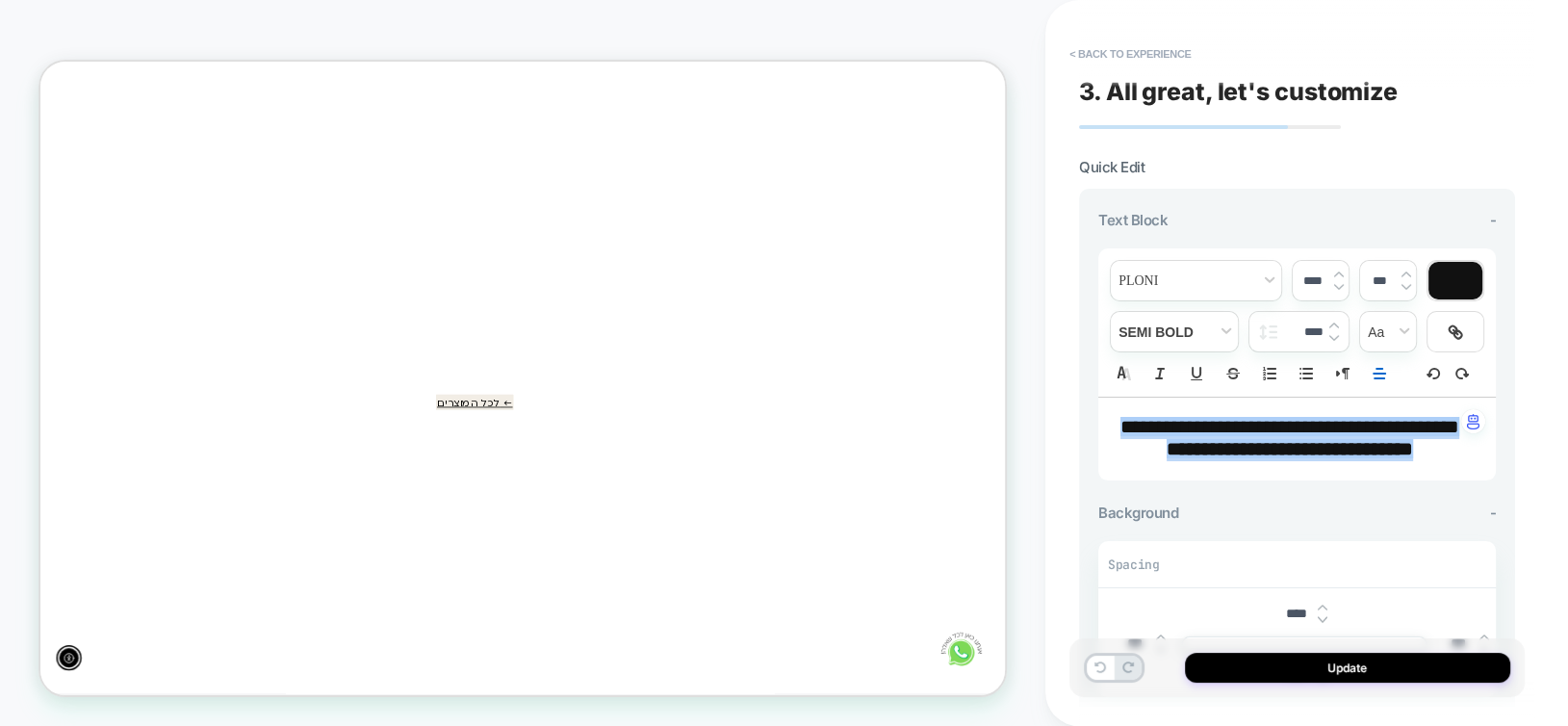
click at [1339, 270] on img at bounding box center [1339, 274] width 10 height 8
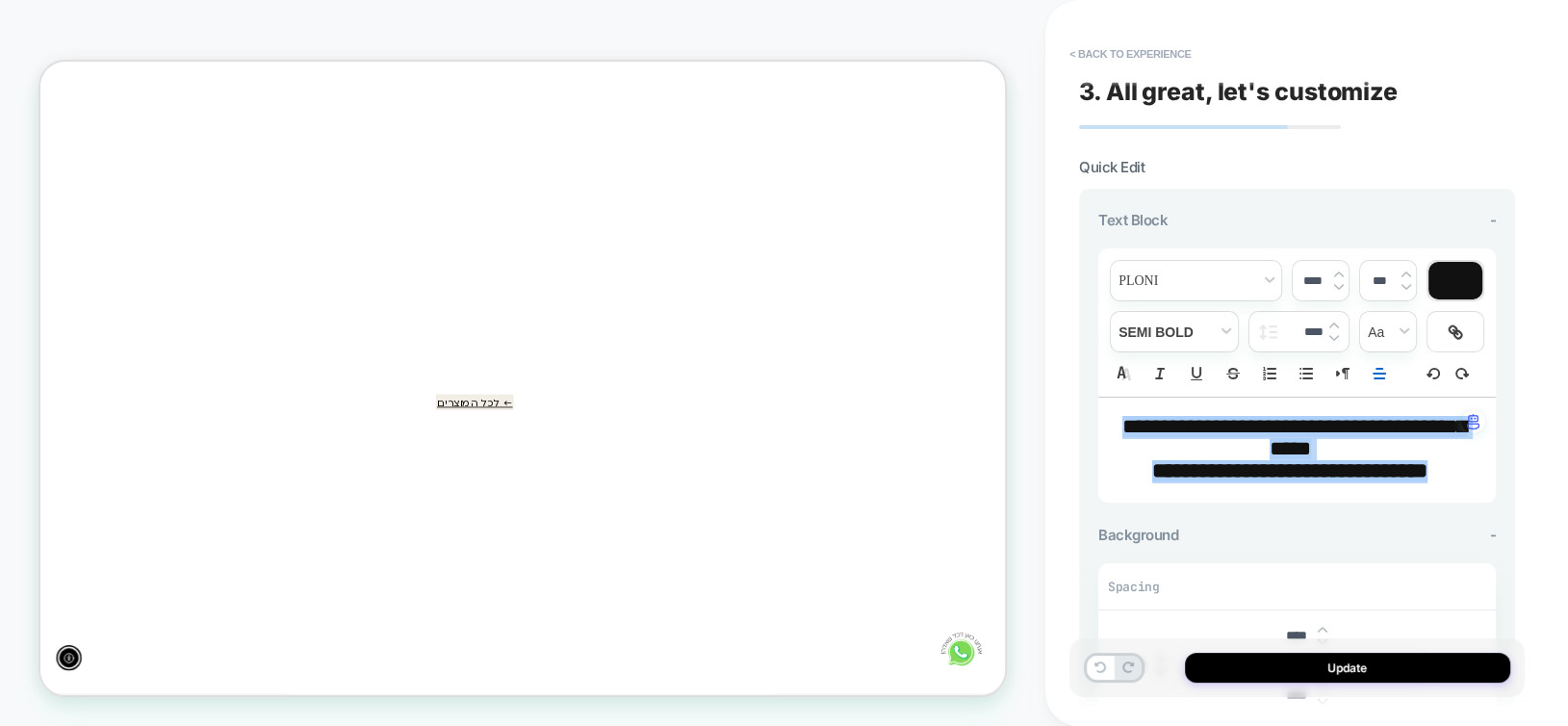
click at [1339, 270] on img at bounding box center [1339, 274] width 10 height 8
click at [1347, 375] on rect "Right to Left" at bounding box center [1347, 374] width 1 height 11
click at [1340, 275] on img at bounding box center [1339, 274] width 10 height 8
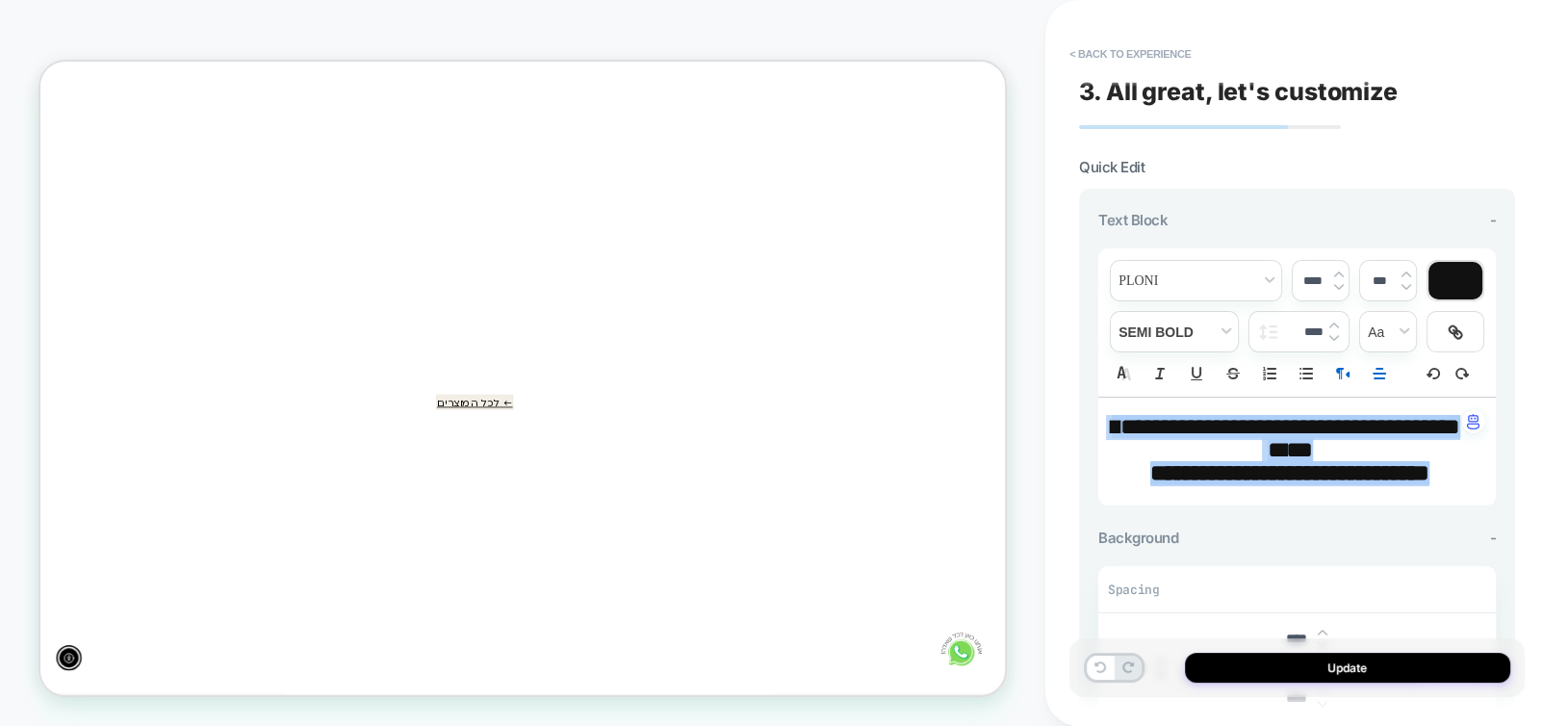
type input "****"
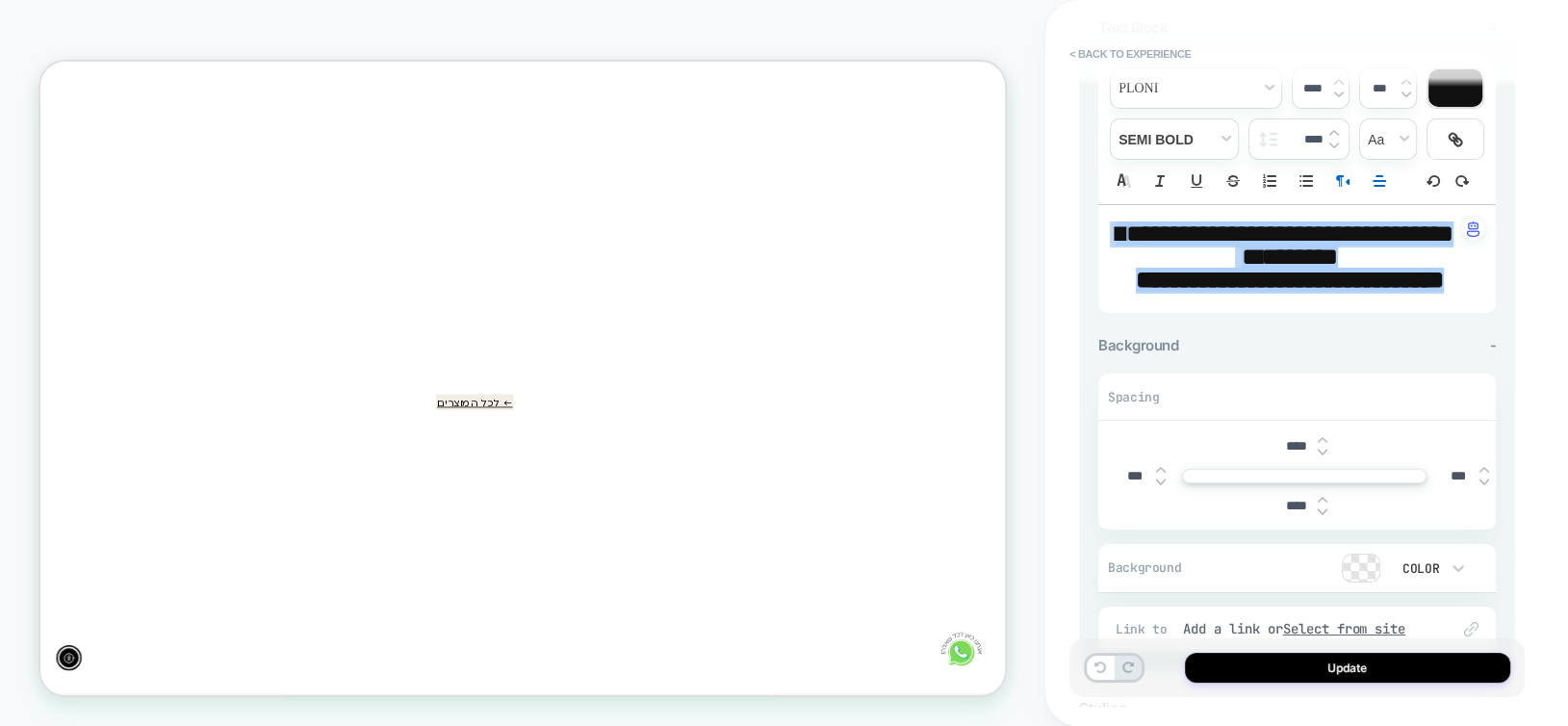
click at [1321, 443] on img at bounding box center [1323, 439] width 10 height 8
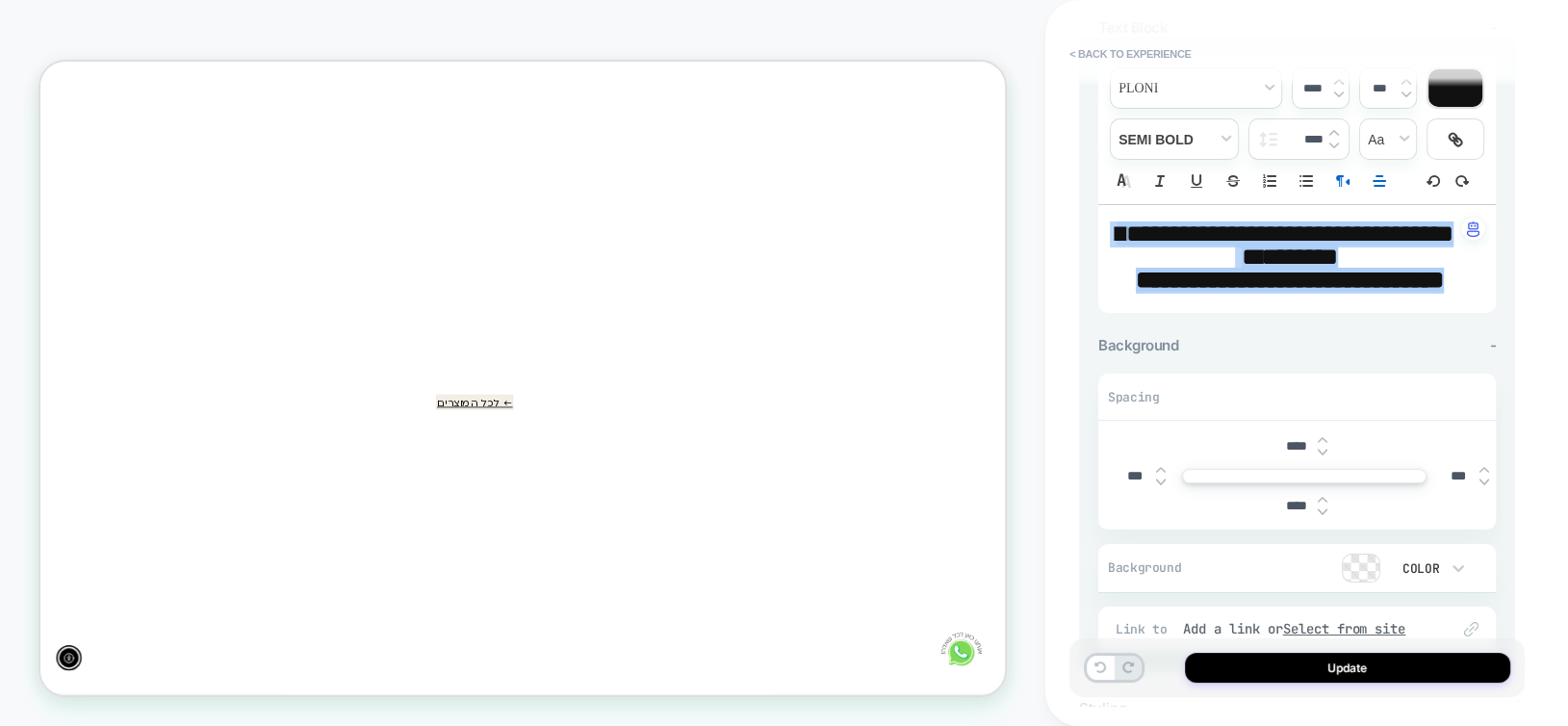
click at [1321, 443] on img at bounding box center [1323, 439] width 10 height 8
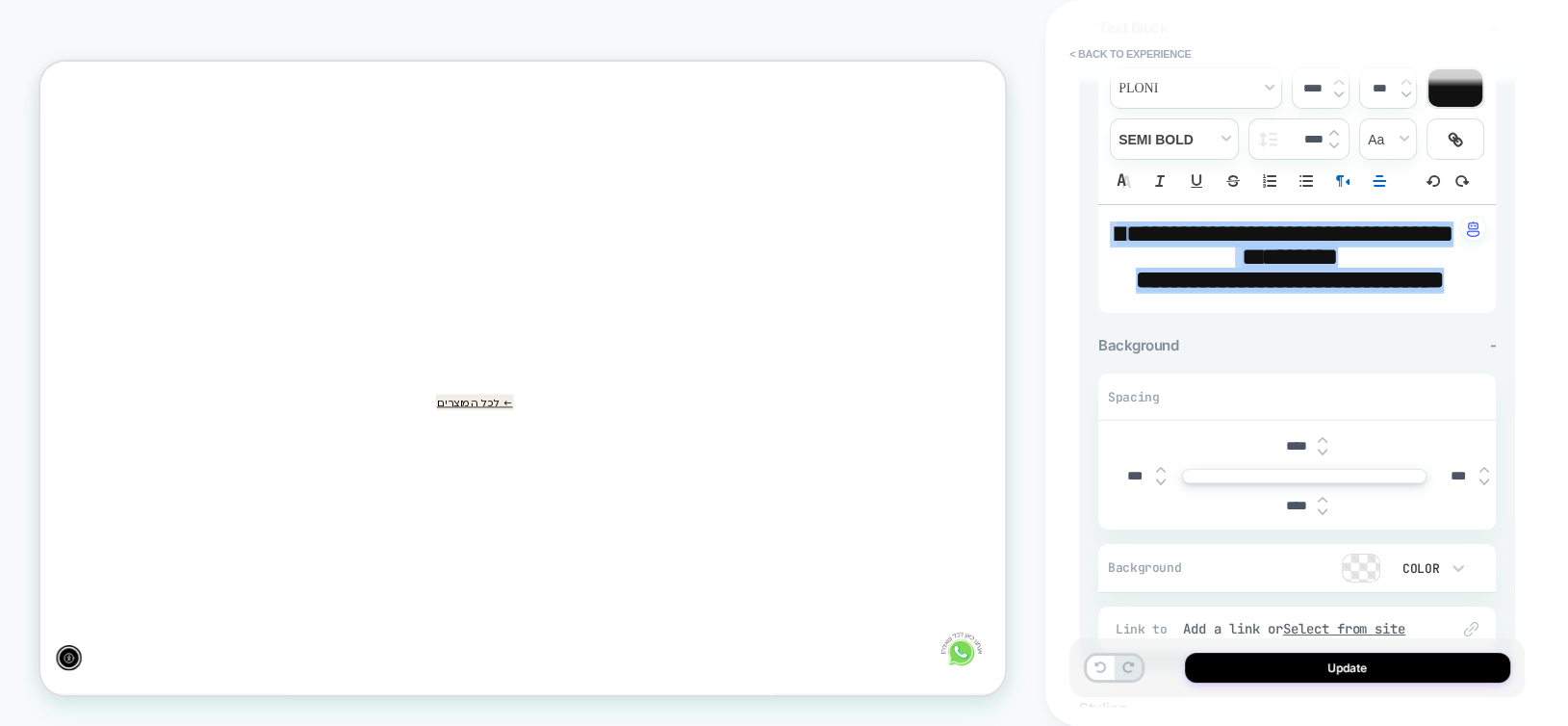
click at [1321, 443] on img at bounding box center [1323, 439] width 10 height 8
type input "****"
click at [1323, 516] on img at bounding box center [1323, 512] width 10 height 8
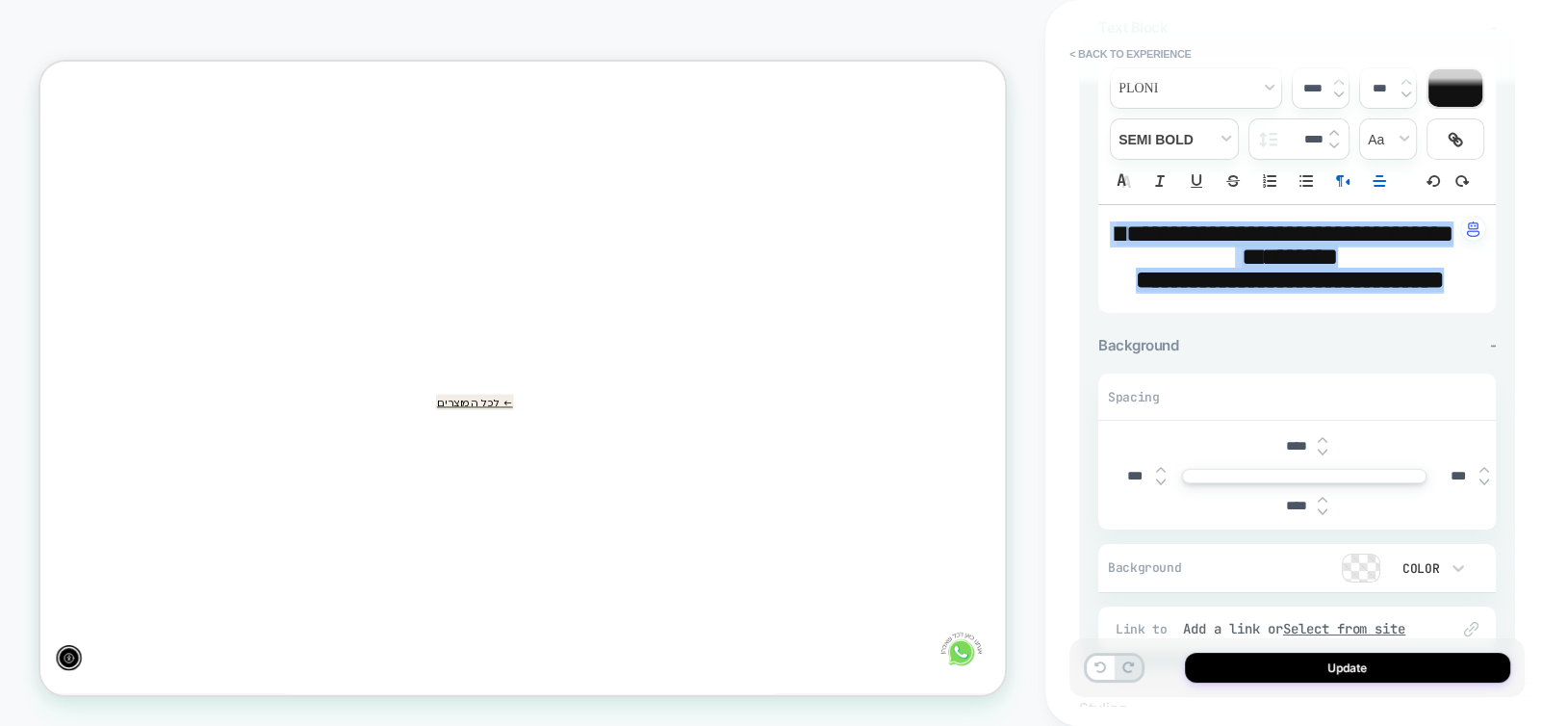
click at [1323, 516] on img at bounding box center [1323, 512] width 10 height 8
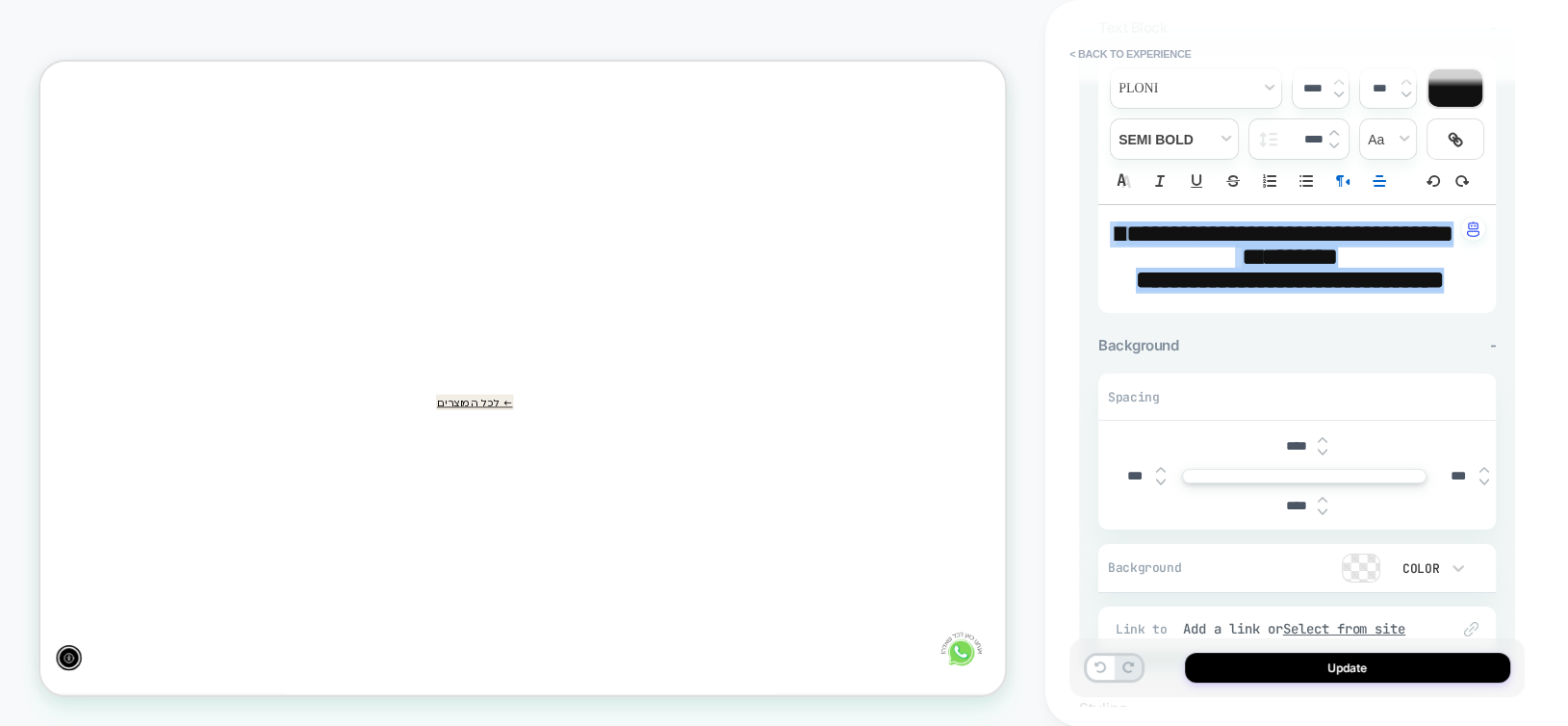
click at [1323, 516] on img at bounding box center [1323, 512] width 10 height 8
type input "****"
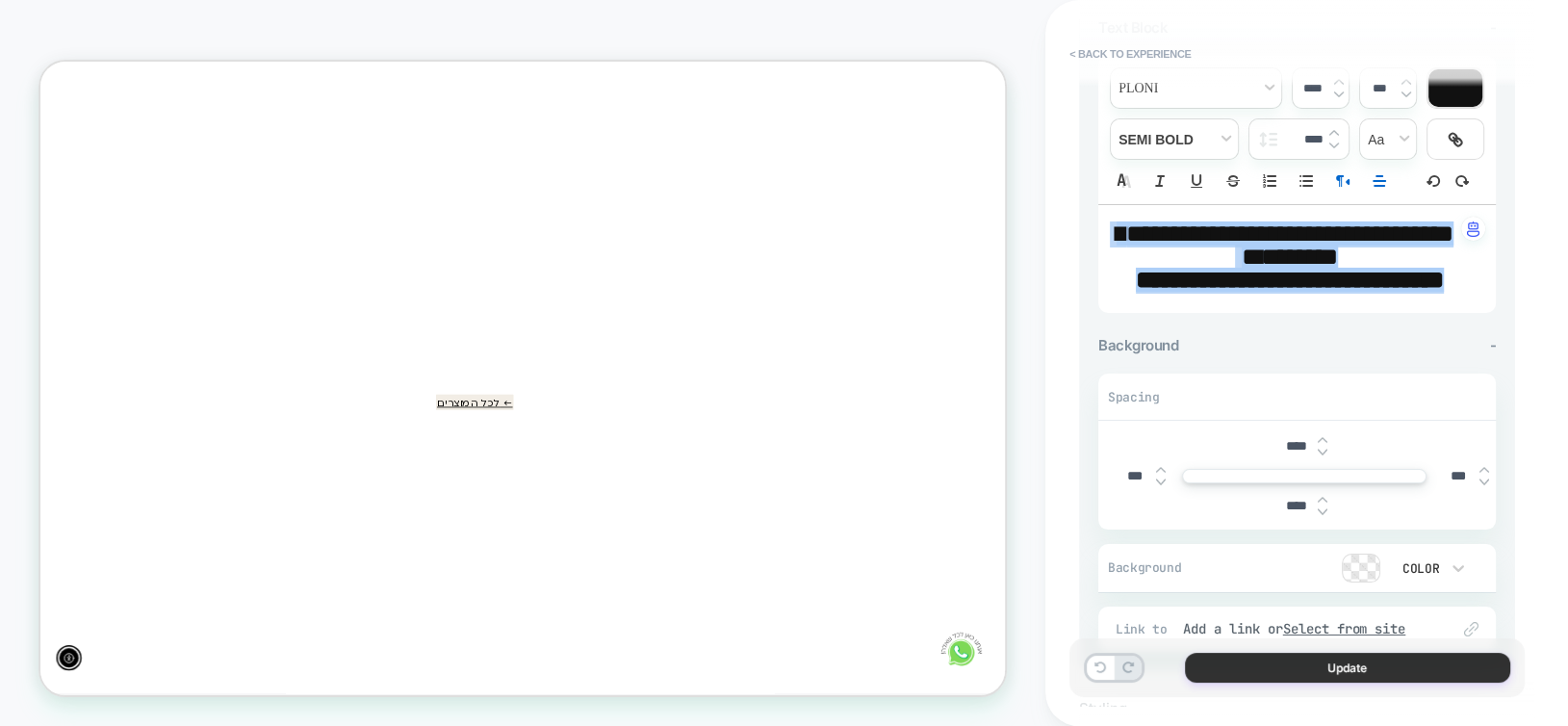
click at [1337, 666] on button "Update" at bounding box center [1348, 667] width 325 height 30
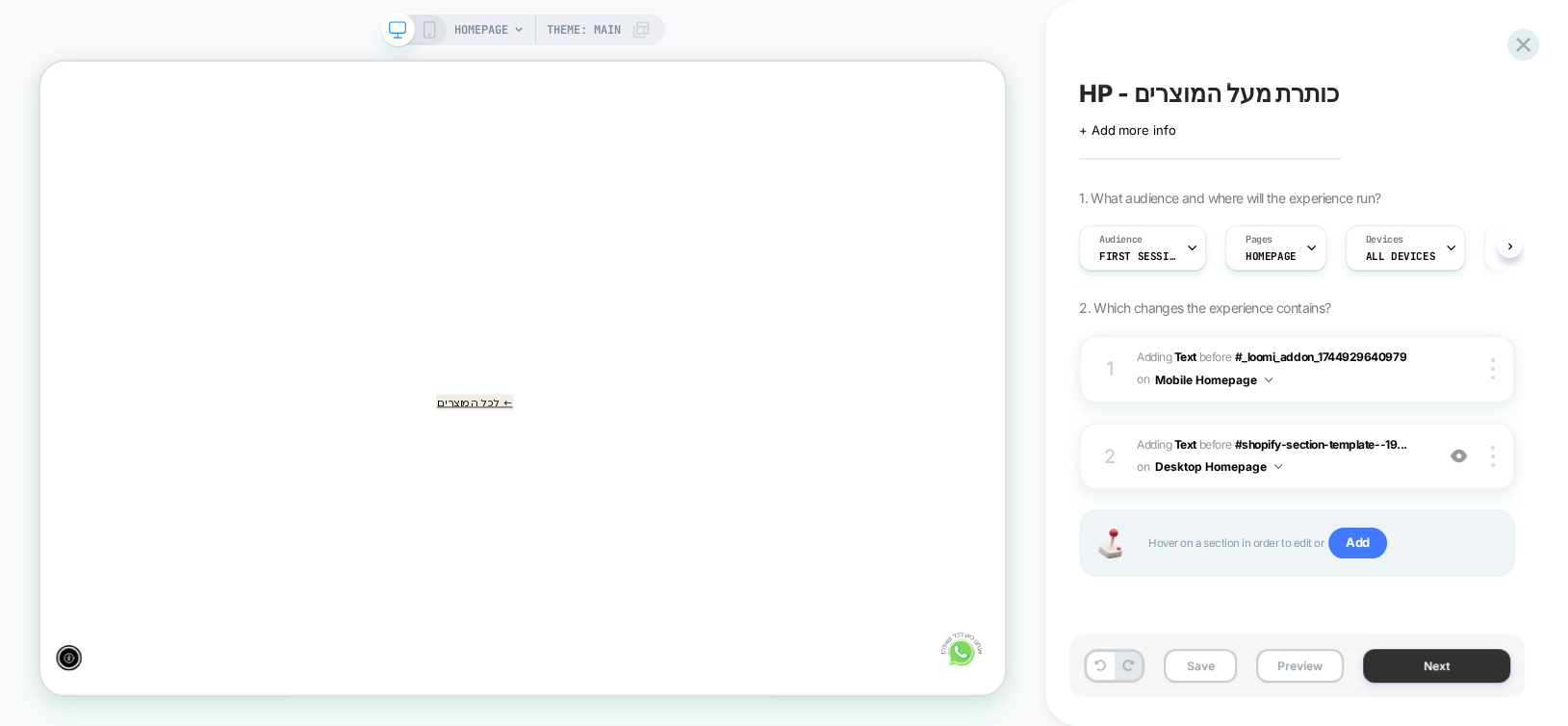
click at [1412, 666] on button "Next" at bounding box center [1437, 665] width 147 height 34
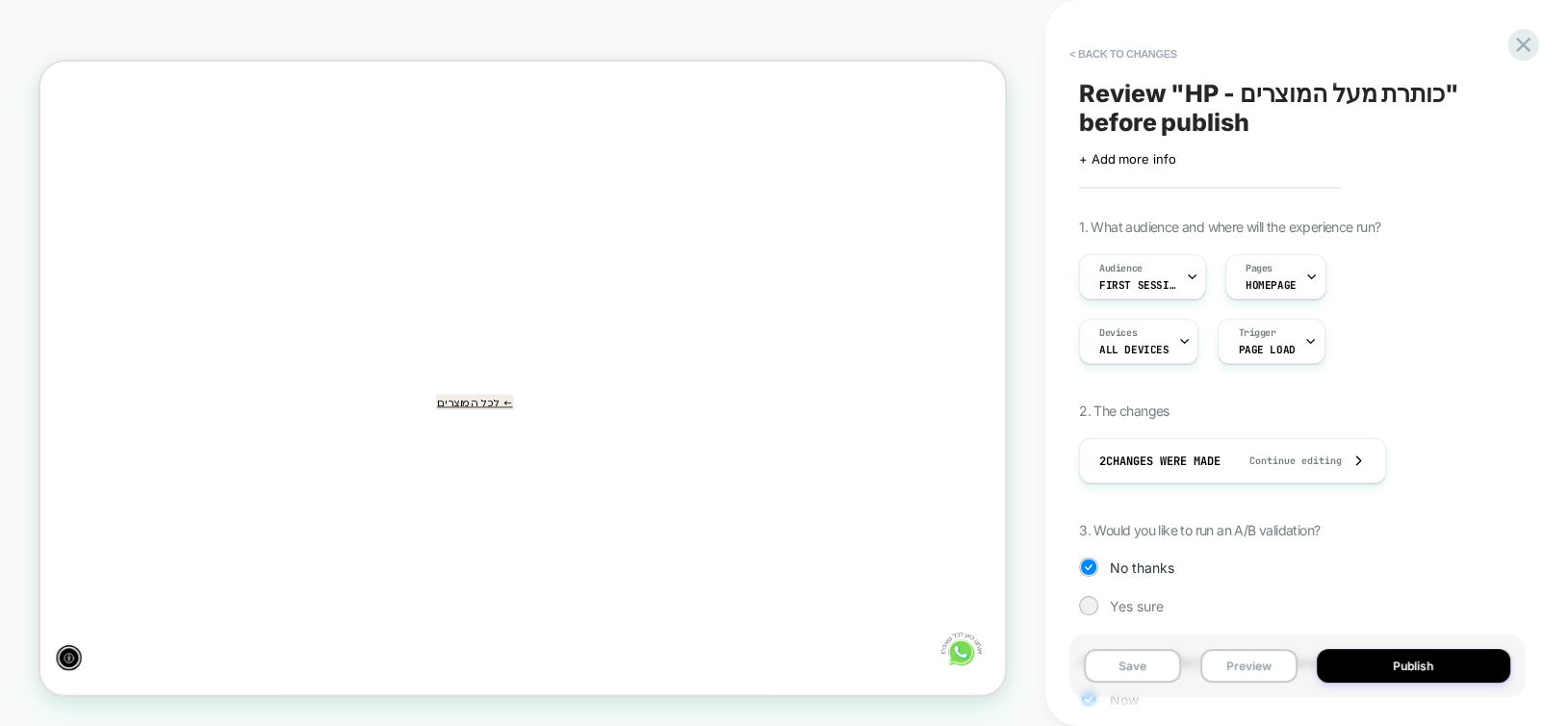
click at [1412, 666] on button "Publish" at bounding box center [1414, 665] width 195 height 34
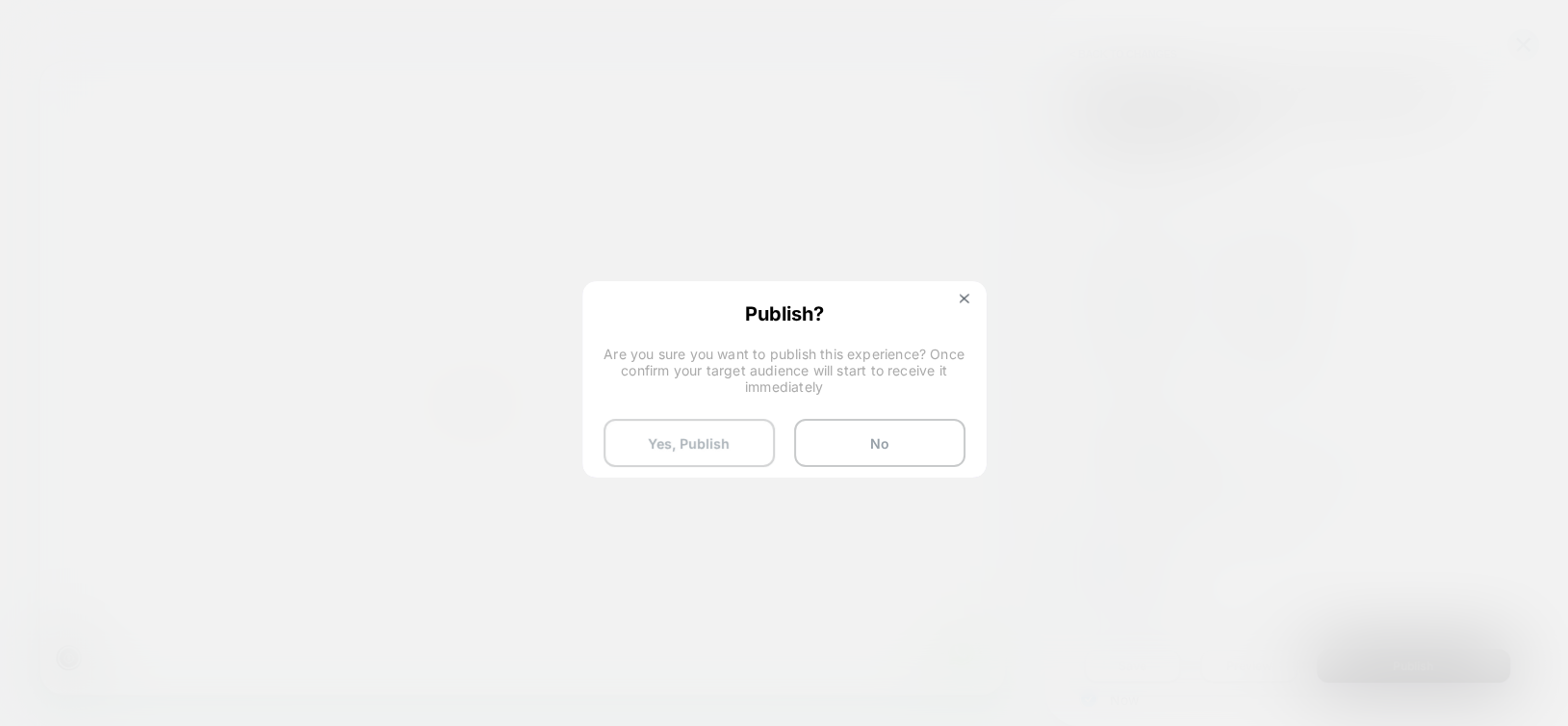
click at [717, 428] on button "Yes, Publish" at bounding box center [689, 442] width 171 height 48
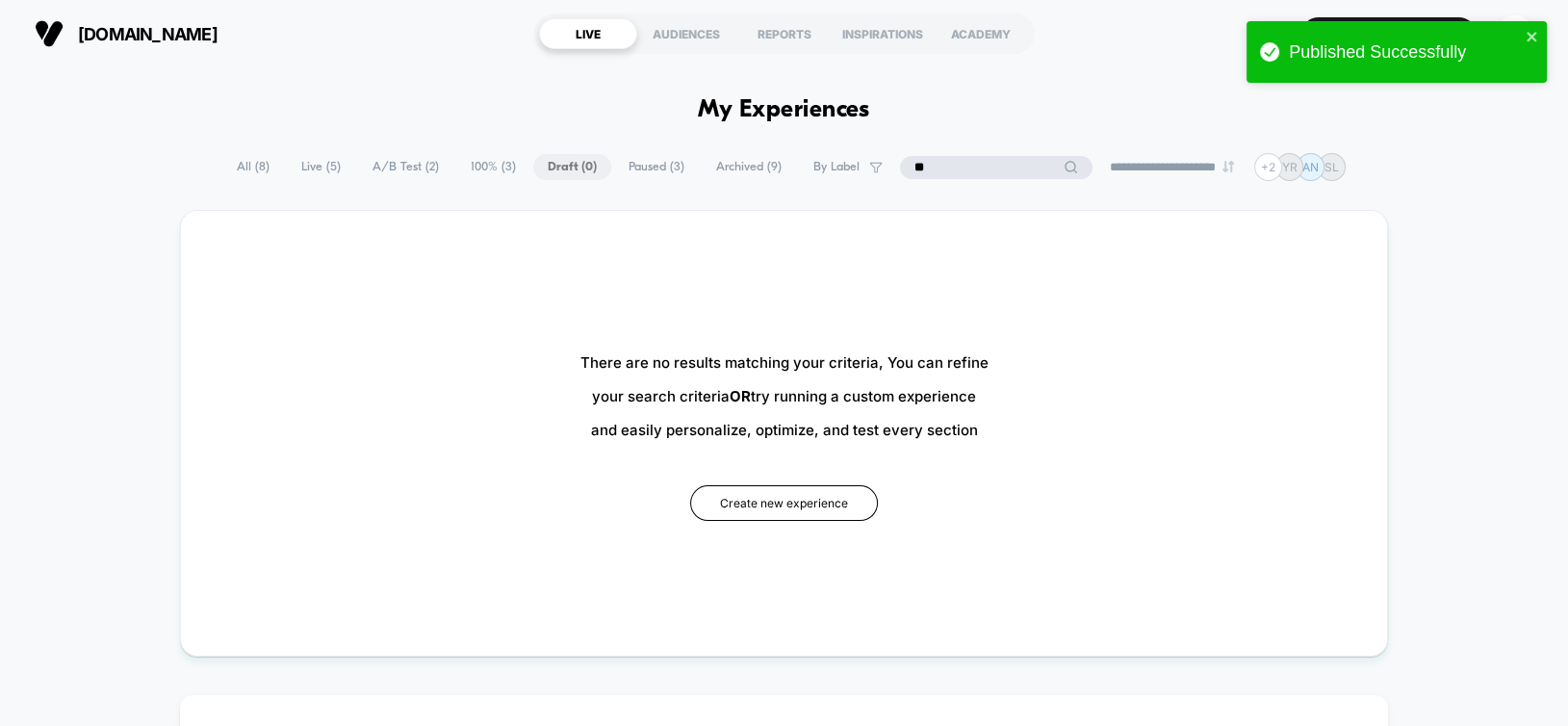
click at [981, 173] on input "**" at bounding box center [996, 167] width 193 height 23
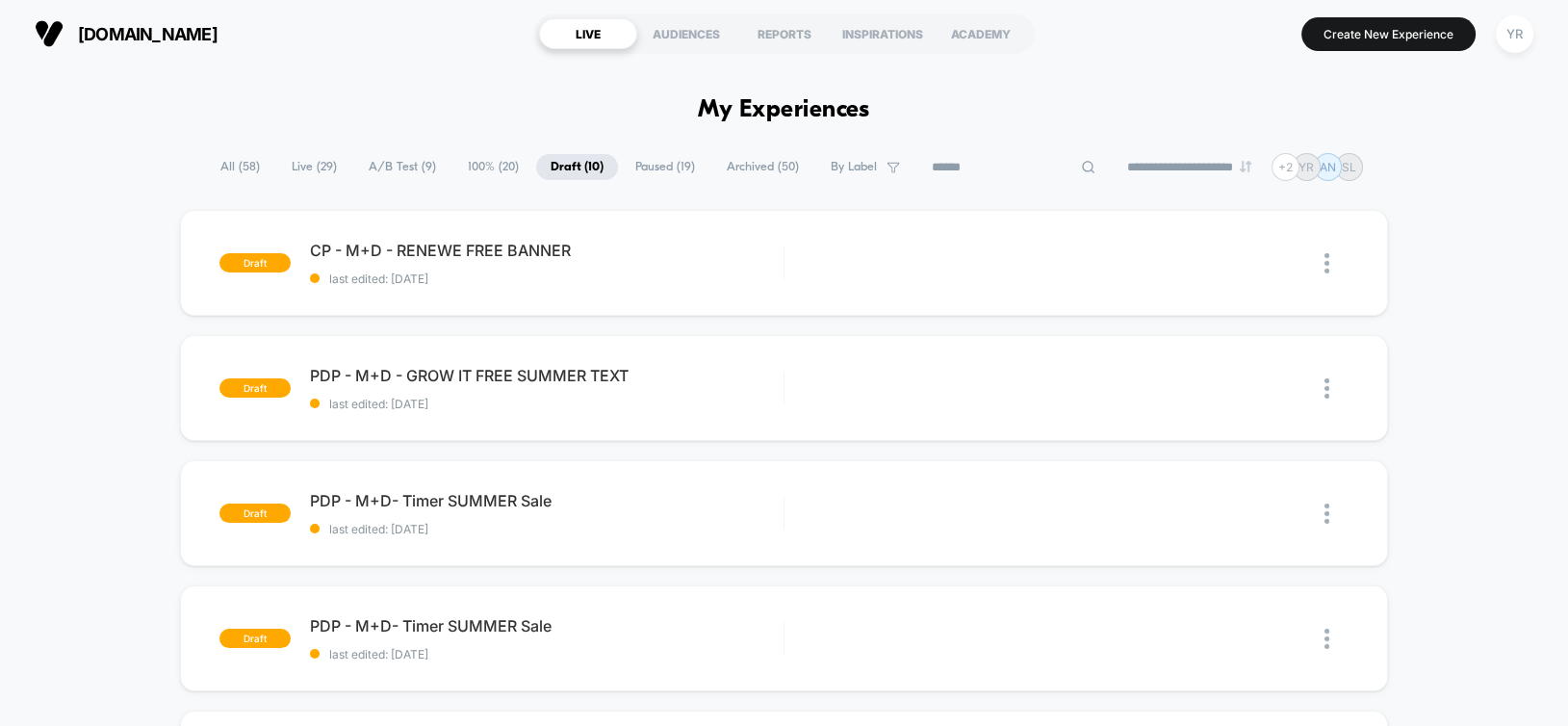
click at [1061, 172] on input at bounding box center [1013, 167] width 193 height 23
click at [1061, 165] on div at bounding box center [1013, 167] width 96 height 23
click at [1033, 171] on icon at bounding box center [1040, 166] width 15 height 15
click at [966, 163] on input at bounding box center [1013, 167] width 193 height 23
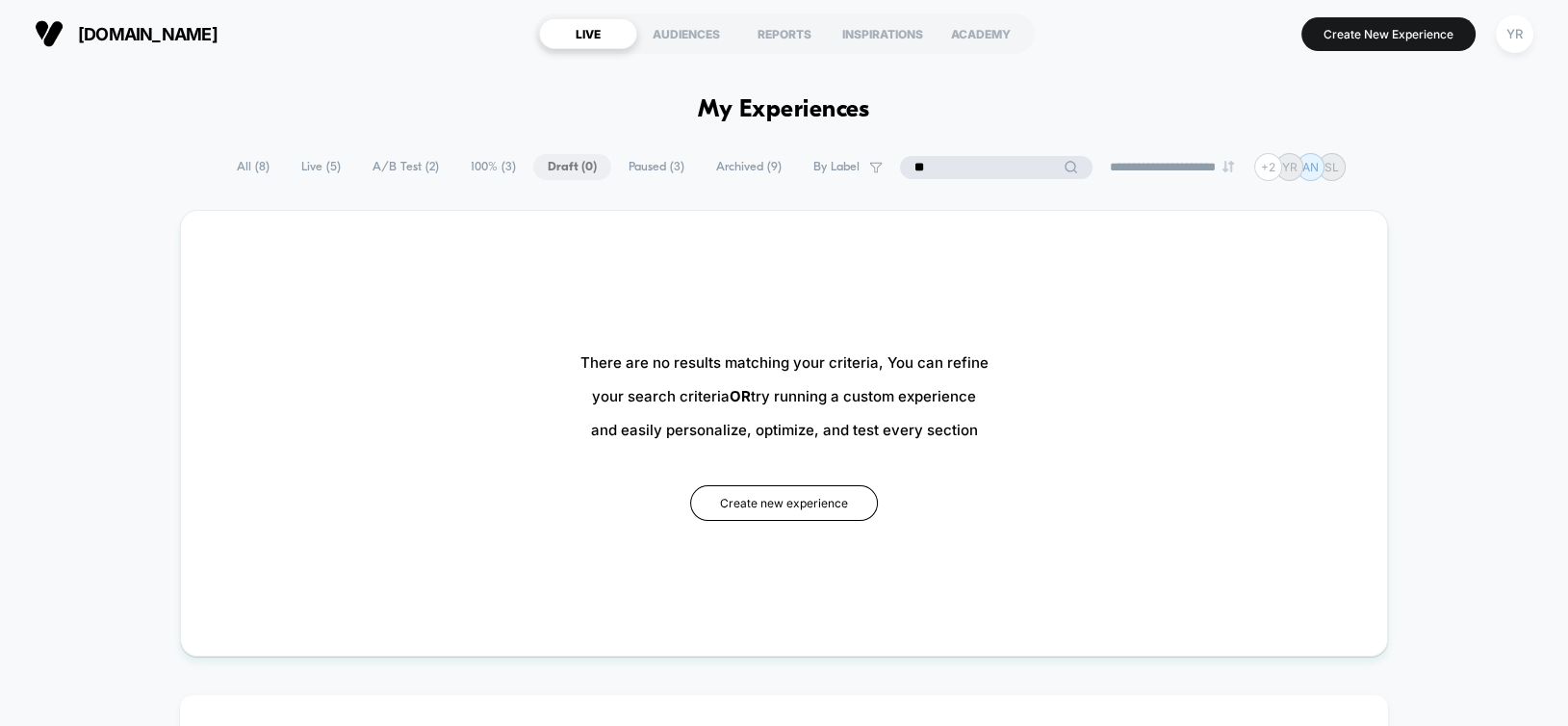
type input "**"
click at [270, 159] on span "All ( 8 )" at bounding box center [301, 166] width 62 height 26
click at [286, 160] on span "All ( 8 )" at bounding box center [301, 166] width 62 height 26
click at [345, 162] on span "Live ( 5 )" at bounding box center [369, 166] width 69 height 26
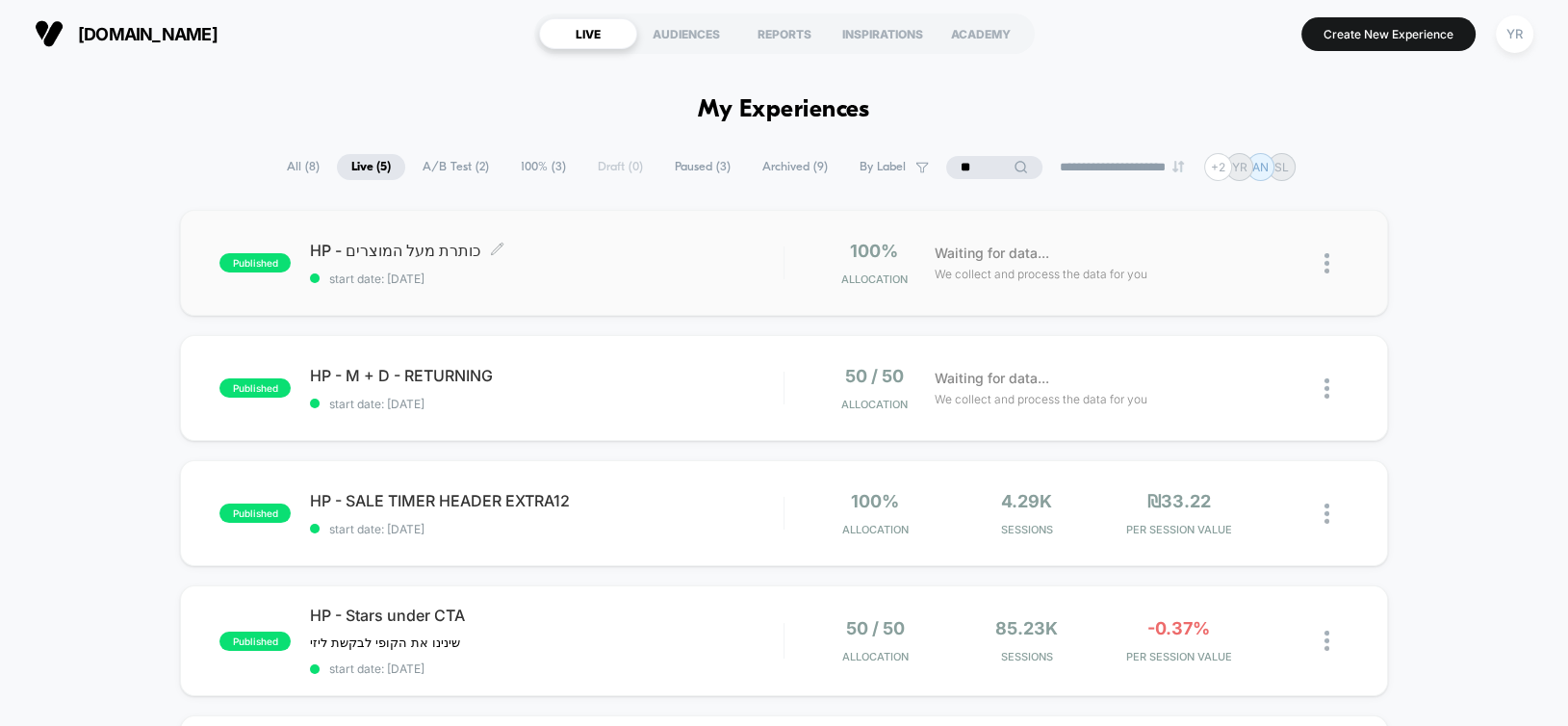
click at [593, 268] on div "HP - כותרת מעל המוצרים Click to edit experience details Click to edit experienc…" at bounding box center [546, 263] width 473 height 45
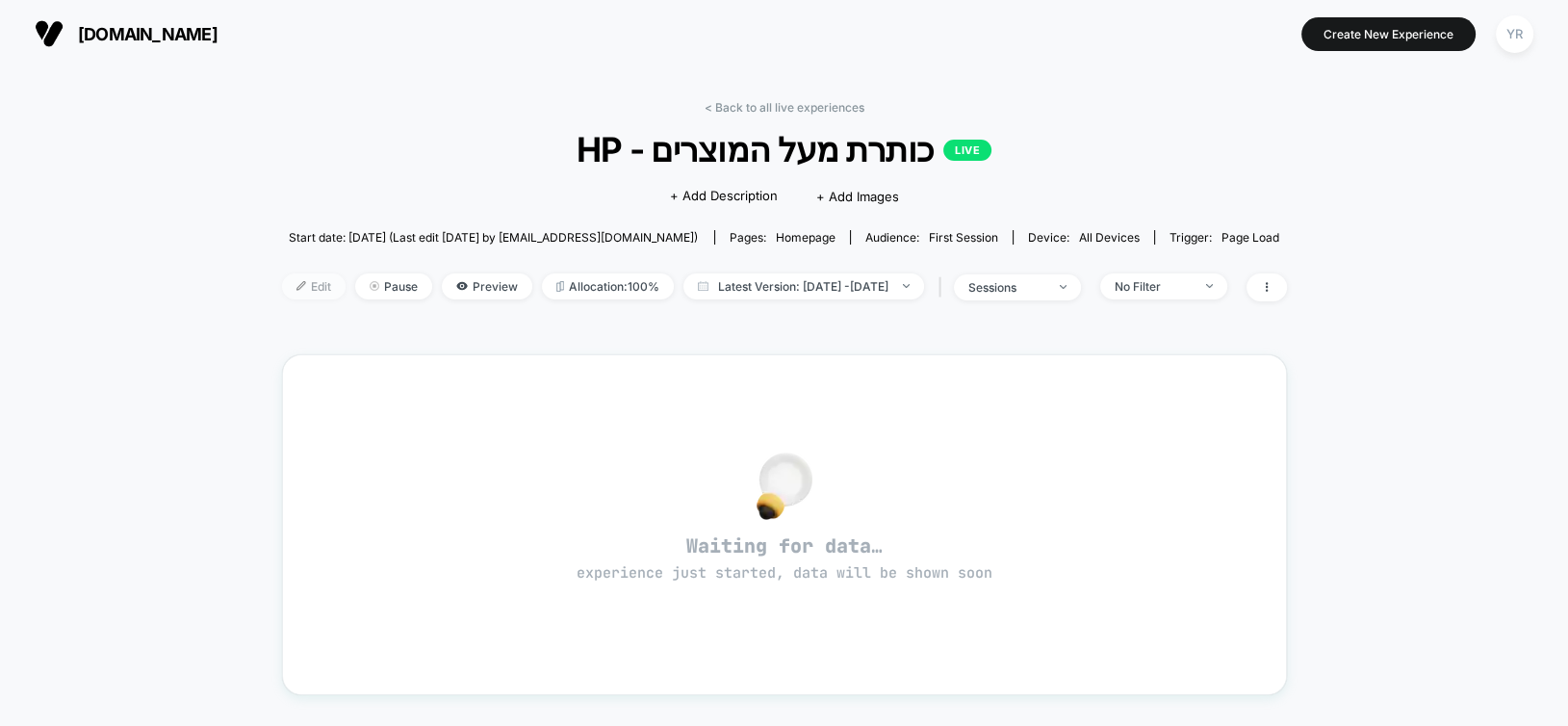
click at [296, 289] on span "Edit" at bounding box center [314, 286] width 64 height 26
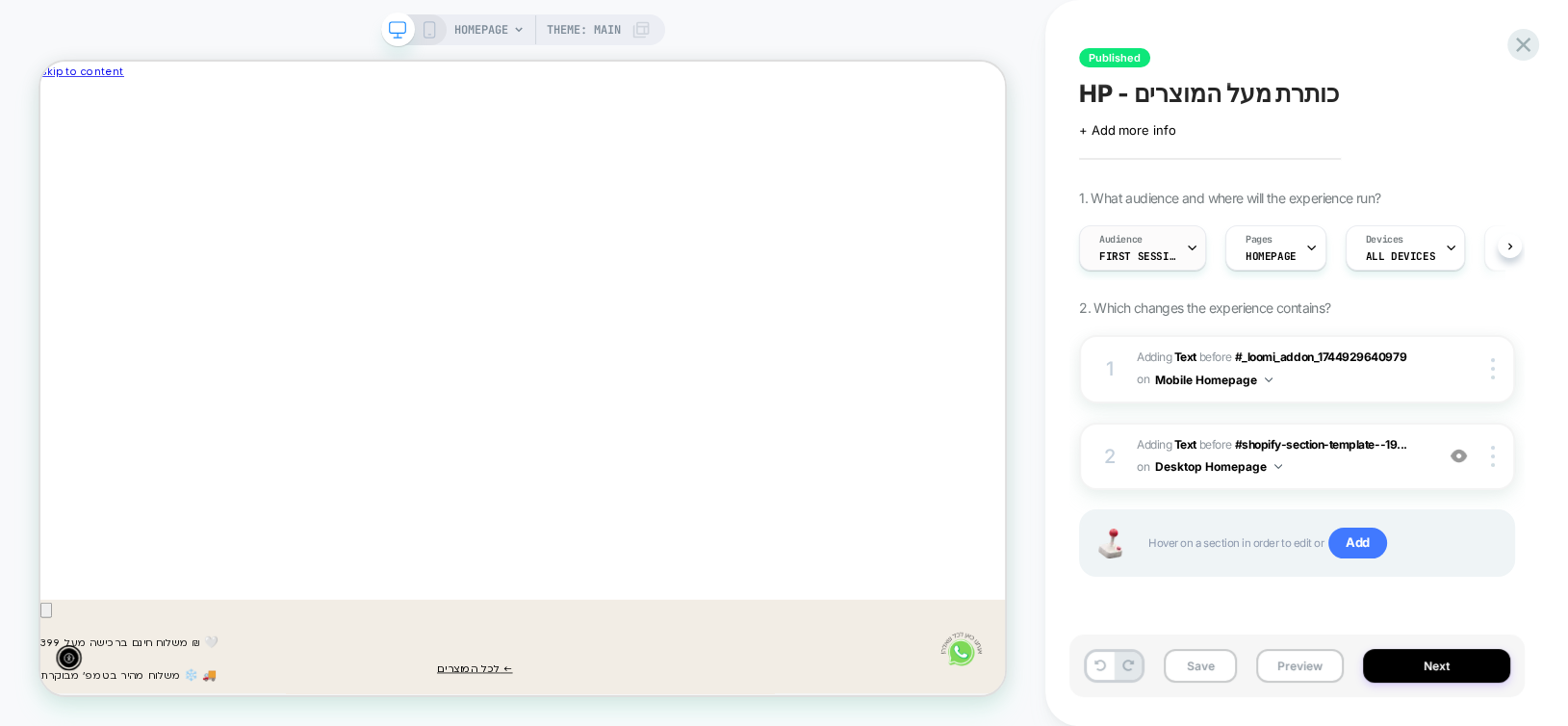
click at [1187, 246] on icon at bounding box center [1192, 248] width 13 height 13
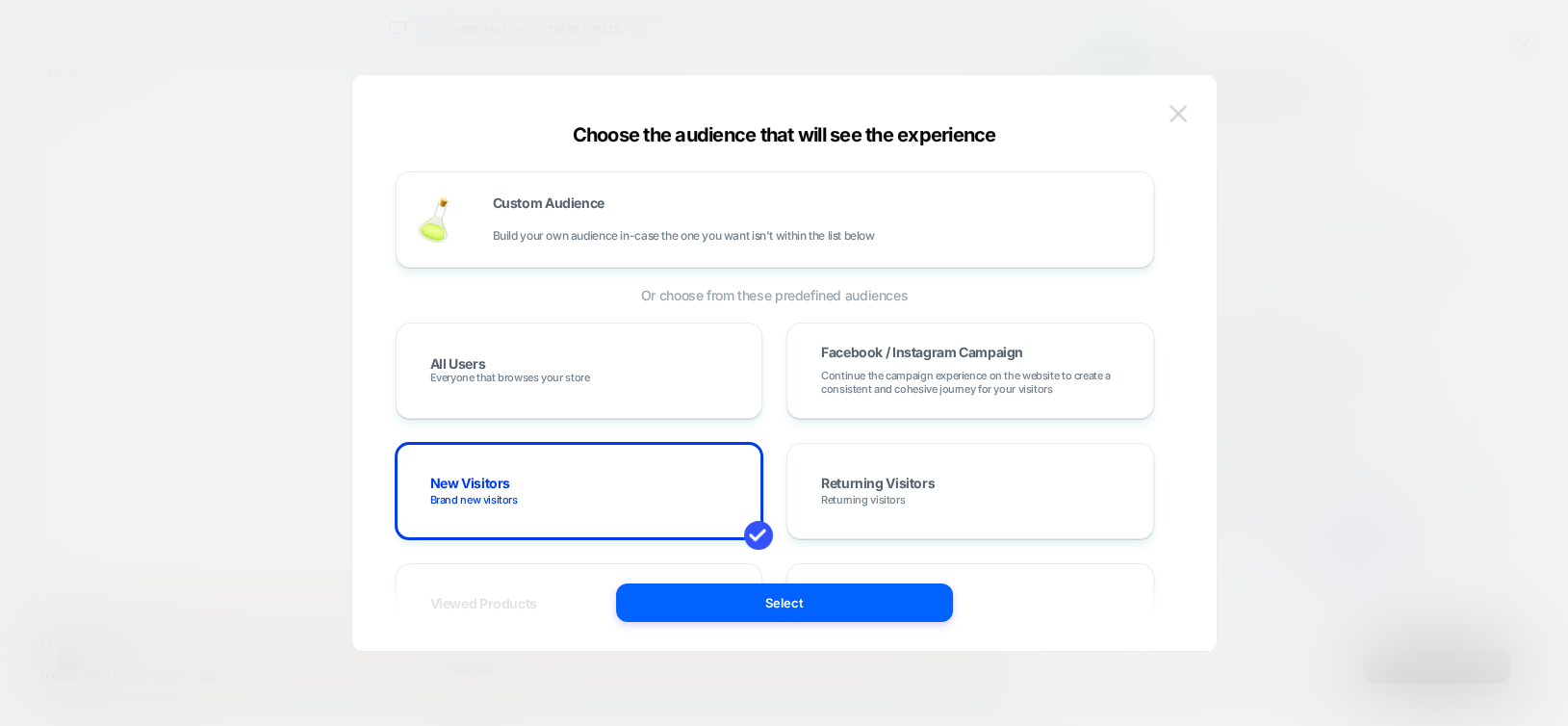
click at [1178, 108] on img at bounding box center [1179, 112] width 17 height 16
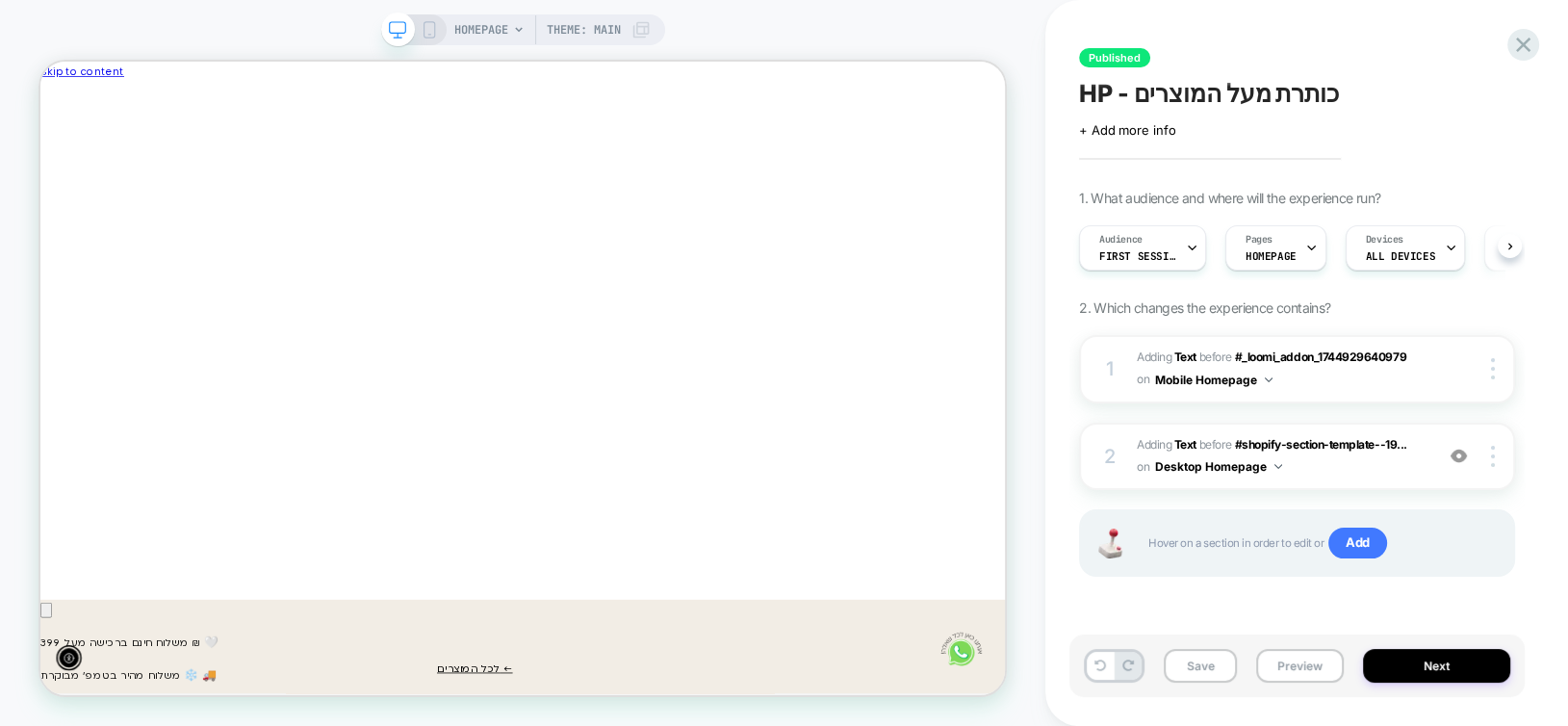
scroll to position [0, -1163]
click at [1178, 249] on div "Audience First Session" at bounding box center [1137, 248] width 115 height 44
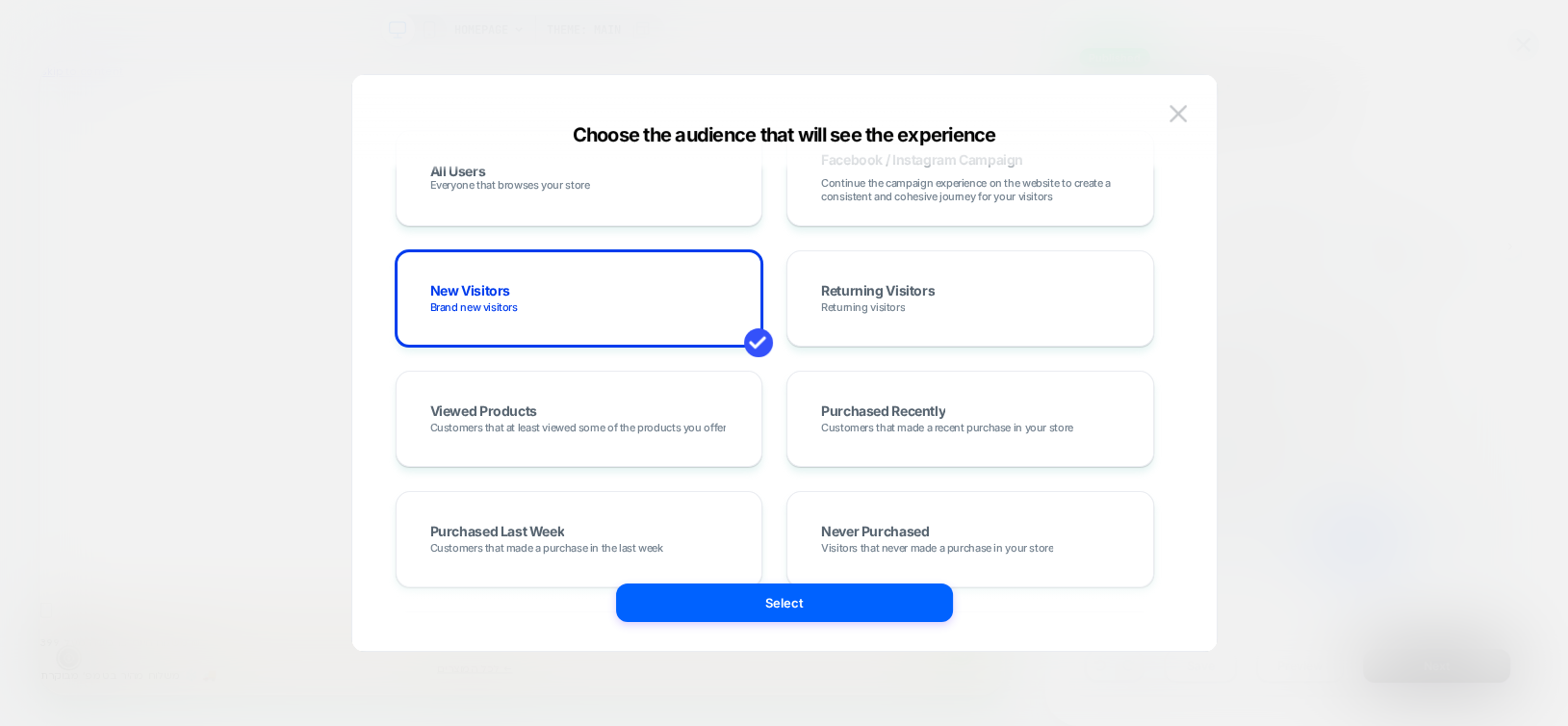
scroll to position [0, 0]
click at [845, 262] on div "Returning Visitors Returning visitors" at bounding box center [970, 297] width 368 height 96
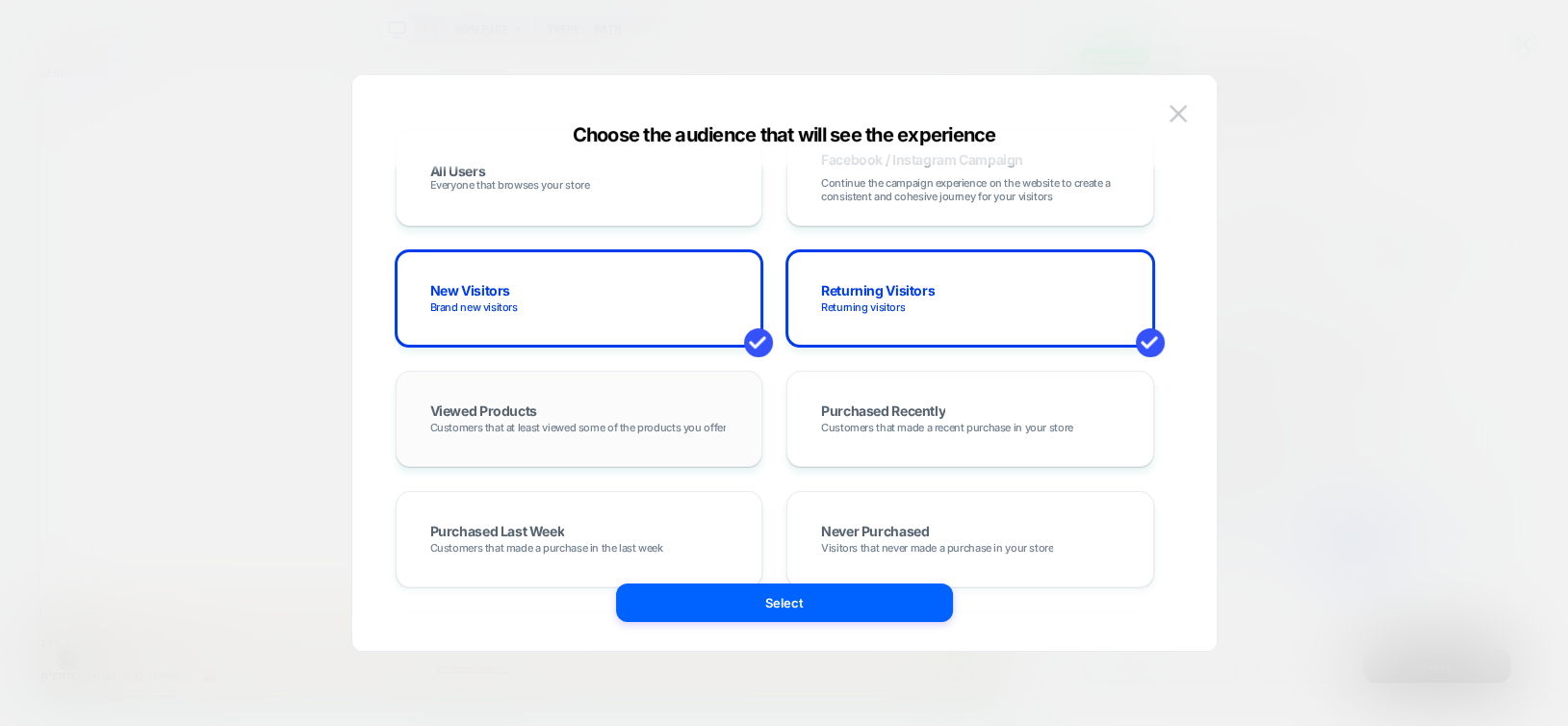
scroll to position [288, 0]
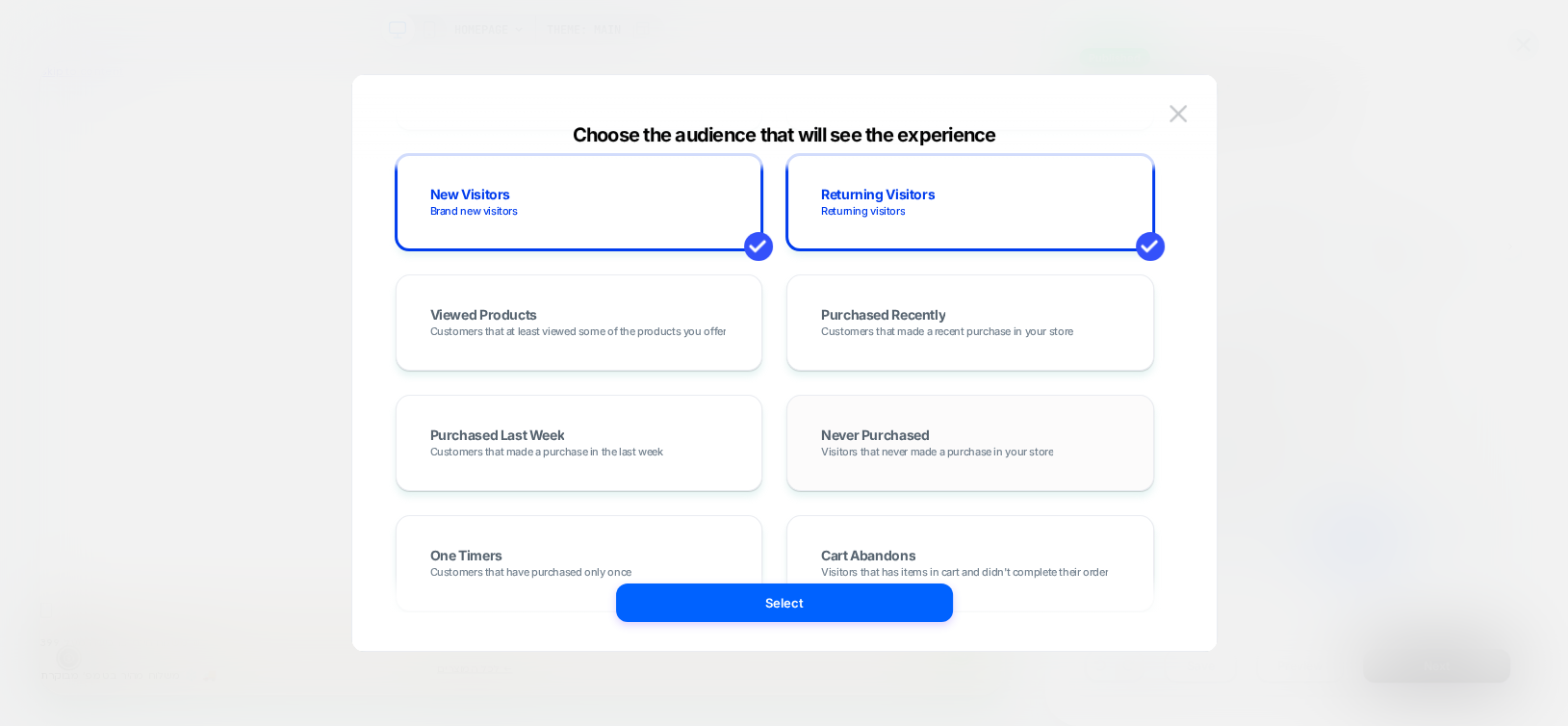
click at [867, 429] on span "Never Purchased" at bounding box center [875, 436] width 108 height 16
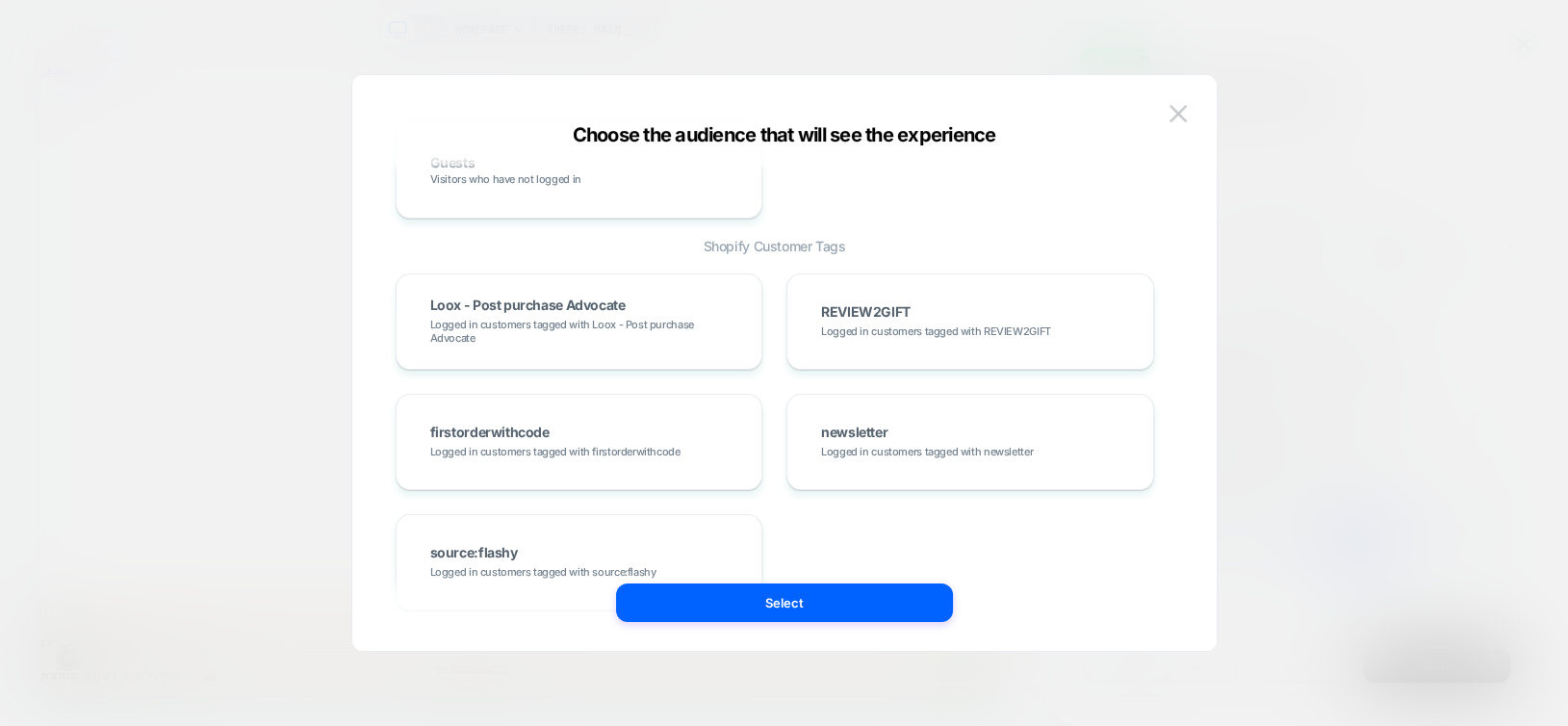
scroll to position [977, 0]
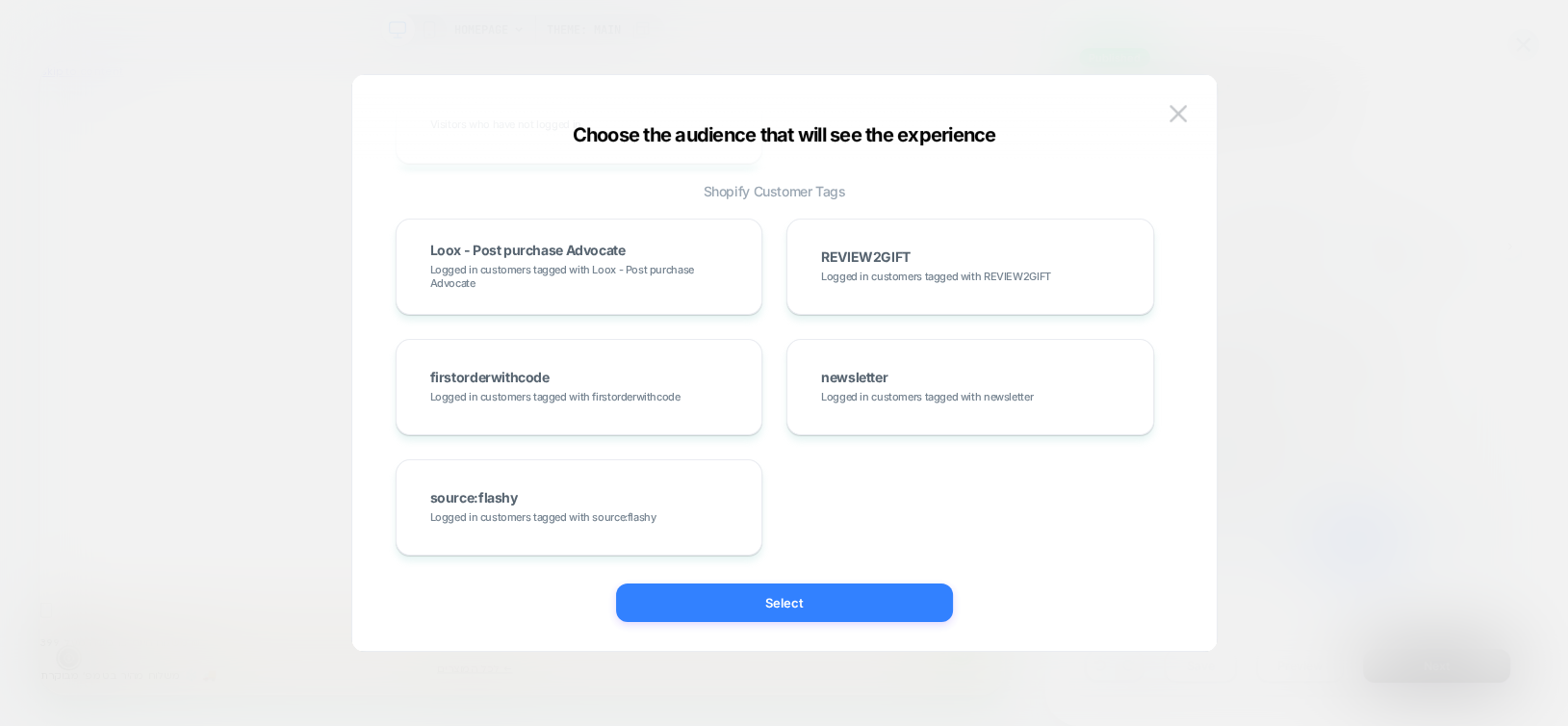
click at [821, 592] on button "Select" at bounding box center [784, 602] width 337 height 39
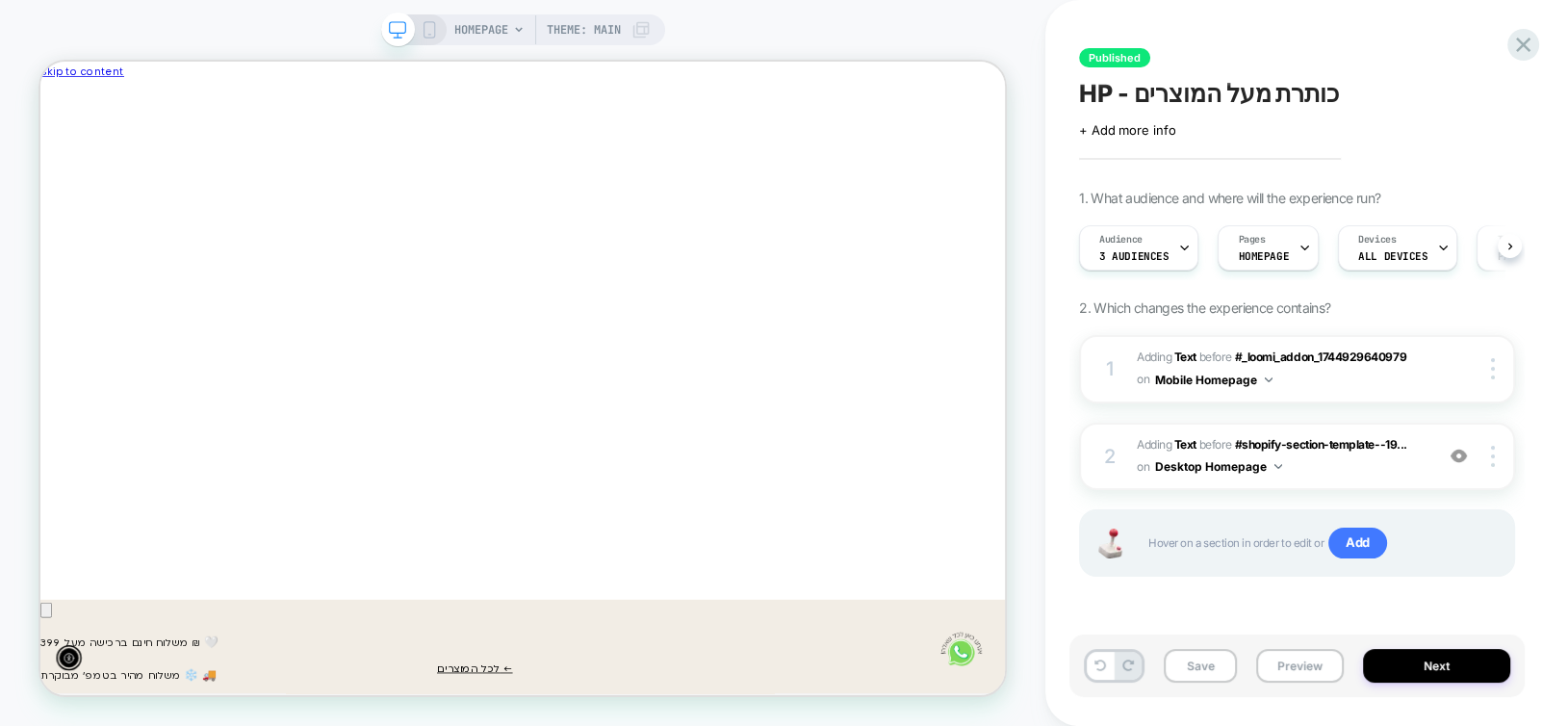
scroll to position [0, 0]
click at [426, 22] on icon at bounding box center [429, 30] width 17 height 17
